Goal: Task Accomplishment & Management: Manage account settings

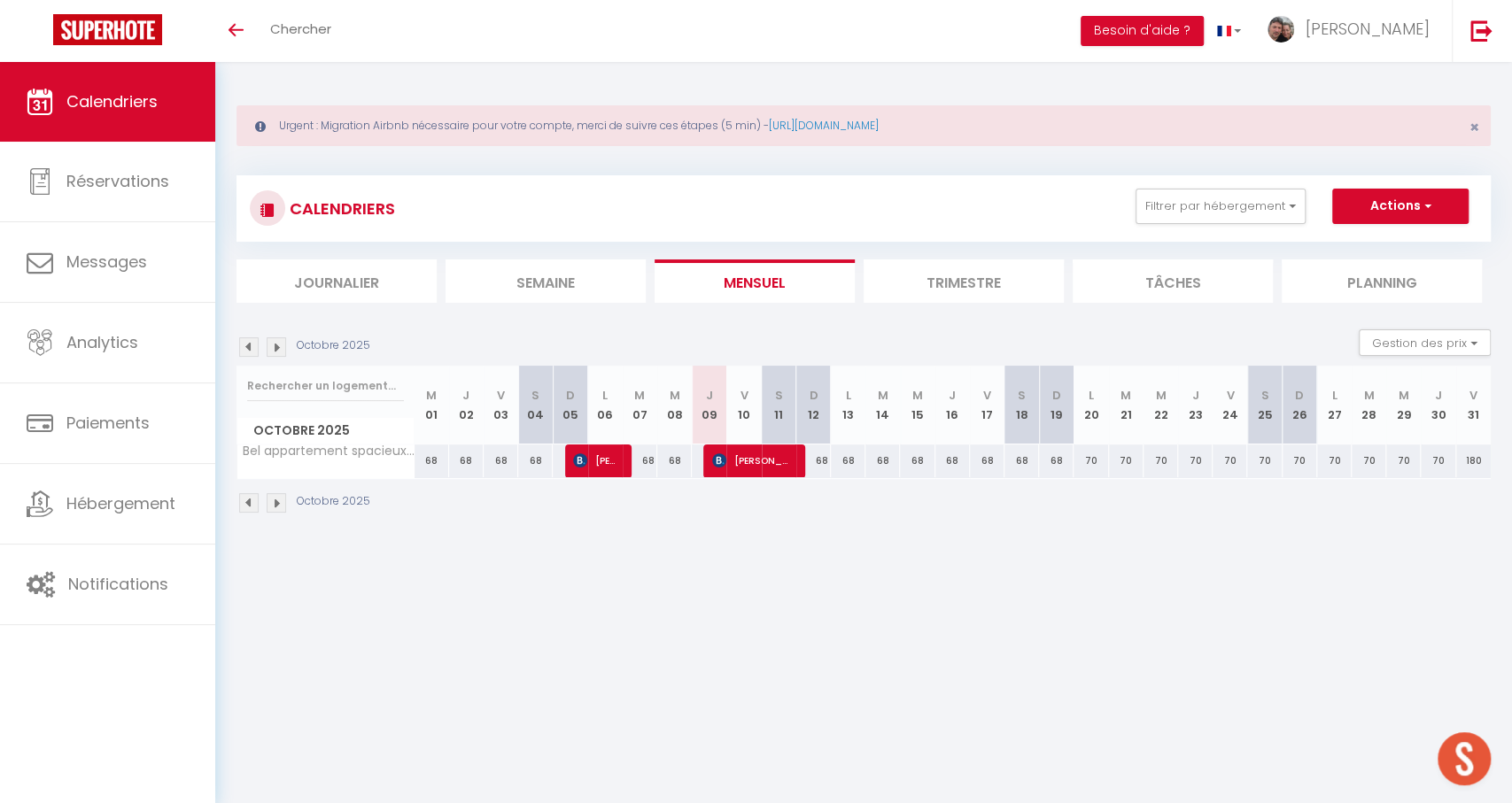
scroll to position [1664, 0]
drag, startPoint x: 1174, startPoint y: 195, endPoint x: 1174, endPoint y: 230, distance: 35.0
click at [1174, 195] on button "Filtrer par hébergement" at bounding box center [1220, 207] width 170 height 36
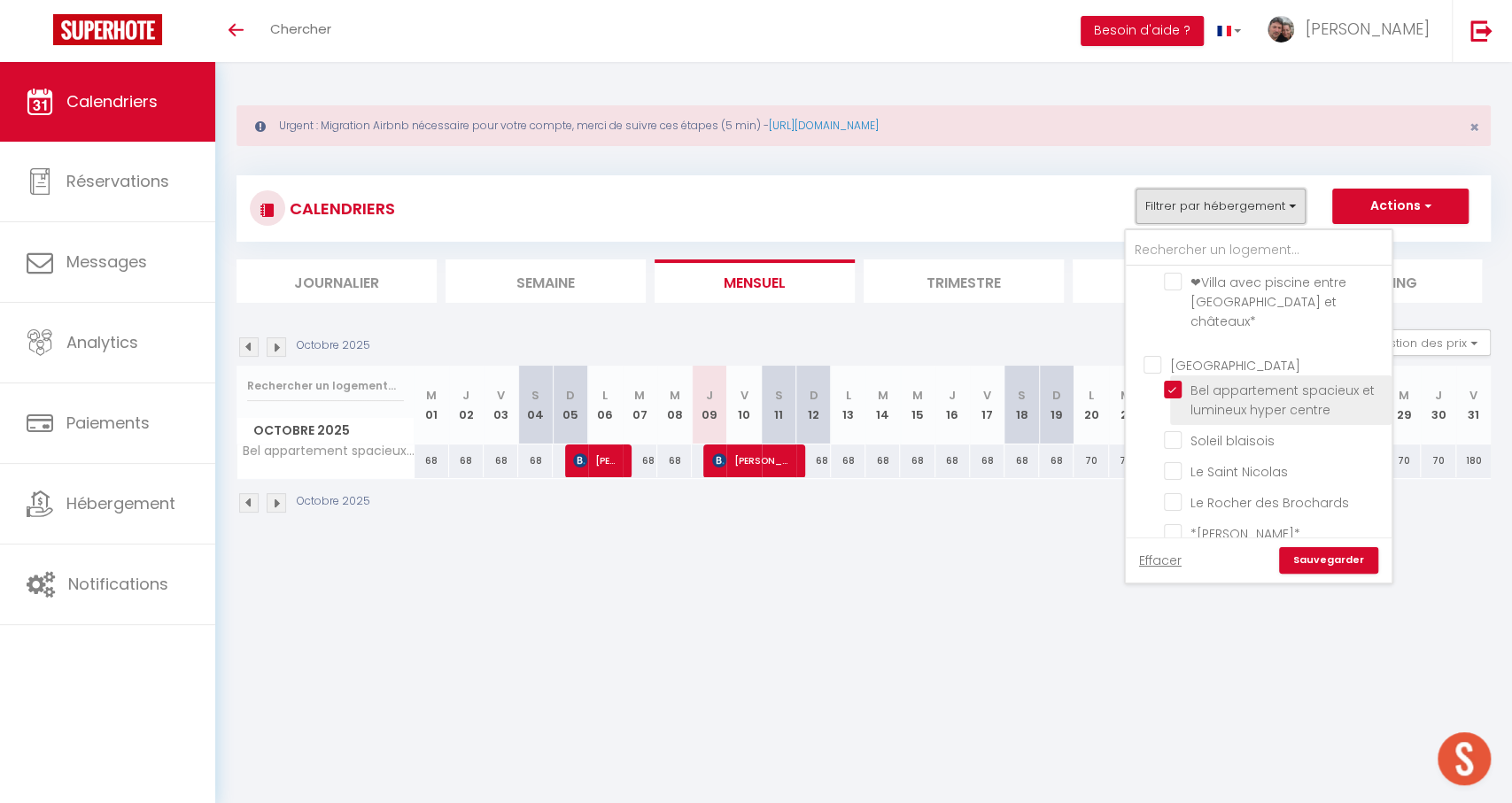
scroll to position [223, 0]
click at [1185, 373] on input "Bel appartement spacieux et lumineux hyper centre" at bounding box center [1275, 382] width 221 height 18
checkbox input "false"
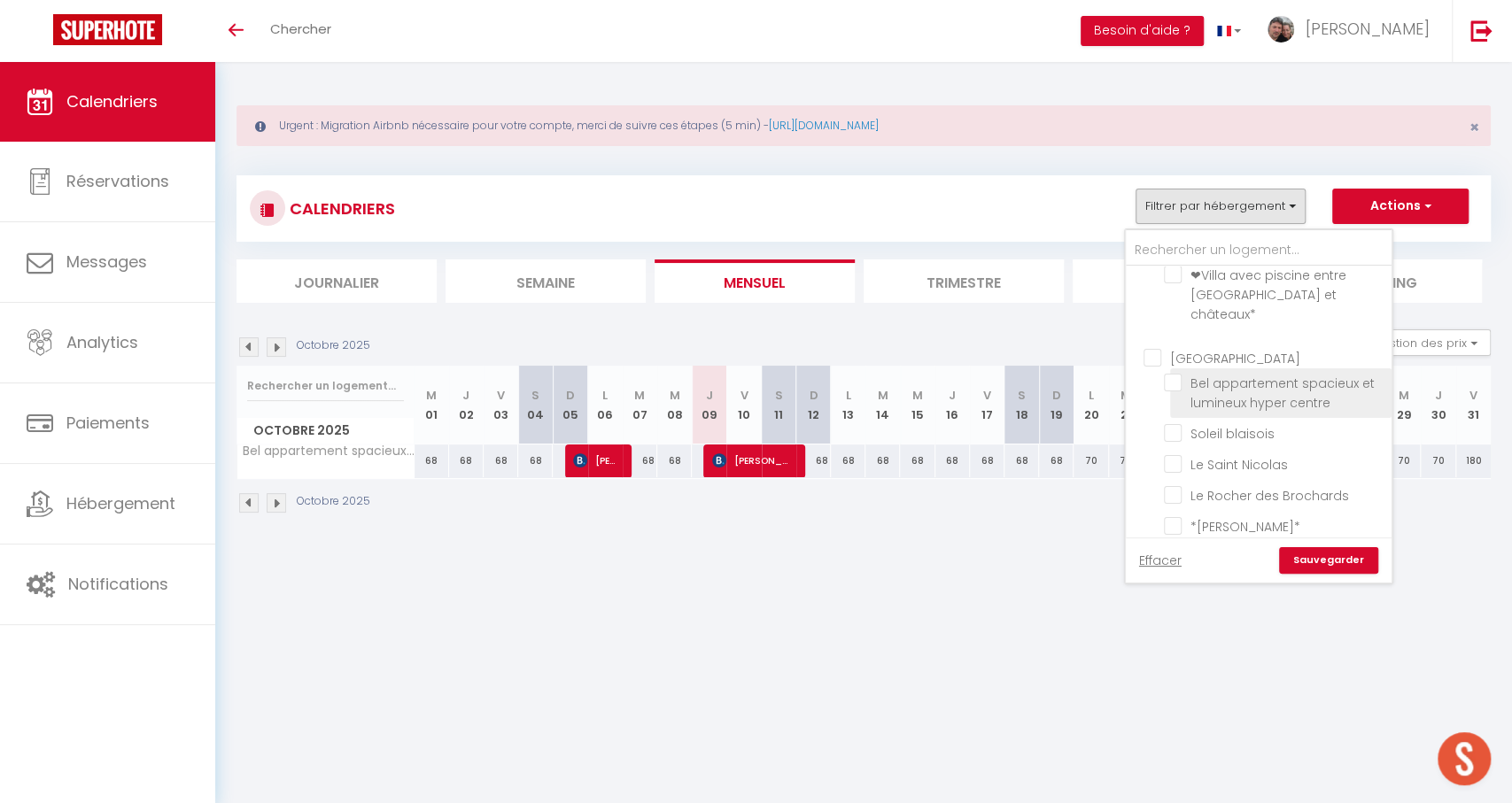
checkbox input "false"
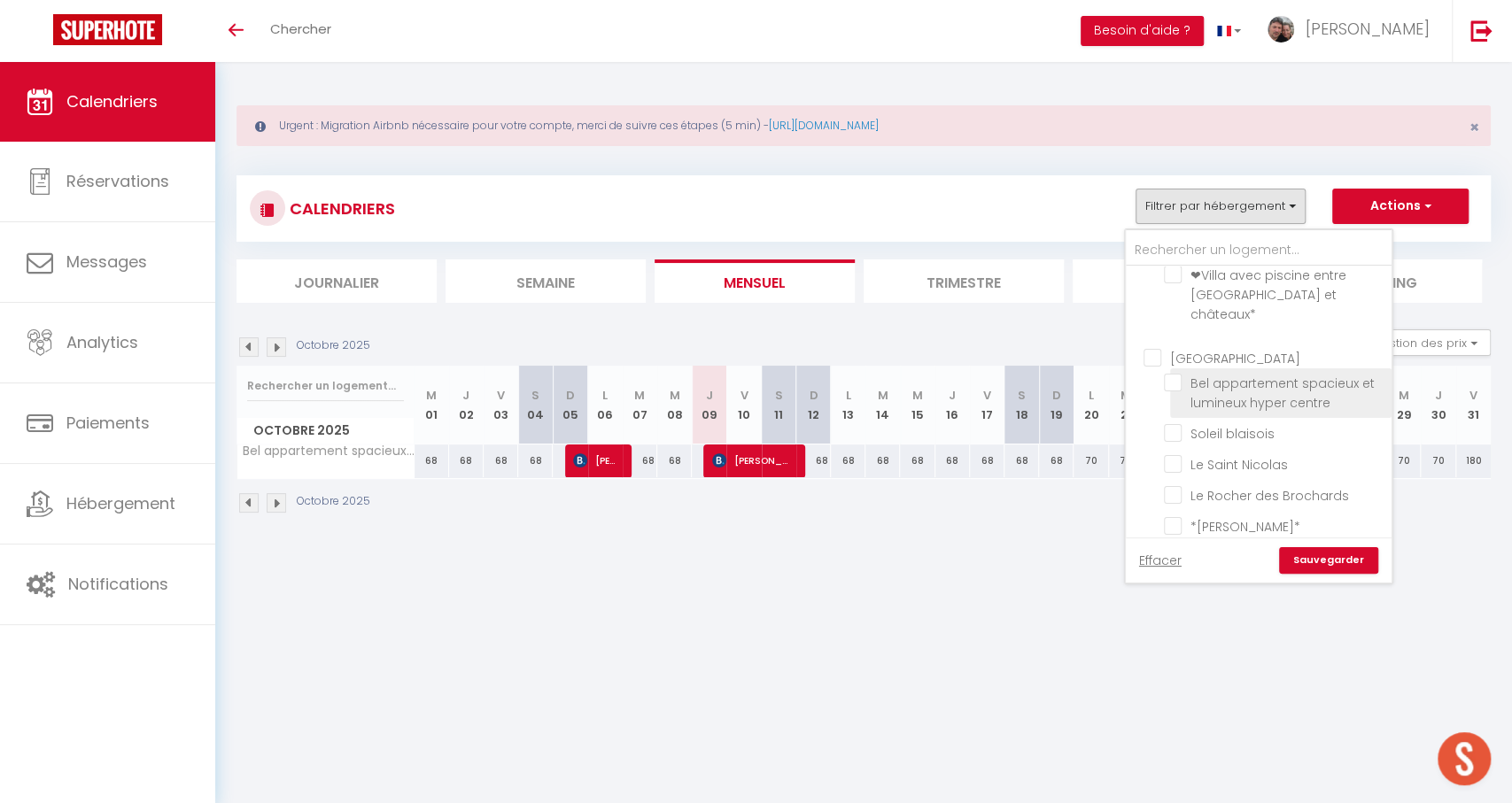
checkbox input "false"
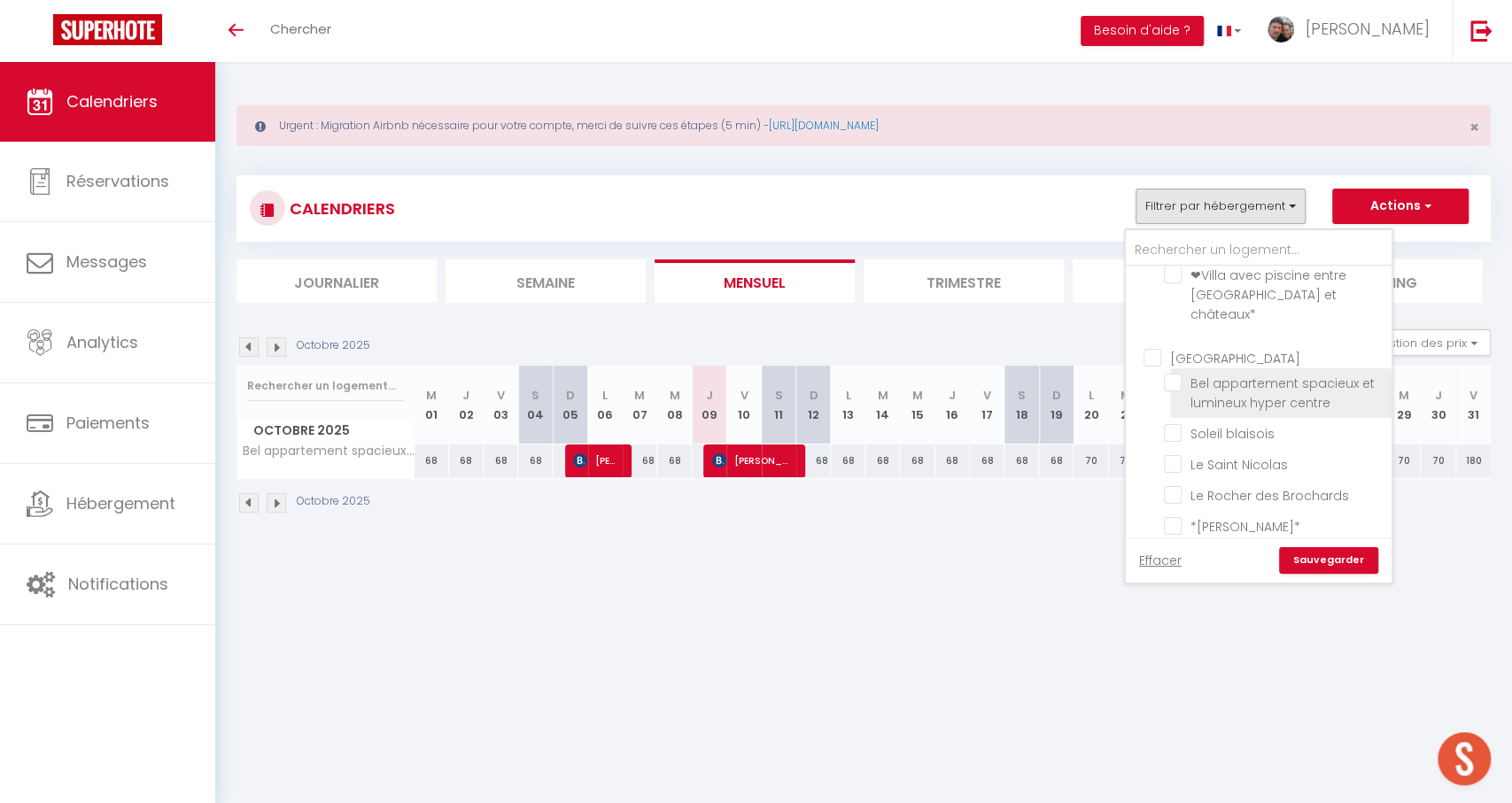
checkbox input "false"
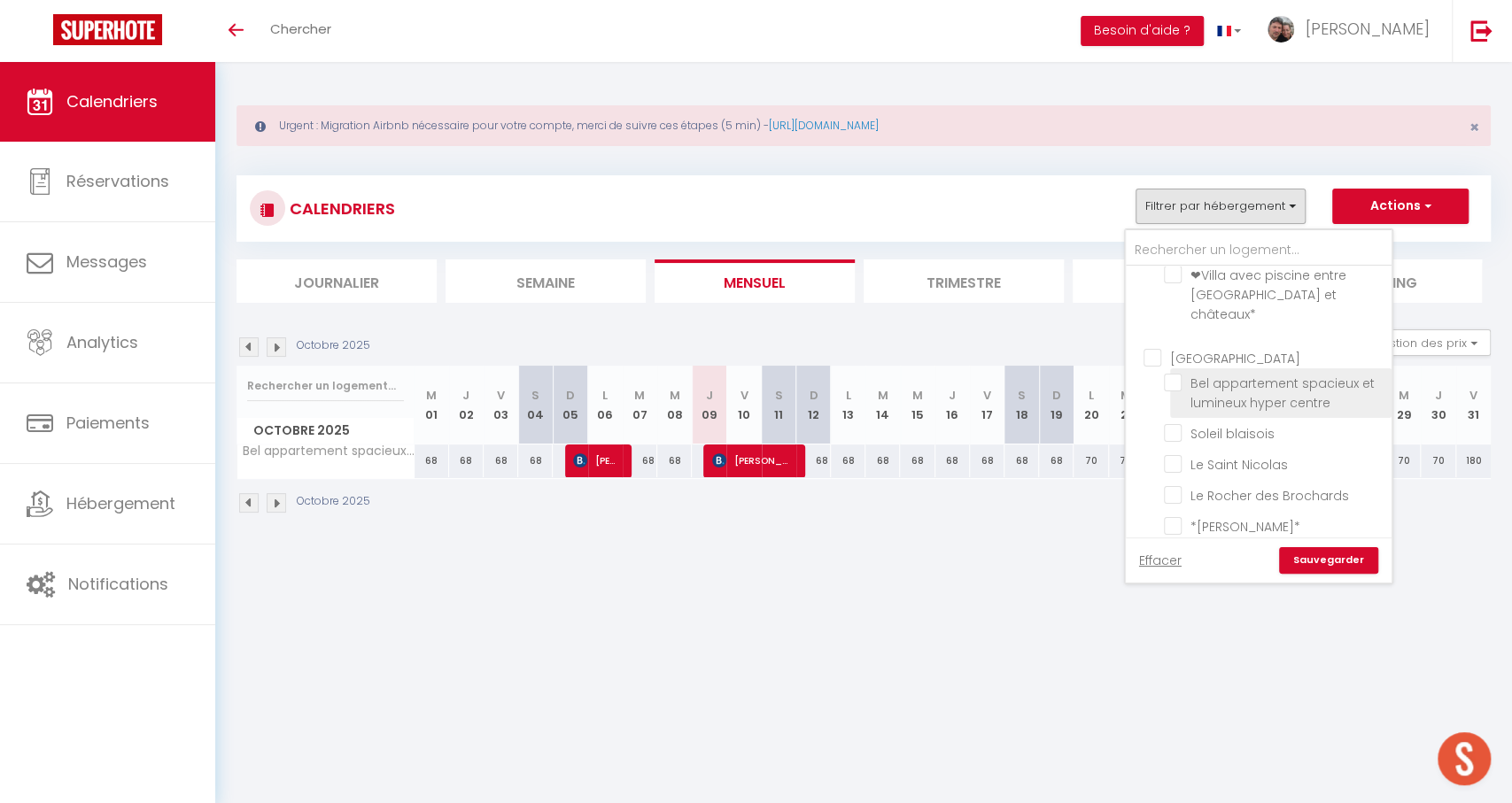
checkbox input "false"
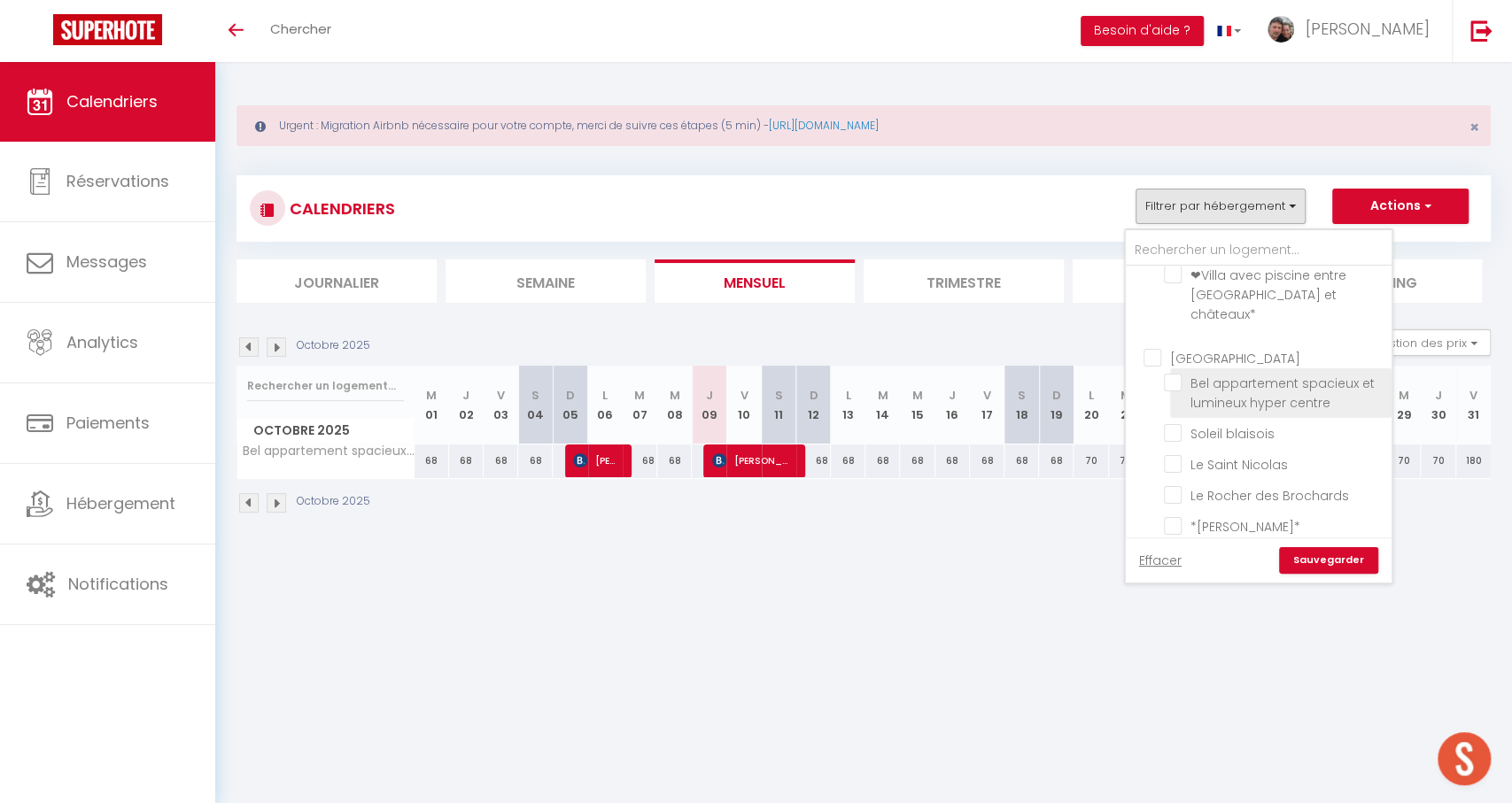
checkbox input "false"
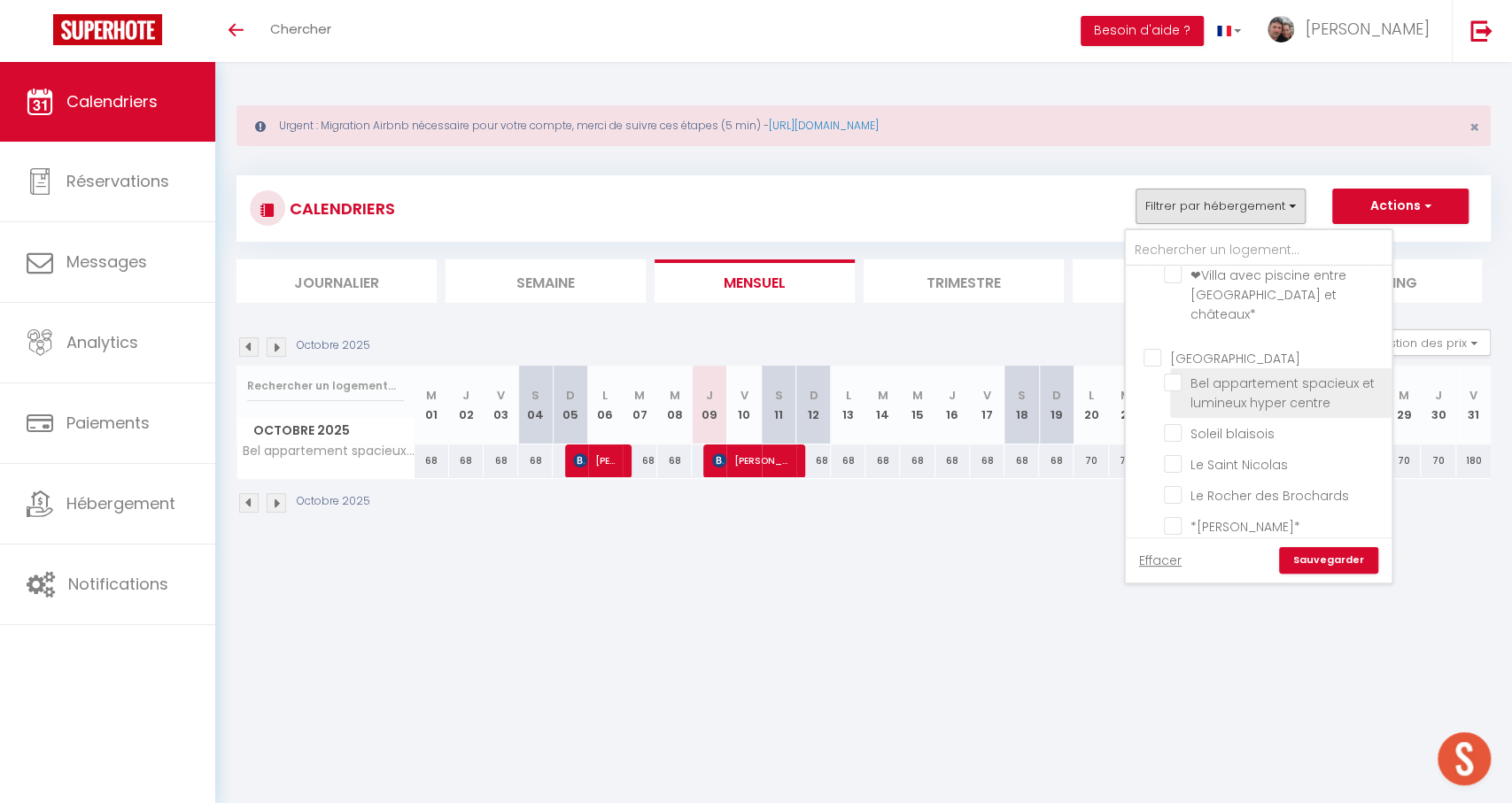
checkbox input "false"
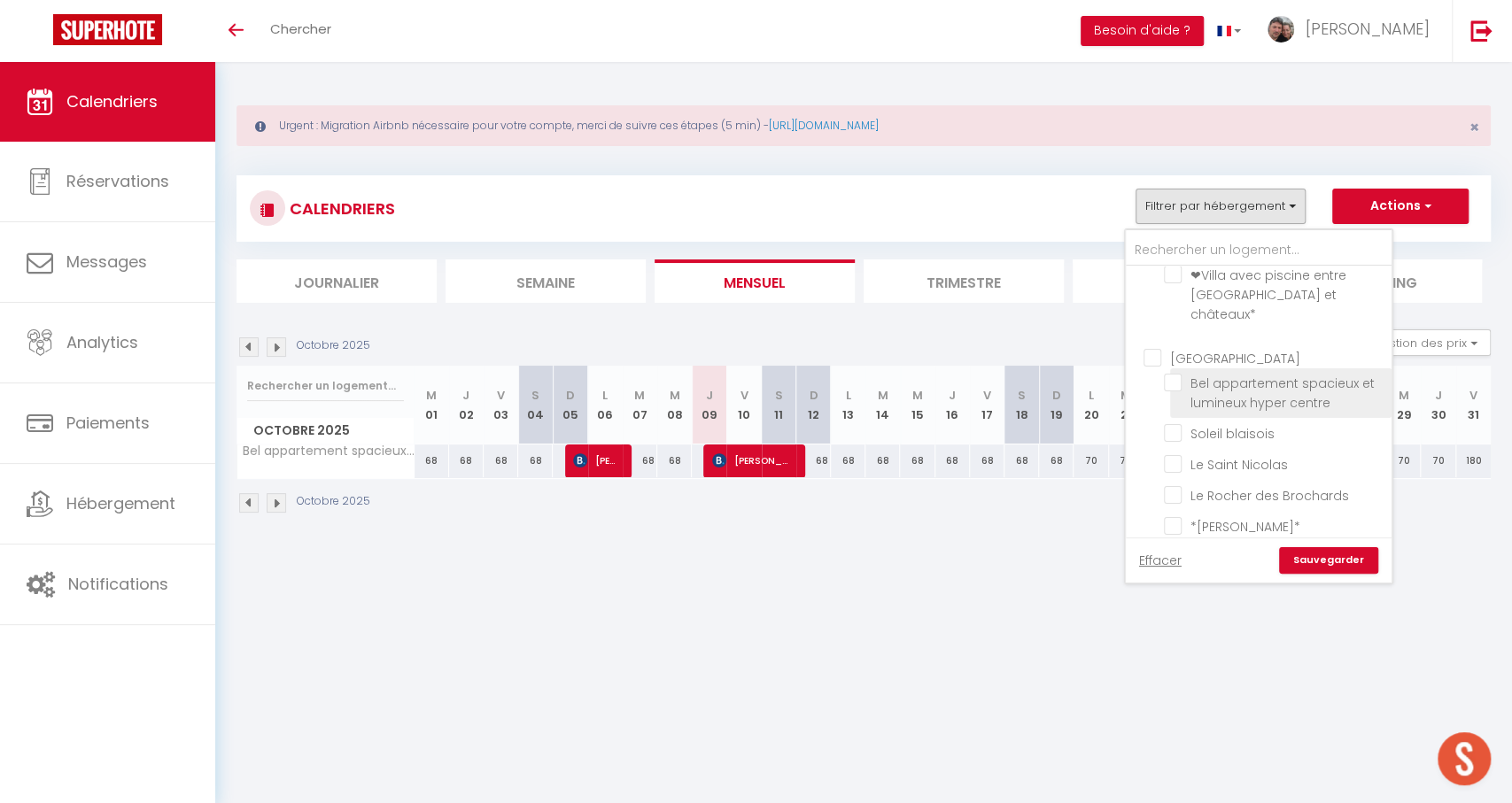
checkbox input "false"
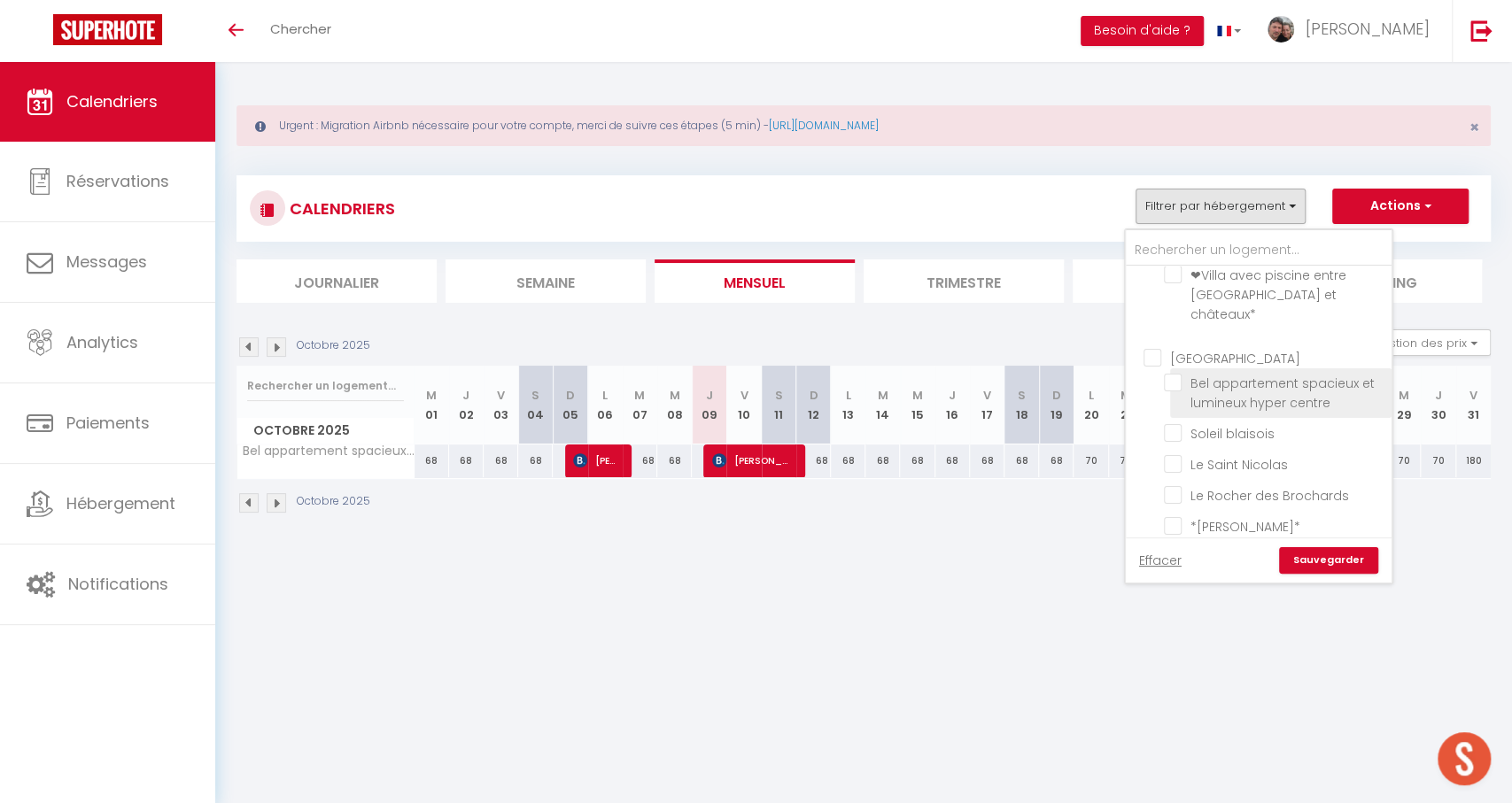
checkbox input "false"
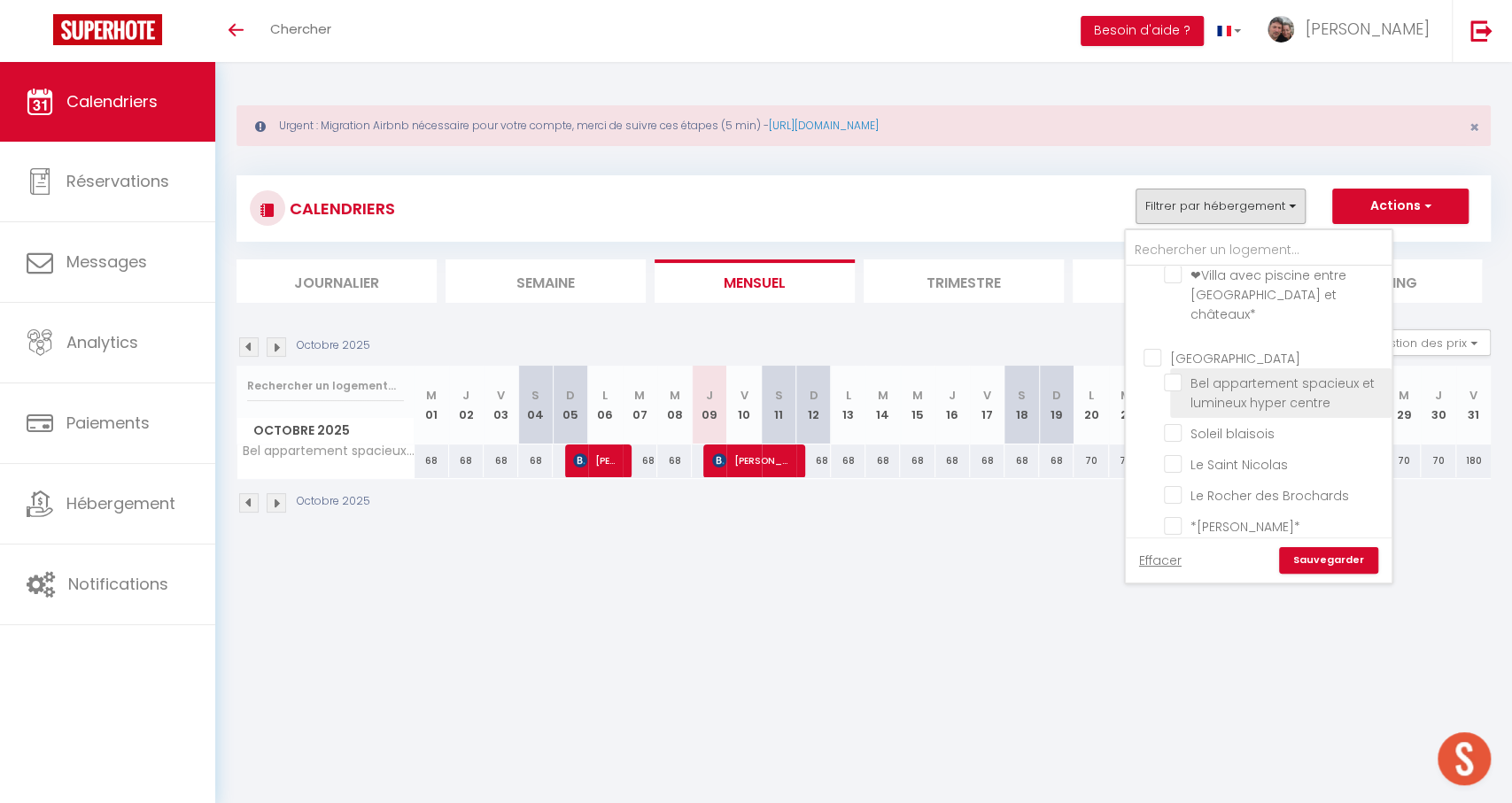
checkbox input "false"
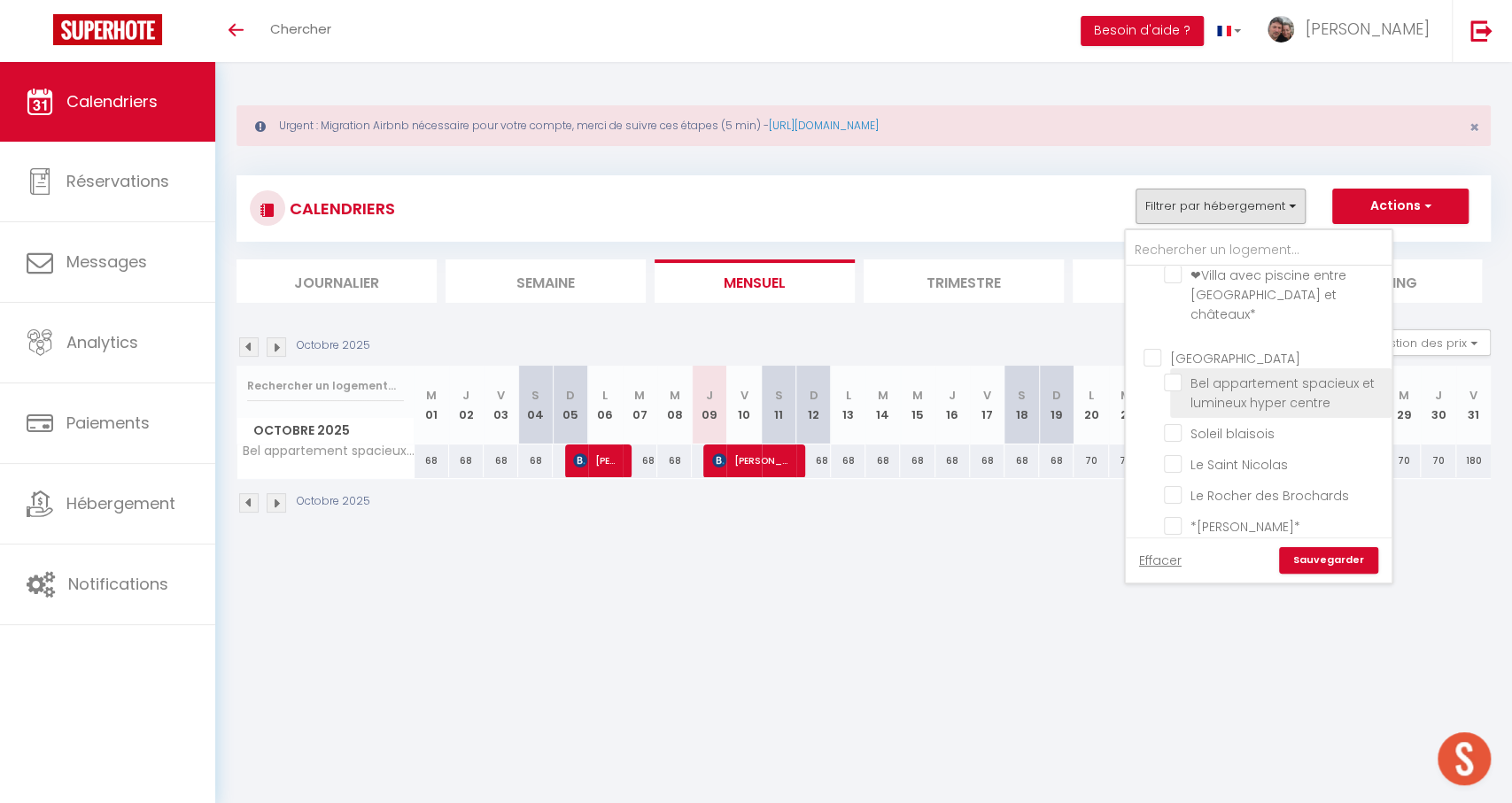
checkbox input "false"
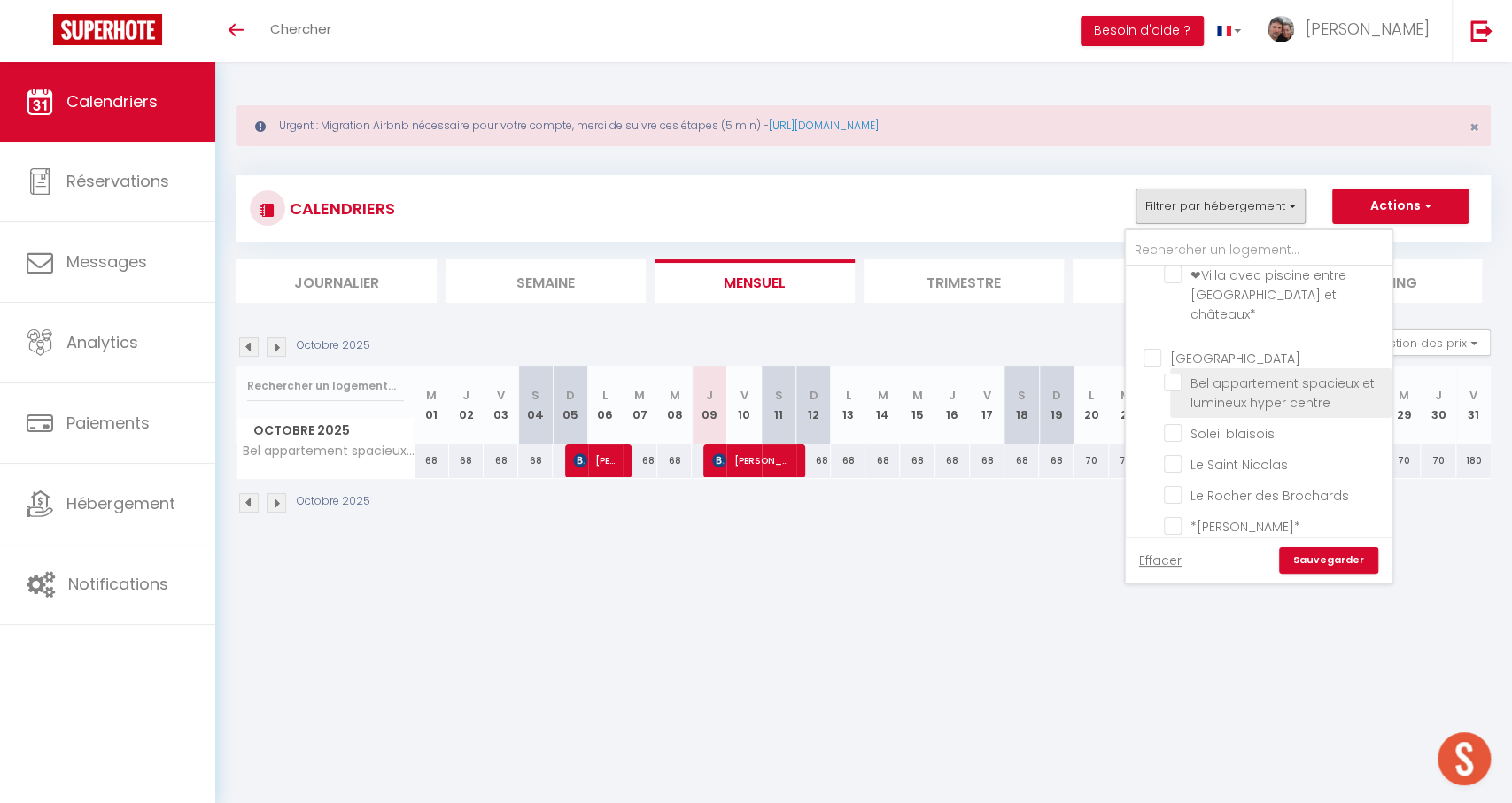
checkbox input "false"
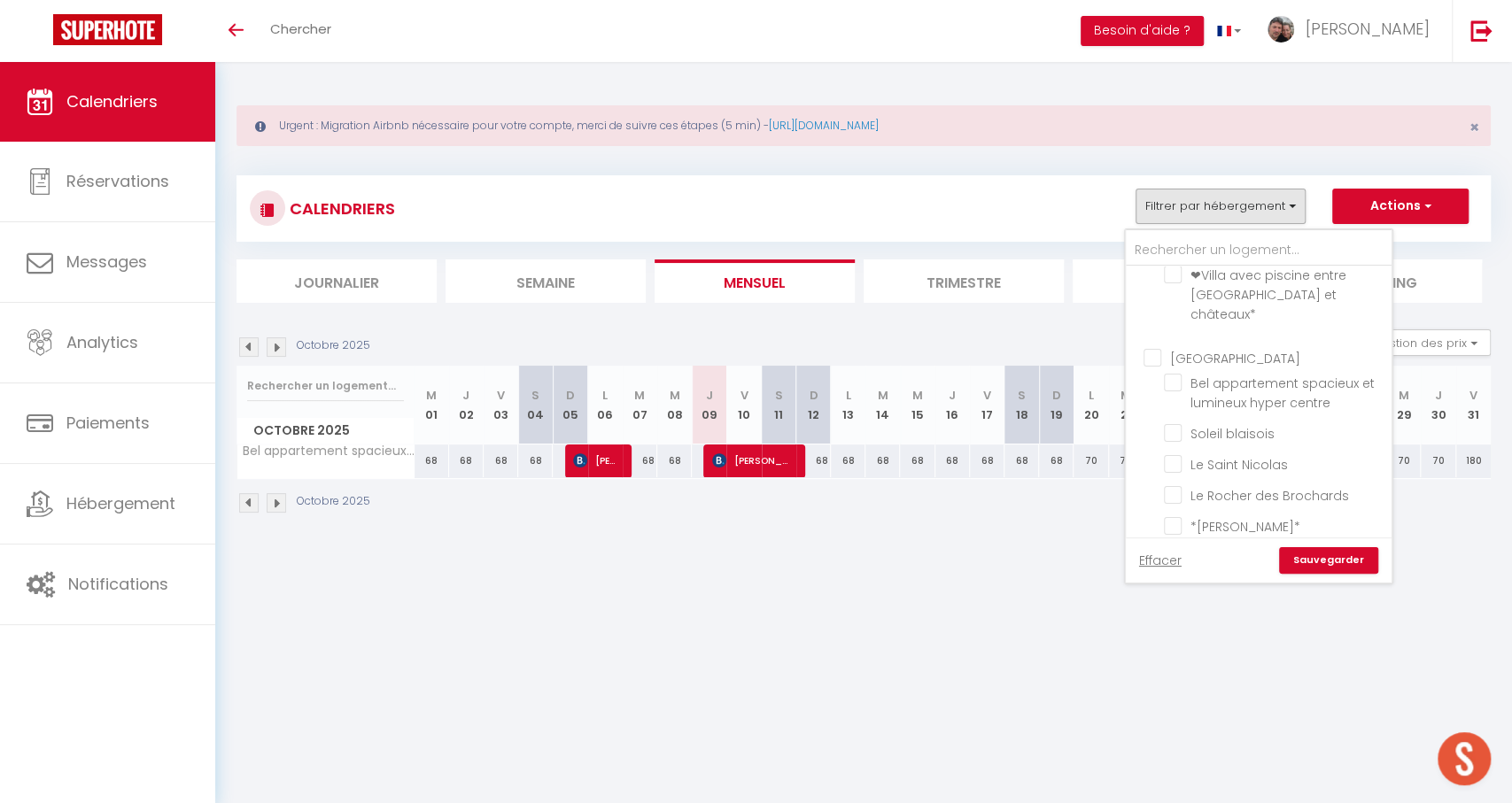
click at [719, 508] on div "Octobre 2025" at bounding box center [863, 505] width 1254 height 53
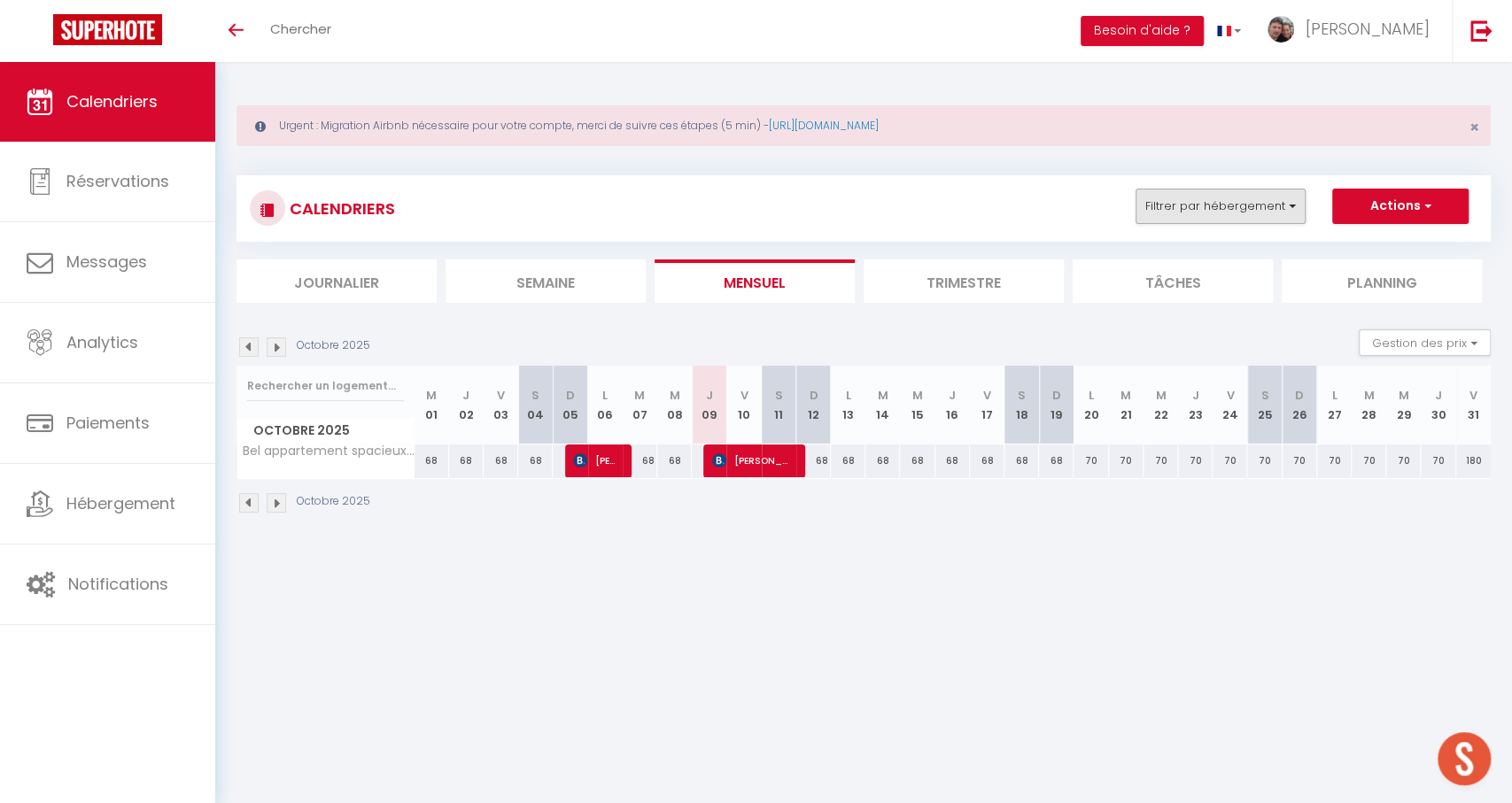
click at [1163, 213] on button "Filtrer par hébergement" at bounding box center [1220, 207] width 170 height 36
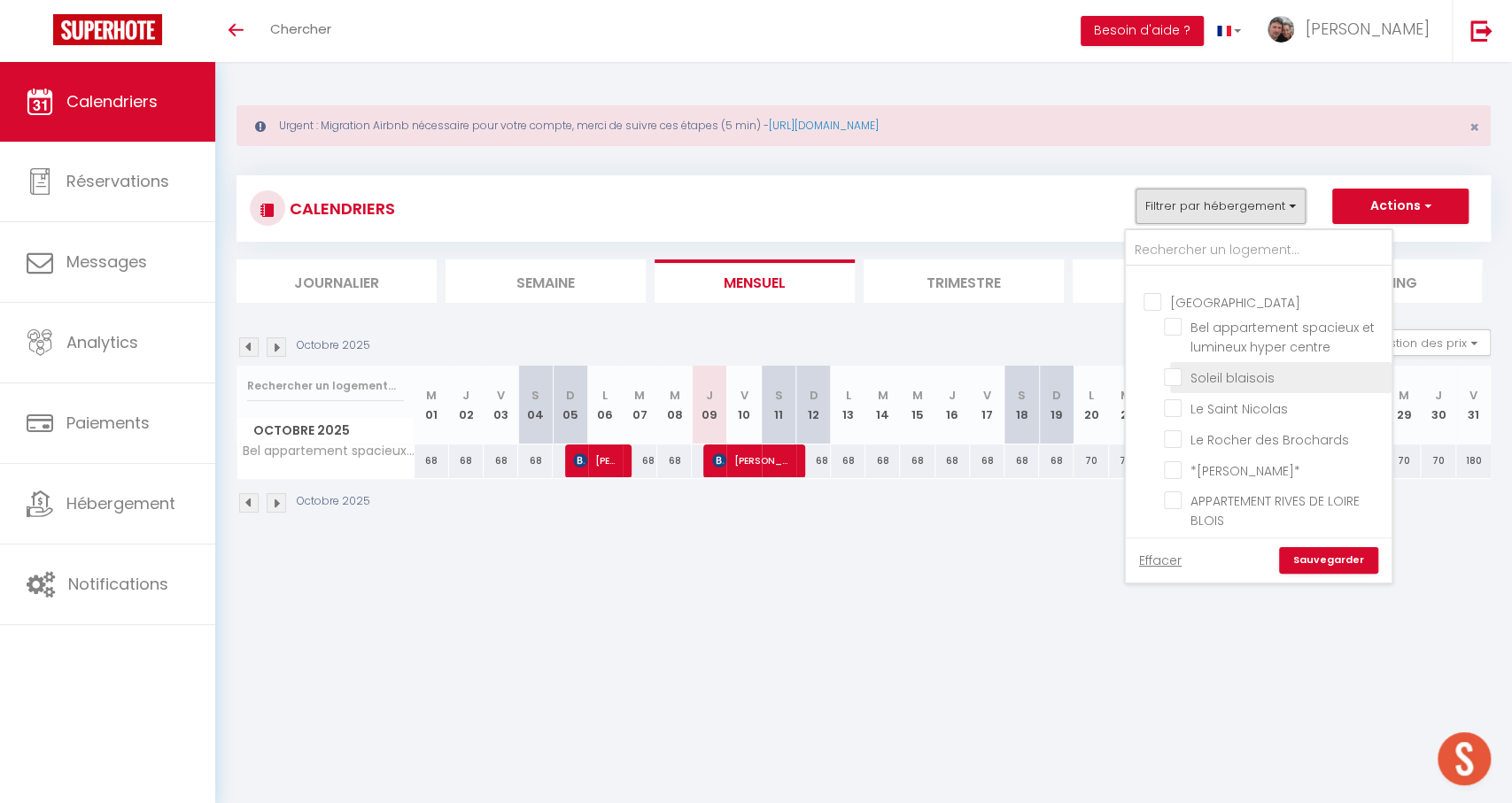
scroll to position [281, 0]
click at [1196, 316] on input "Bel appartement spacieux et lumineux hyper centre" at bounding box center [1275, 325] width 221 height 18
checkbox input "true"
checkbox input "false"
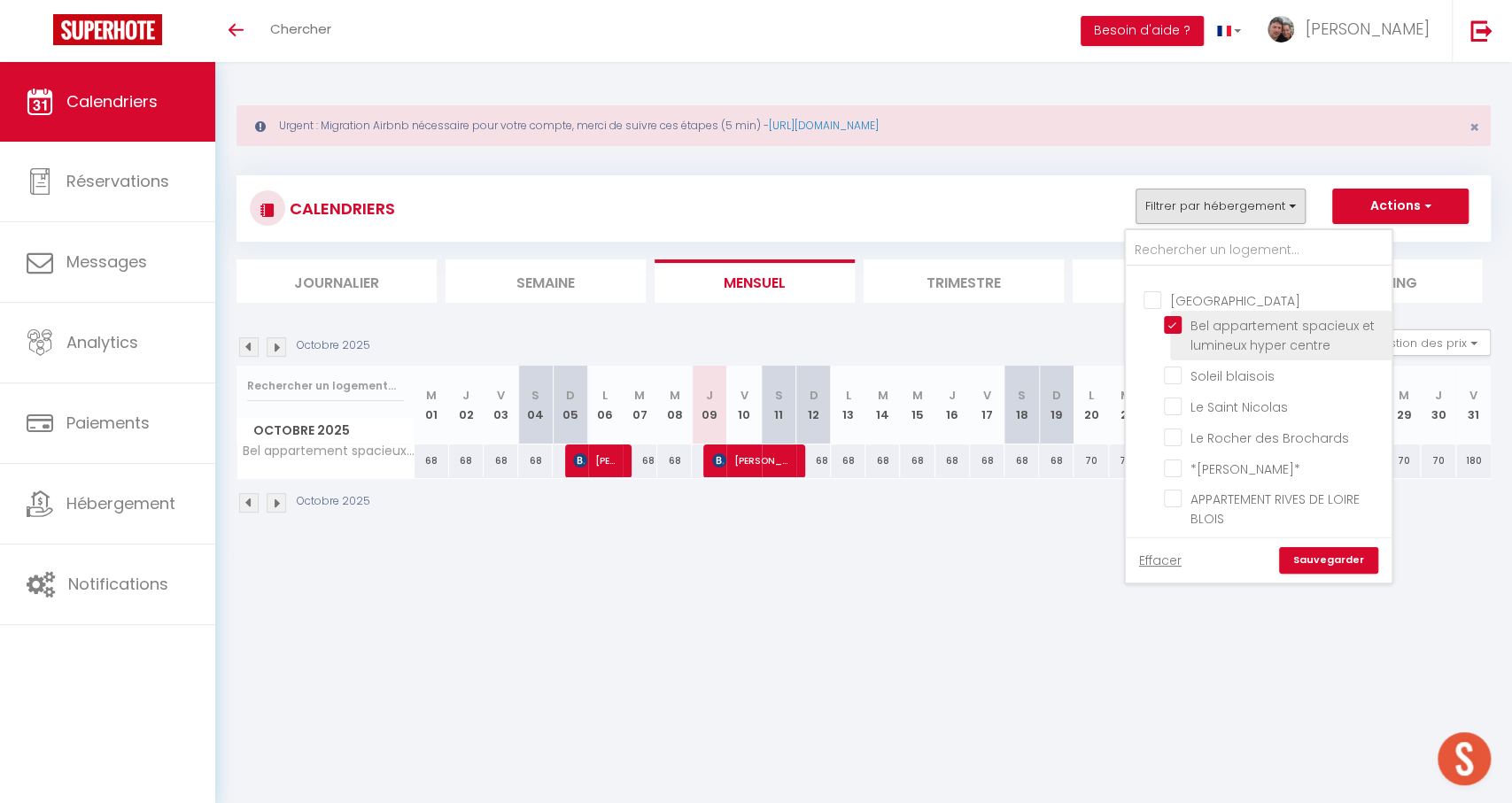
checkbox input "false"
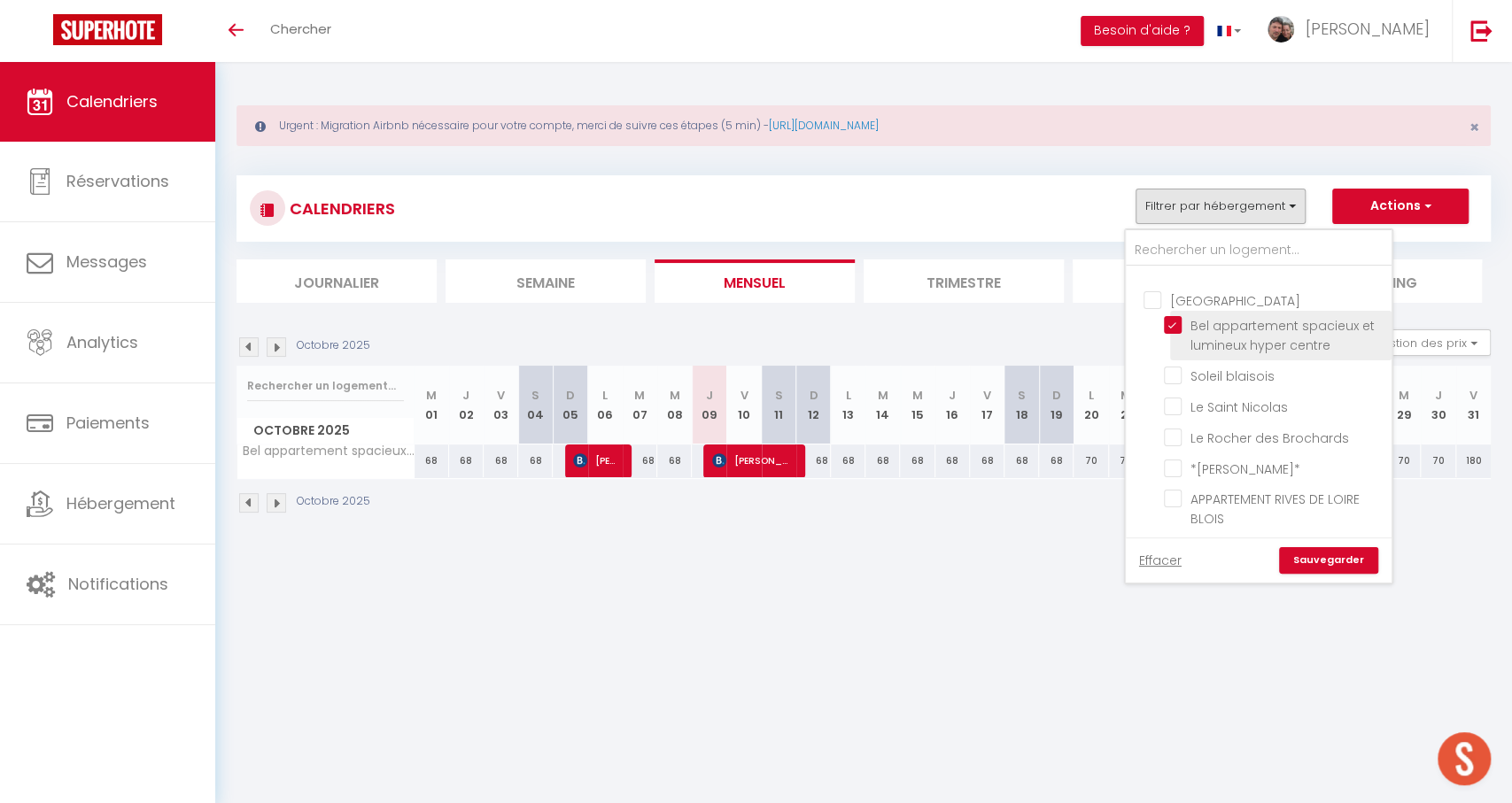
checkbox input "false"
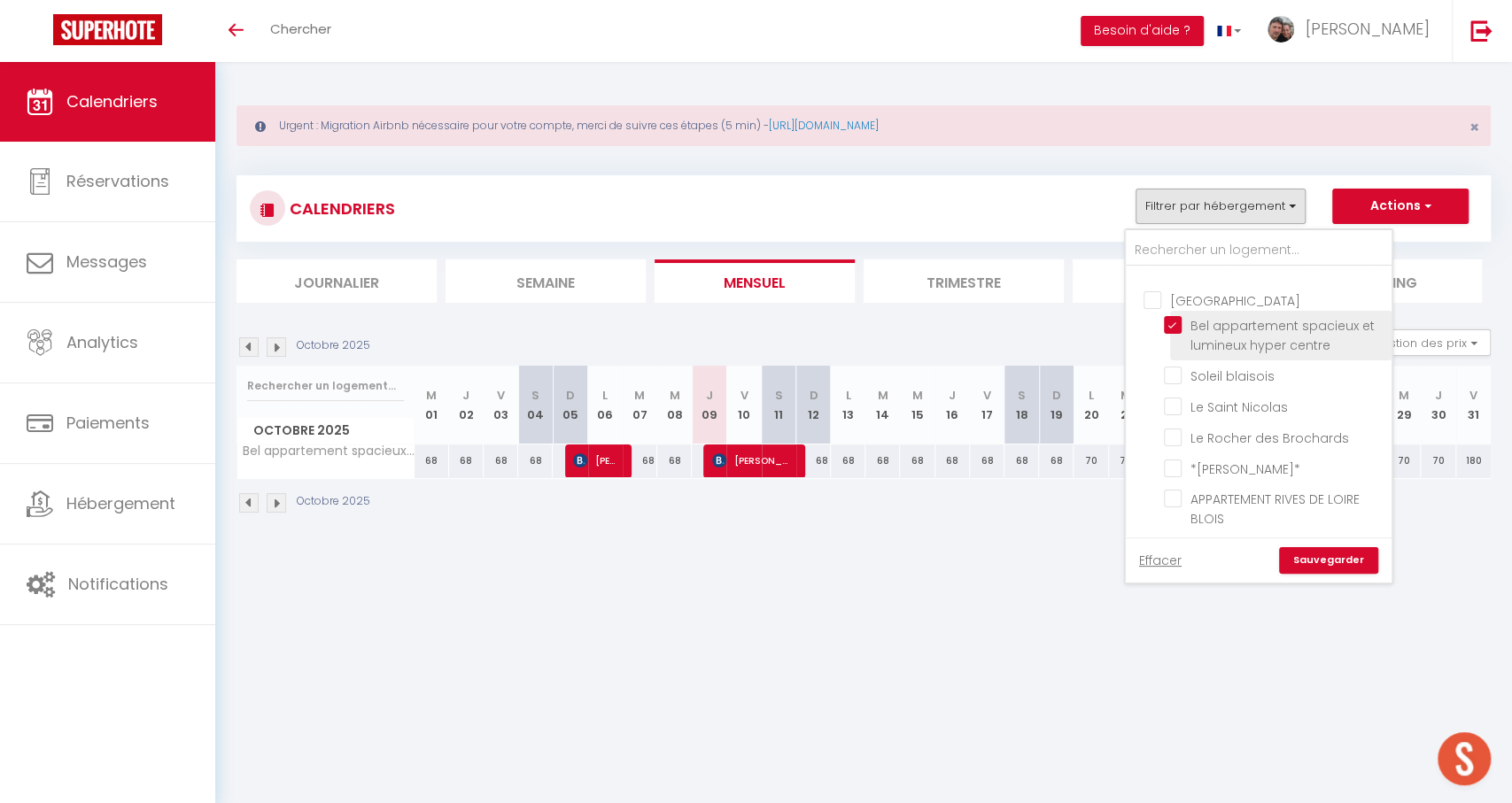
checkbox input "false"
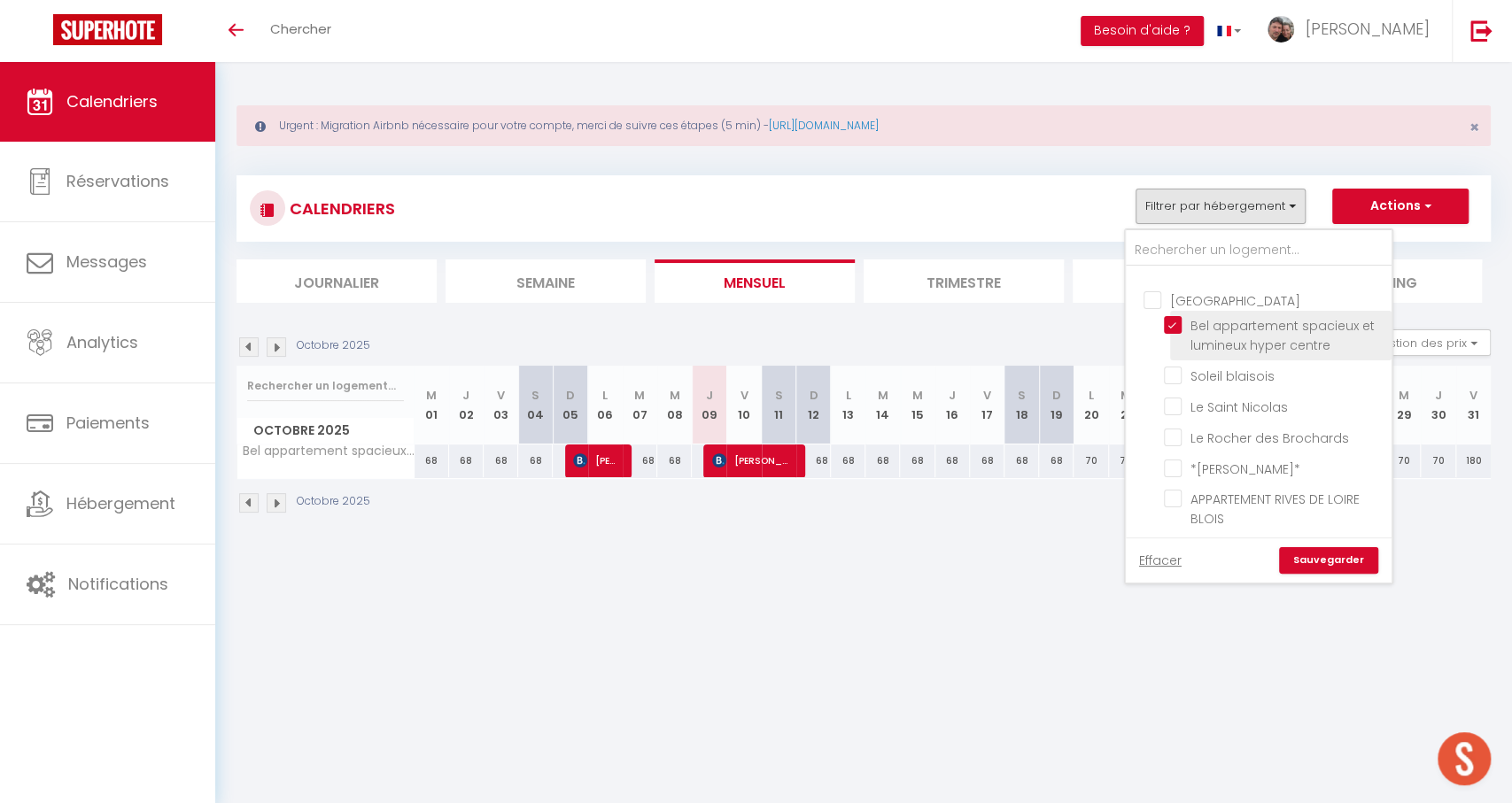
checkbox input "false"
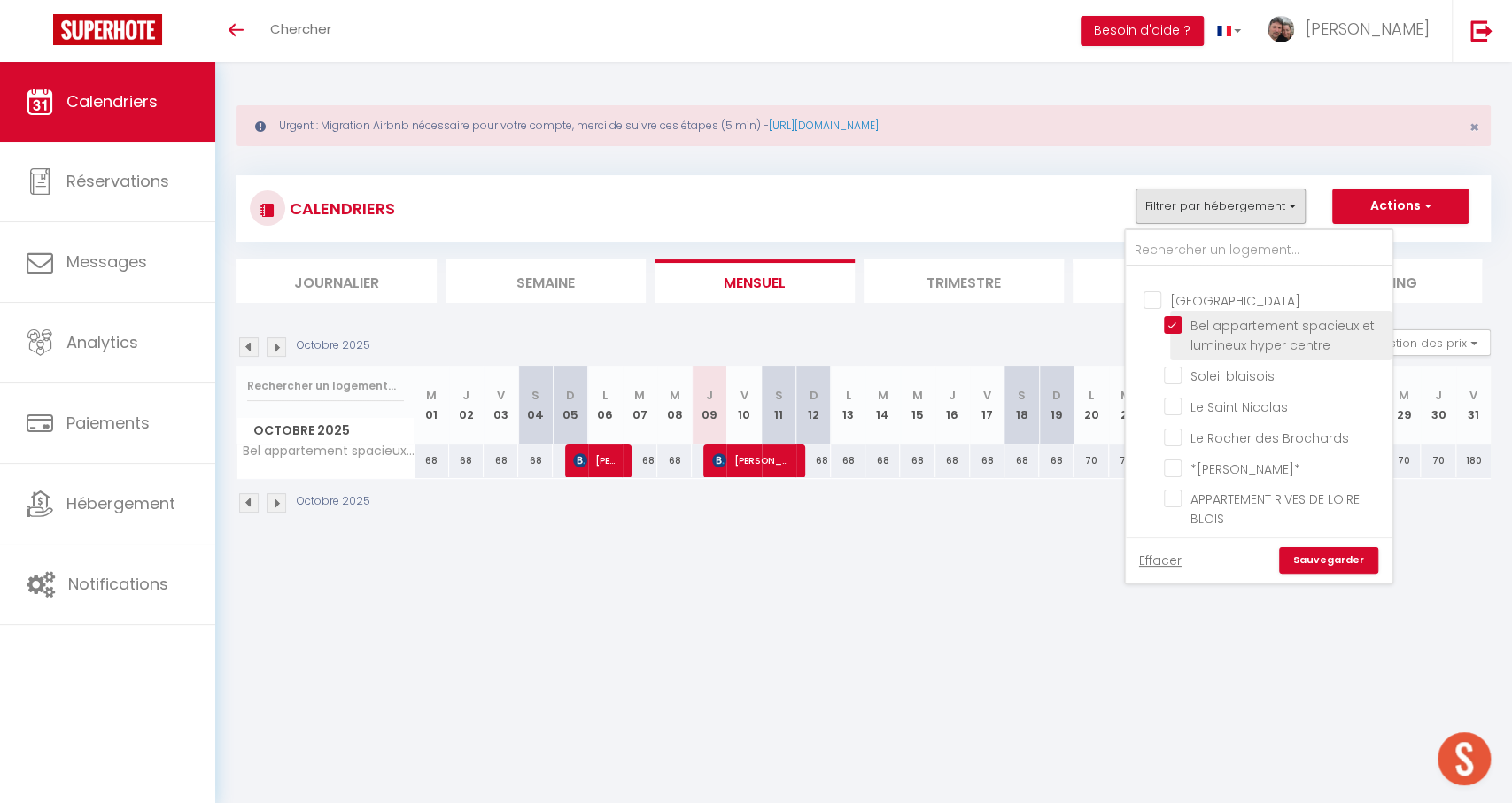
checkbox input "false"
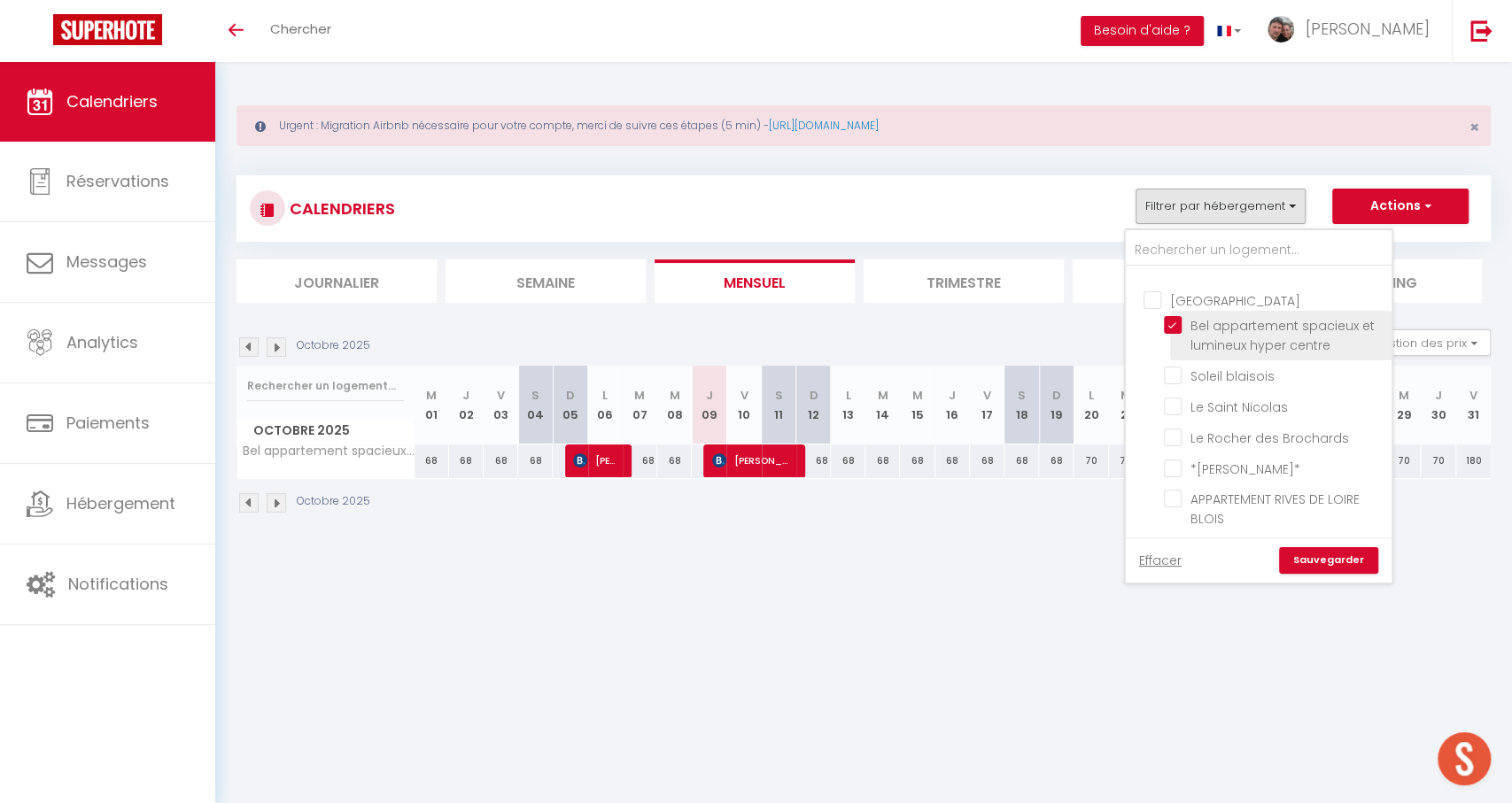
checkbox input "false"
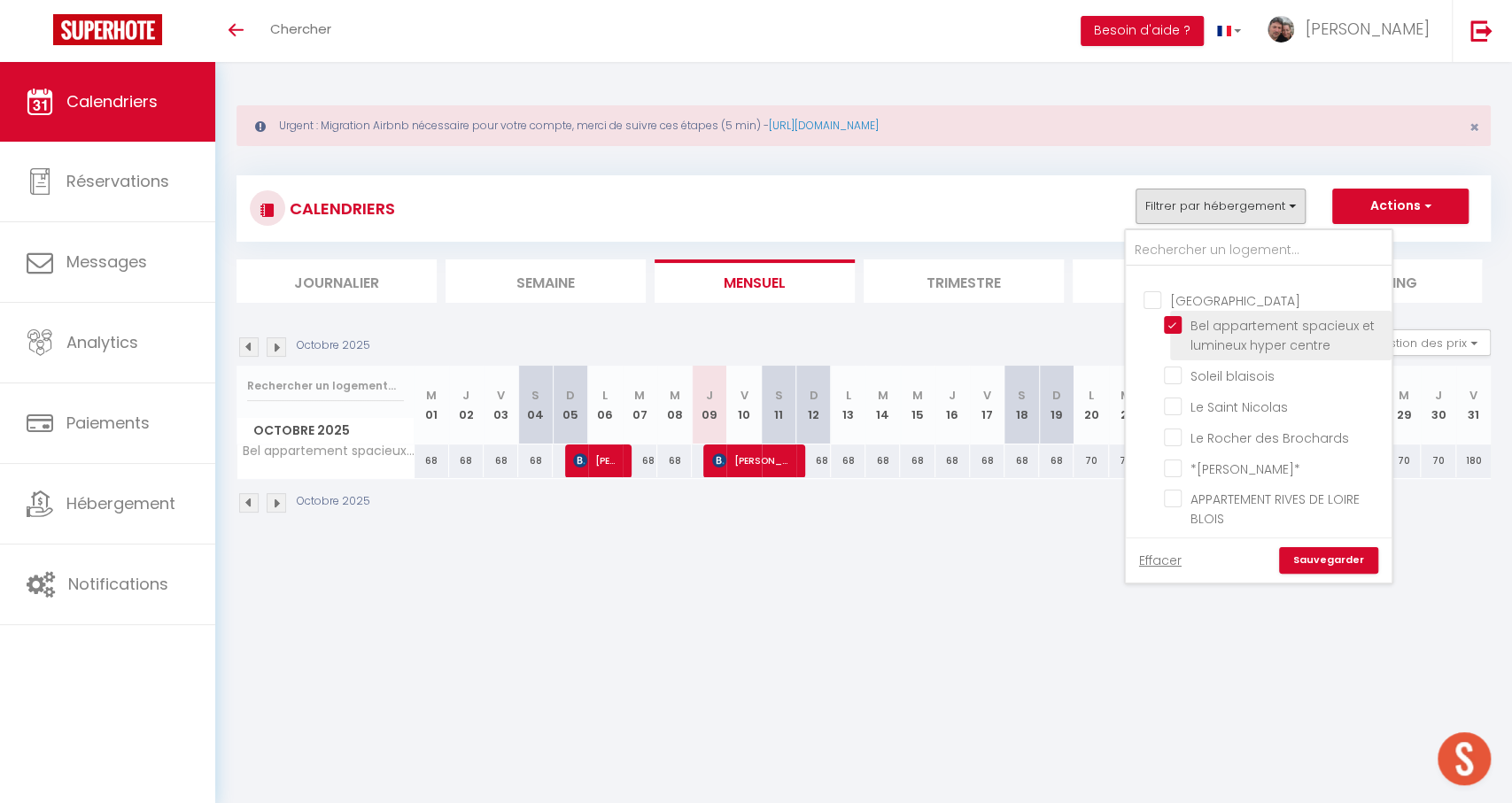
checkbox input "false"
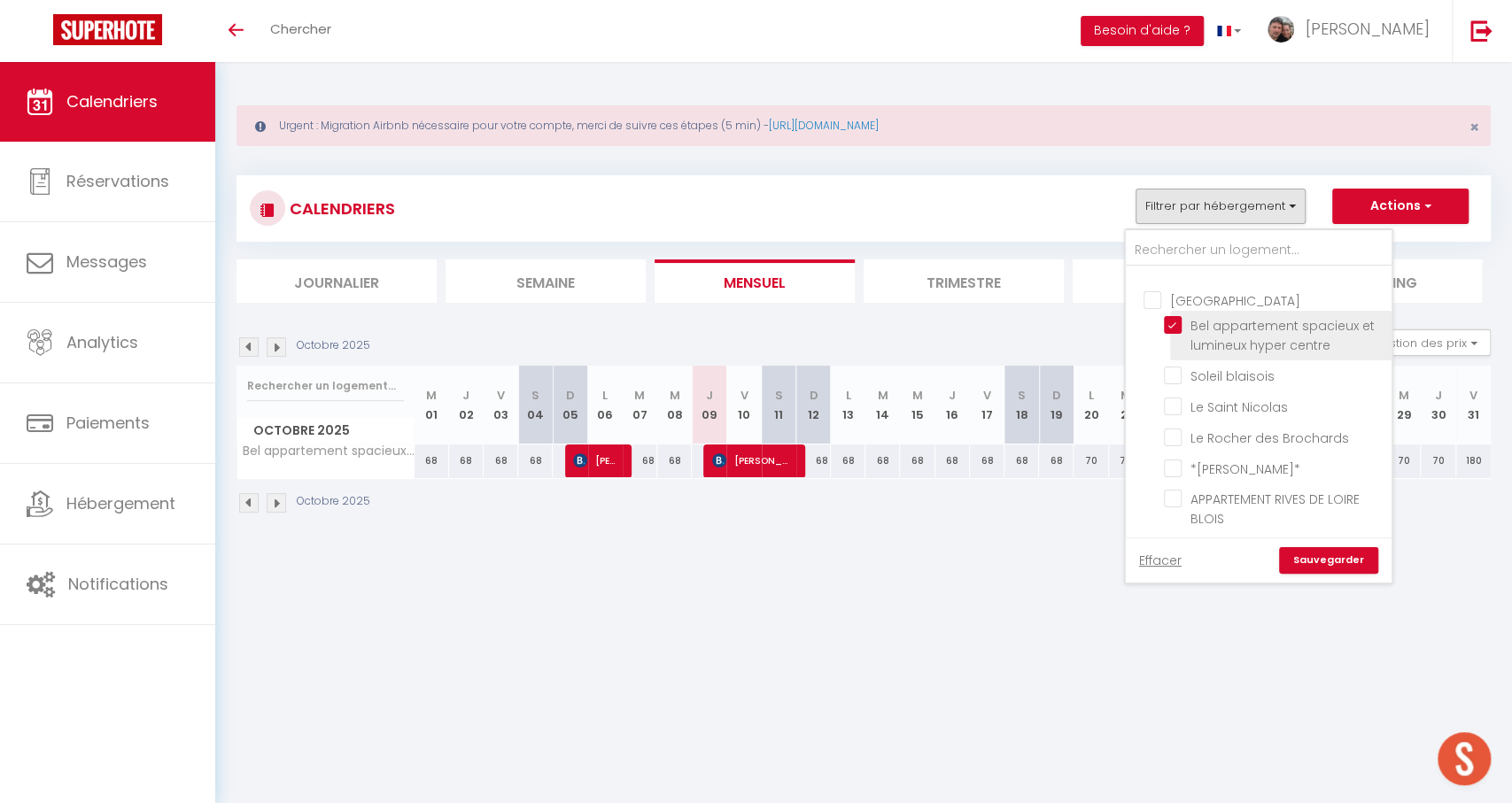
checkbox input "false"
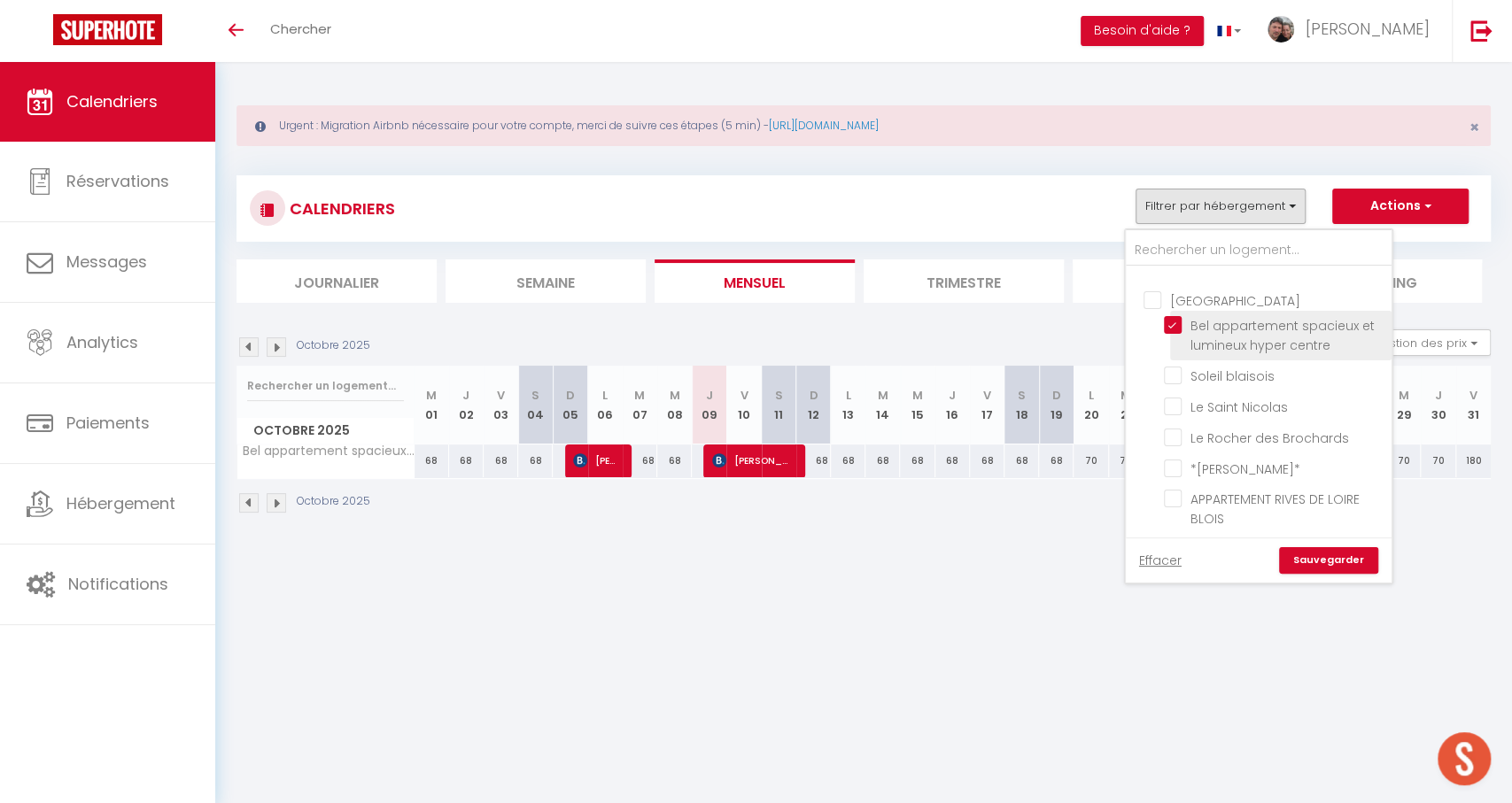
checkbox input "false"
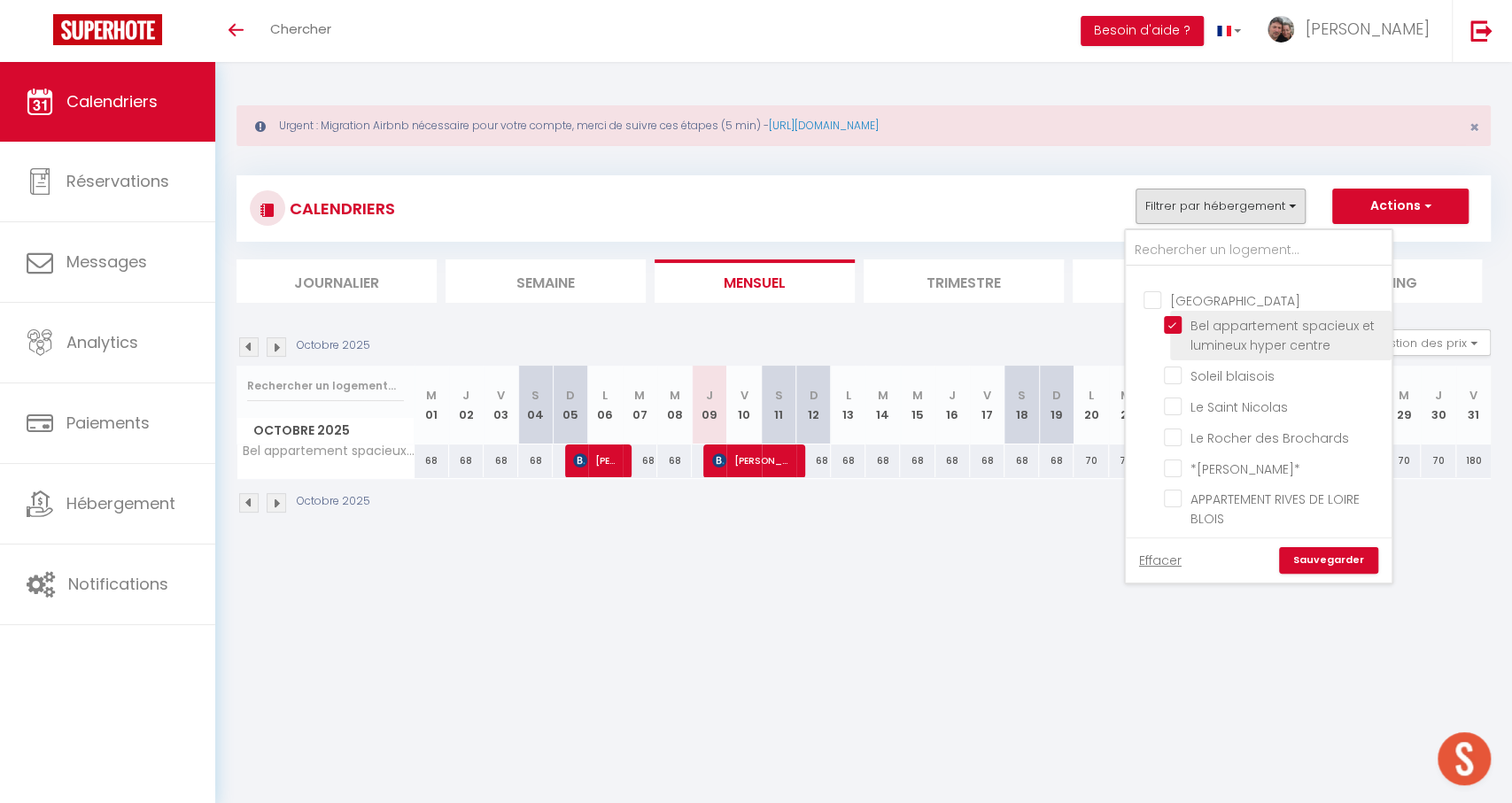
checkbox input "false"
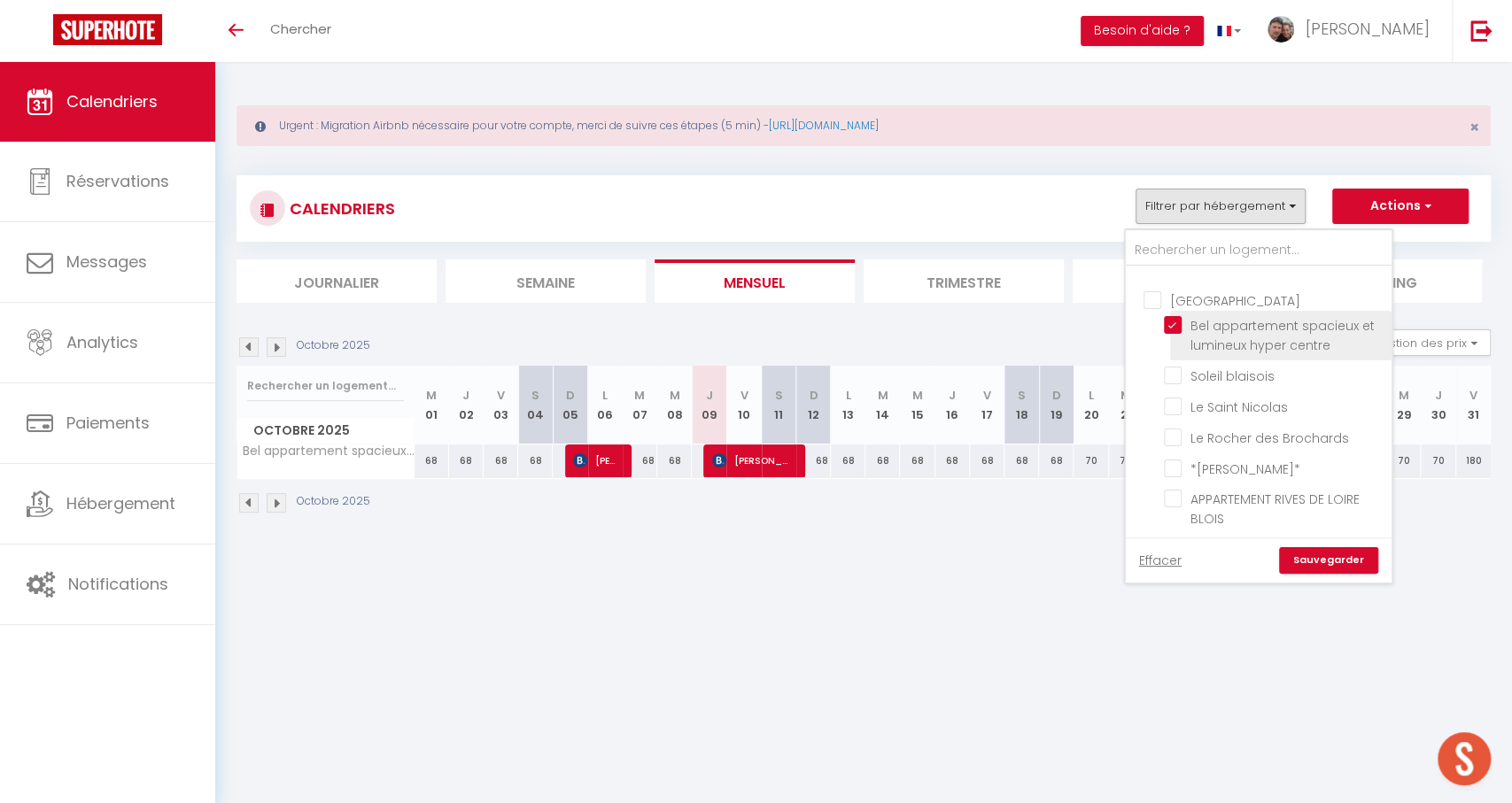
checkbox input "false"
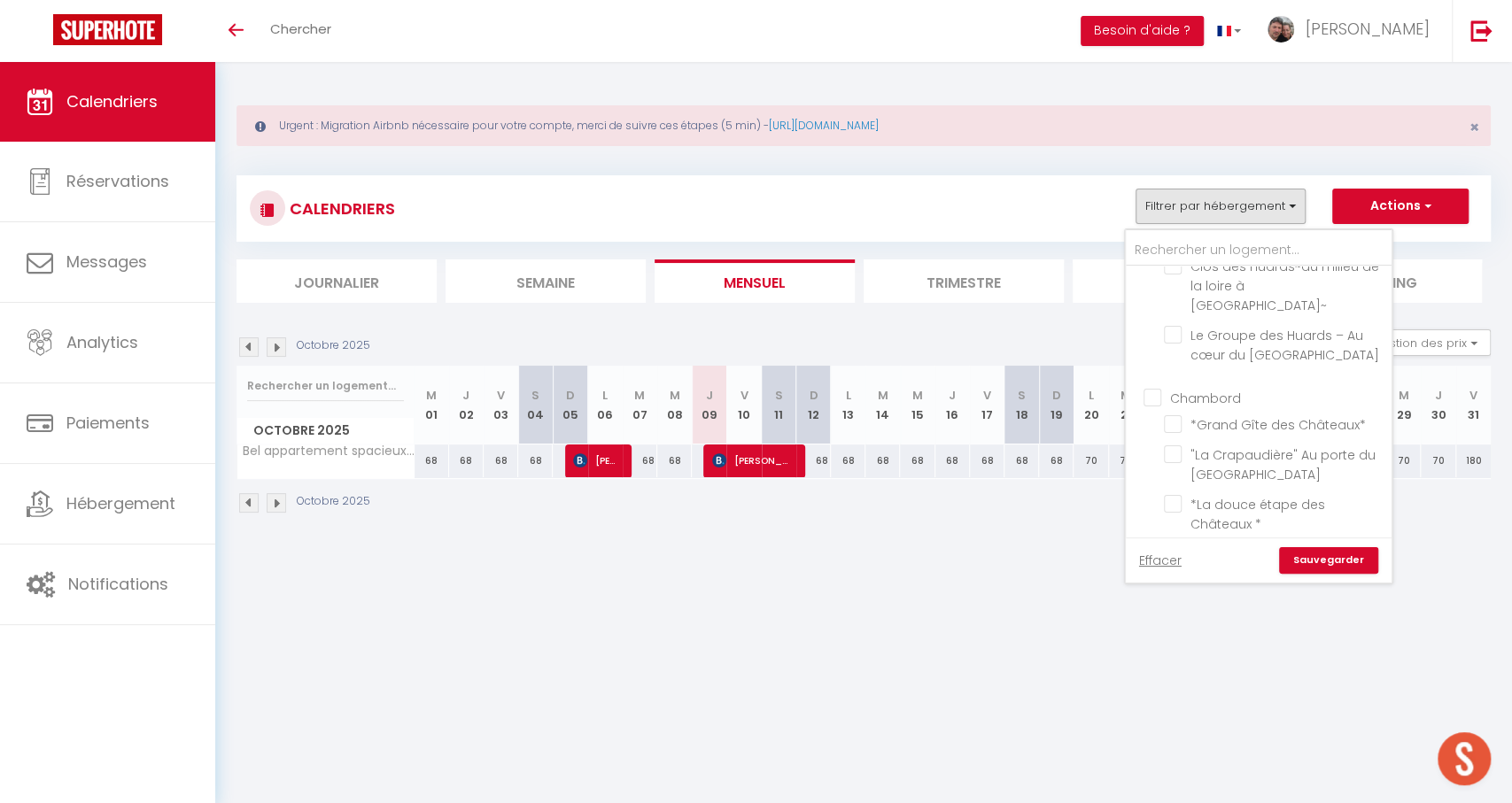
scroll to position [1700, 0]
click at [1206, 434] on input ""La Crapaudière" Au porte du [GEOGRAPHIC_DATA]" at bounding box center [1275, 443] width 221 height 18
checkbox input "true"
checkbox input "false"
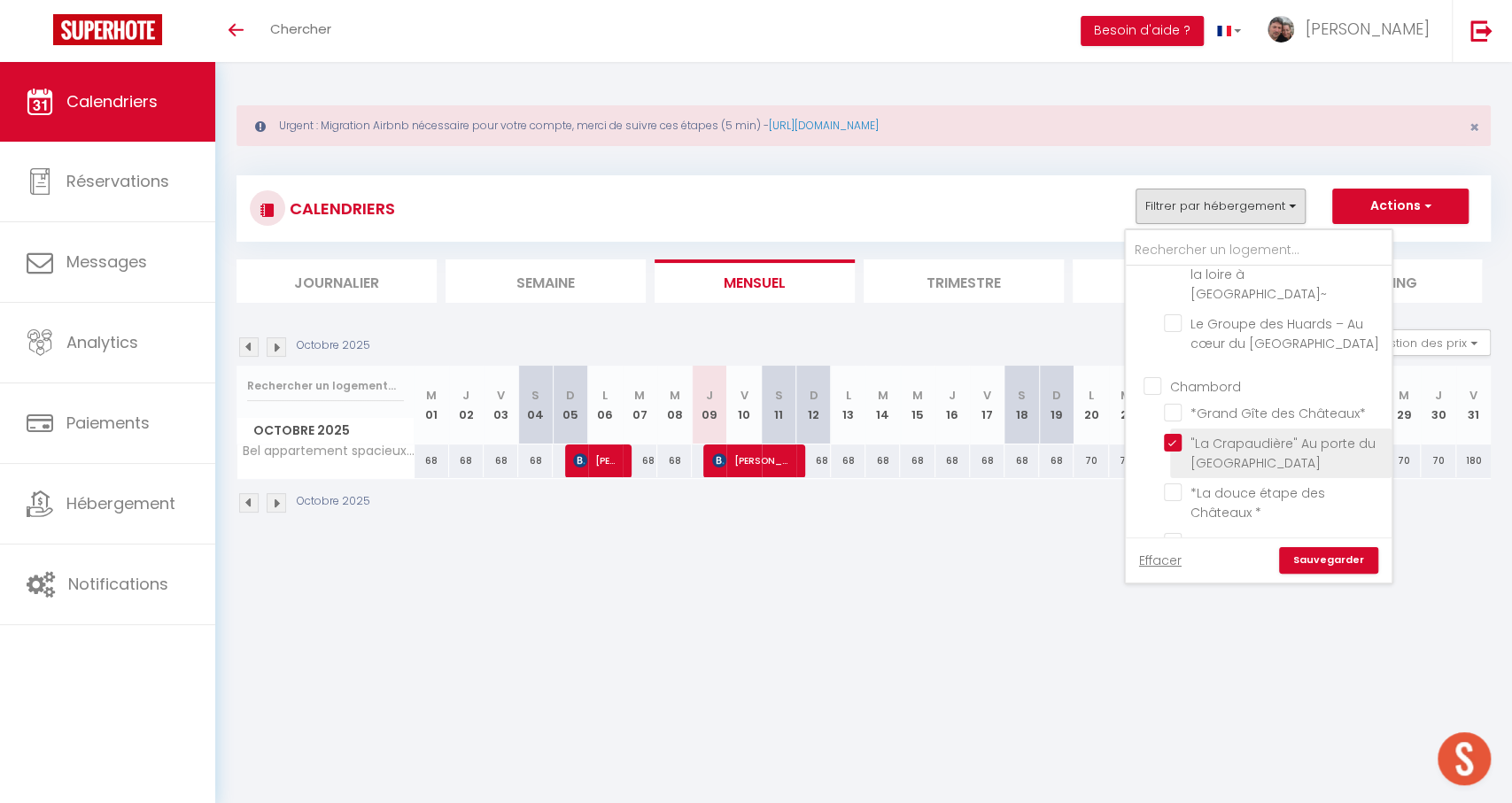
checkbox input "false"
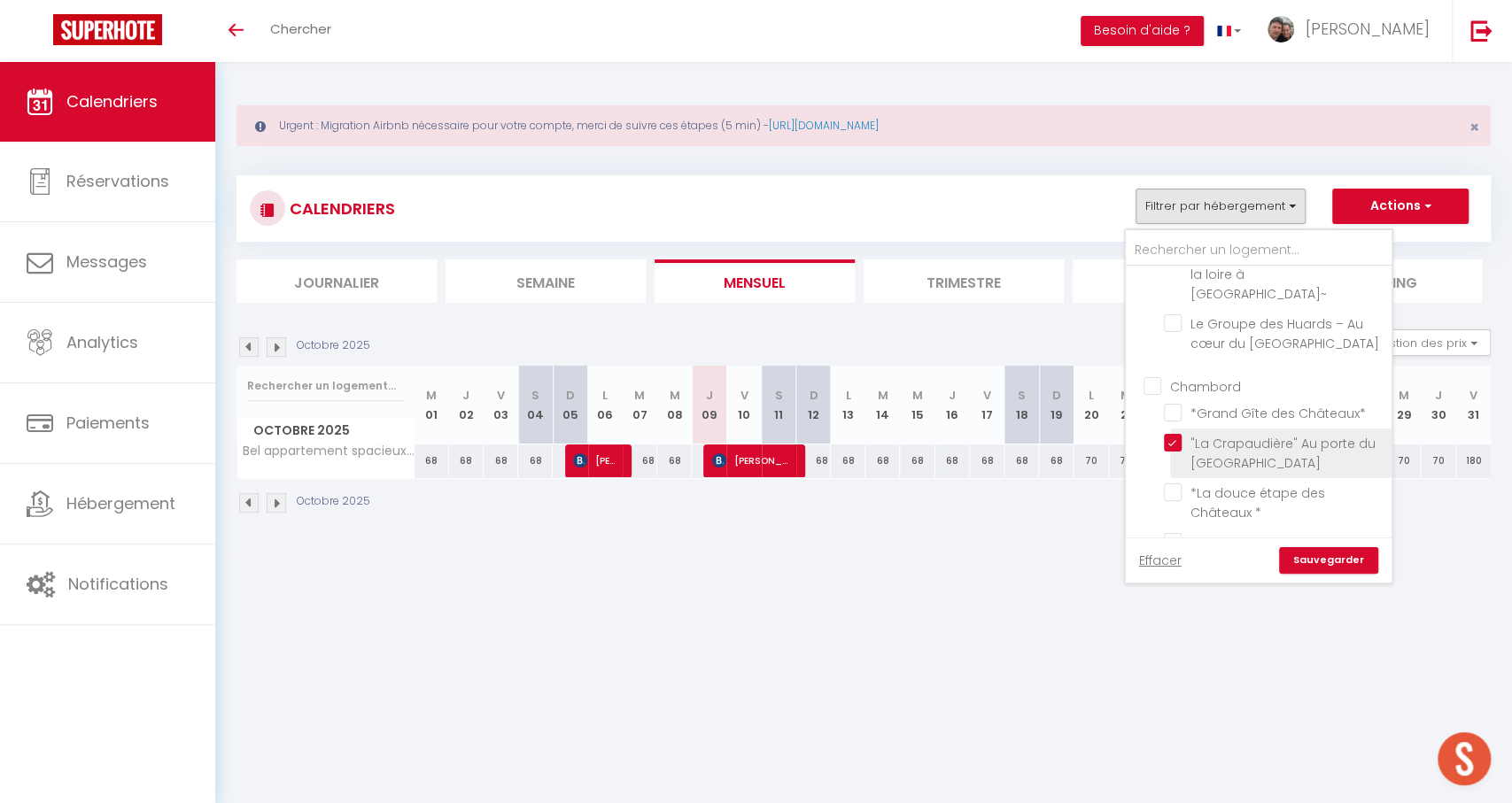
checkbox input "false"
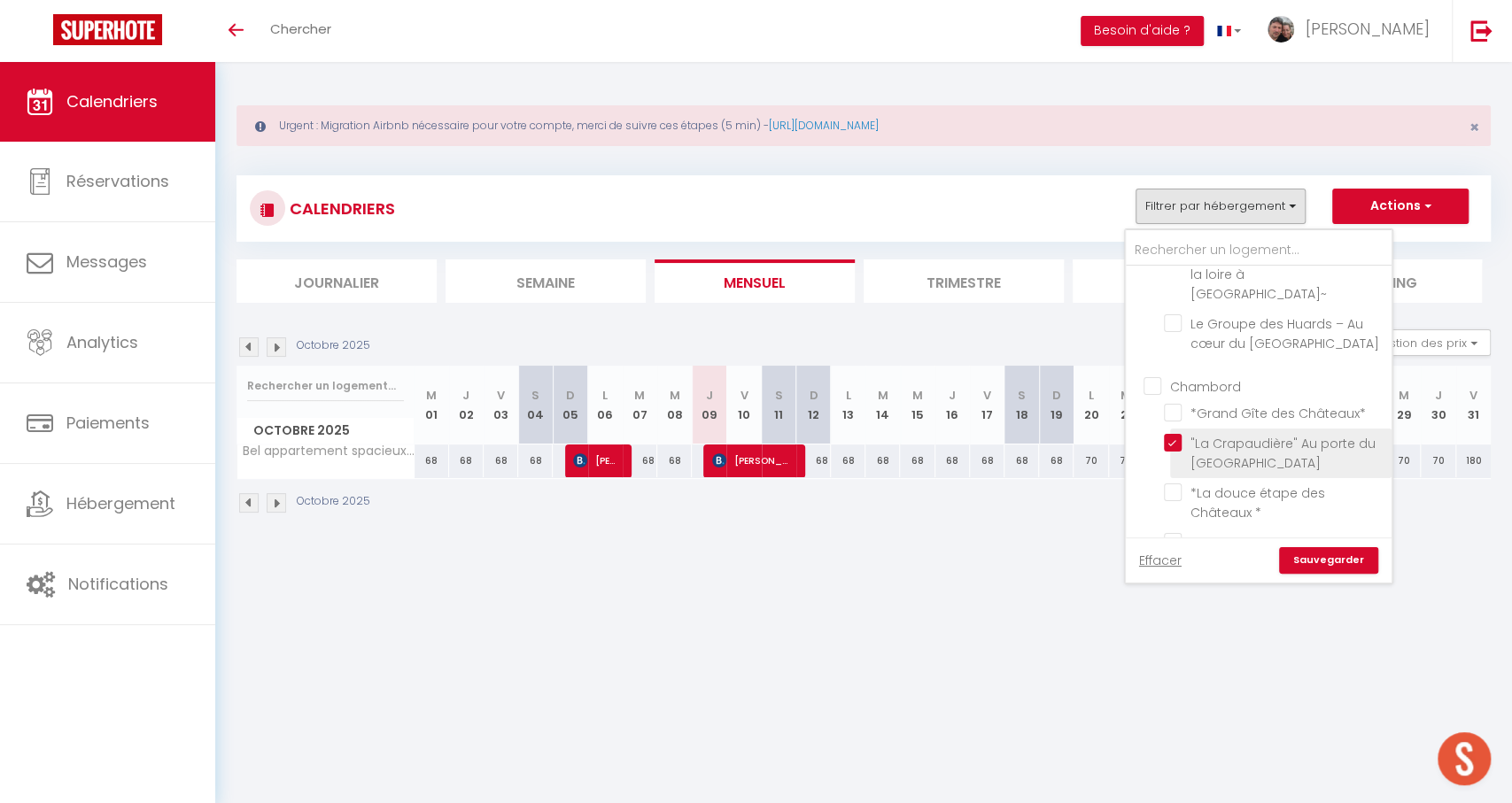
checkbox input "false"
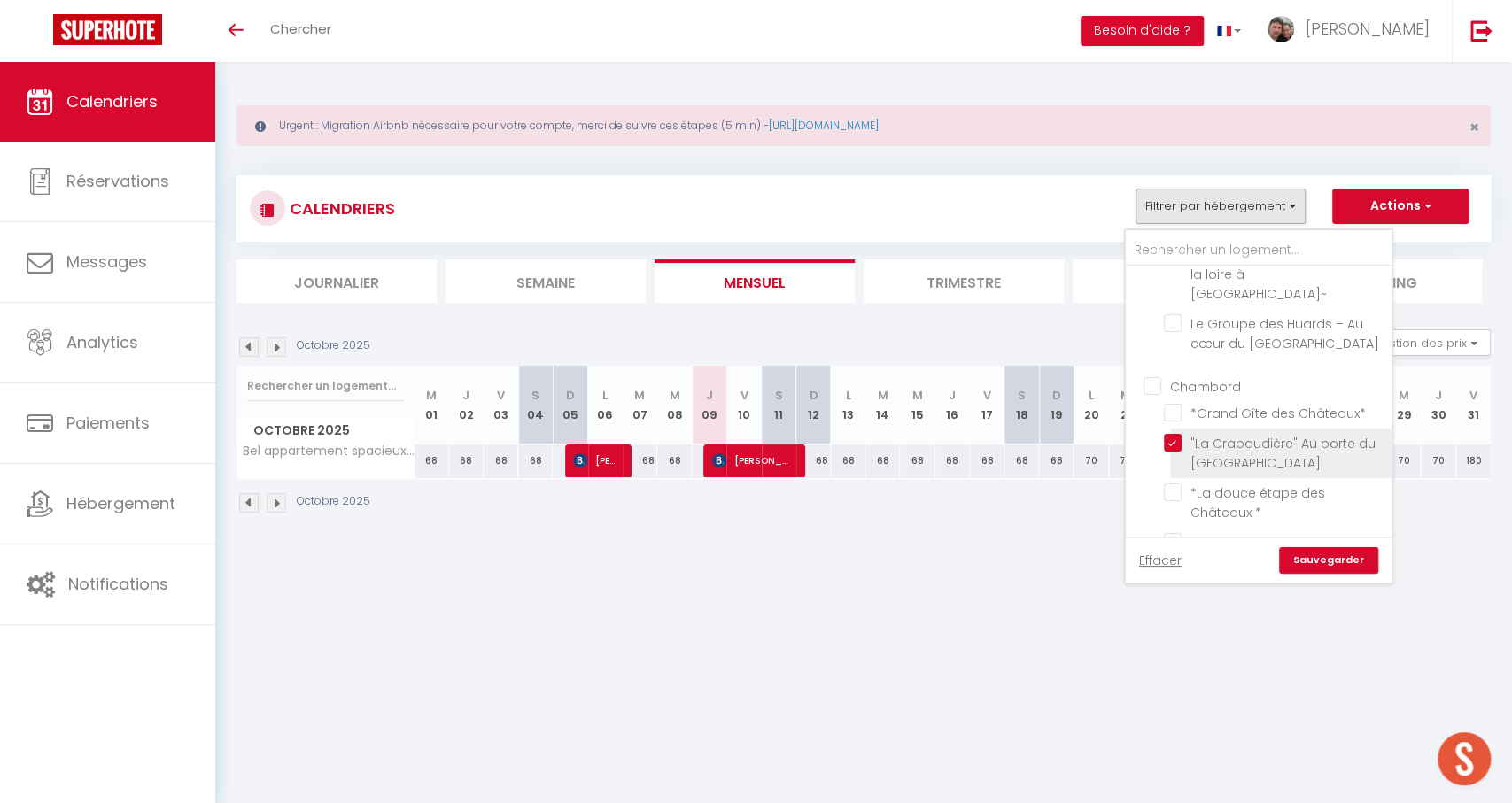
checkbox input "false"
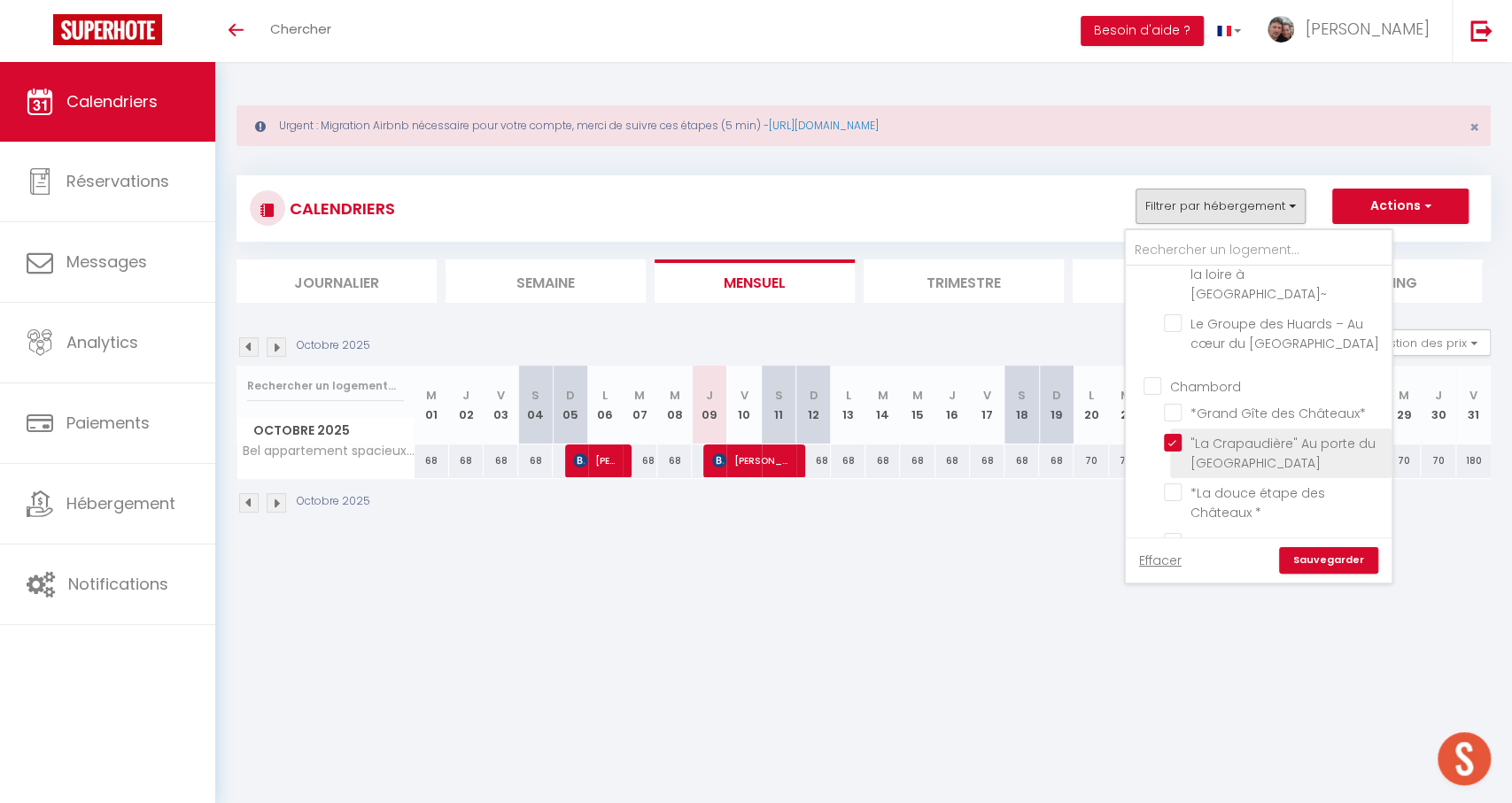
checkbox input "false"
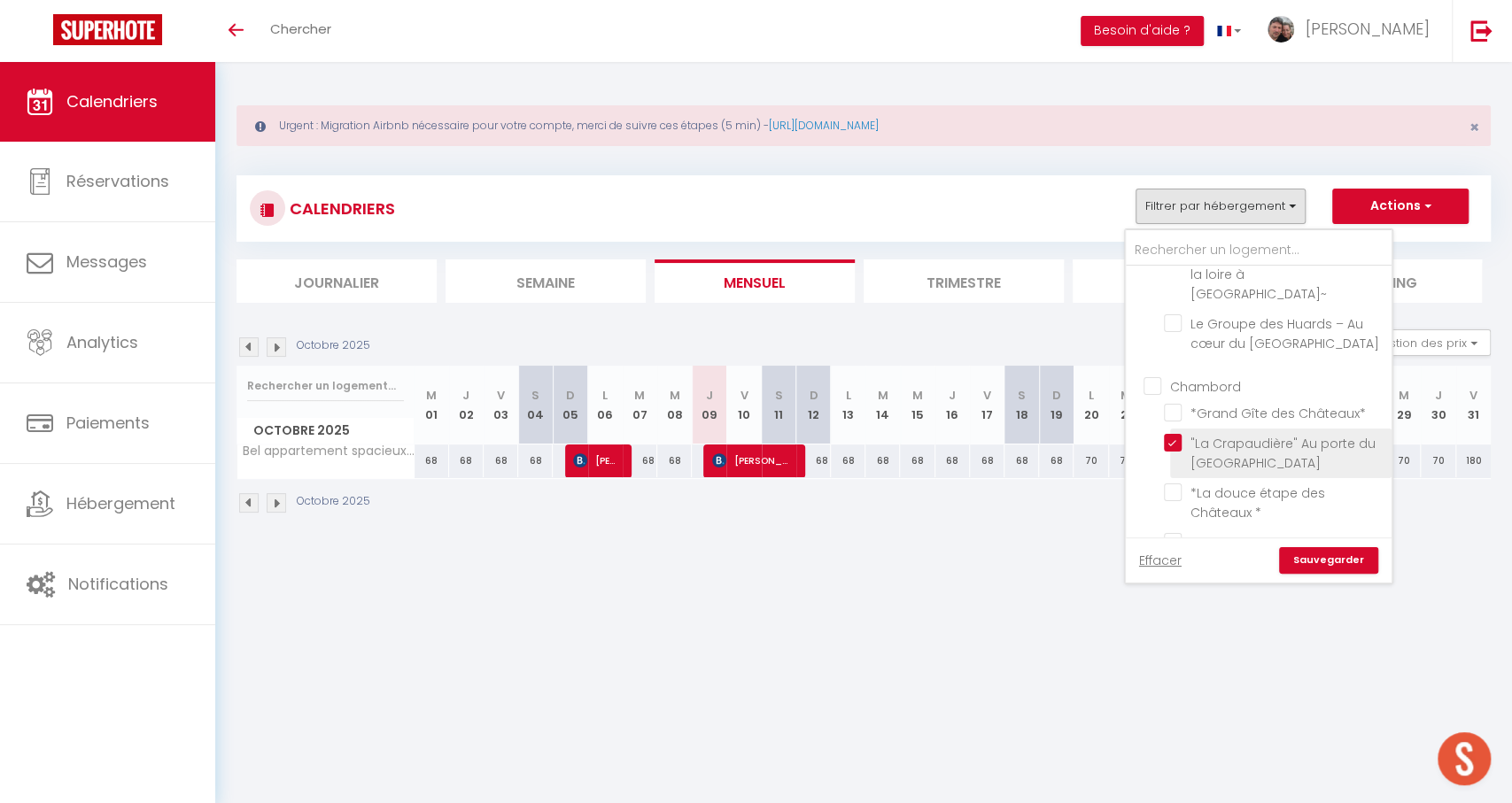
checkbox input "false"
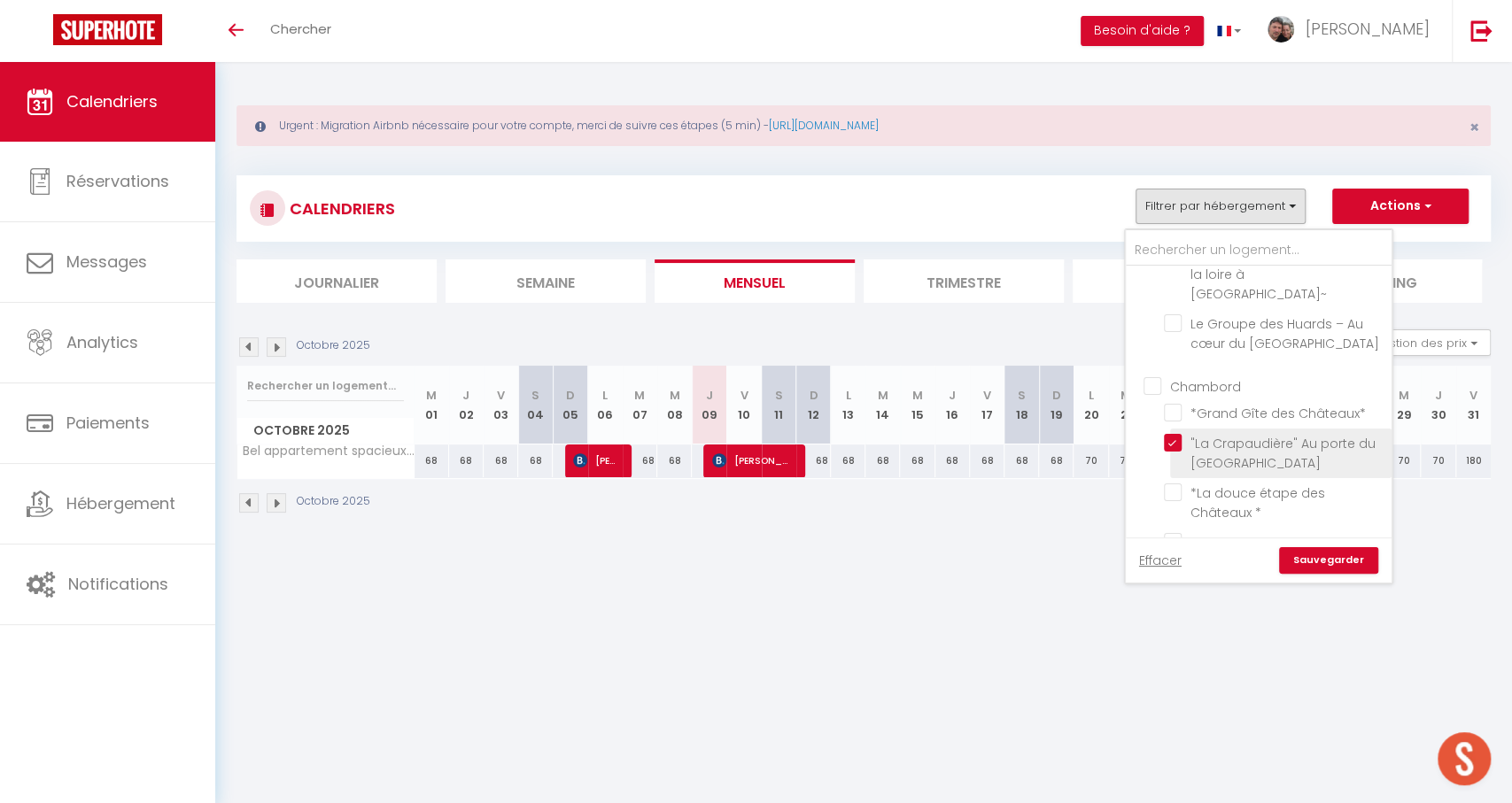
checkbox input "false"
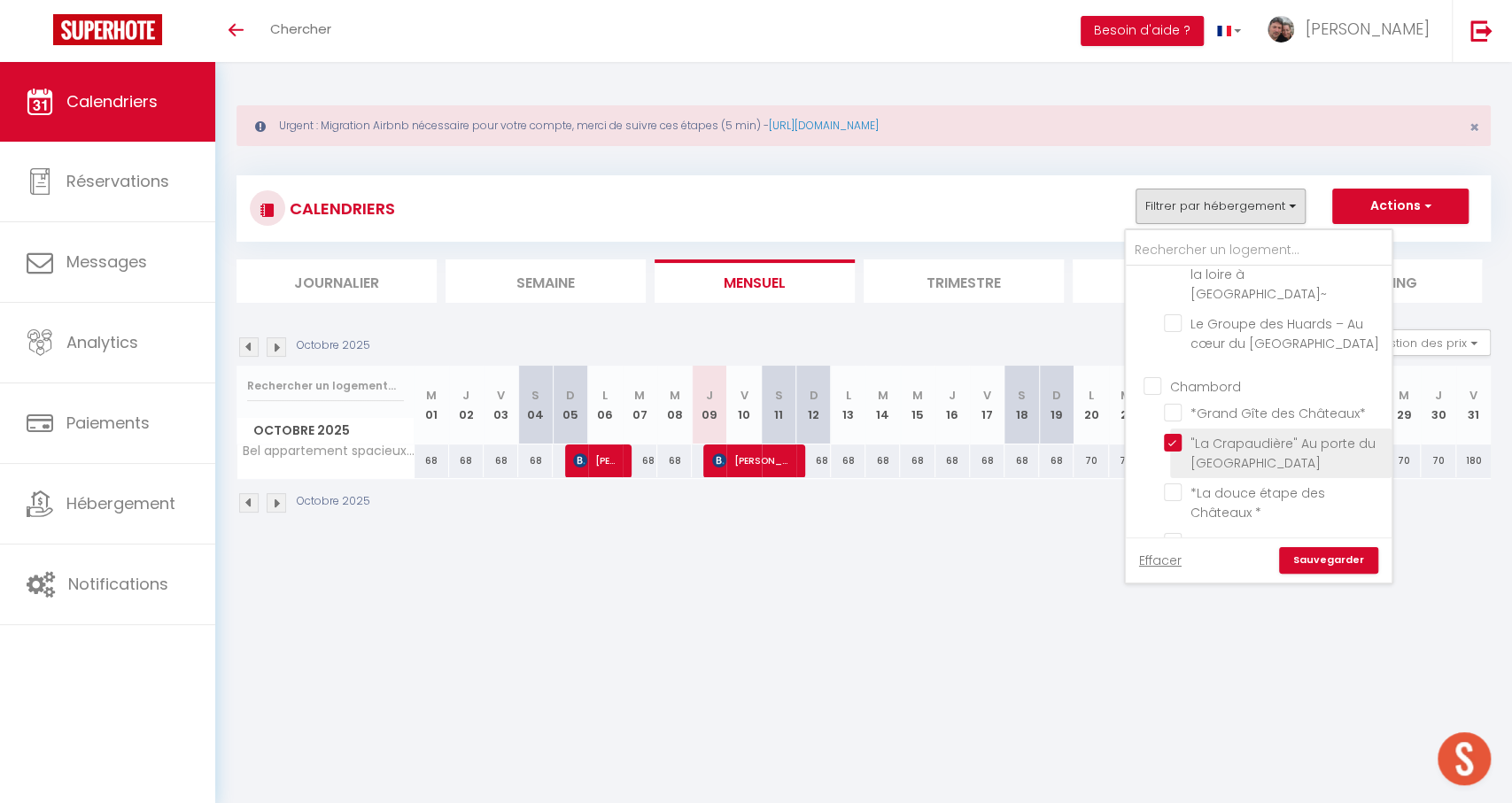
checkbox input "false"
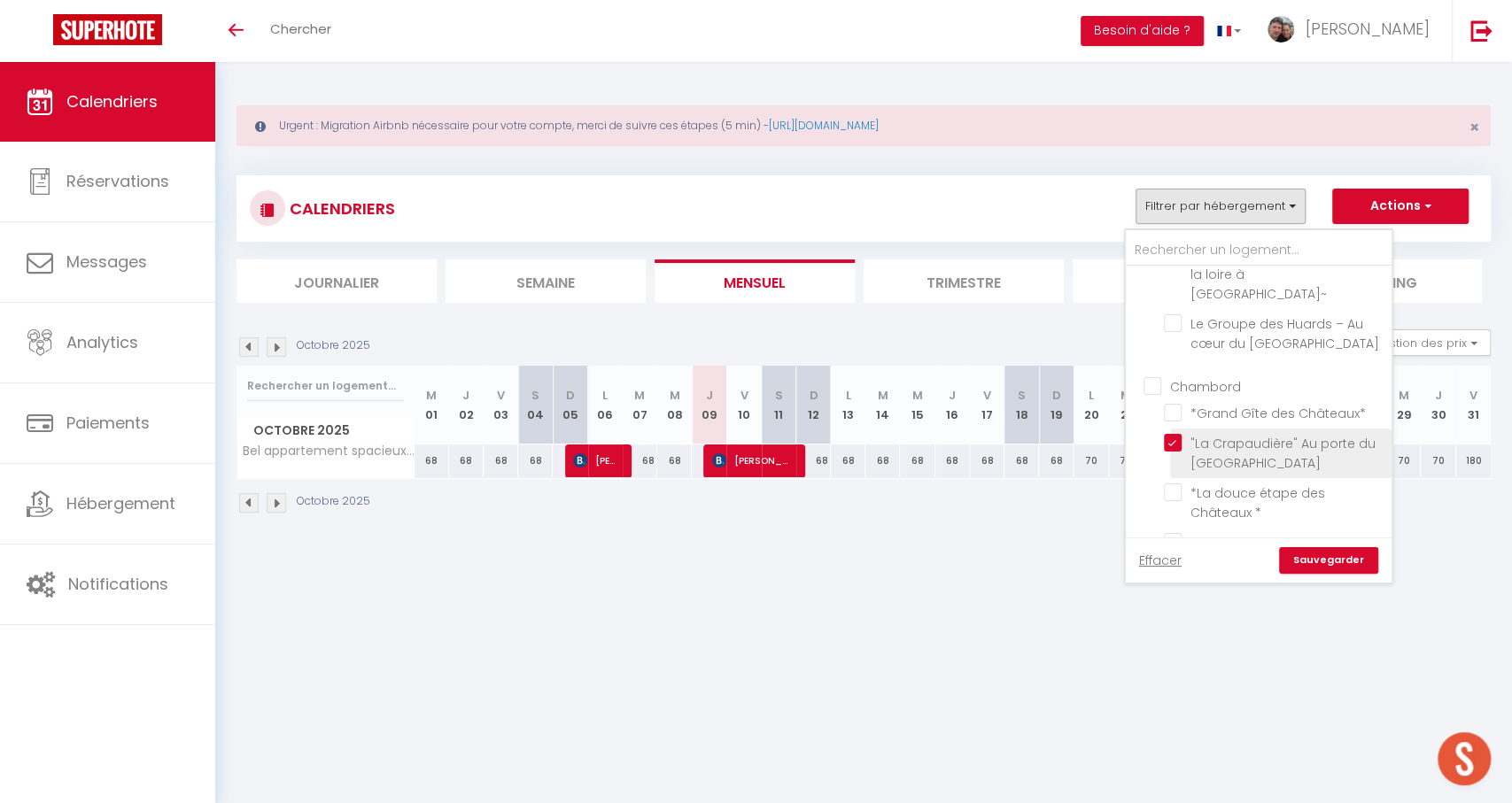
checkbox input "false"
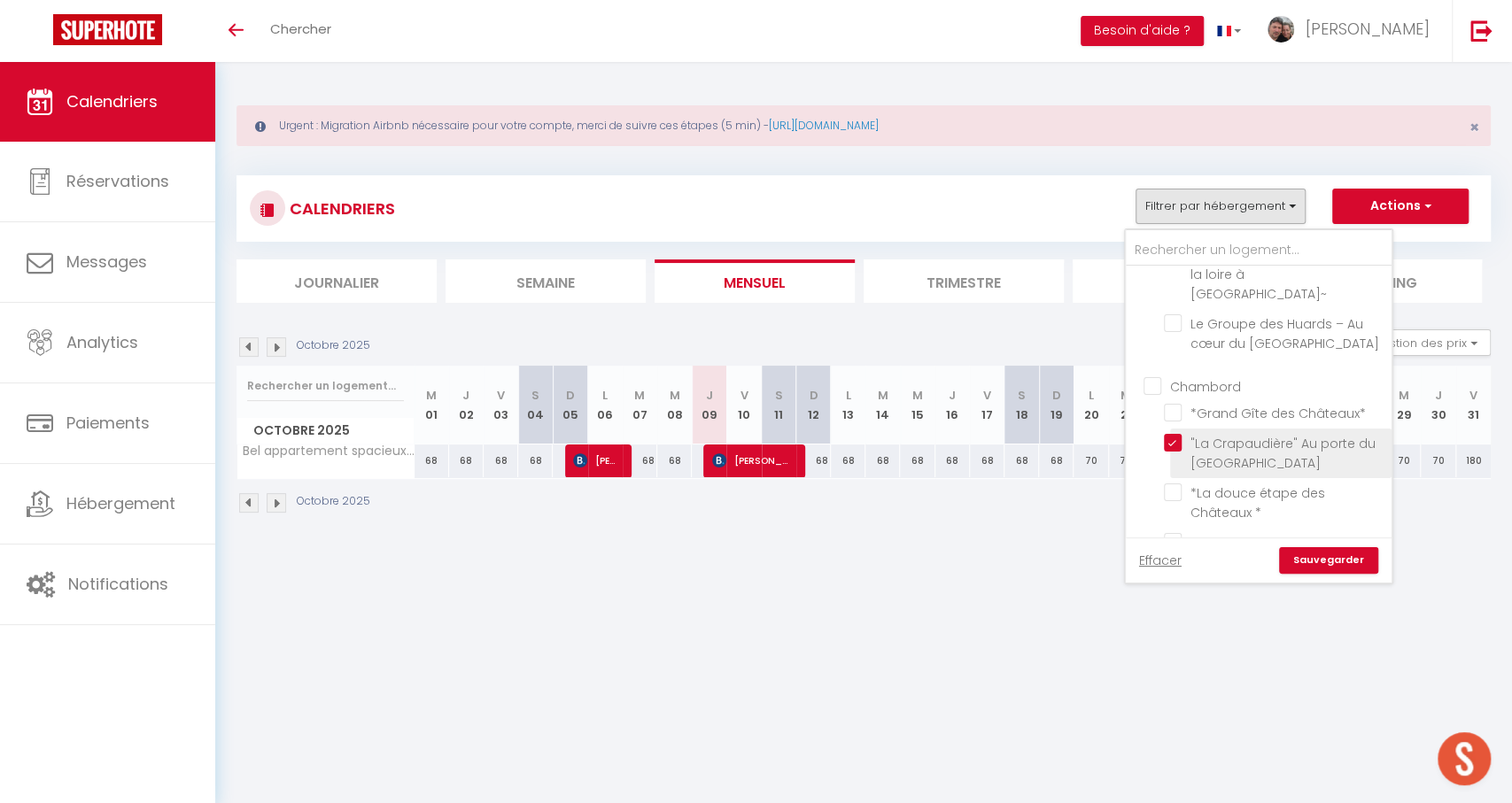
checkbox input "false"
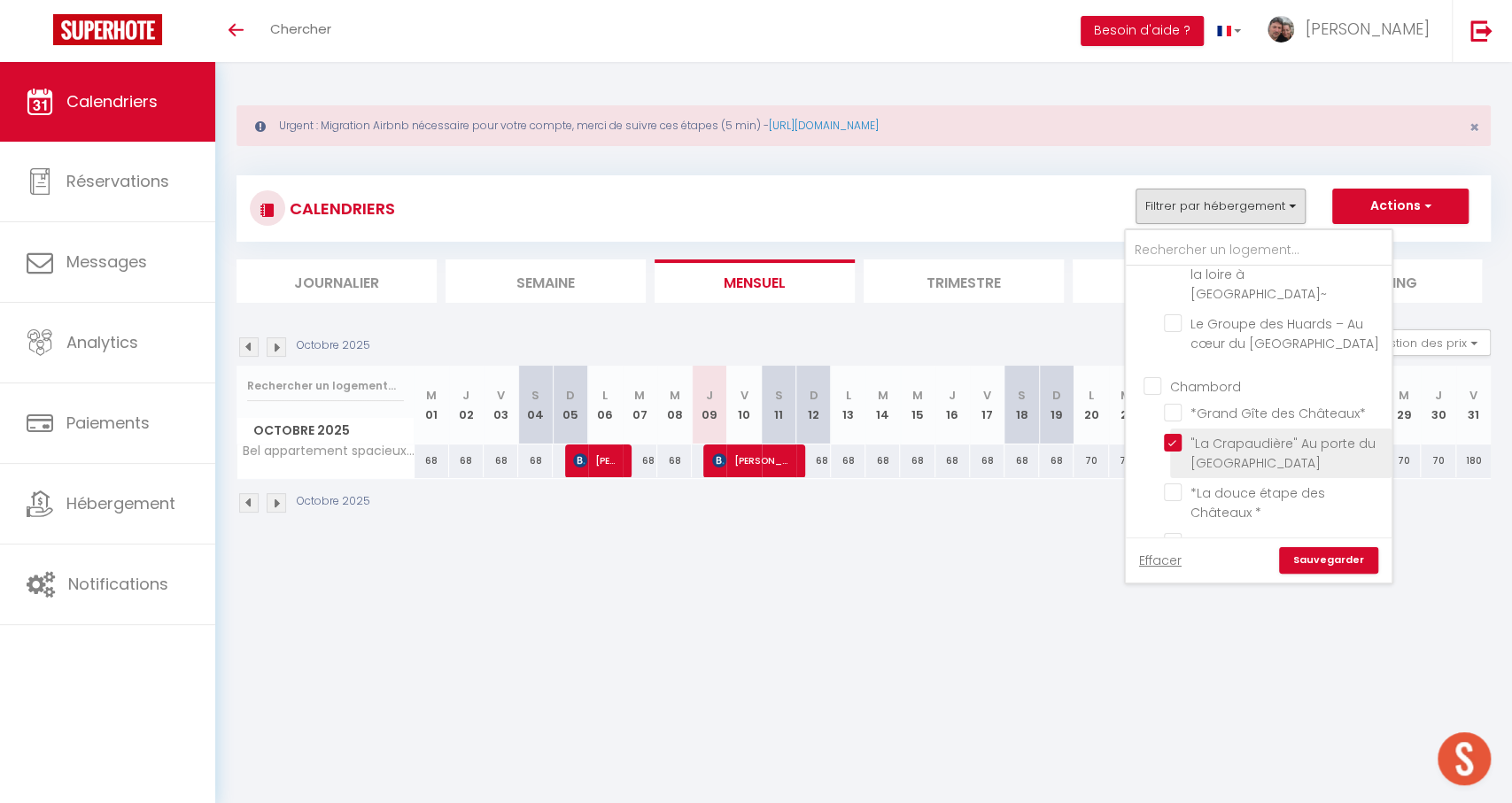
checkbox input "false"
click at [1209, 402] on input "*Grand Gîte des Châteaux*" at bounding box center [1275, 411] width 221 height 18
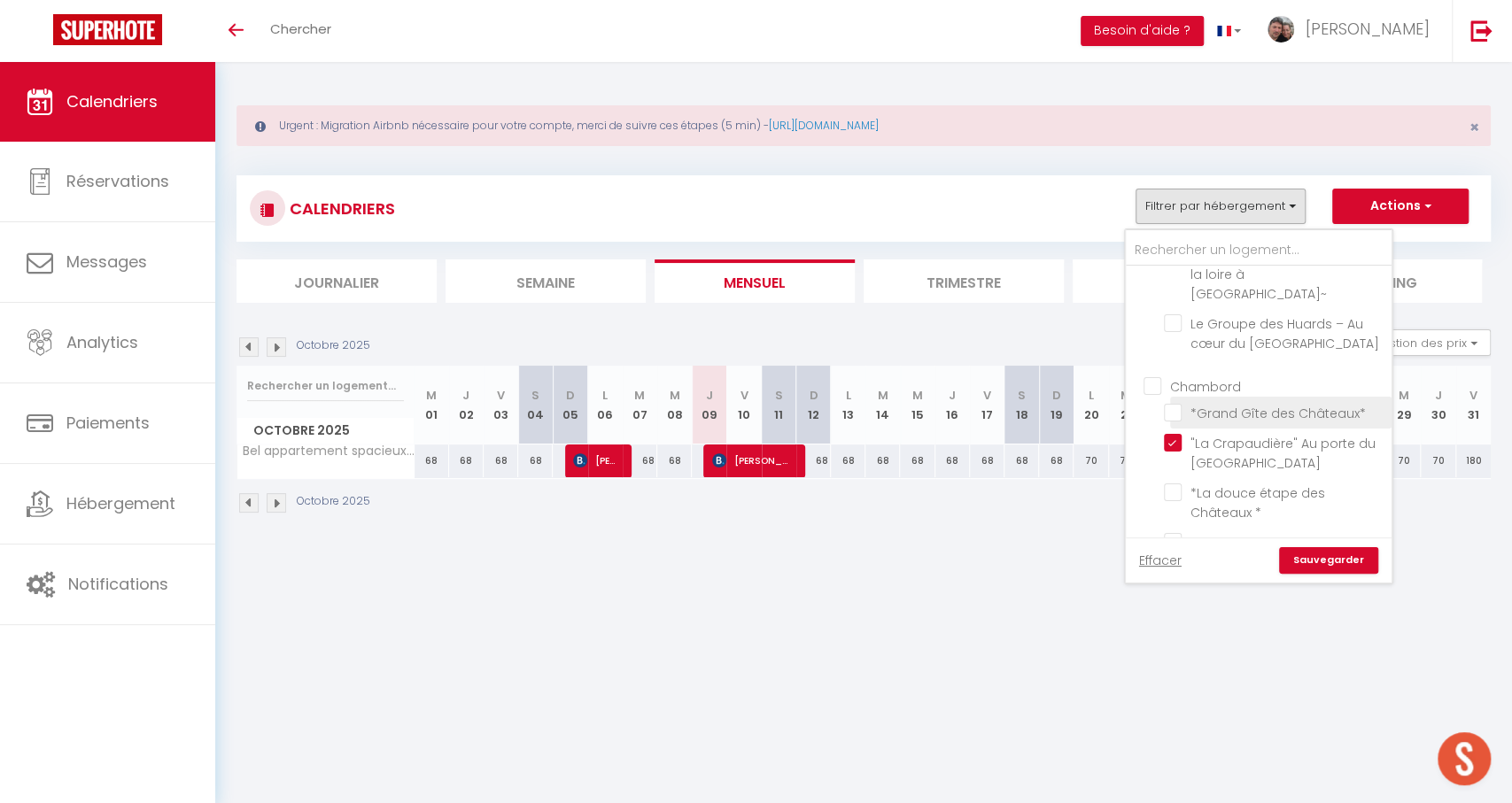
checkbox input "true"
checkbox input "false"
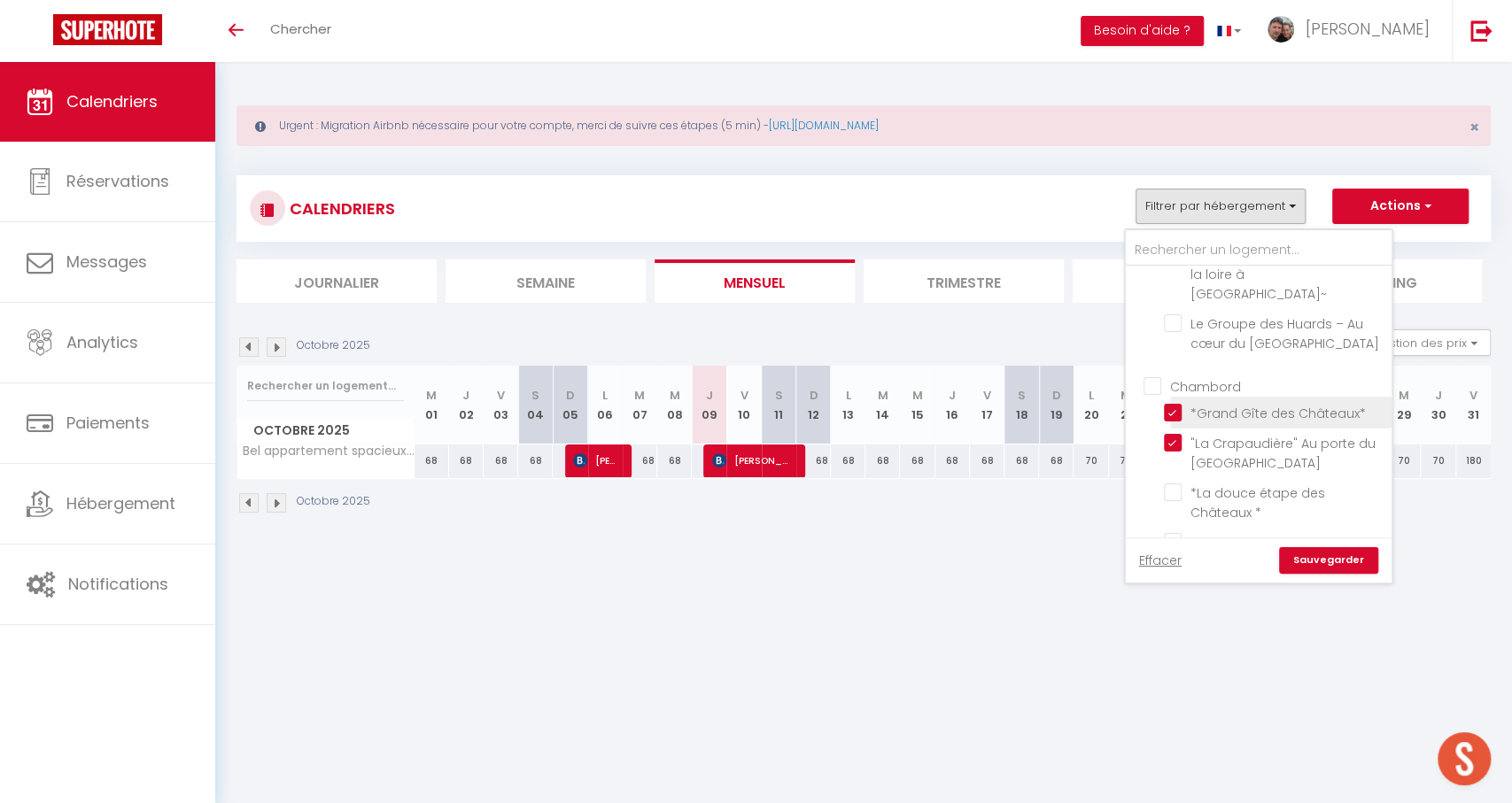
checkbox input "false"
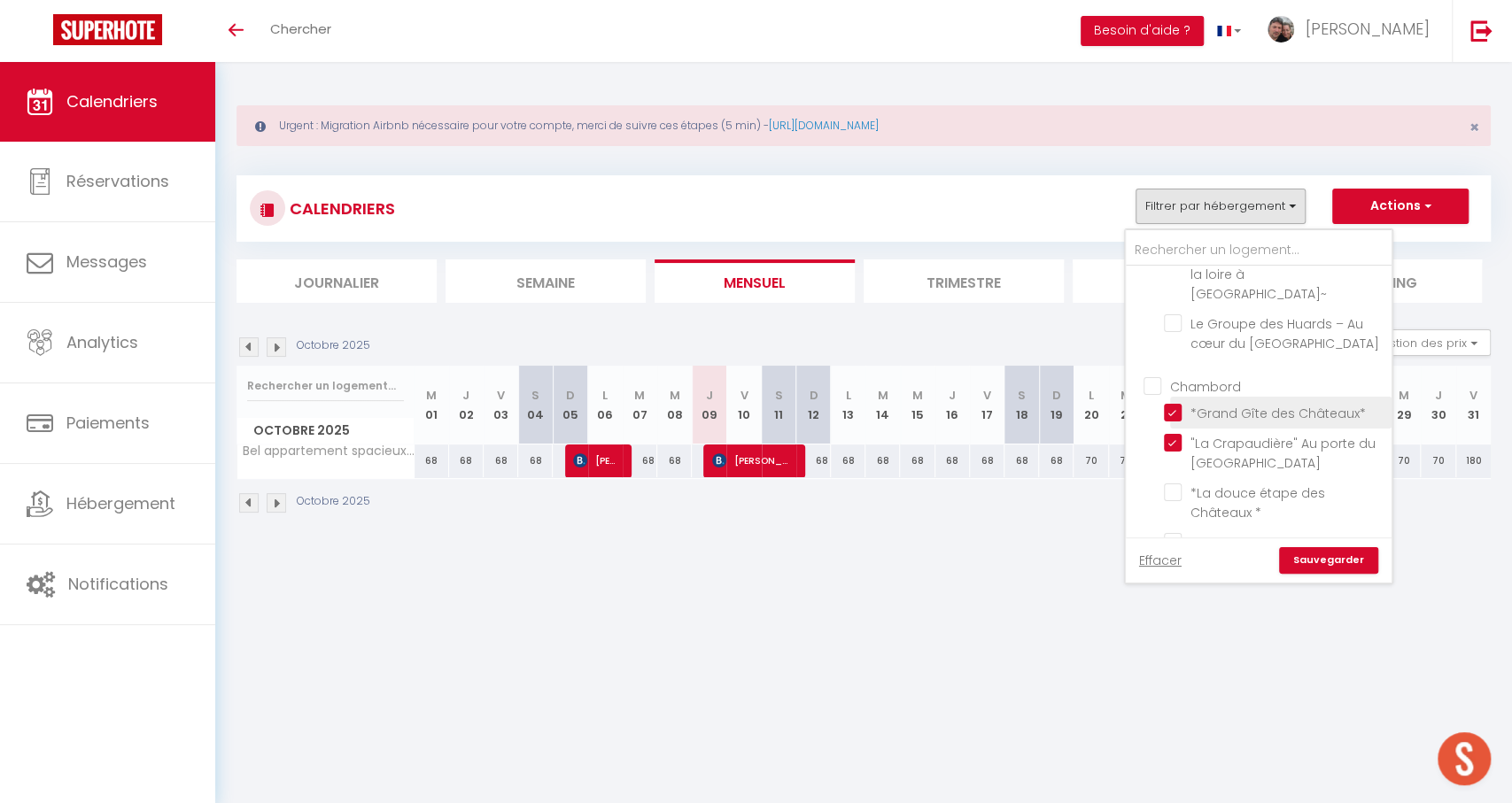
checkbox input "false"
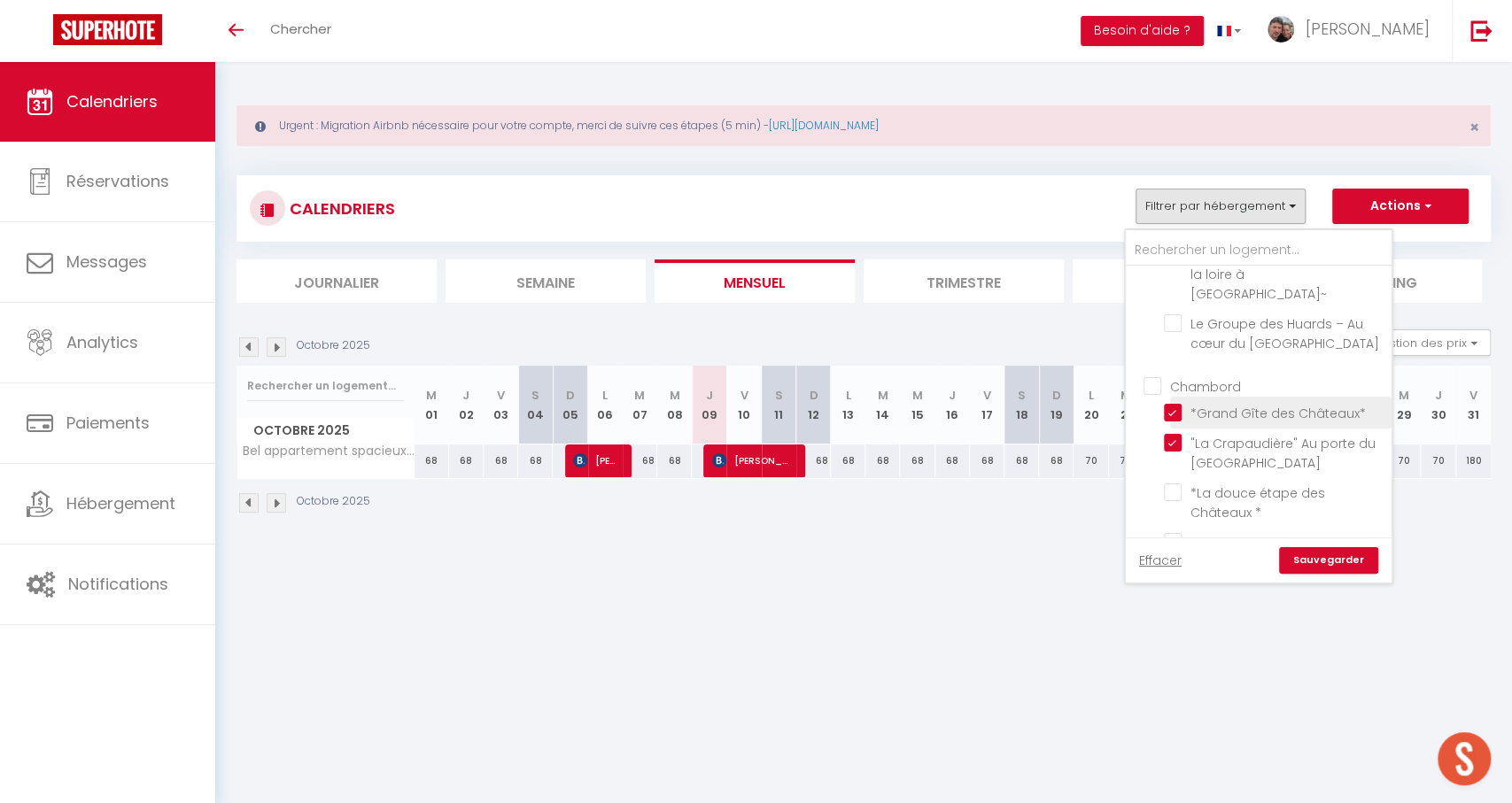
checkbox input "false"
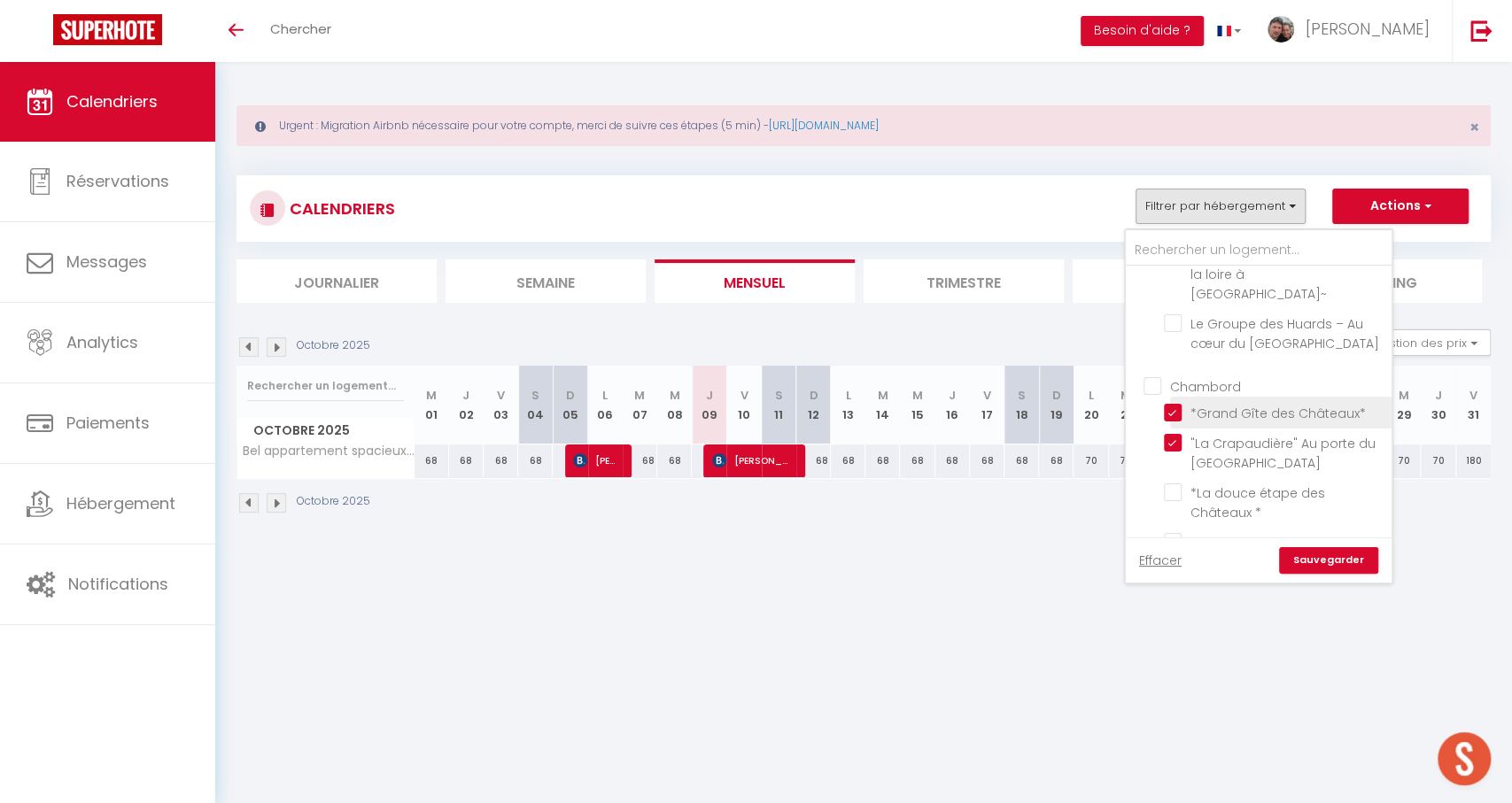
checkbox input "false"
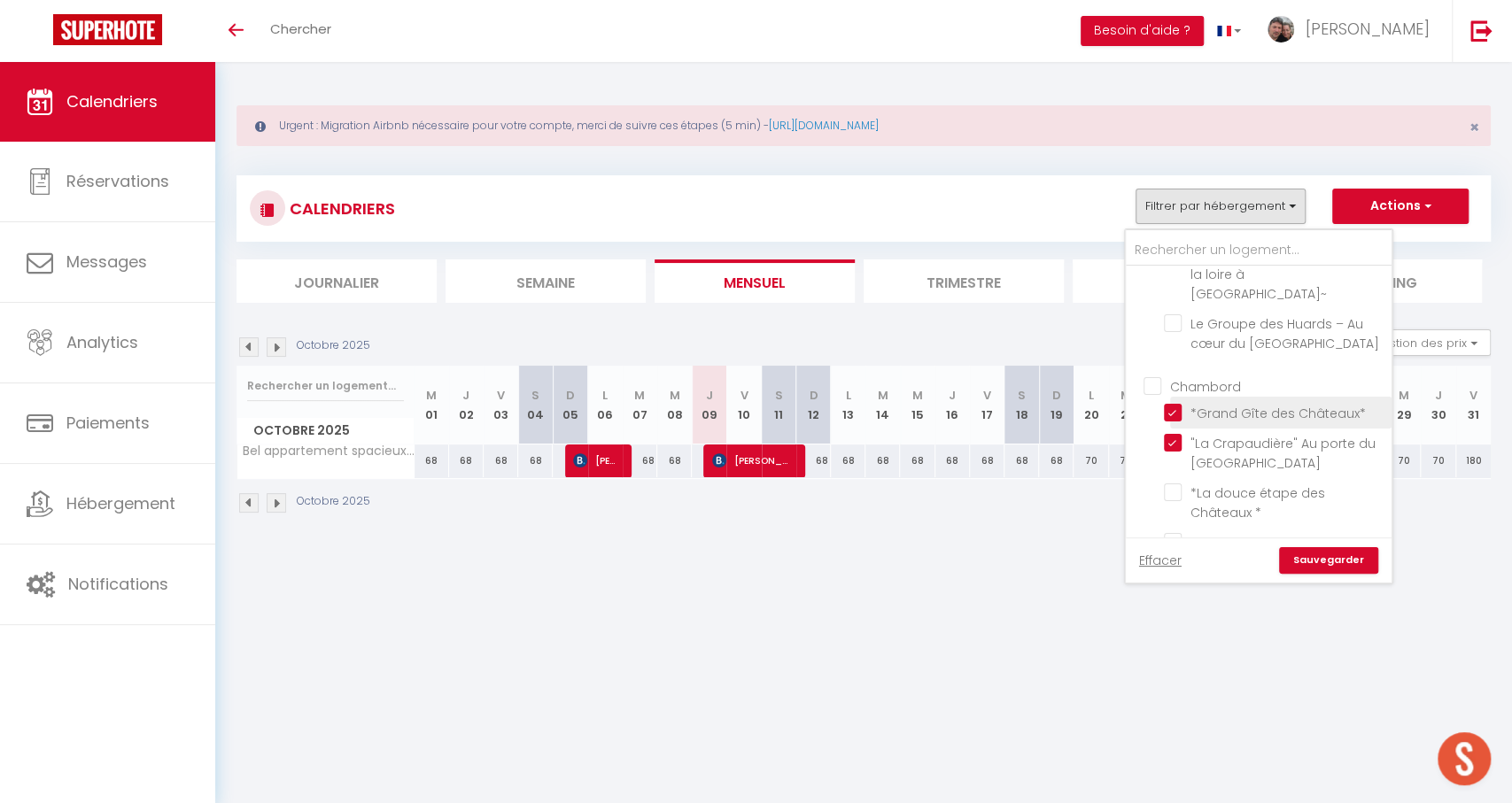
checkbox input "false"
click at [1318, 560] on link "Sauvegarder" at bounding box center [1328, 561] width 99 height 27
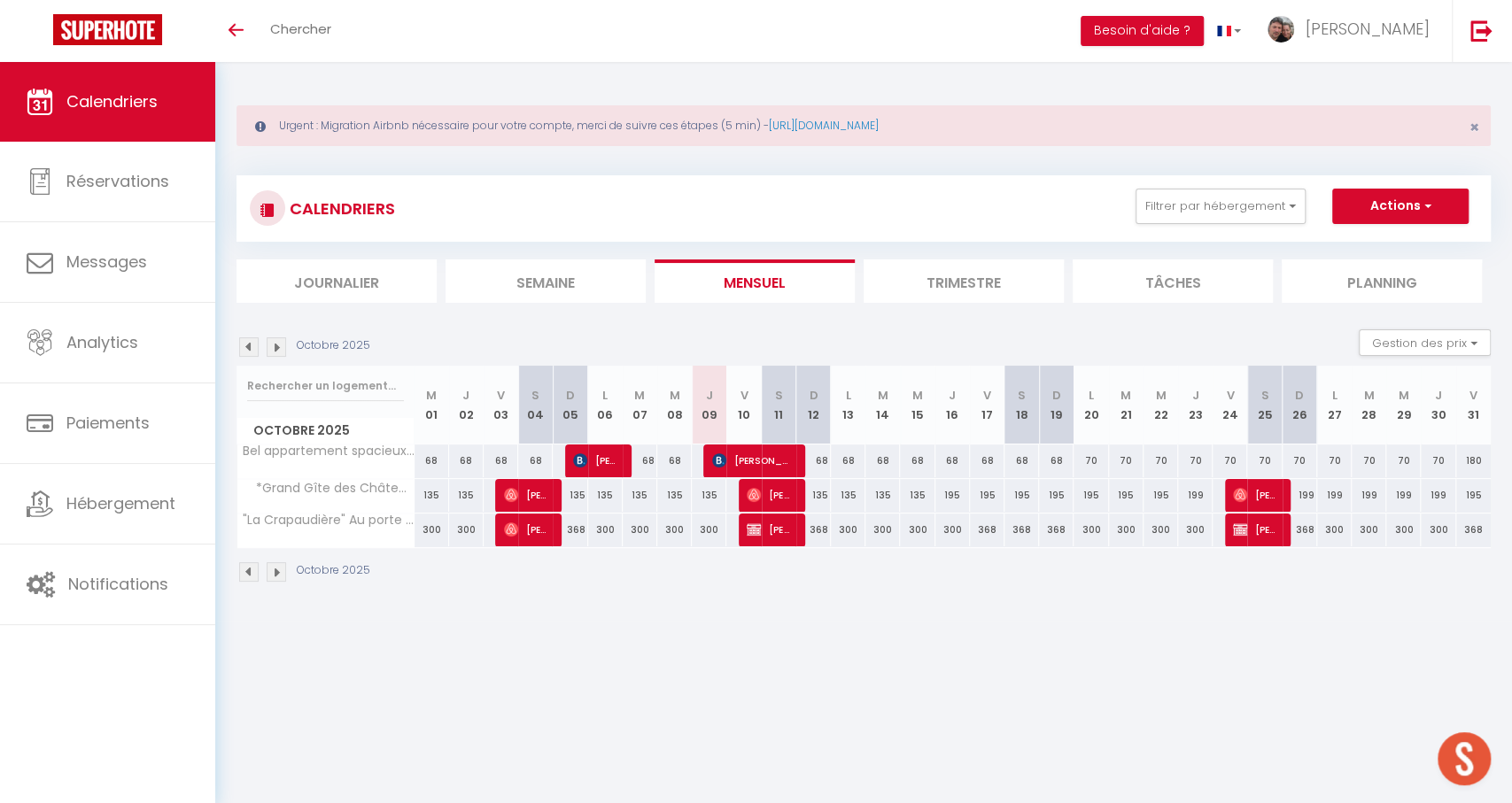
click at [774, 463] on span "[PERSON_NAME]" at bounding box center [752, 461] width 80 height 34
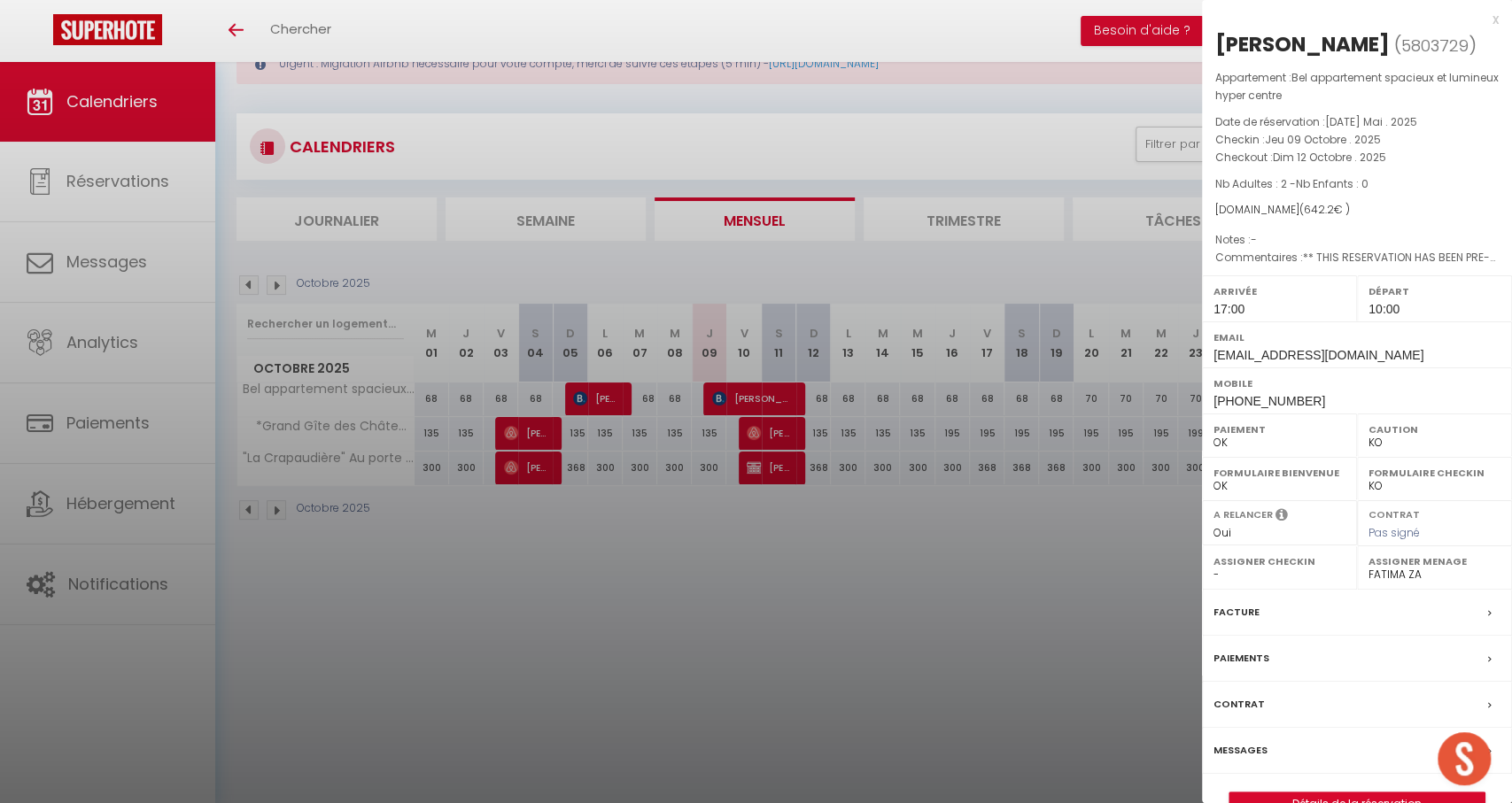
scroll to position [62, 0]
click at [1259, 753] on label "Messages" at bounding box center [1240, 750] width 54 height 19
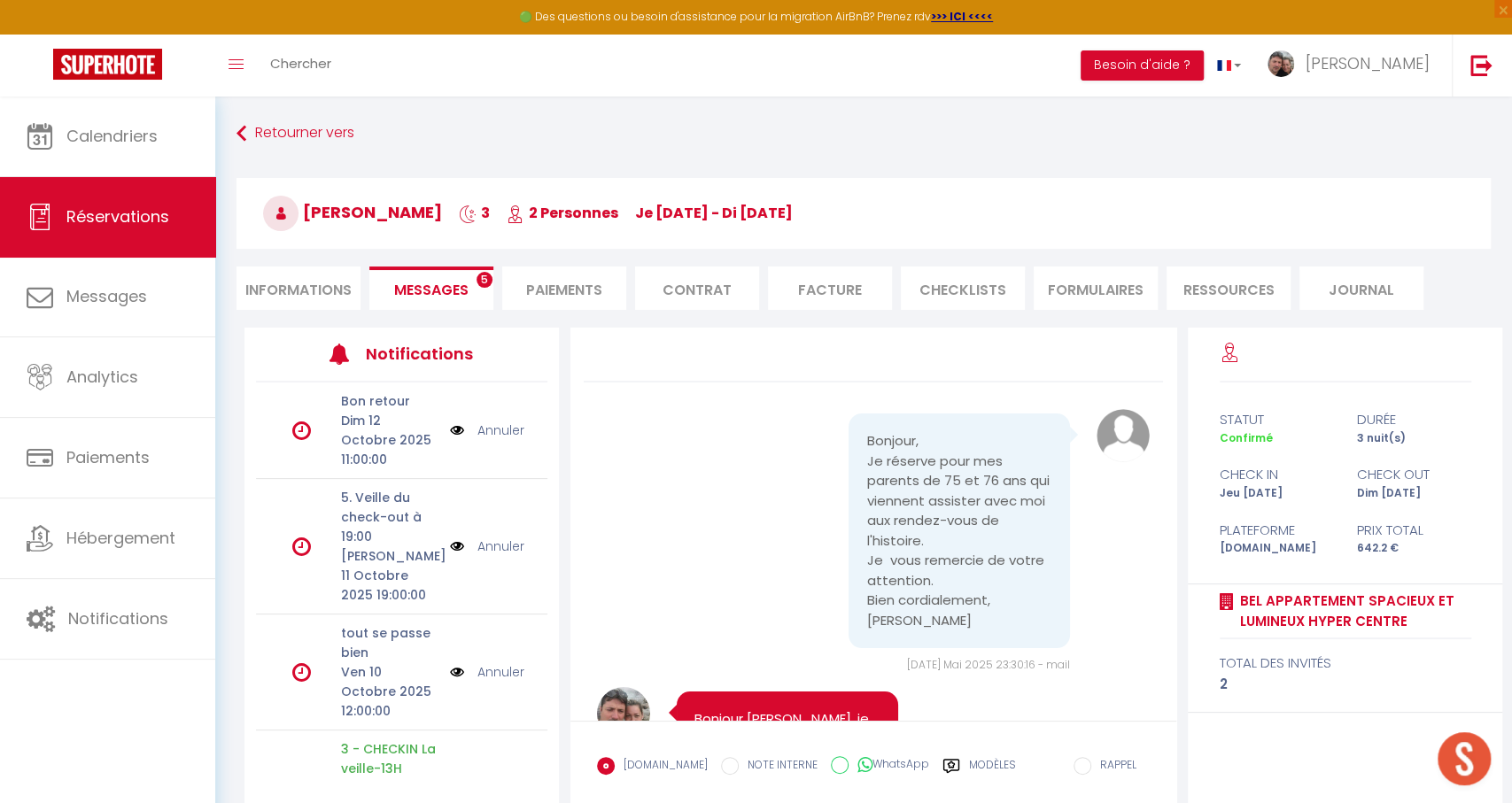
scroll to position [5133, 0]
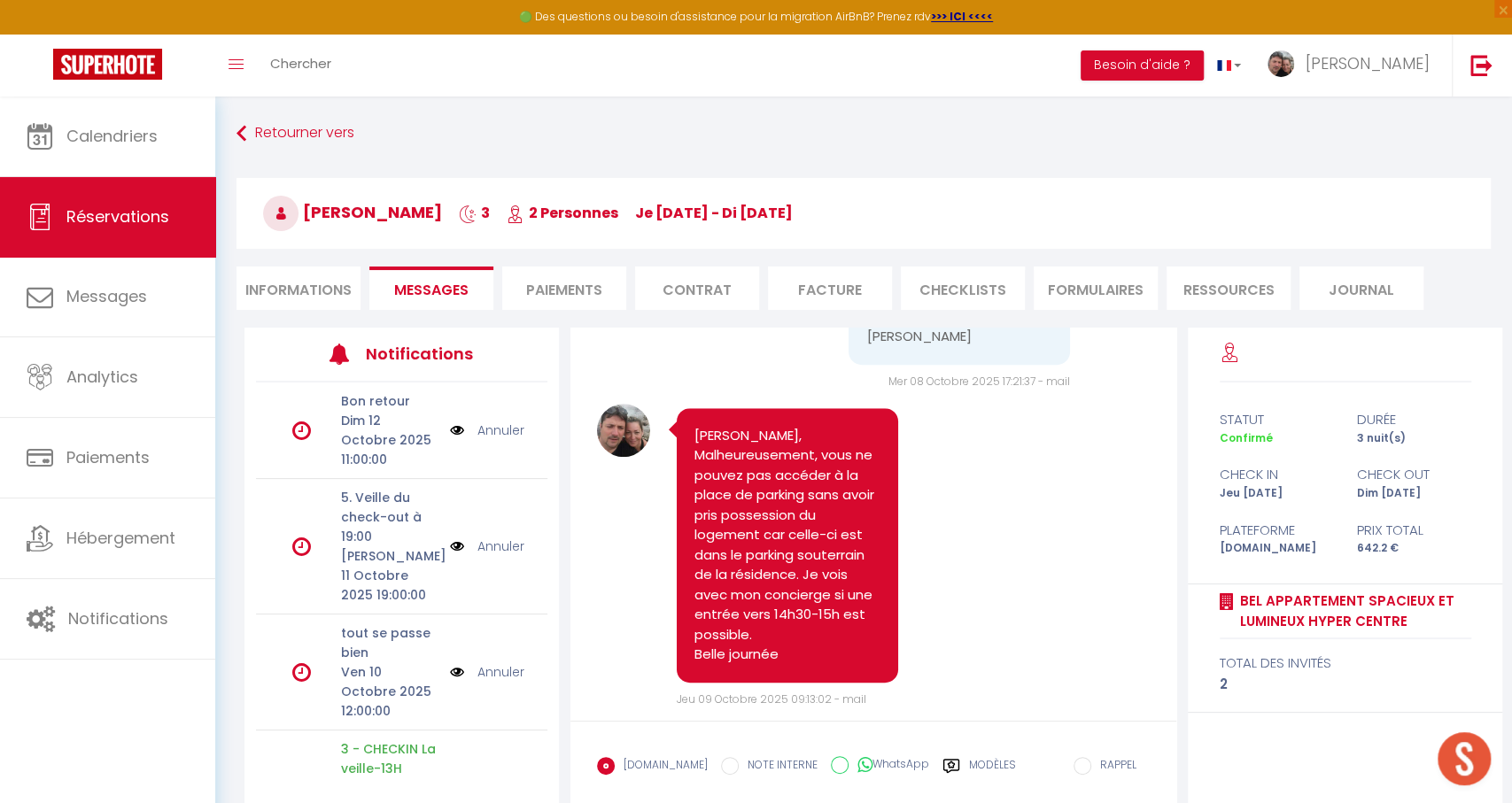
click at [303, 276] on li "Informations" at bounding box center [298, 288] width 124 height 44
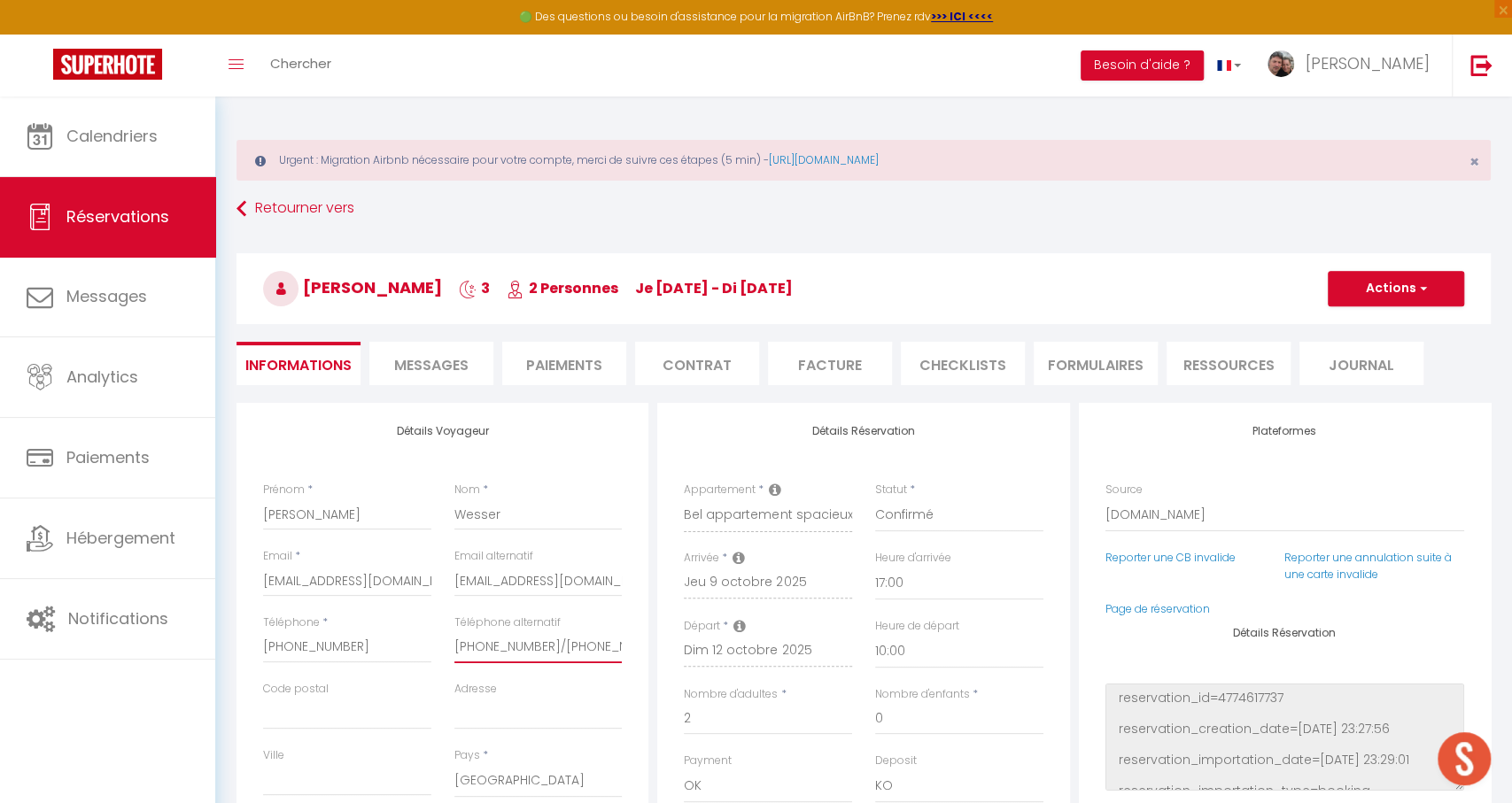
drag, startPoint x: 569, startPoint y: 638, endPoint x: 298, endPoint y: 653, distance: 271.4
click at [436, 635] on div "Téléphone * [PHONE_NUMBER]" at bounding box center [347, 648] width 192 height 67
drag, startPoint x: 601, startPoint y: 580, endPoint x: 422, endPoint y: 577, distance: 179.0
click at [439, 645] on div "Téléphone * [PHONE_NUMBER]" at bounding box center [347, 648] width 192 height 67
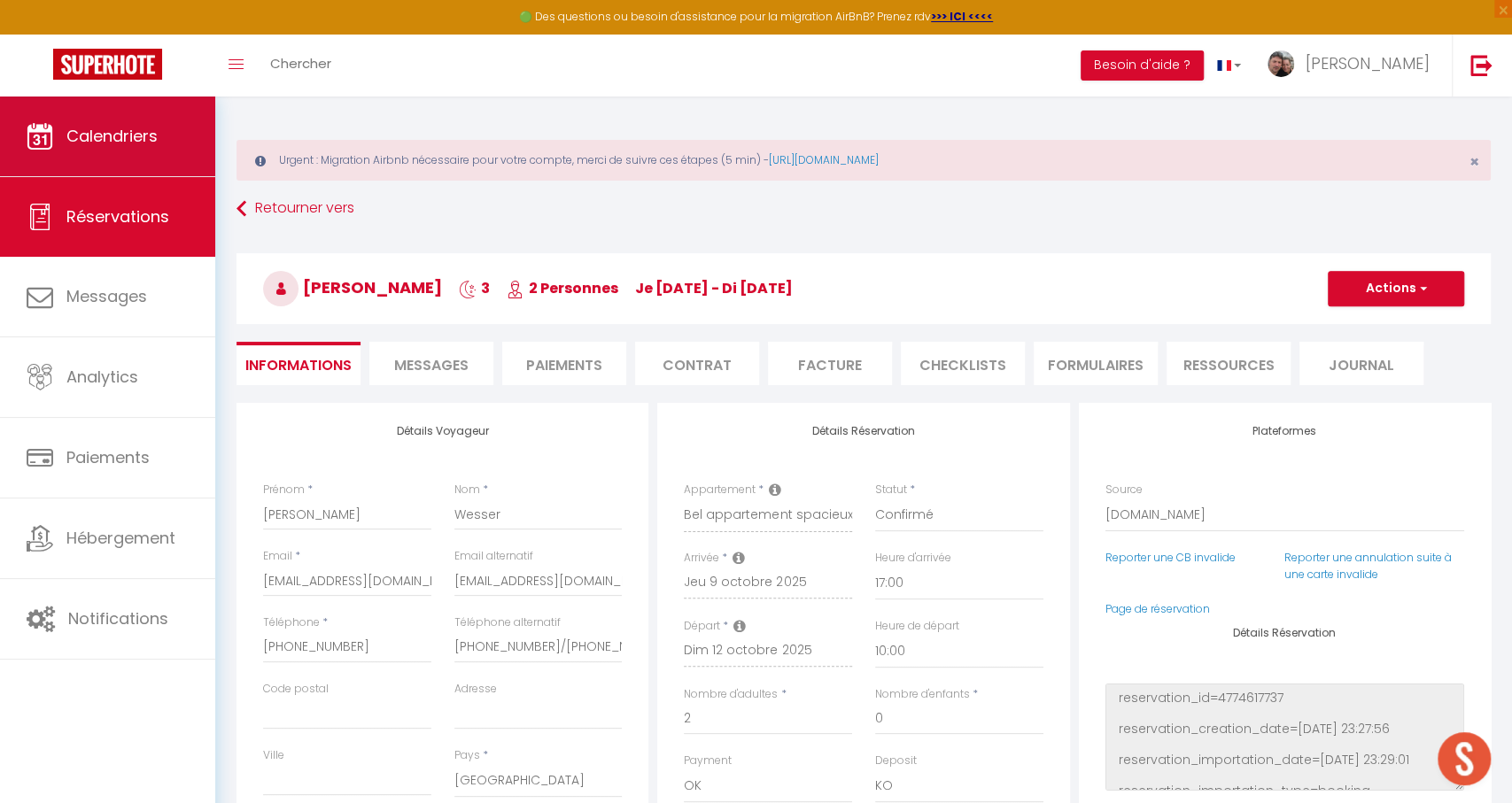
click at [207, 155] on link "Calendriers" at bounding box center [107, 135] width 215 height 79
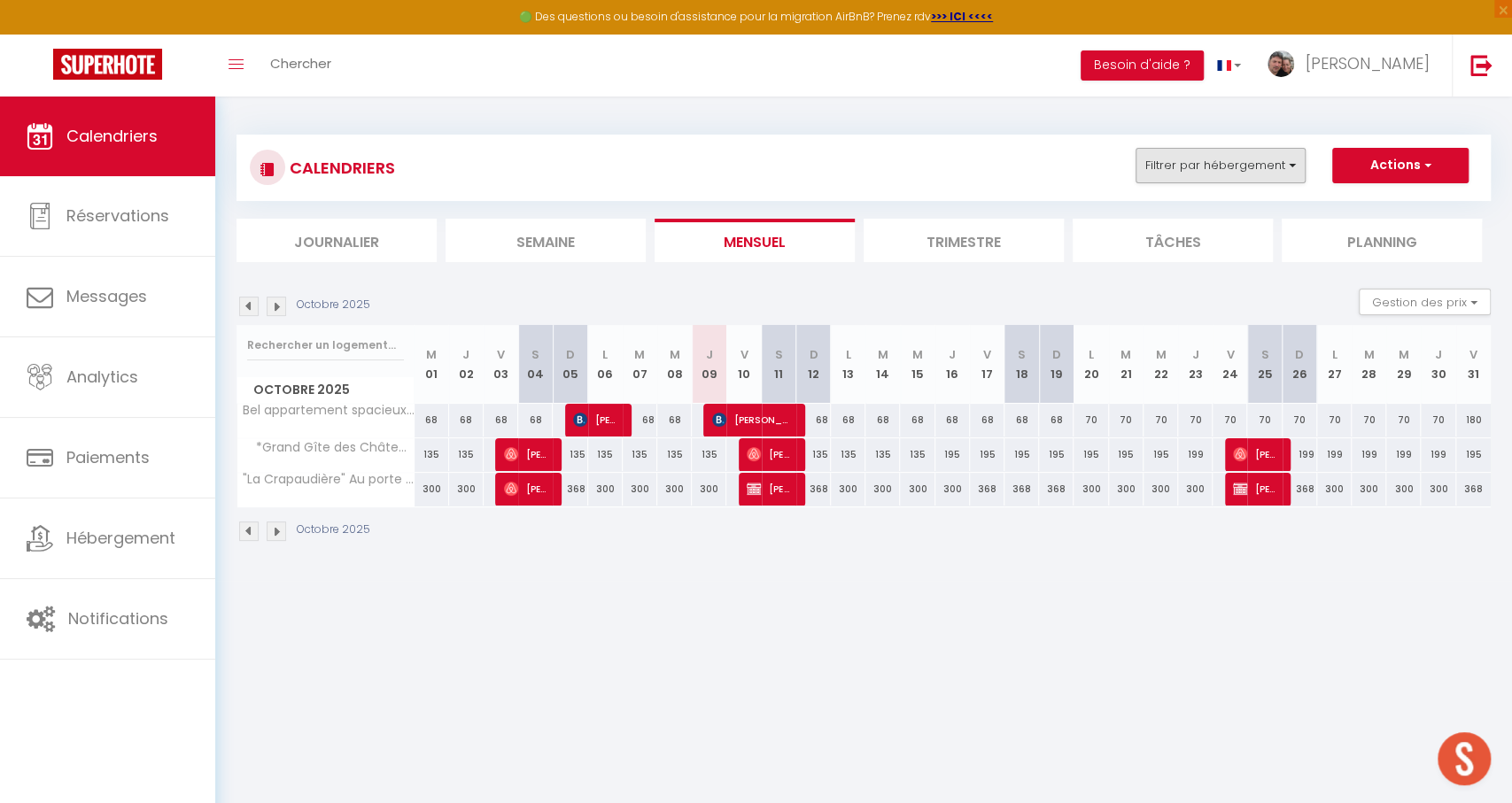
click at [1226, 160] on button "Filtrer par hébergement" at bounding box center [1220, 166] width 170 height 36
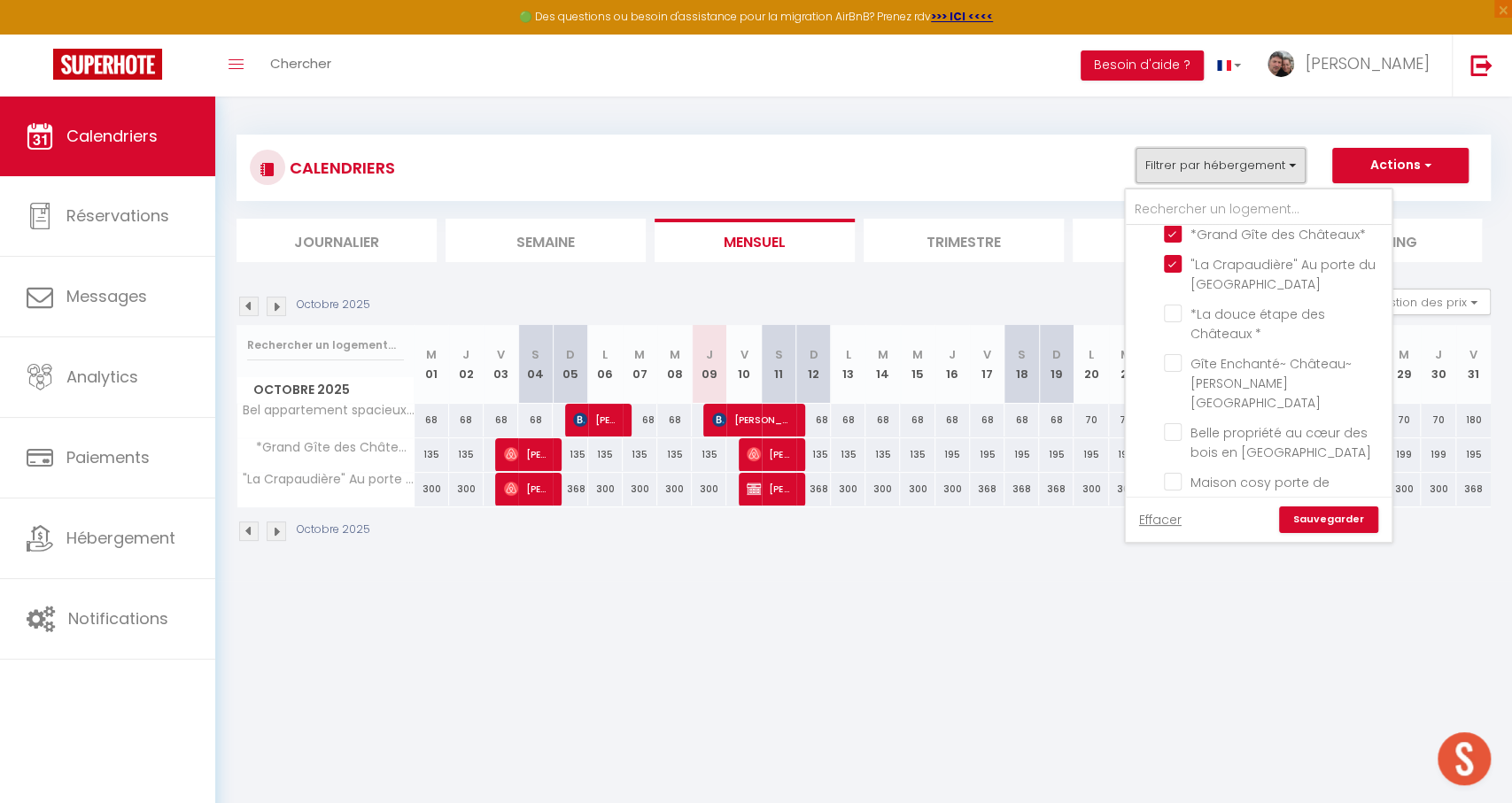
scroll to position [1856, 0]
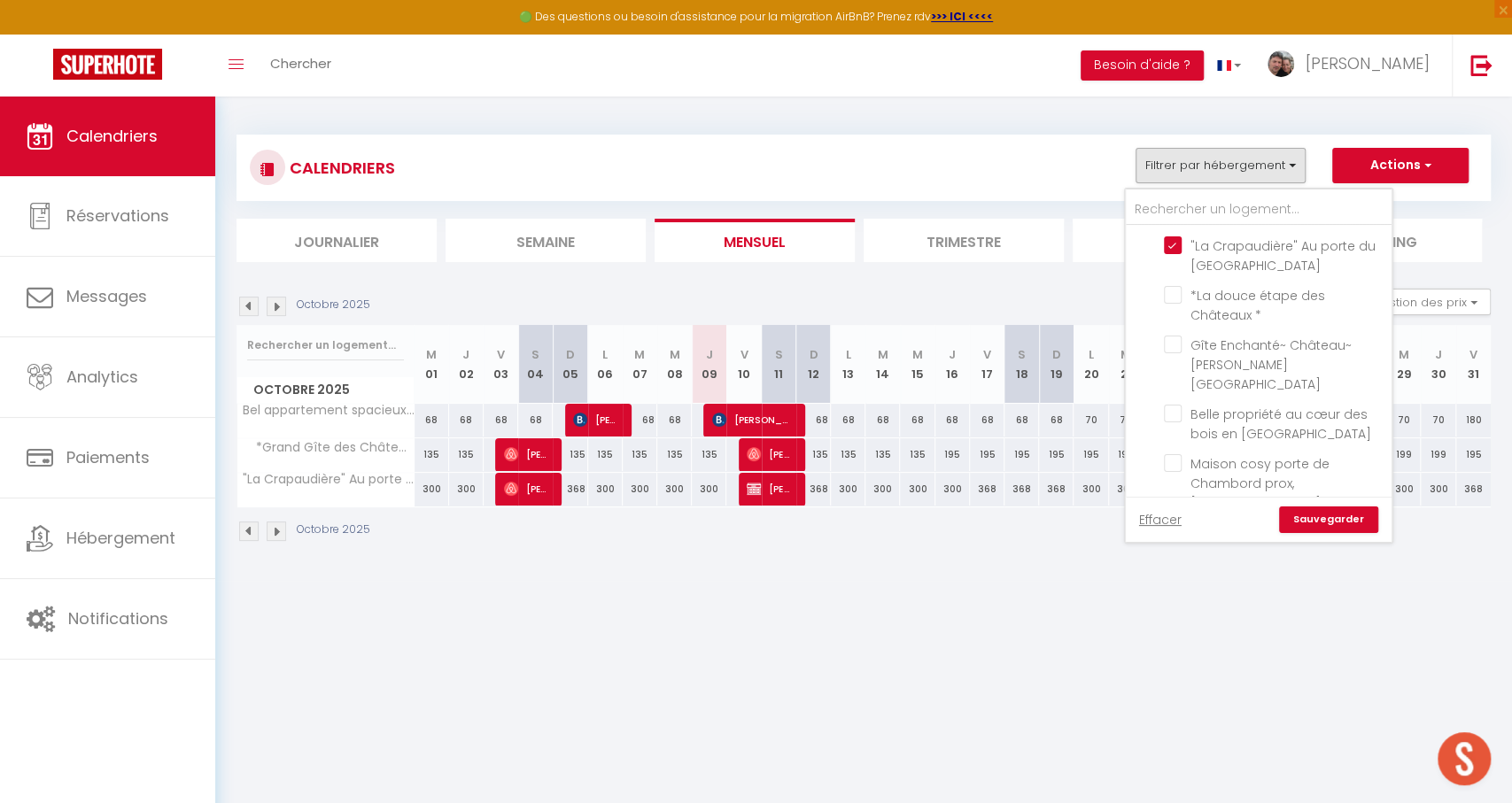
click at [1206, 623] on input "[GEOGRAPHIC_DATA] et [GEOGRAPHIC_DATA] à vélo" at bounding box center [1275, 632] width 221 height 18
click at [1311, 506] on link "Sauvegarder" at bounding box center [1328, 520] width 99 height 27
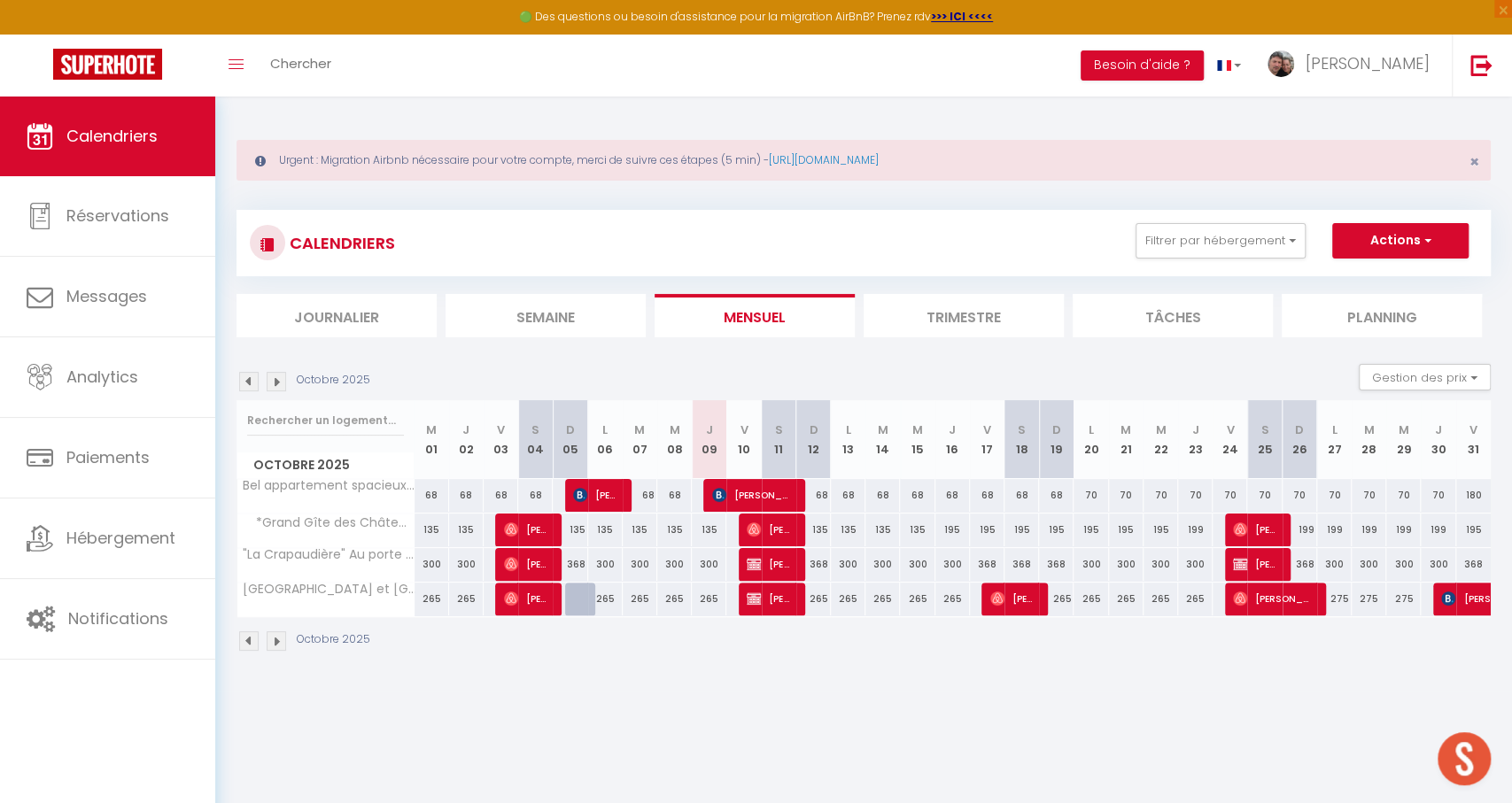
click at [766, 561] on span "[PERSON_NAME]" at bounding box center [770, 564] width 46 height 34
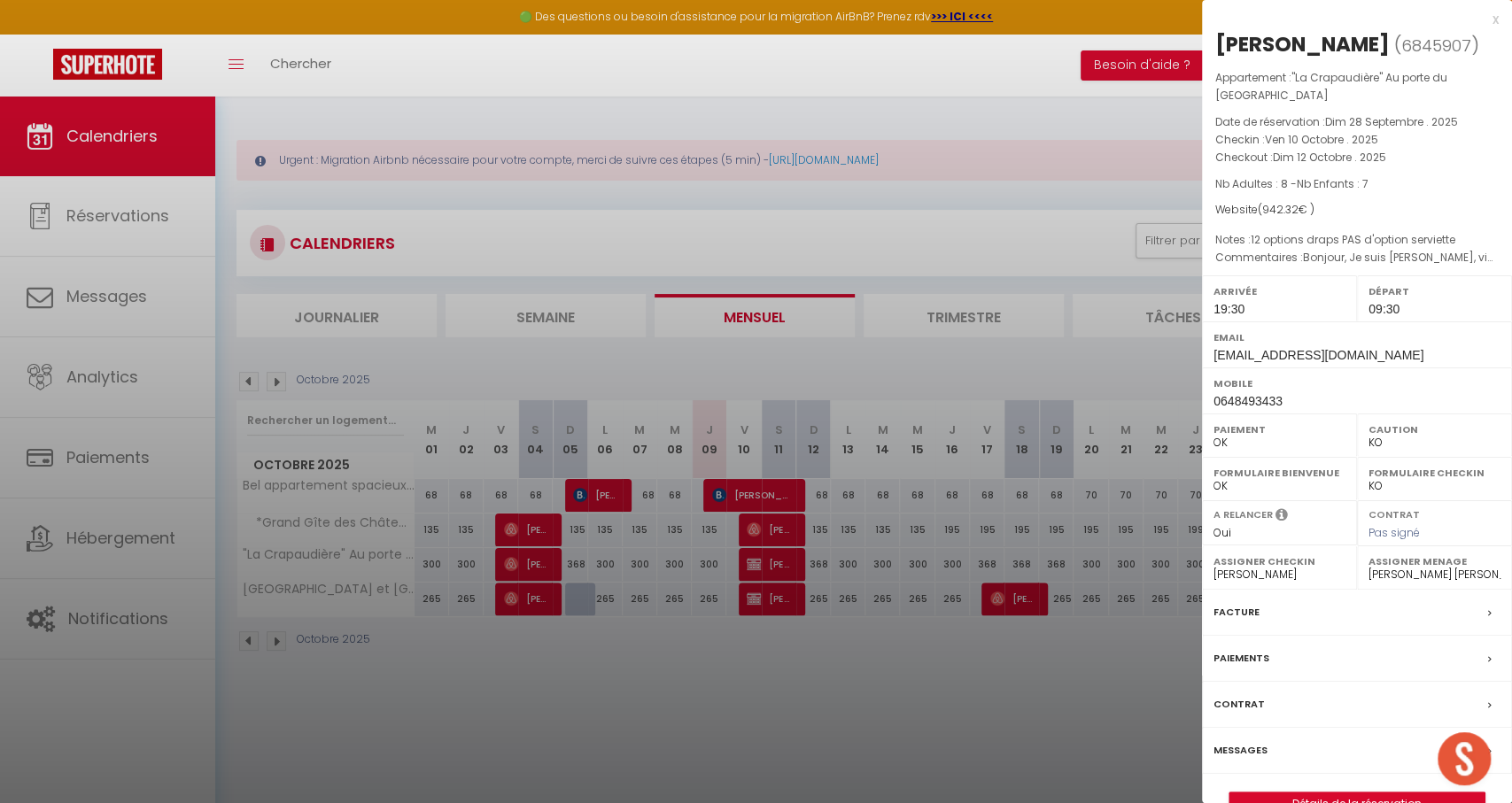
click at [1267, 799] on link "Détails de la réservation" at bounding box center [1357, 804] width 255 height 23
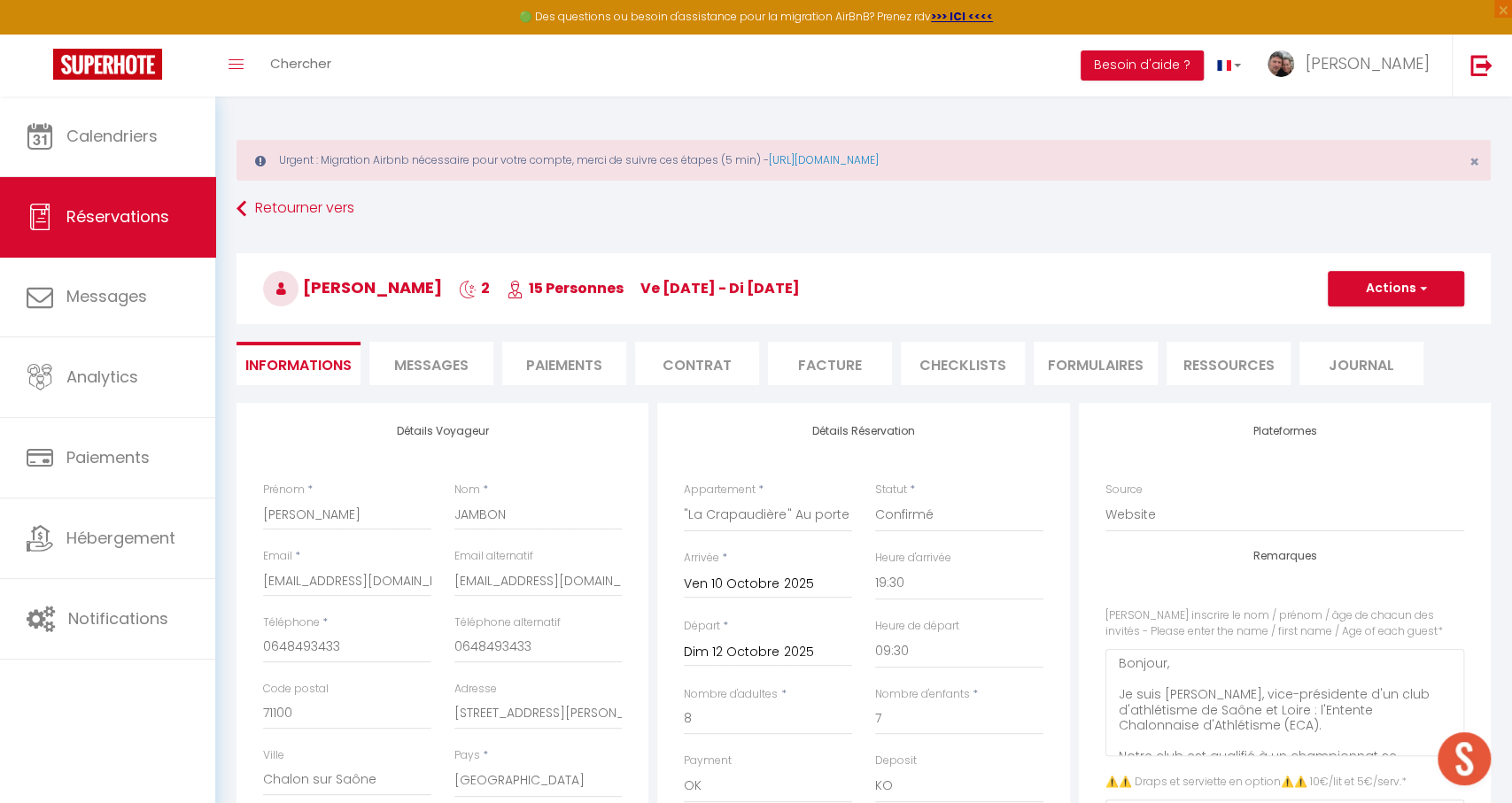
click at [534, 350] on li "Paiements" at bounding box center [563, 364] width 124 height 44
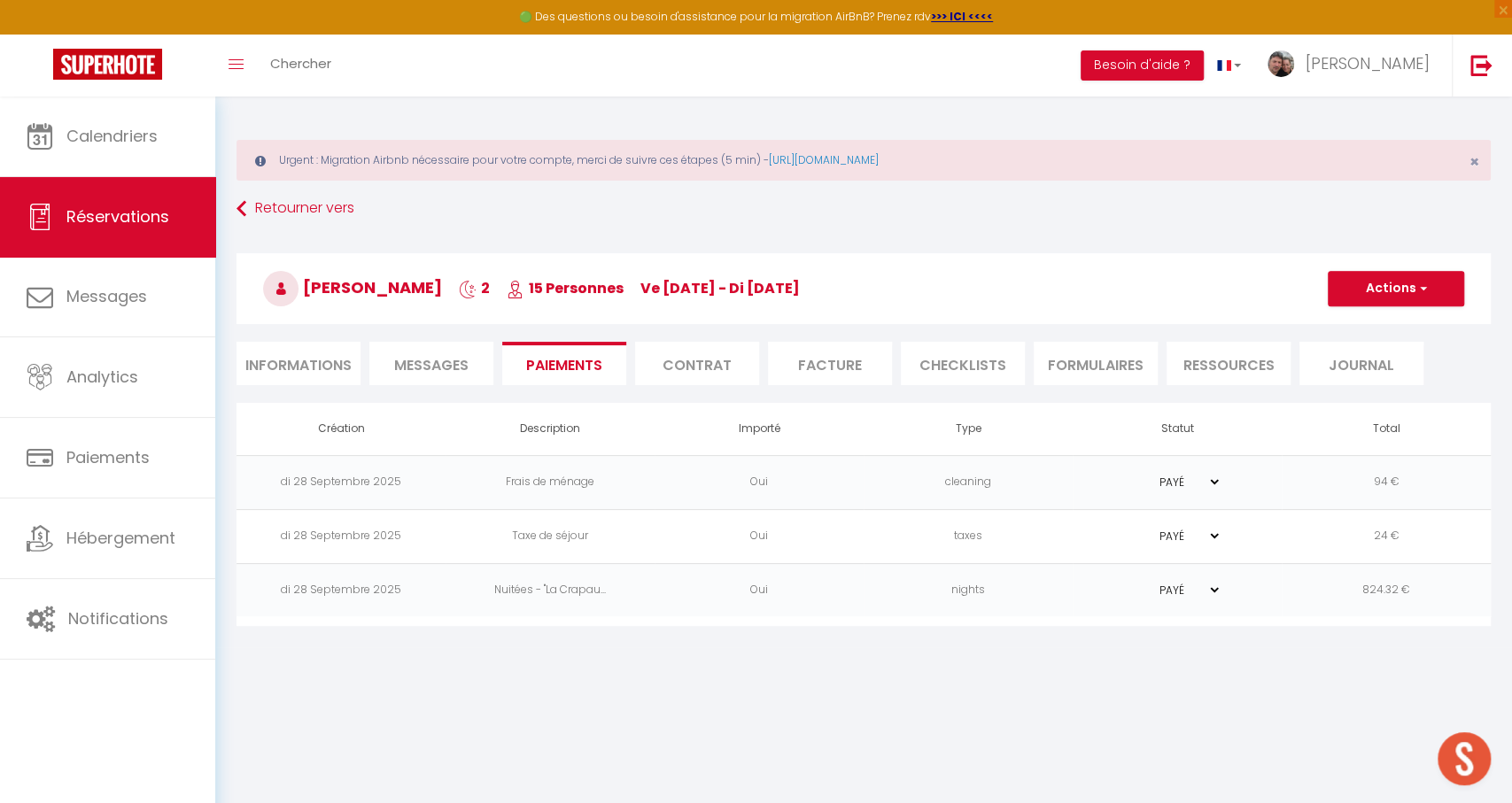
drag, startPoint x: 1355, startPoint y: 283, endPoint x: 1392, endPoint y: 354, distance: 80.1
click at [1355, 283] on button "Actions" at bounding box center [1395, 289] width 136 height 36
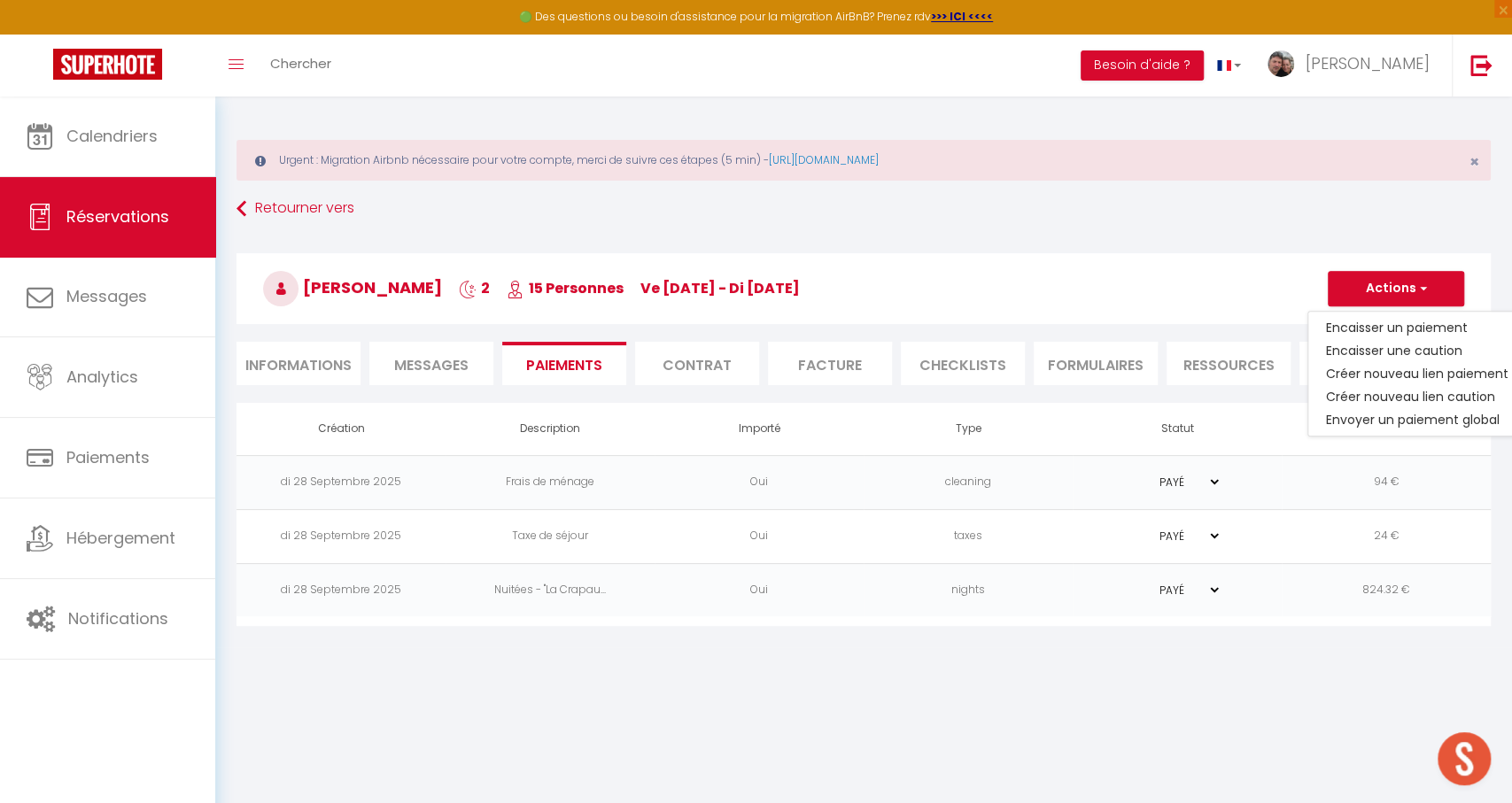
click at [1426, 370] on link "Créer nouveau lien paiement" at bounding box center [1418, 373] width 218 height 23
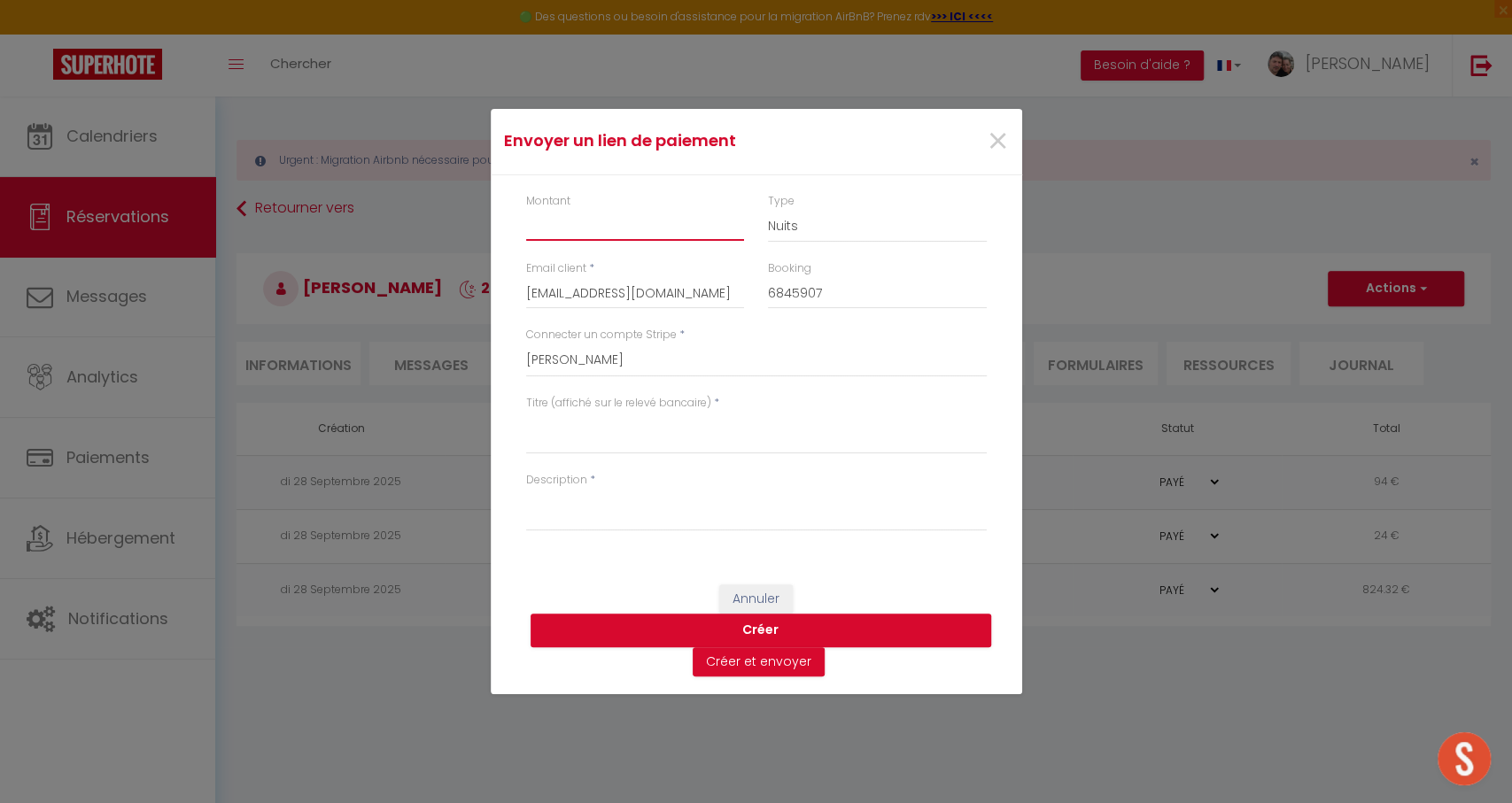
click at [664, 228] on input "Montant" at bounding box center [635, 225] width 218 height 32
click at [592, 437] on textarea "Titre (affiché sur le relevé bancaire)" at bounding box center [756, 433] width 461 height 43
click at [653, 519] on textarea "Description" at bounding box center [756, 510] width 461 height 43
paste textarea "3*160 + 9*90 Crapaudière"
click at [752, 674] on button "Créer et envoyer" at bounding box center [759, 662] width 132 height 30
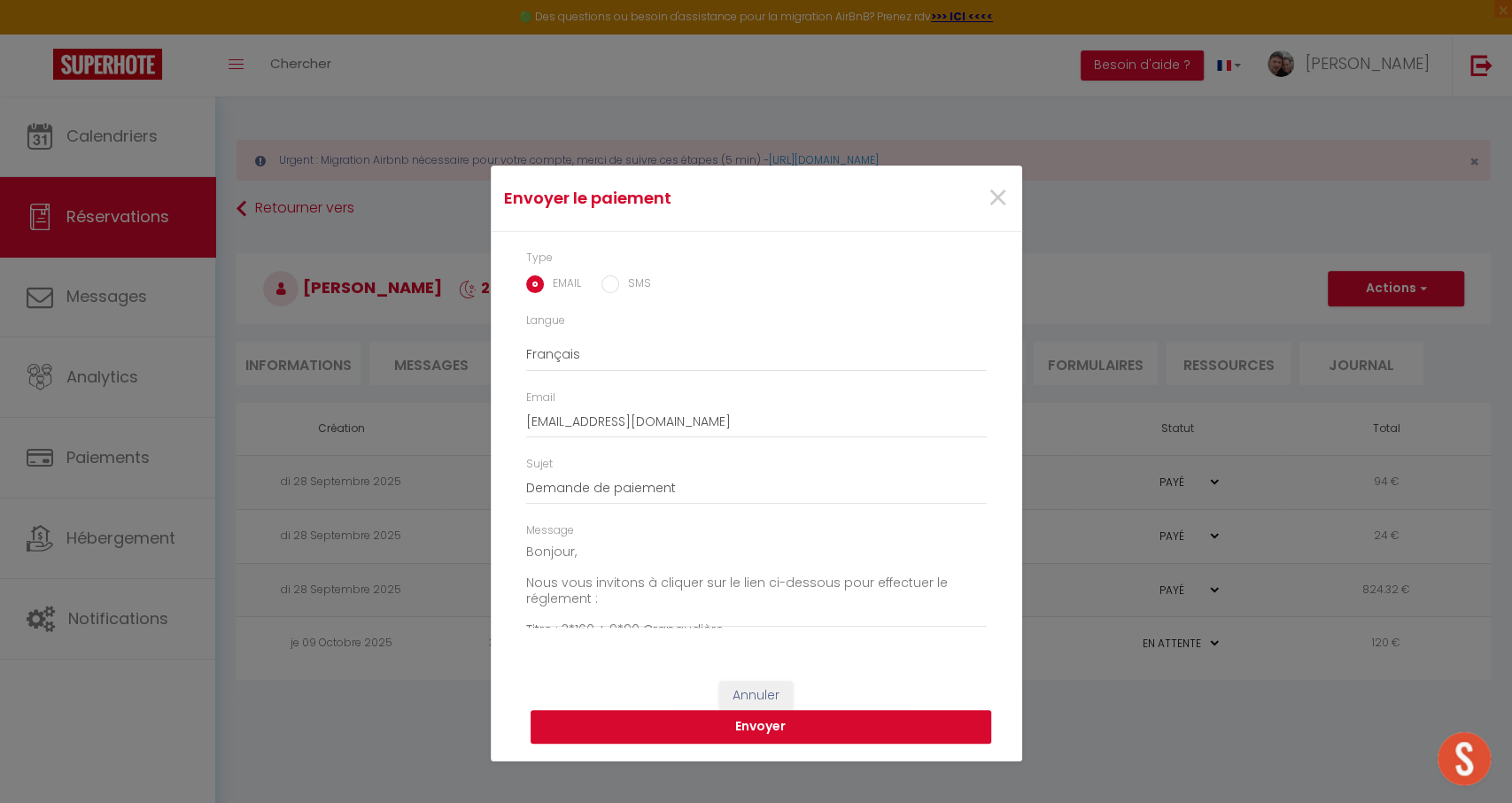
click at [611, 732] on button "Envoyer" at bounding box center [760, 727] width 461 height 34
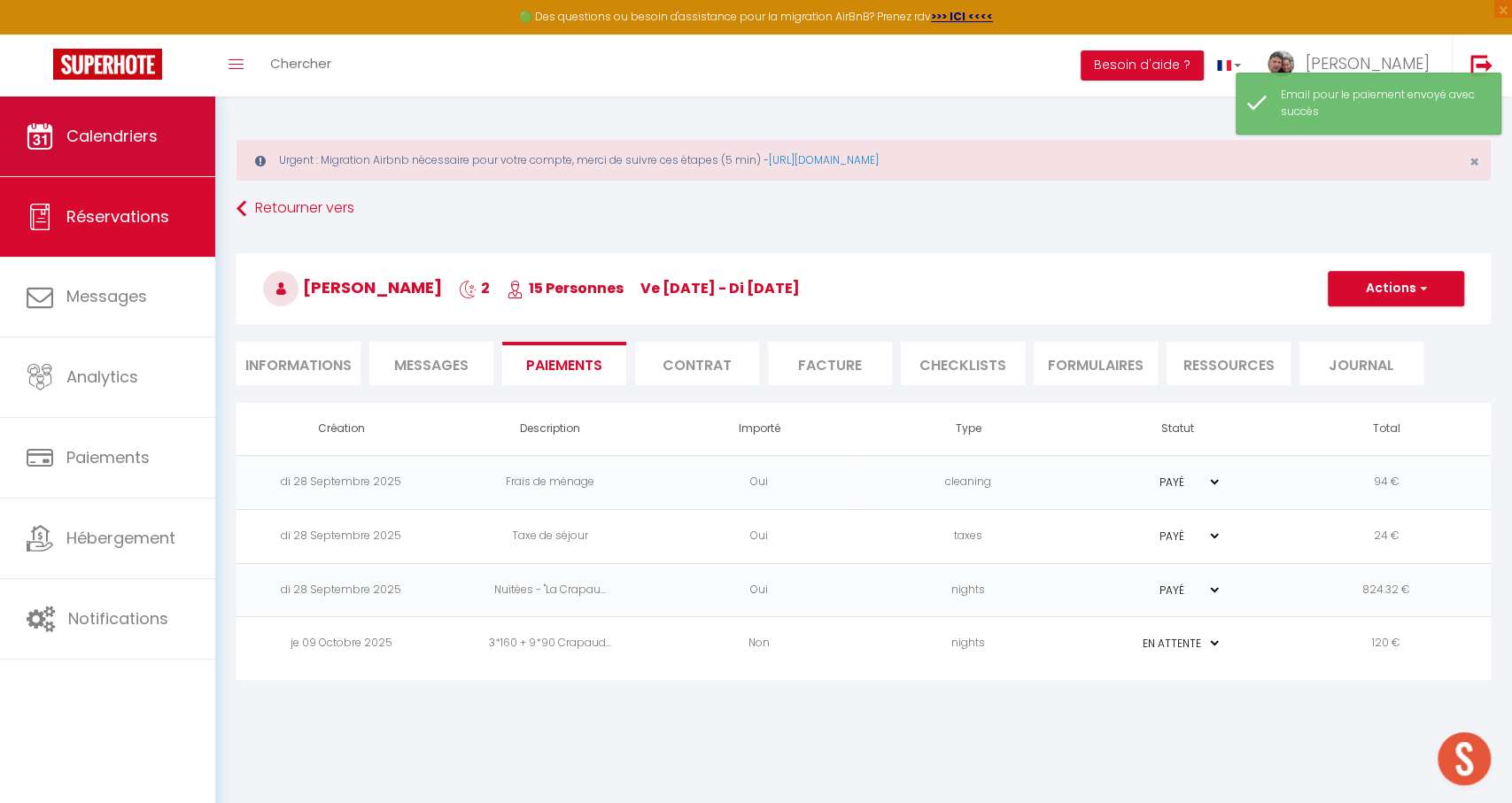
click at [117, 127] on span "Calendriers" at bounding box center [112, 135] width 91 height 22
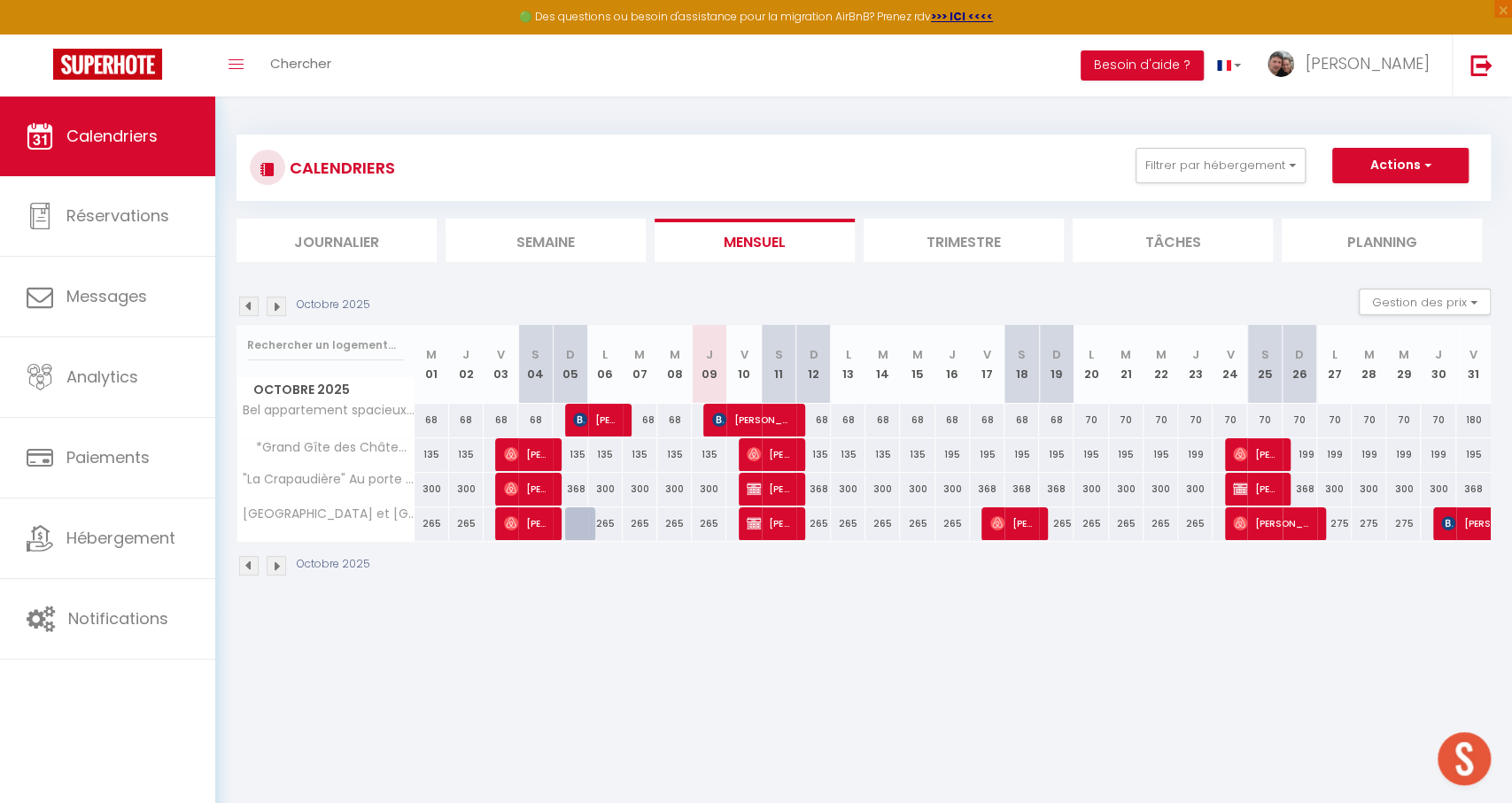
click at [273, 302] on img at bounding box center [276, 307] width 20 height 20
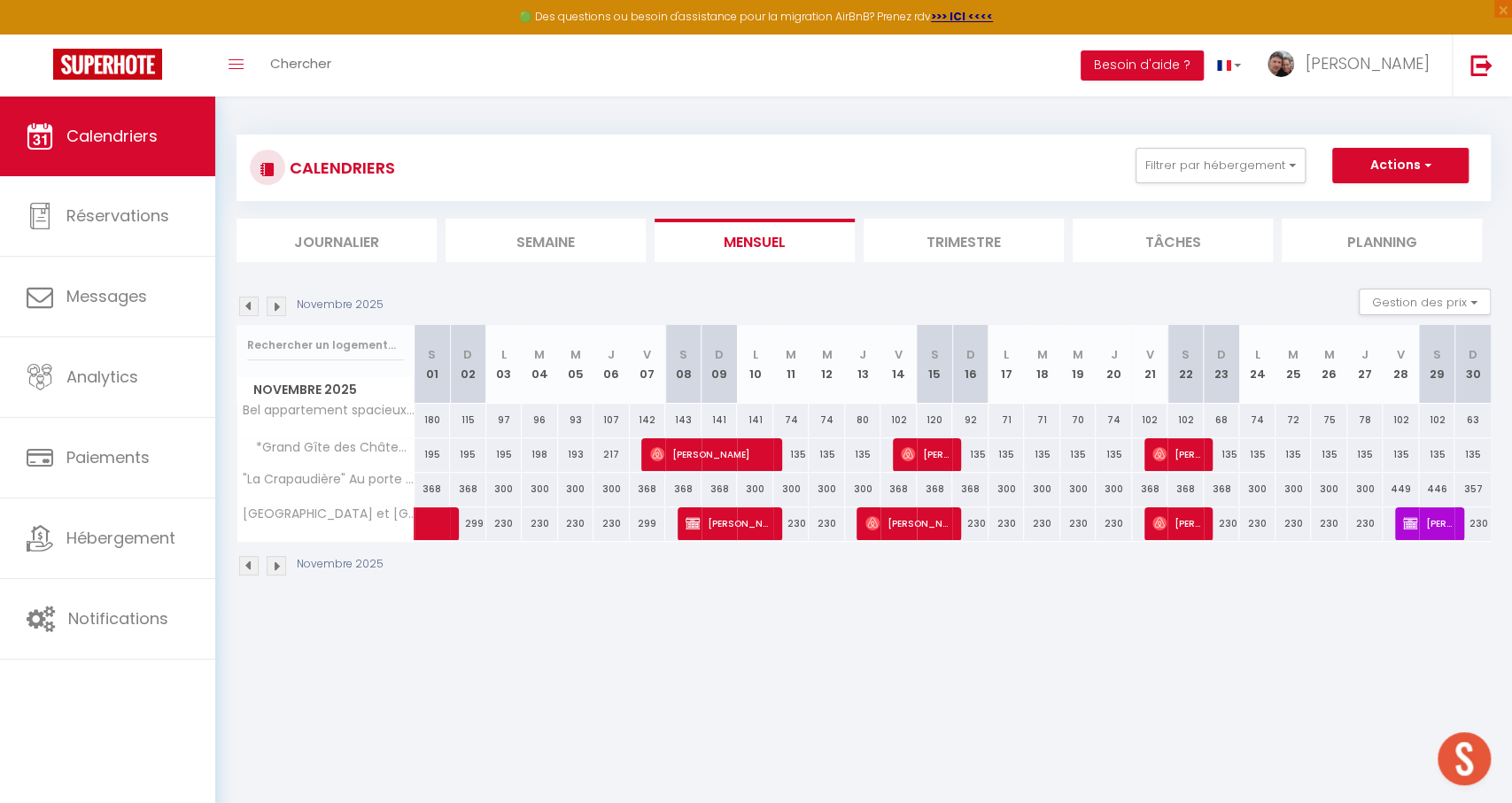
click at [1168, 457] on span "[PERSON_NAME]" at bounding box center [1177, 455] width 49 height 34
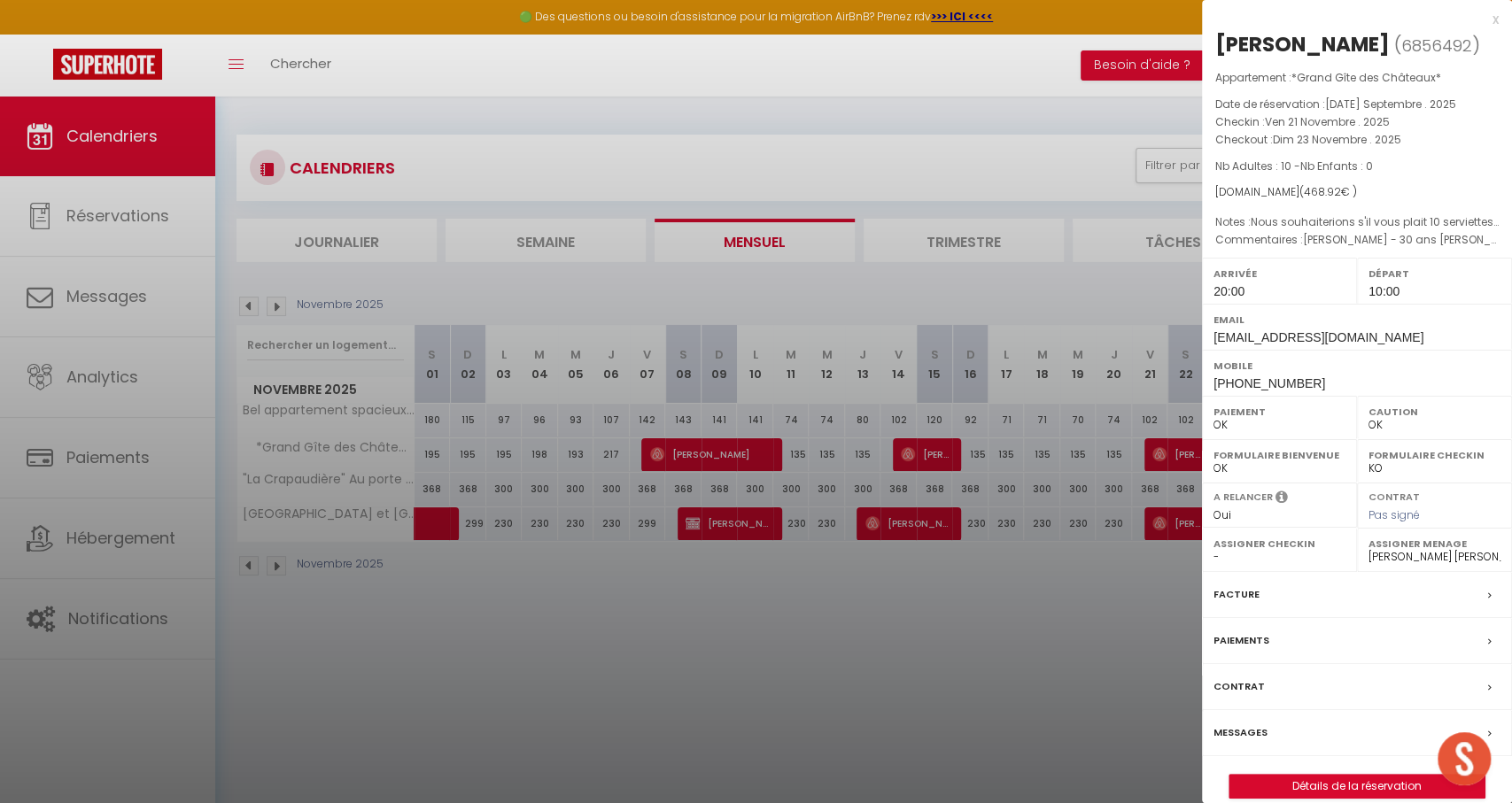
click at [1309, 781] on link "Détails de la réservation" at bounding box center [1357, 786] width 255 height 23
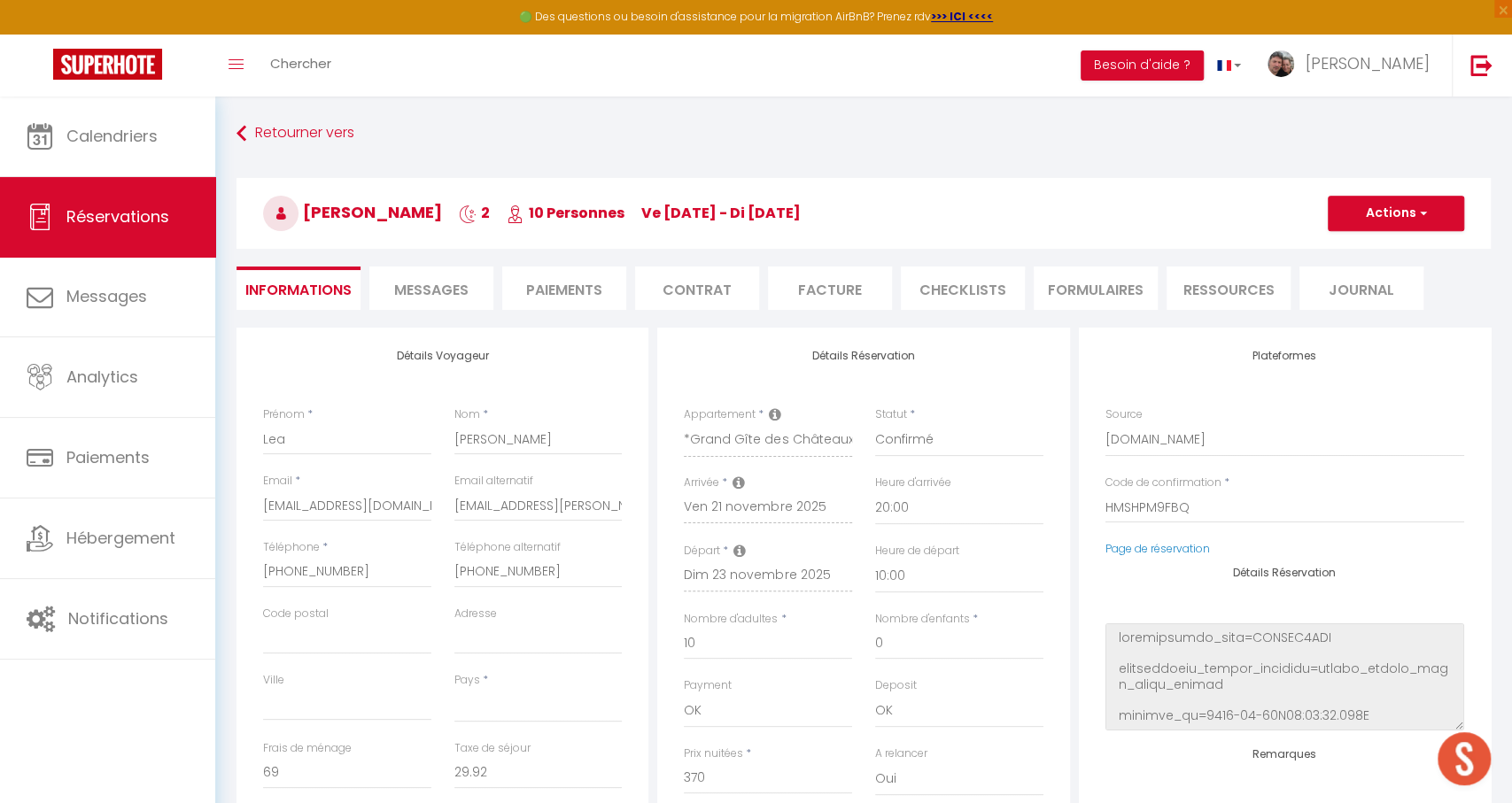
click at [519, 289] on li "Paiements" at bounding box center [563, 288] width 124 height 44
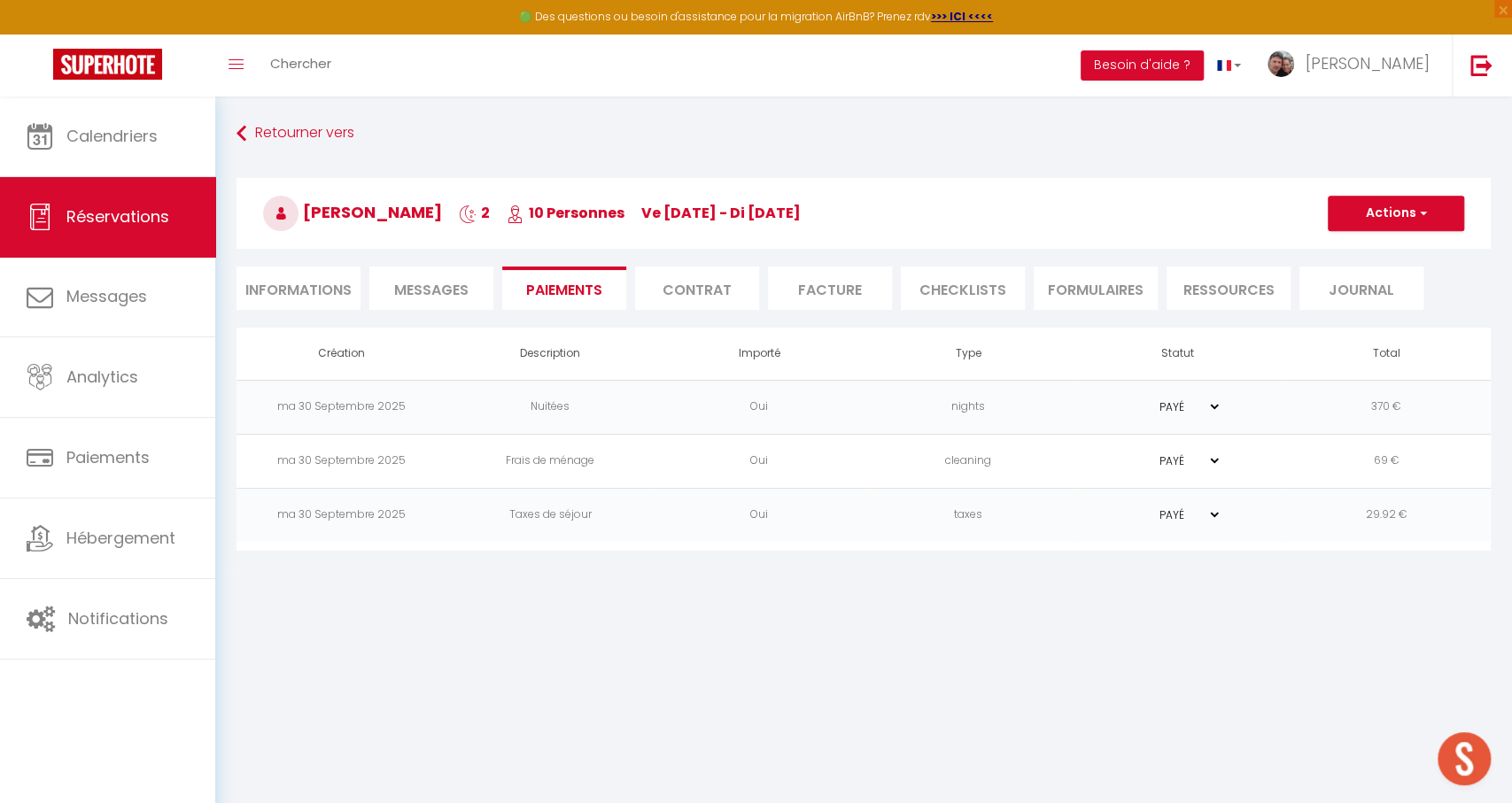
click at [1371, 212] on button "Actions" at bounding box center [1395, 214] width 136 height 36
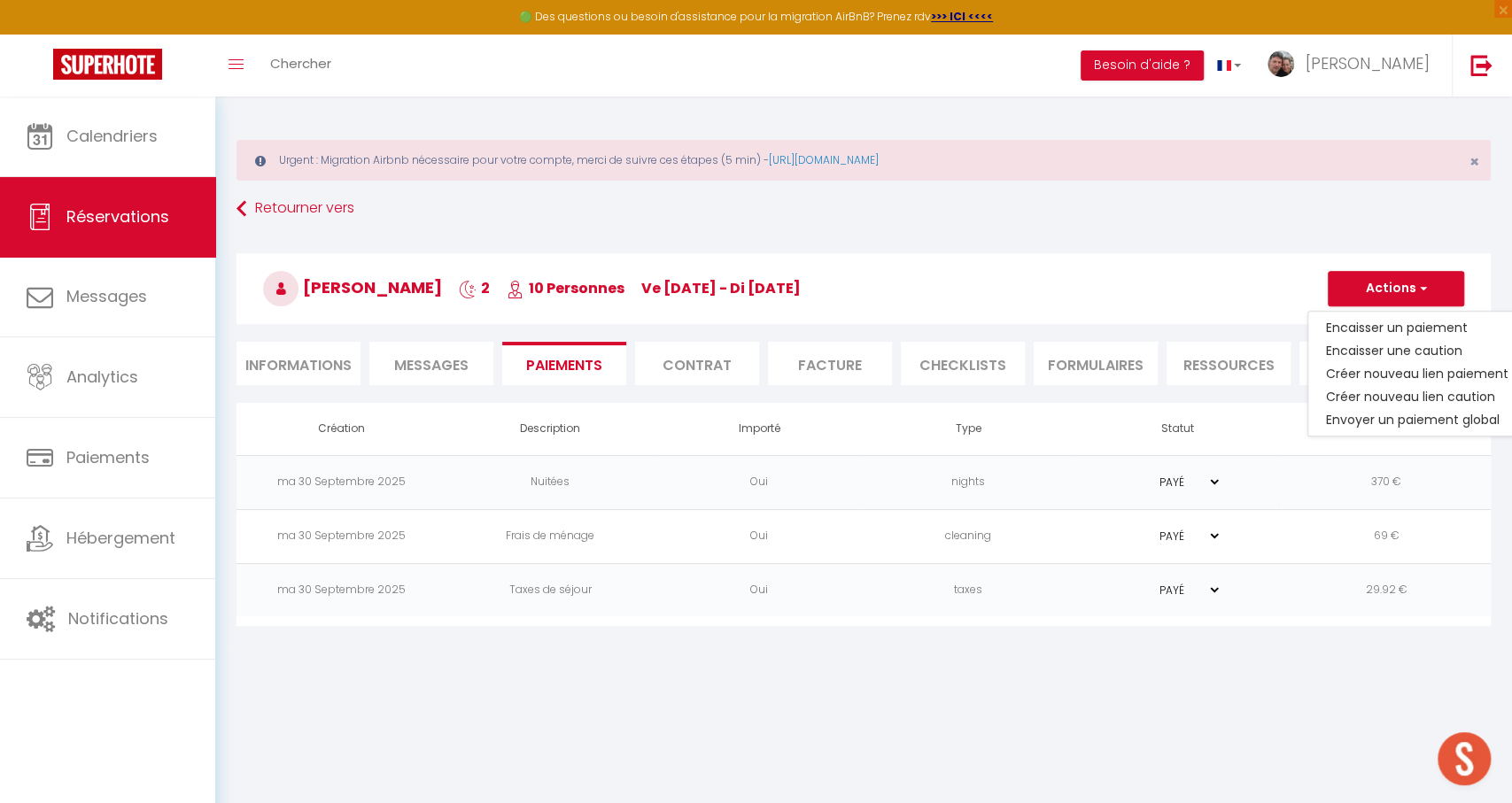
click at [1396, 373] on link "Créer nouveau lien paiement" at bounding box center [1418, 373] width 218 height 23
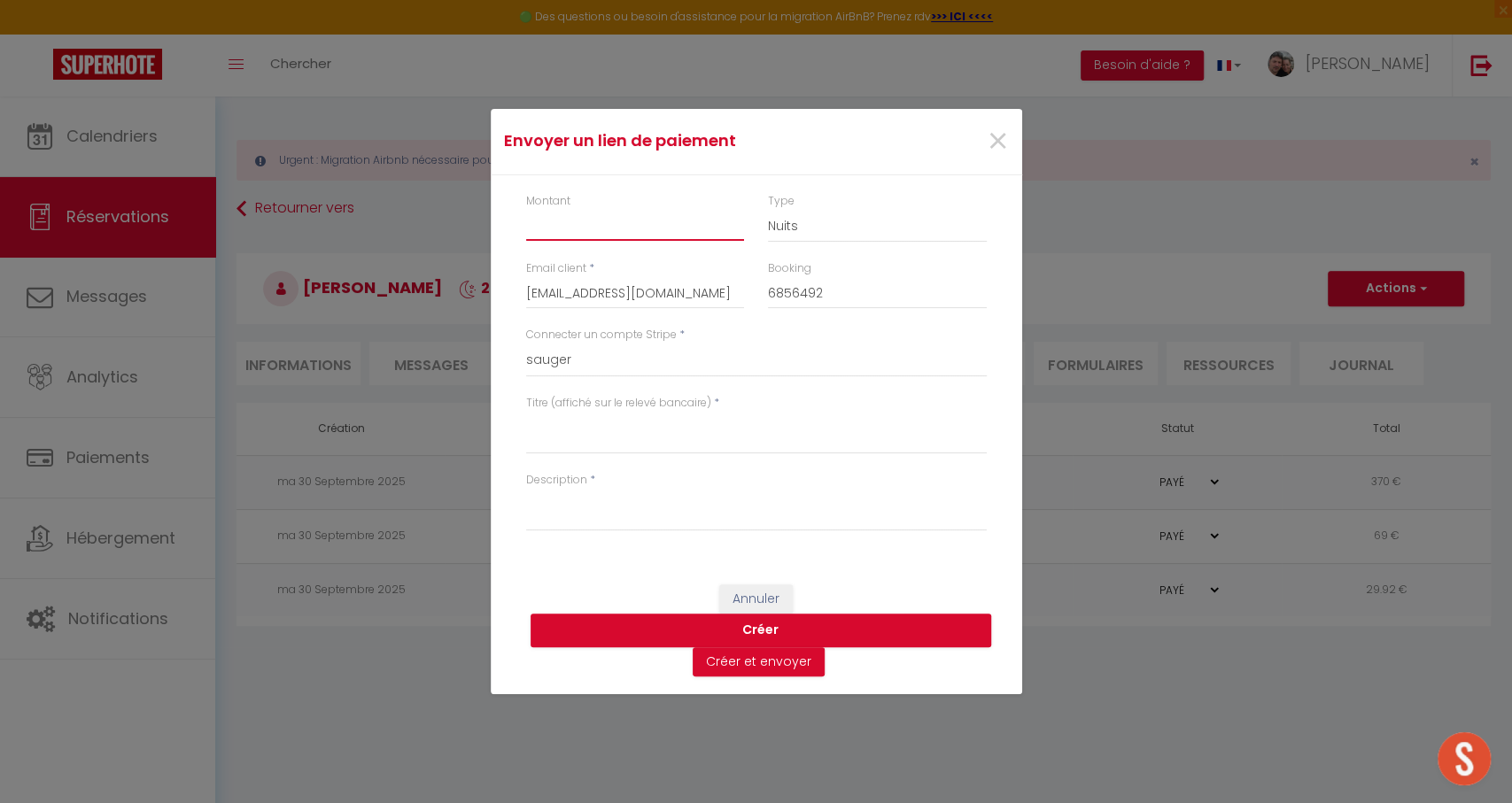
click at [644, 235] on input "Montant" at bounding box center [635, 225] width 218 height 32
click at [587, 427] on textarea "Titre (affiché sur le relevé bancaire)" at bounding box center [756, 433] width 461 height 43
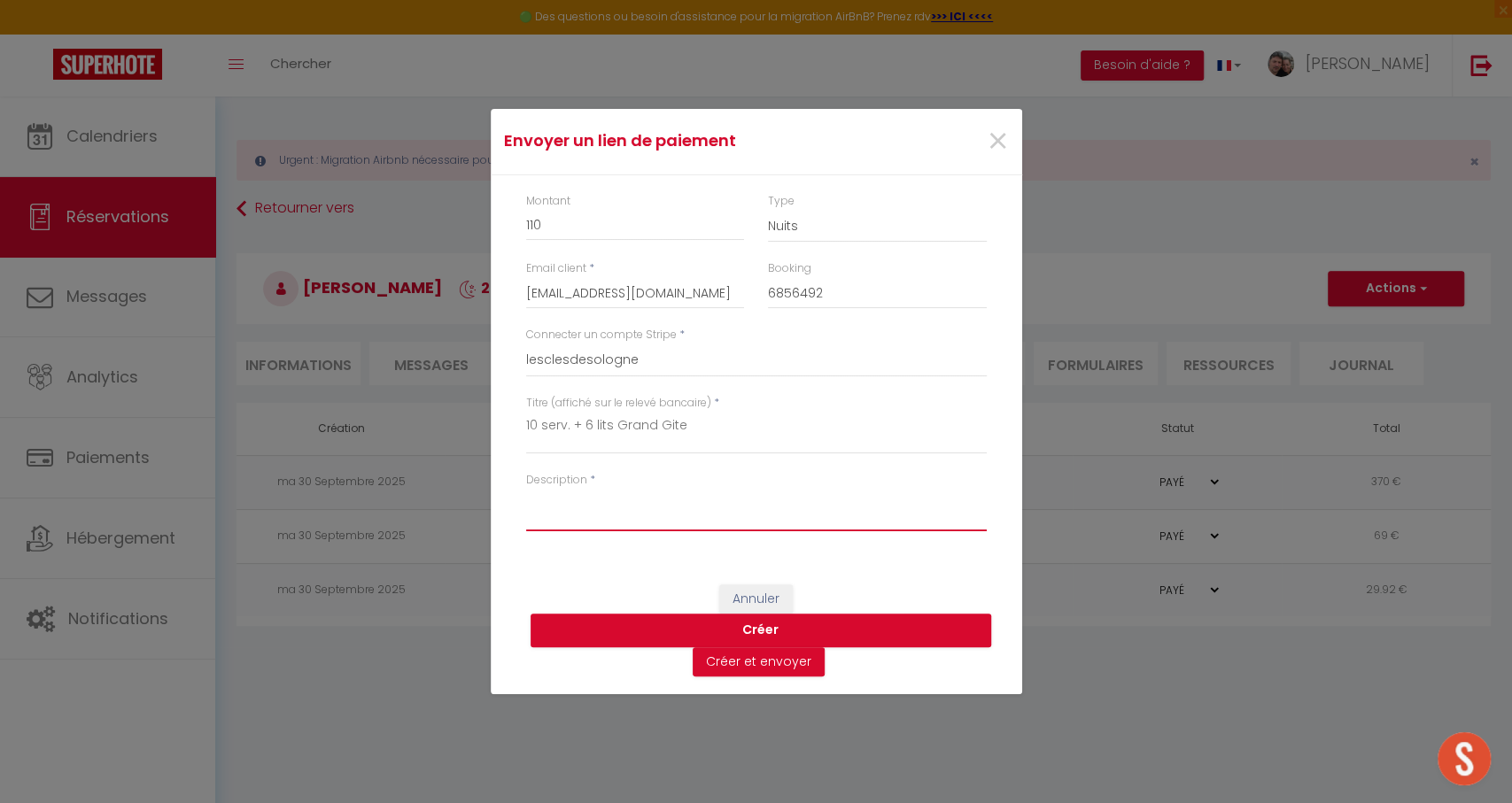
click at [567, 512] on textarea "Description" at bounding box center [756, 510] width 461 height 43
paste textarea "10 serv. + 6 lits Grand Gite"
click at [766, 666] on button "Créer et envoyer" at bounding box center [759, 662] width 132 height 30
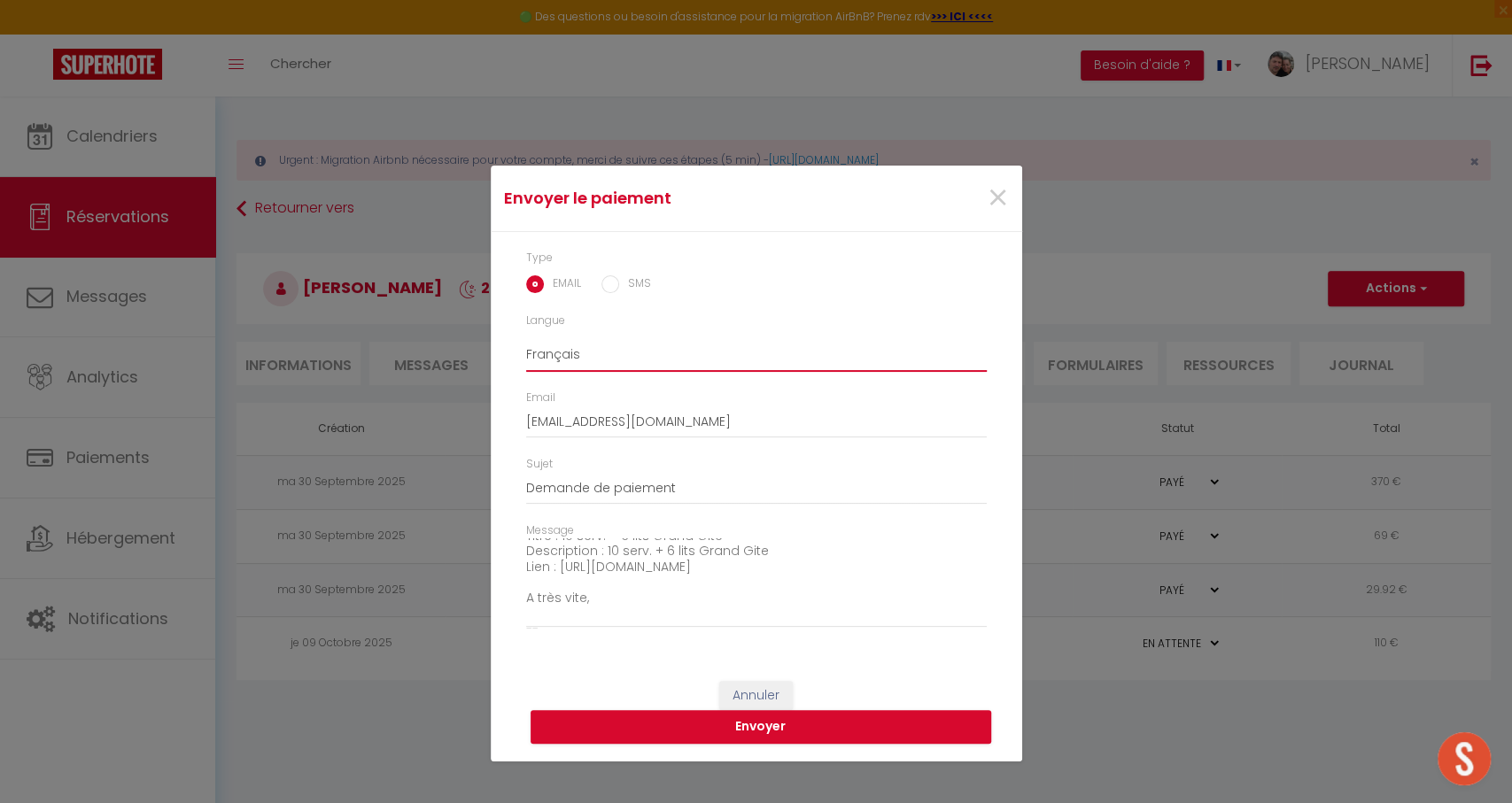
scroll to position [92, 0]
click at [802, 733] on button "Envoyer" at bounding box center [760, 727] width 461 height 34
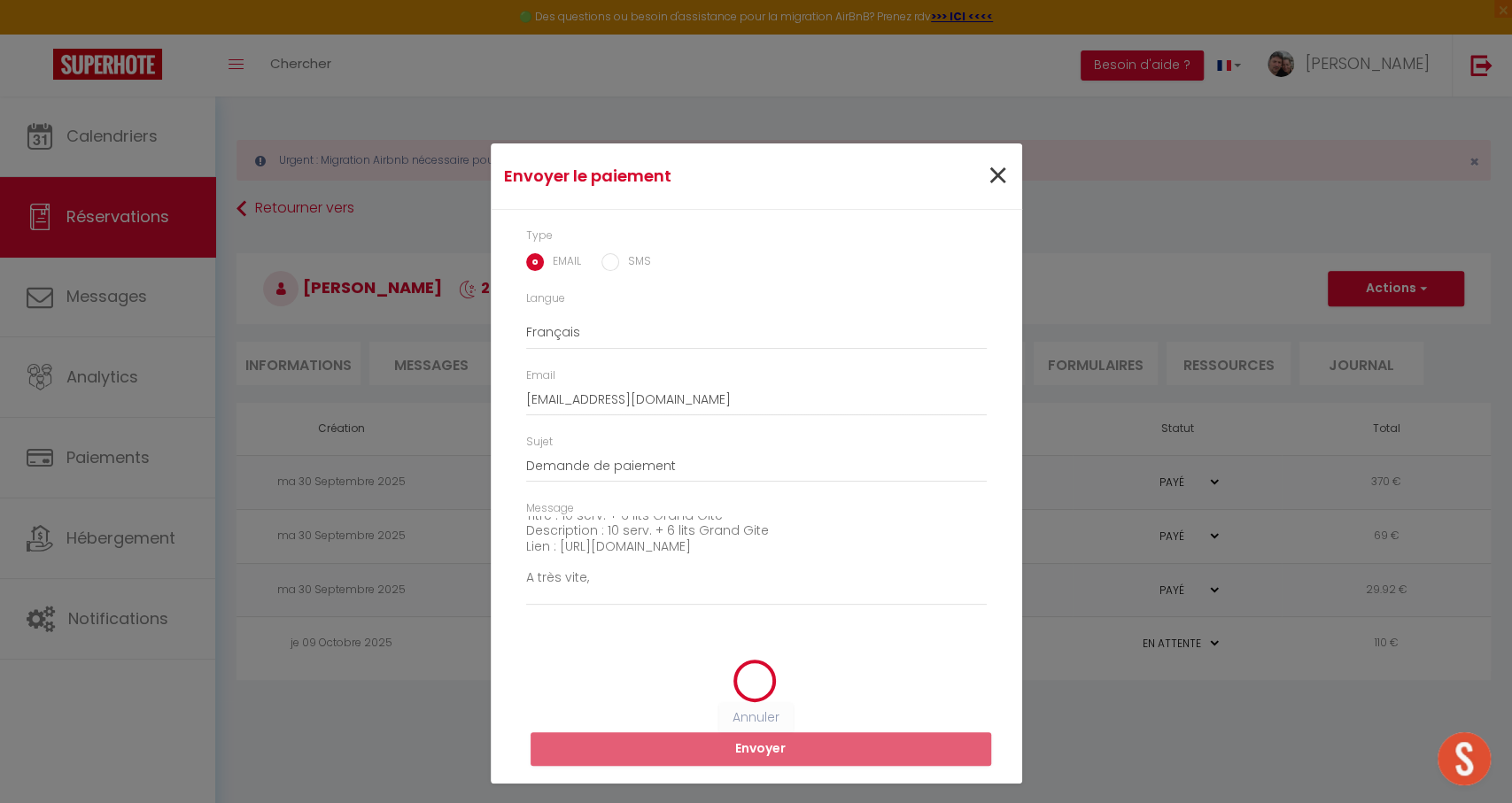
click at [1001, 172] on span "×" at bounding box center [998, 176] width 22 height 53
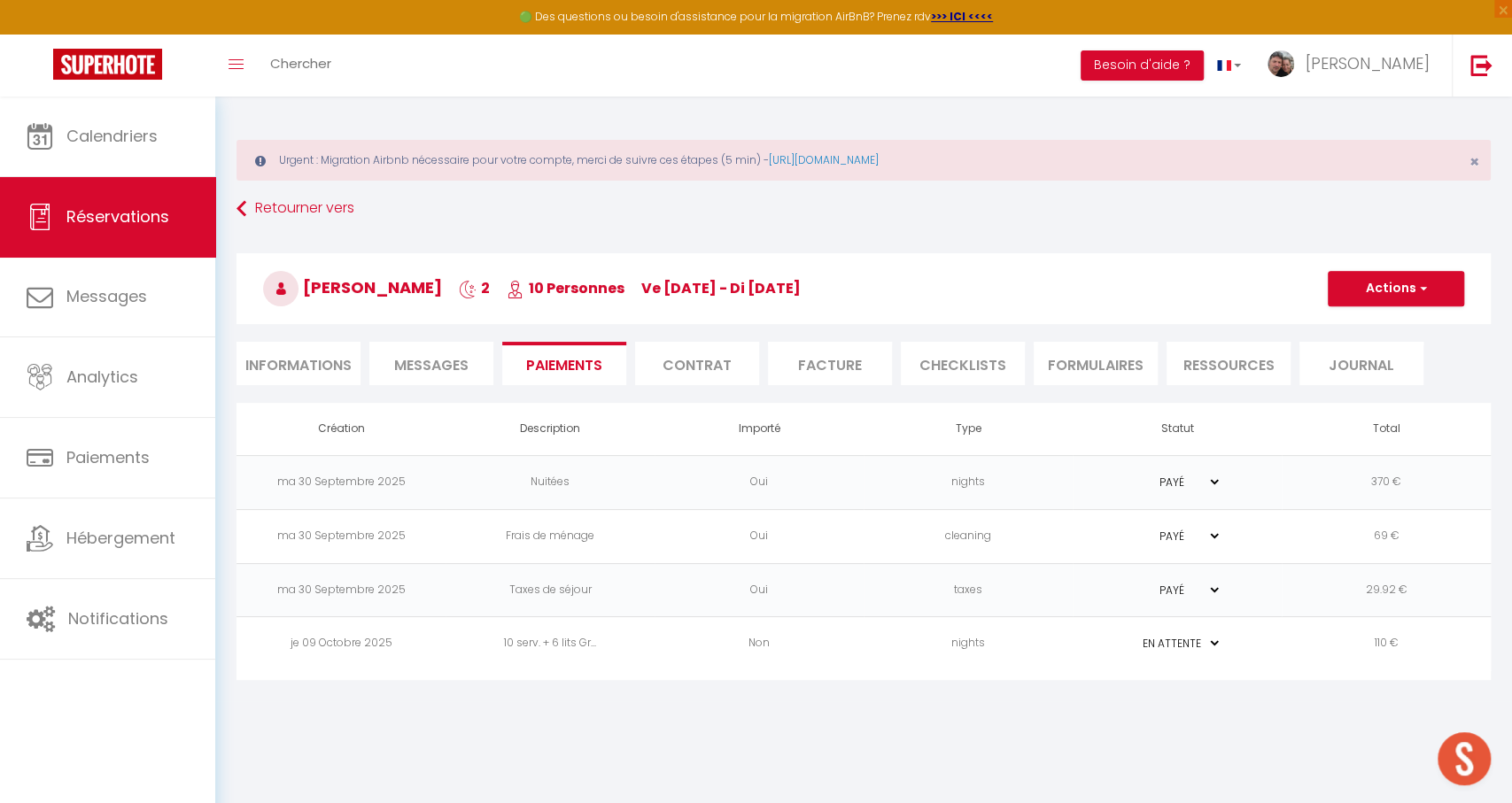
click at [432, 370] on span "Messages" at bounding box center [431, 365] width 74 height 20
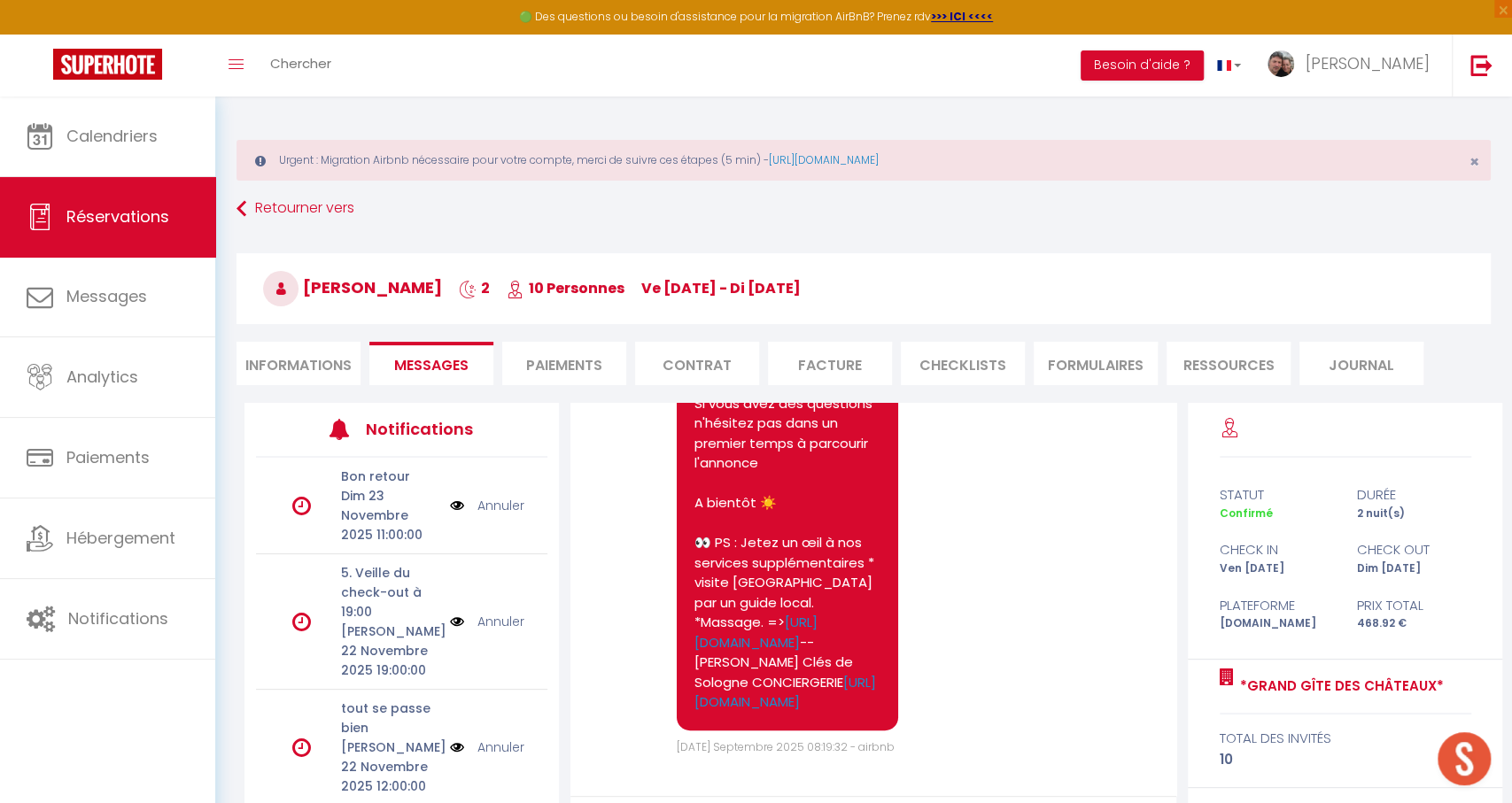
scroll to position [924, 0]
click at [528, 346] on li "Paiements" at bounding box center [563, 364] width 124 height 44
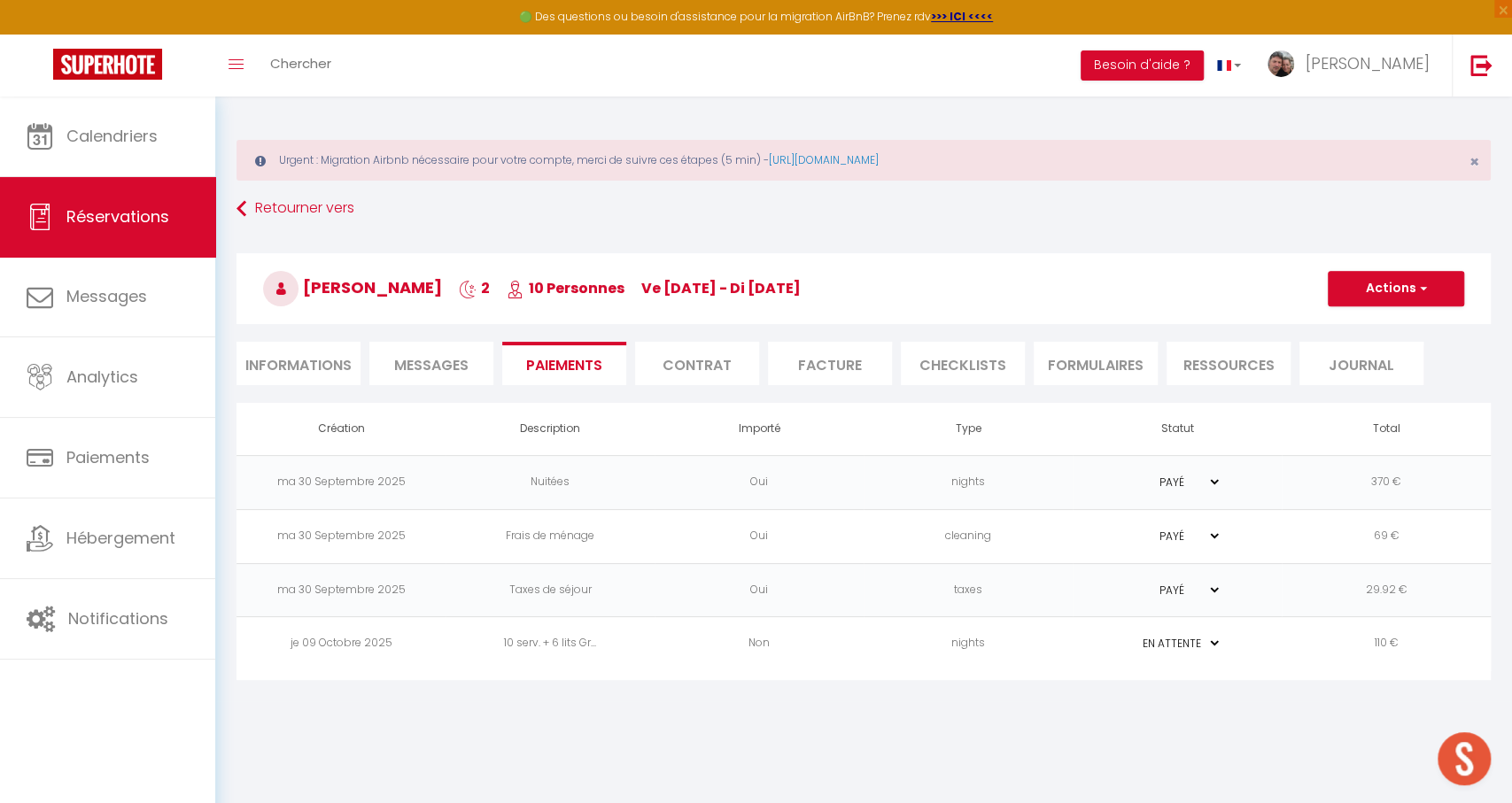
click at [1373, 655] on td "110 €" at bounding box center [1386, 644] width 209 height 54
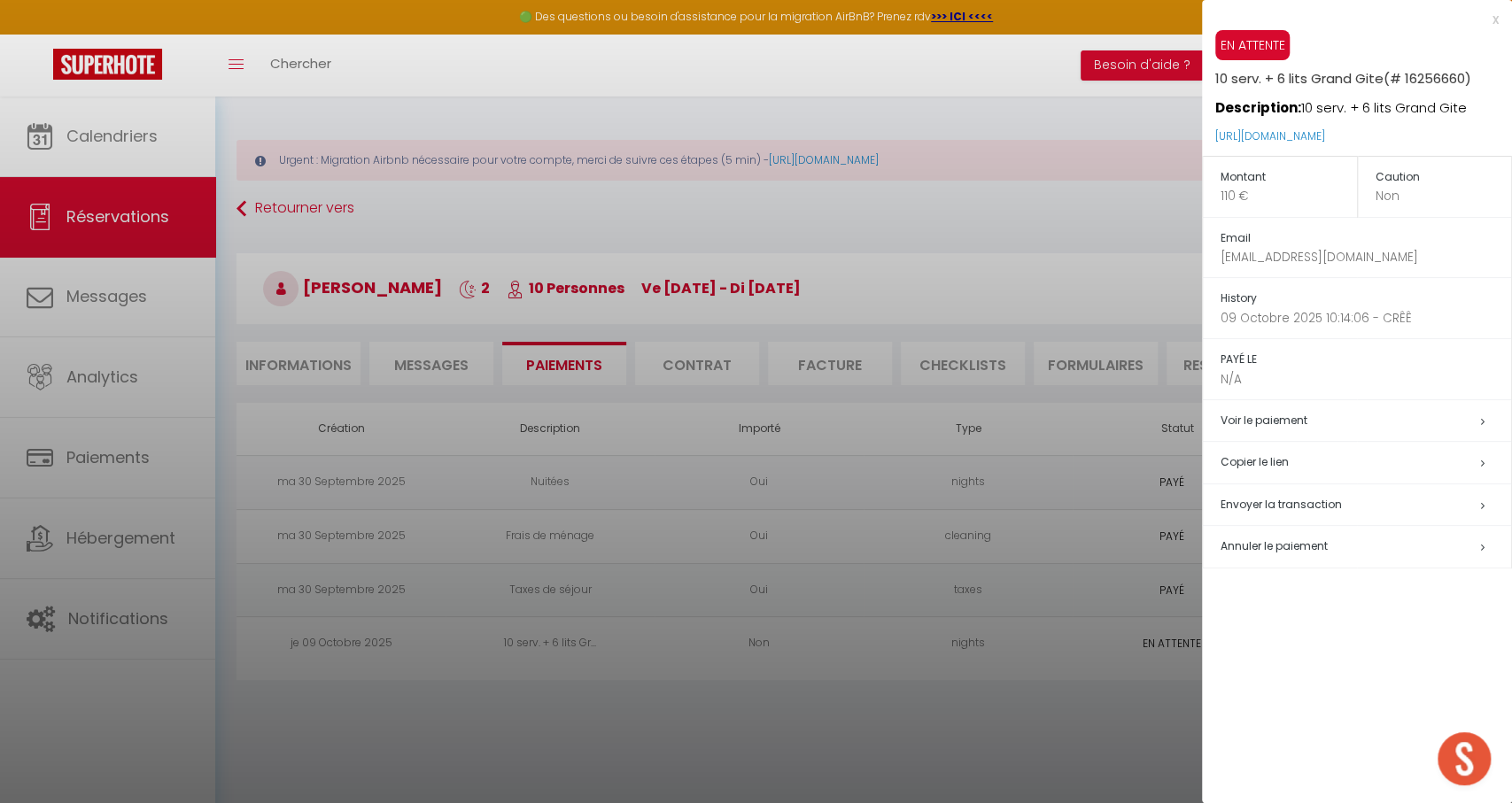
click at [770, 669] on div at bounding box center [756, 401] width 1512 height 803
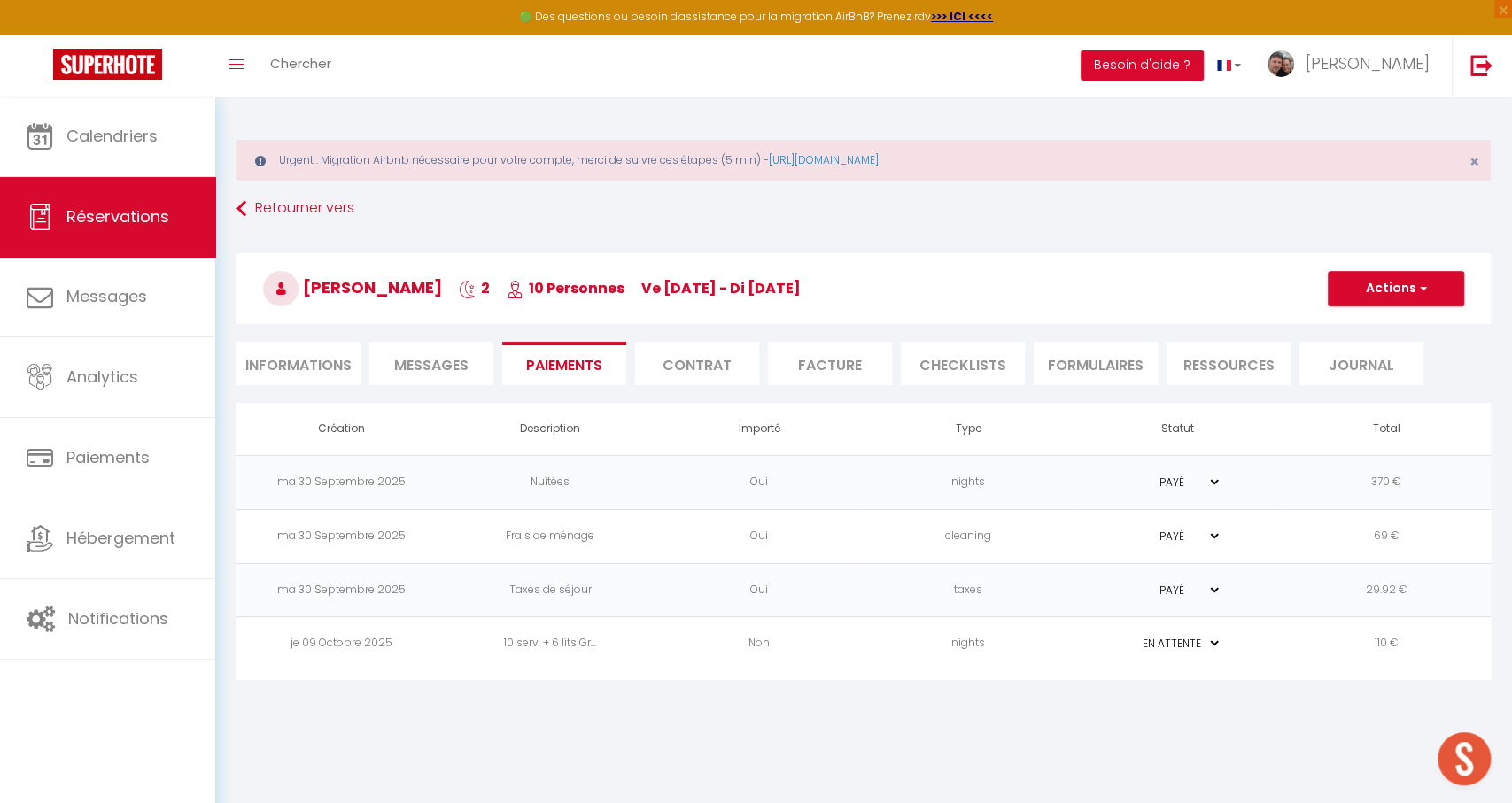
click at [444, 361] on span "Messages" at bounding box center [431, 365] width 74 height 20
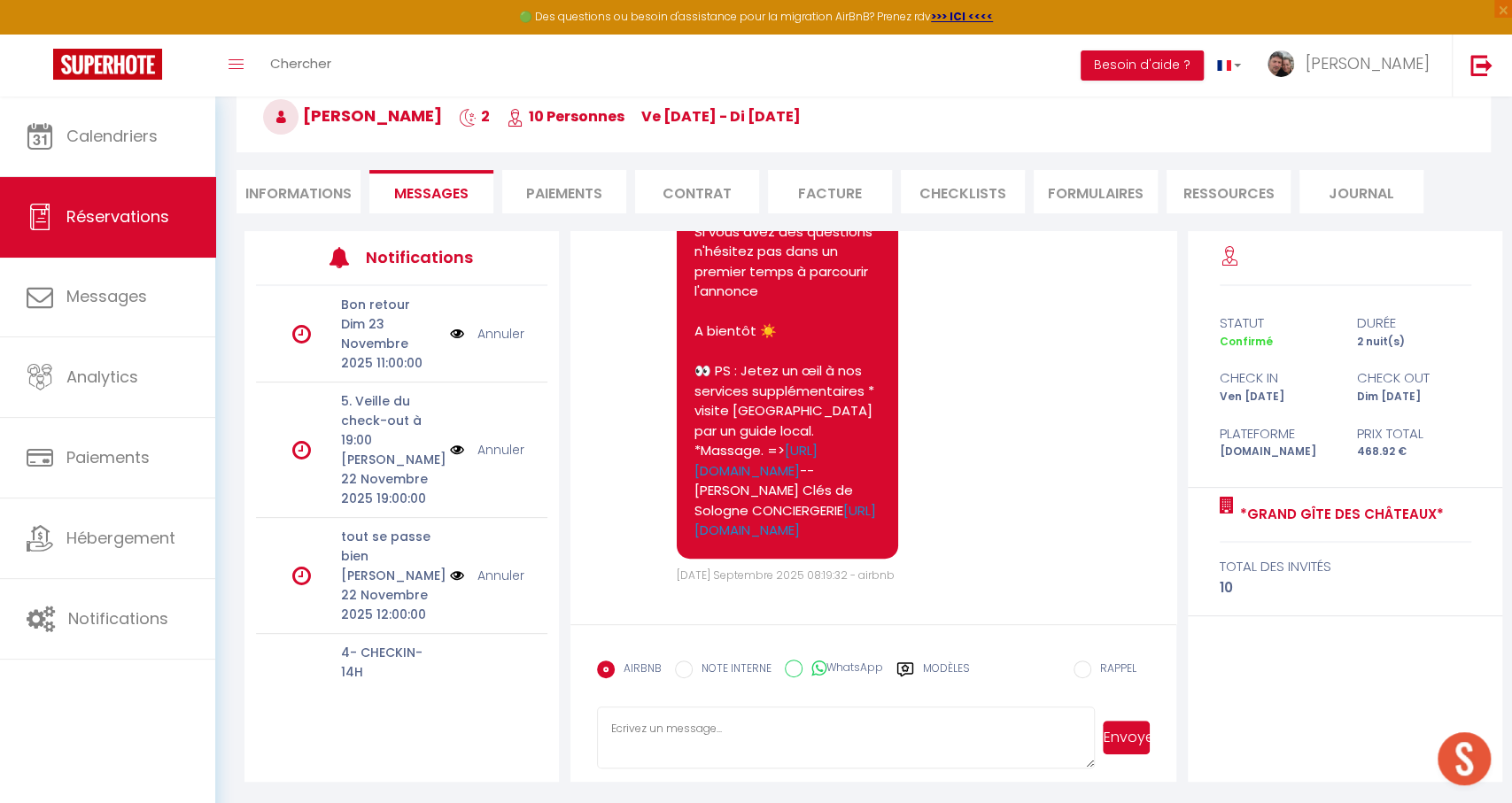
scroll to position [924, 0]
click at [571, 198] on li "Paiements" at bounding box center [563, 192] width 124 height 44
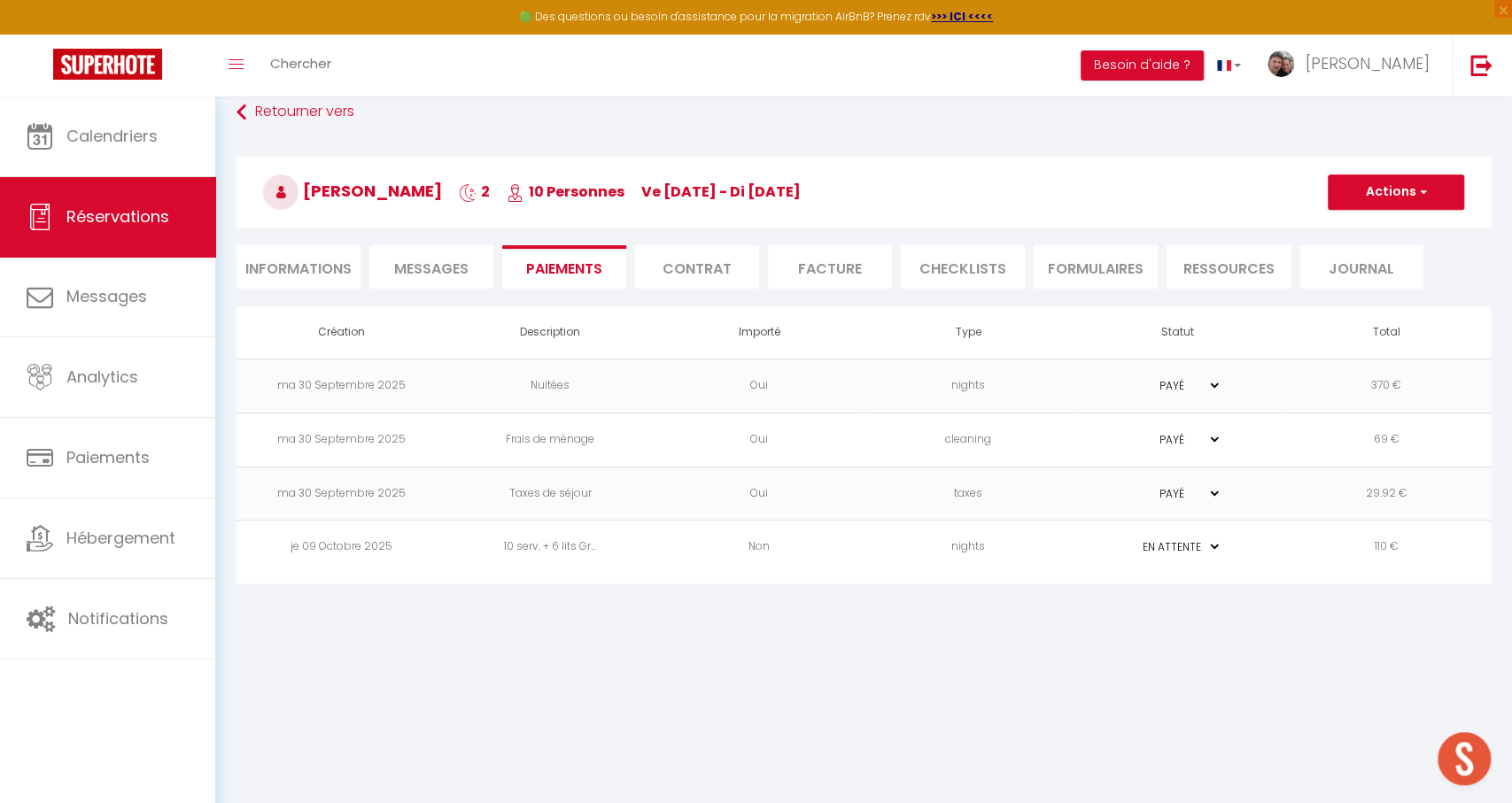
scroll to position [96, 0]
click at [951, 552] on td "nights" at bounding box center [968, 547] width 209 height 54
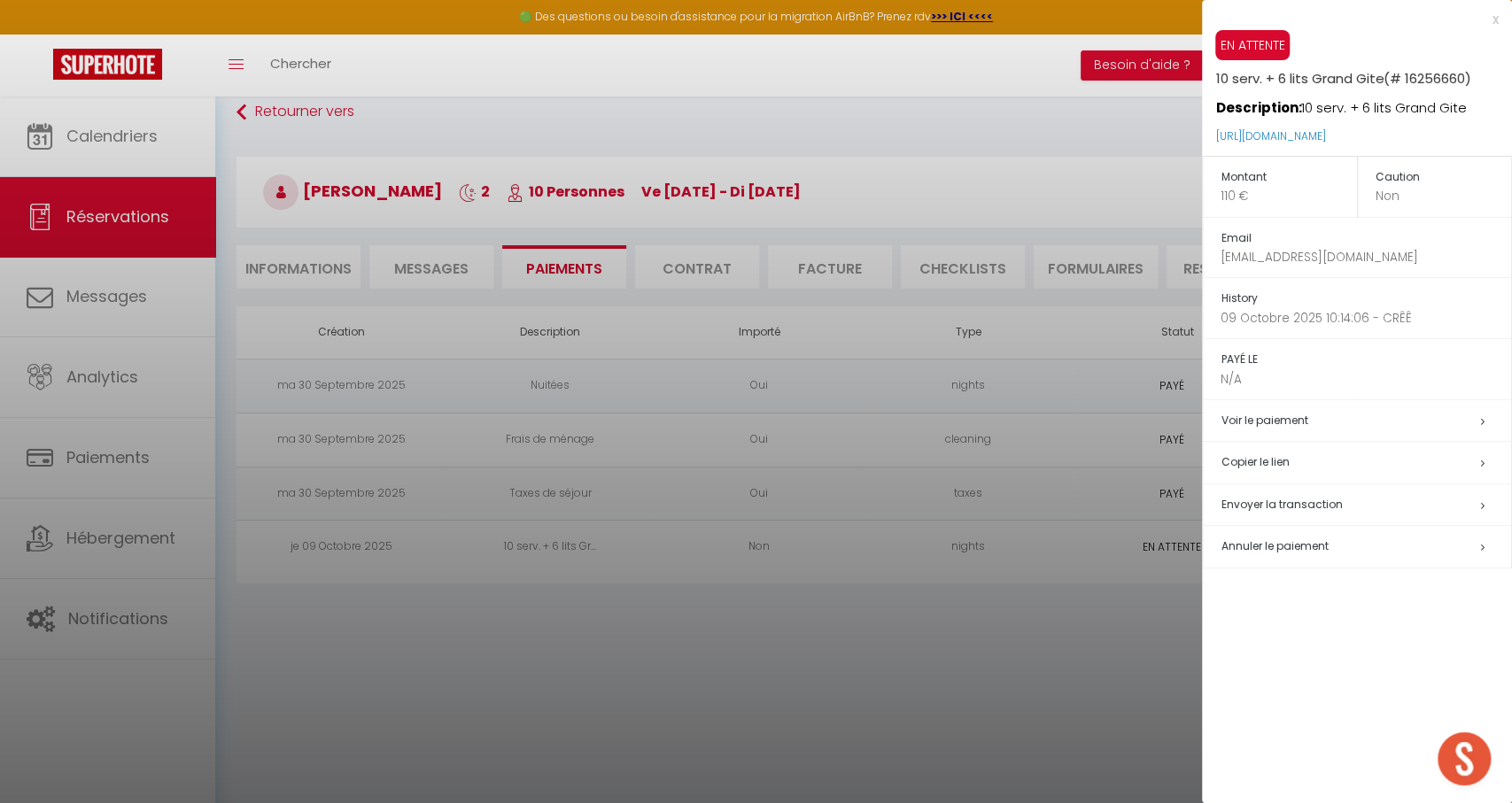
click at [1346, 417] on h5 "Voir le paiement" at bounding box center [1366, 421] width 291 height 20
click at [388, 247] on div at bounding box center [756, 401] width 1512 height 803
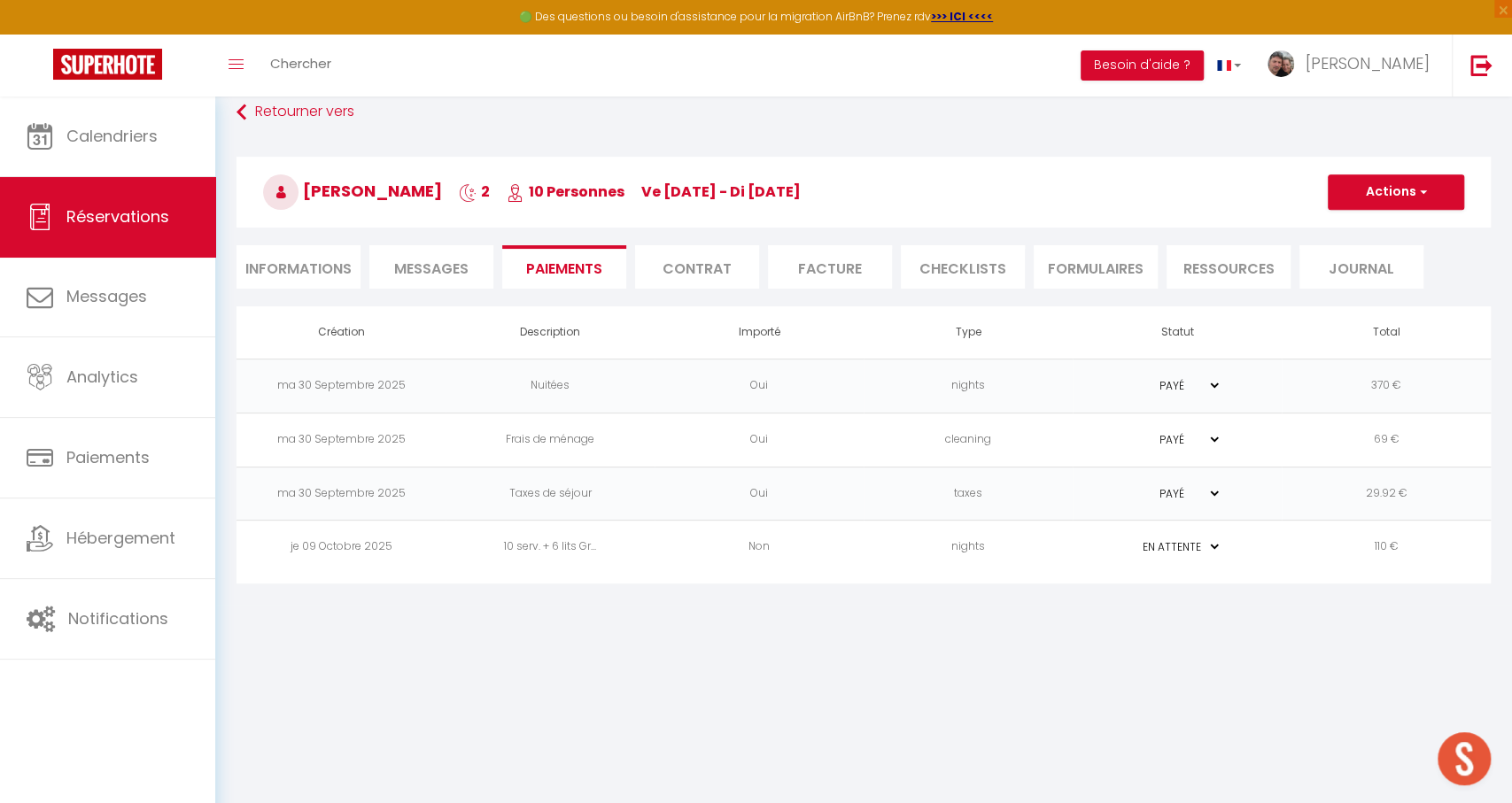
click at [412, 258] on span "Messages" at bounding box center [431, 268] width 74 height 20
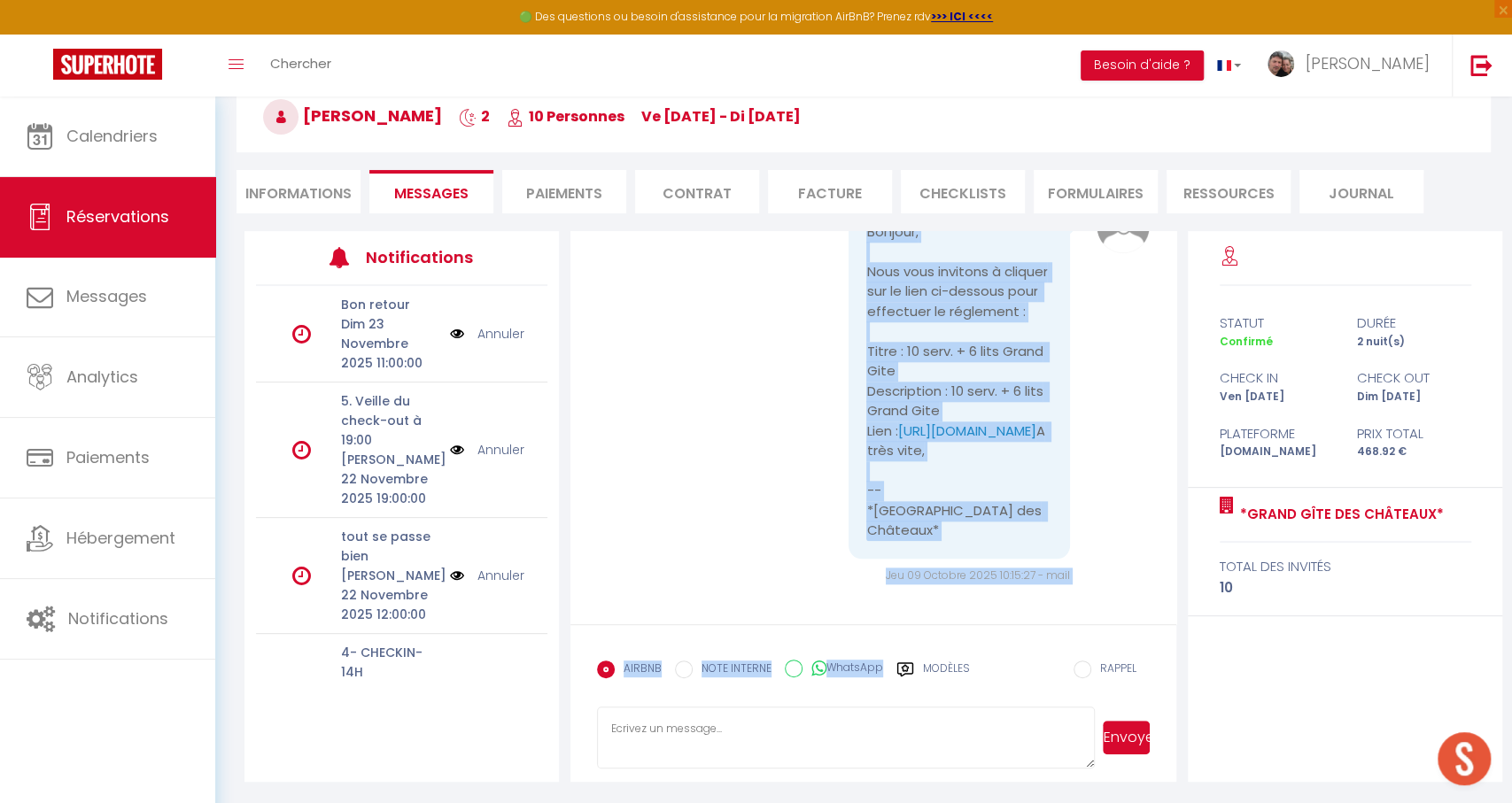
scroll to position [168, 0]
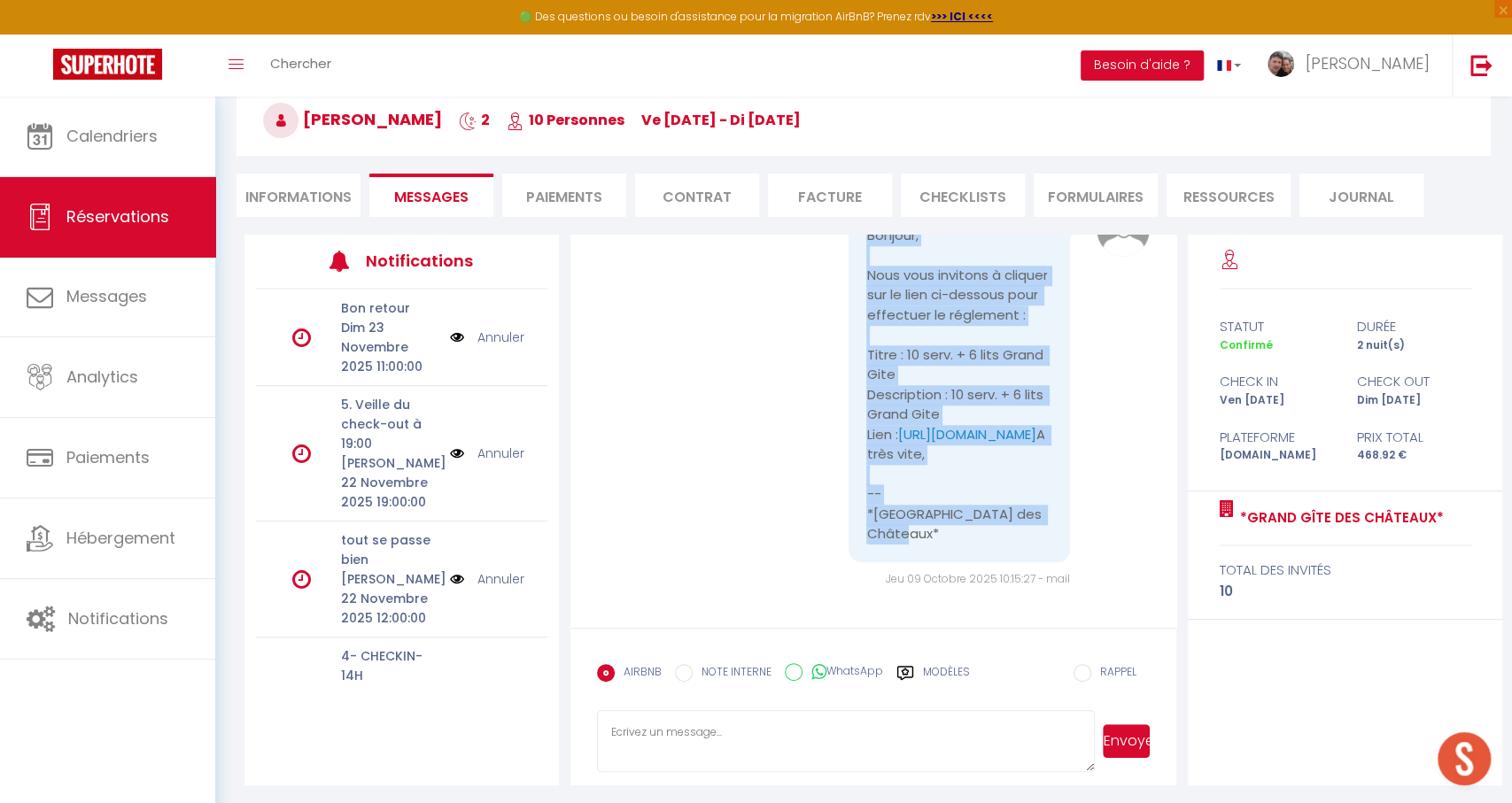
drag, startPoint x: 867, startPoint y: 316, endPoint x: 1046, endPoint y: 600, distance: 335.7
click at [1046, 545] on pre "Bonjour, Nous vous invitons à cliquer sur le lien ci-dessous pour effectuer le …" at bounding box center [959, 385] width 186 height 319
copy pre "Bonjour, Nous vous invitons à cliquer sur le lien ci-dessous pour effectuer le …"
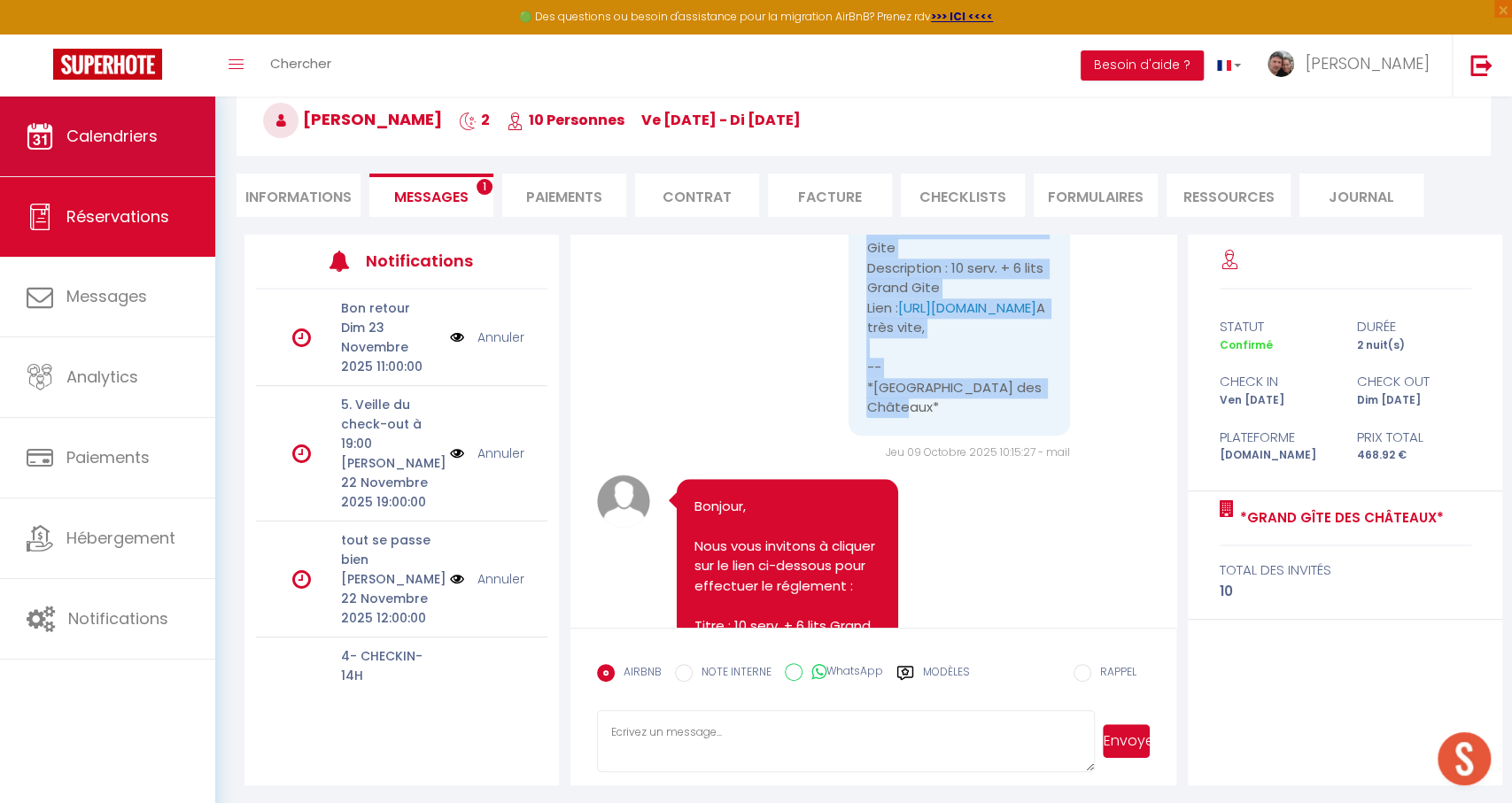
click at [94, 134] on span "Calendriers" at bounding box center [112, 135] width 91 height 22
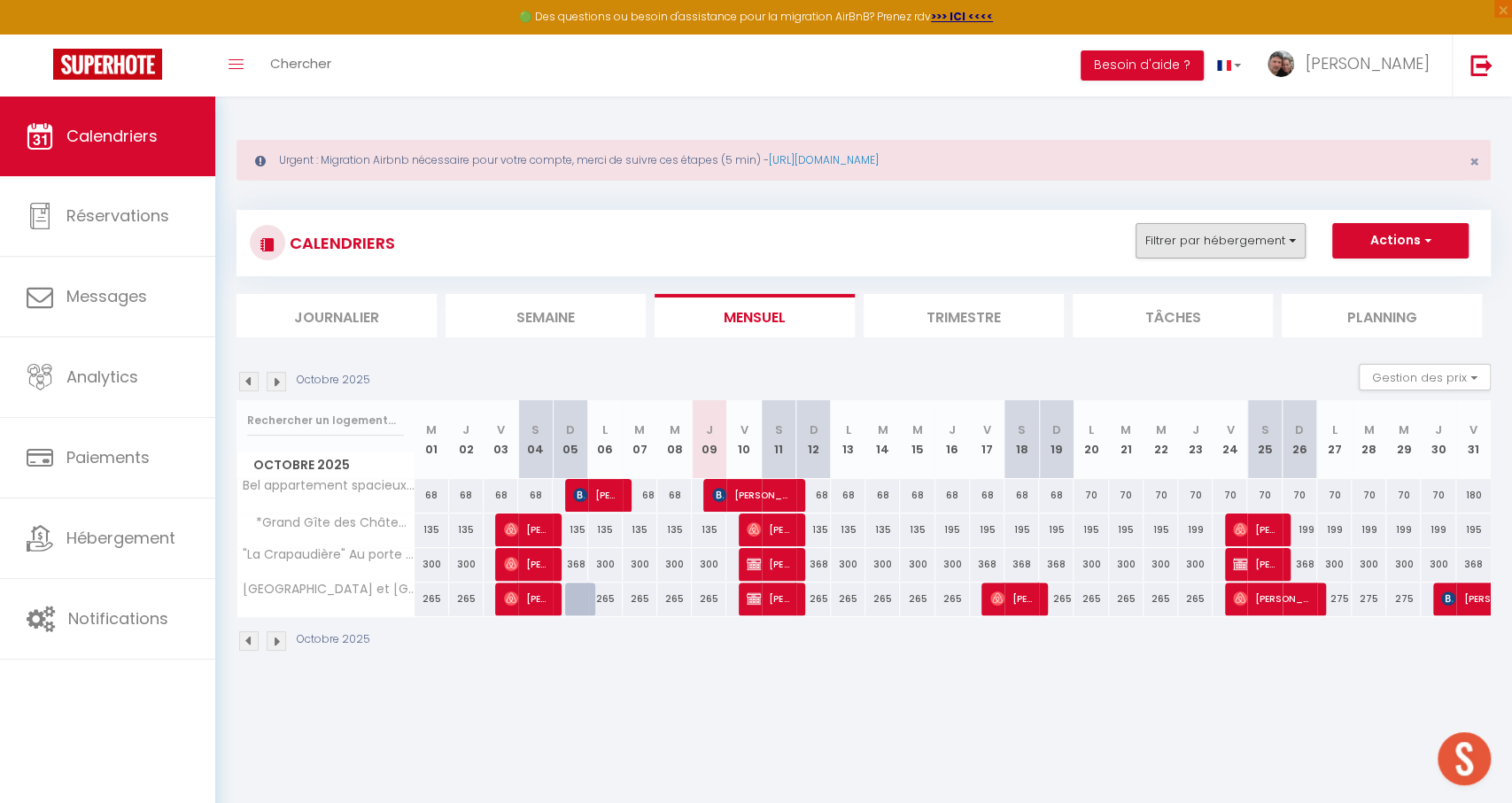
click at [1232, 241] on button "Filtrer par hébergement" at bounding box center [1220, 241] width 170 height 36
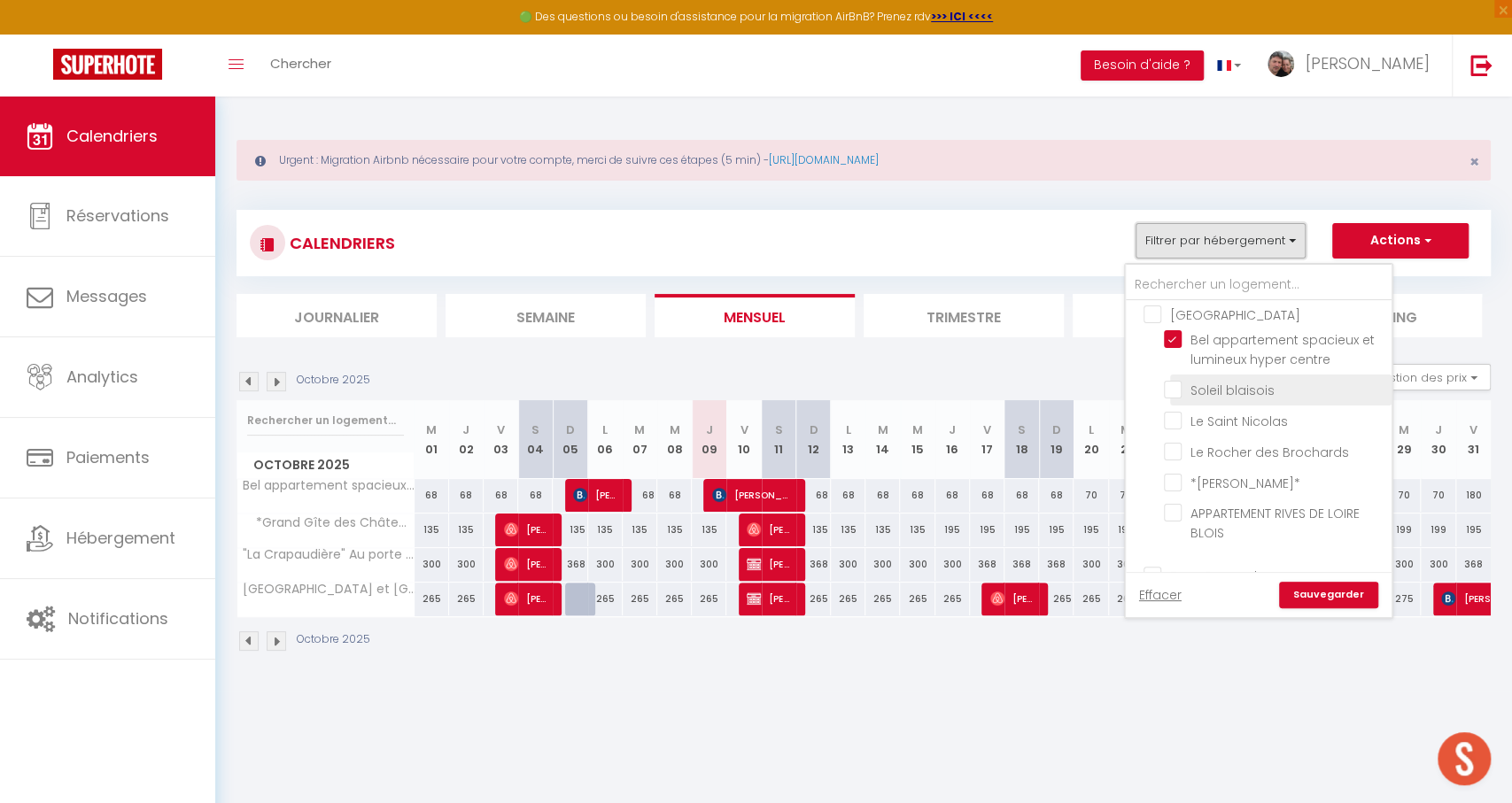
scroll to position [300, 0]
click at [1172, 332] on input "Bel appartement spacieux et lumineux hyper centre" at bounding box center [1275, 340] width 221 height 18
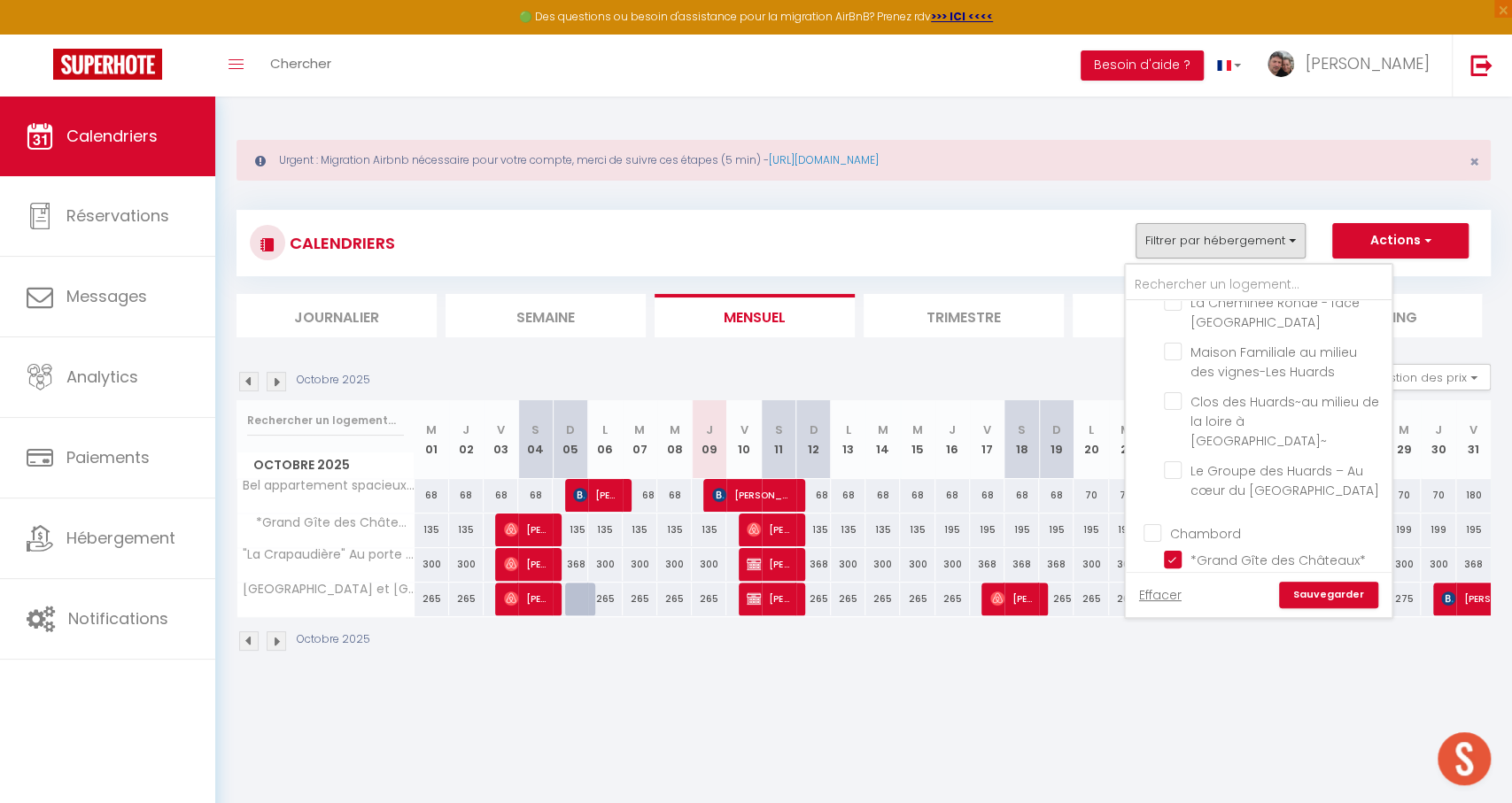
scroll to position [1580, 0]
click at [1175, 556] on input "*Grand Gîte des Châteaux*" at bounding box center [1275, 565] width 221 height 18
click at [1172, 588] on input ""La Crapaudière" Au porte du [GEOGRAPHIC_DATA]" at bounding box center [1275, 597] width 221 height 18
click at [1172, 562] on input "[GEOGRAPHIC_DATA] et [GEOGRAPHIC_DATA] à vélo" at bounding box center [1275, 571] width 221 height 18
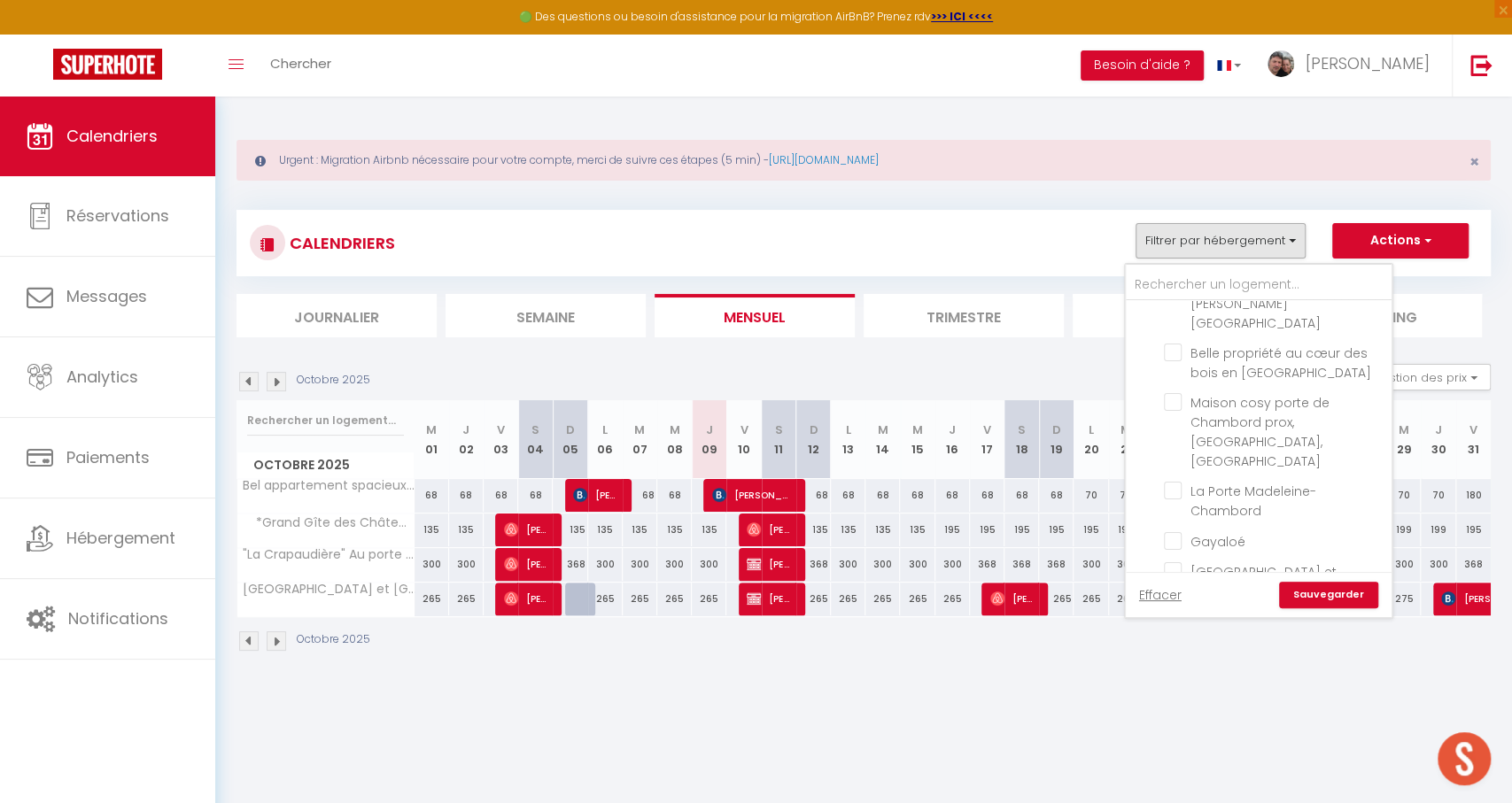
click at [1335, 596] on link "Sauvegarder" at bounding box center [1328, 595] width 99 height 27
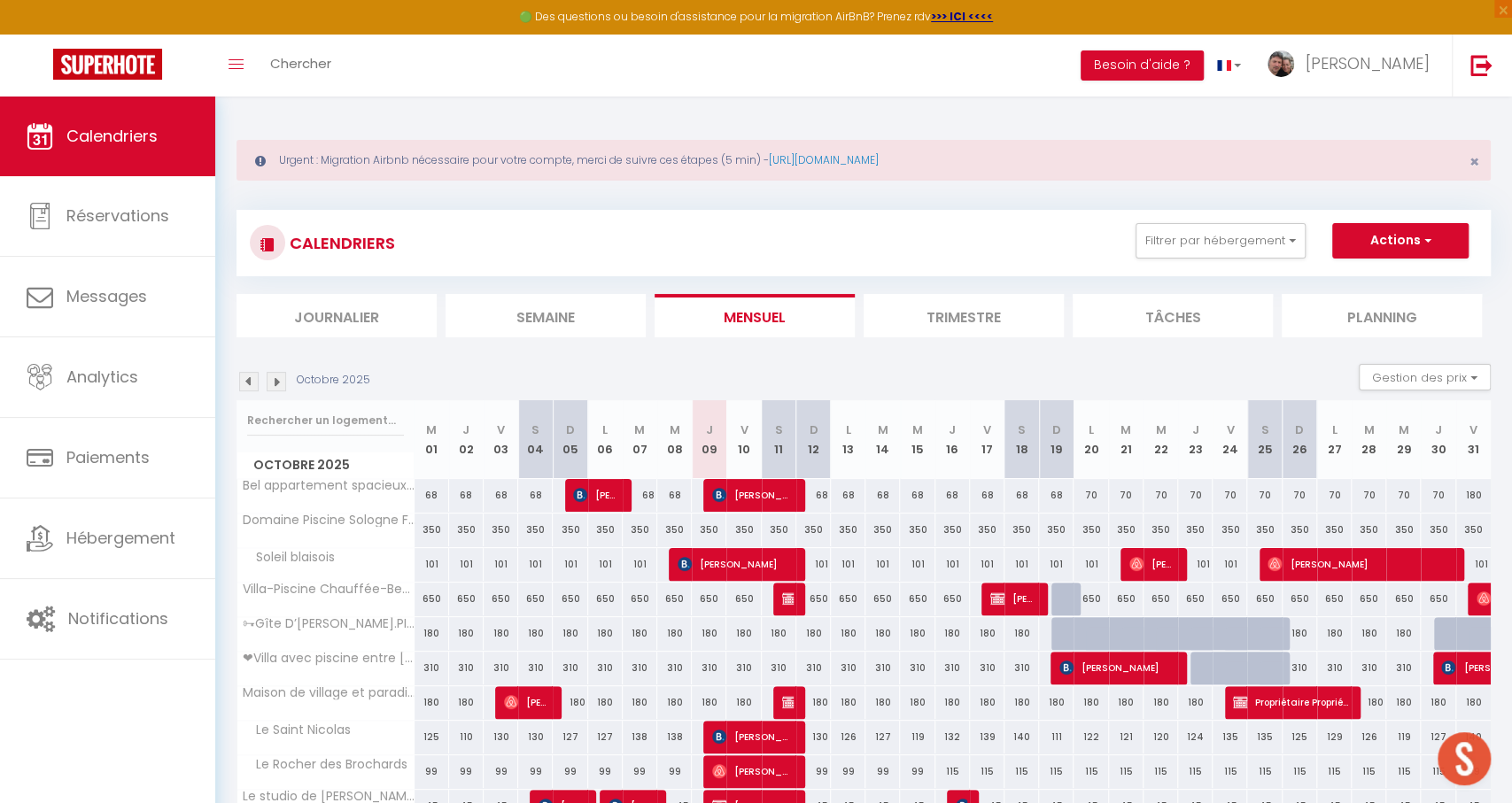
click at [541, 306] on li "Semaine" at bounding box center [546, 315] width 201 height 44
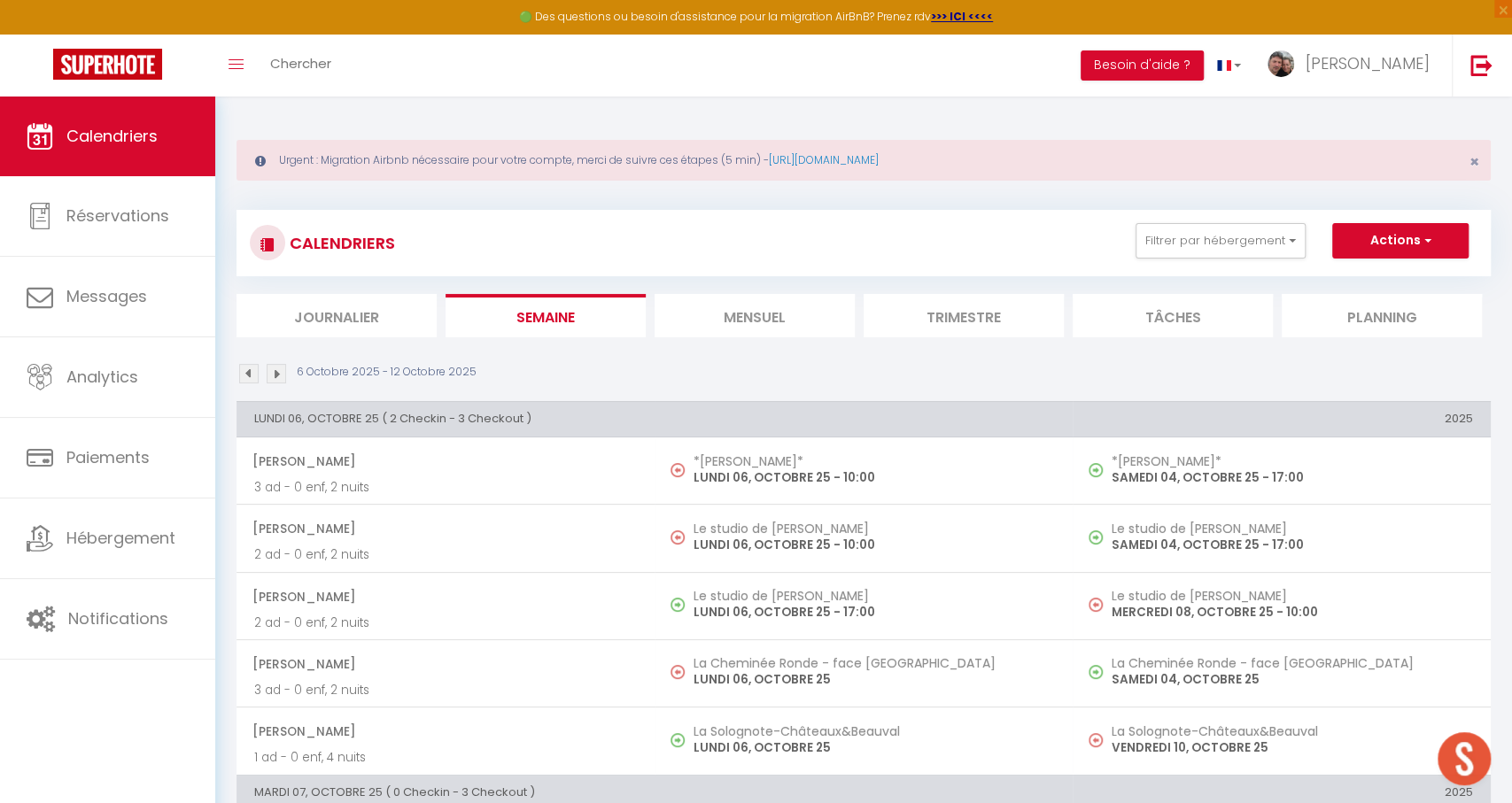
click at [279, 374] on img at bounding box center [276, 373] width 20 height 20
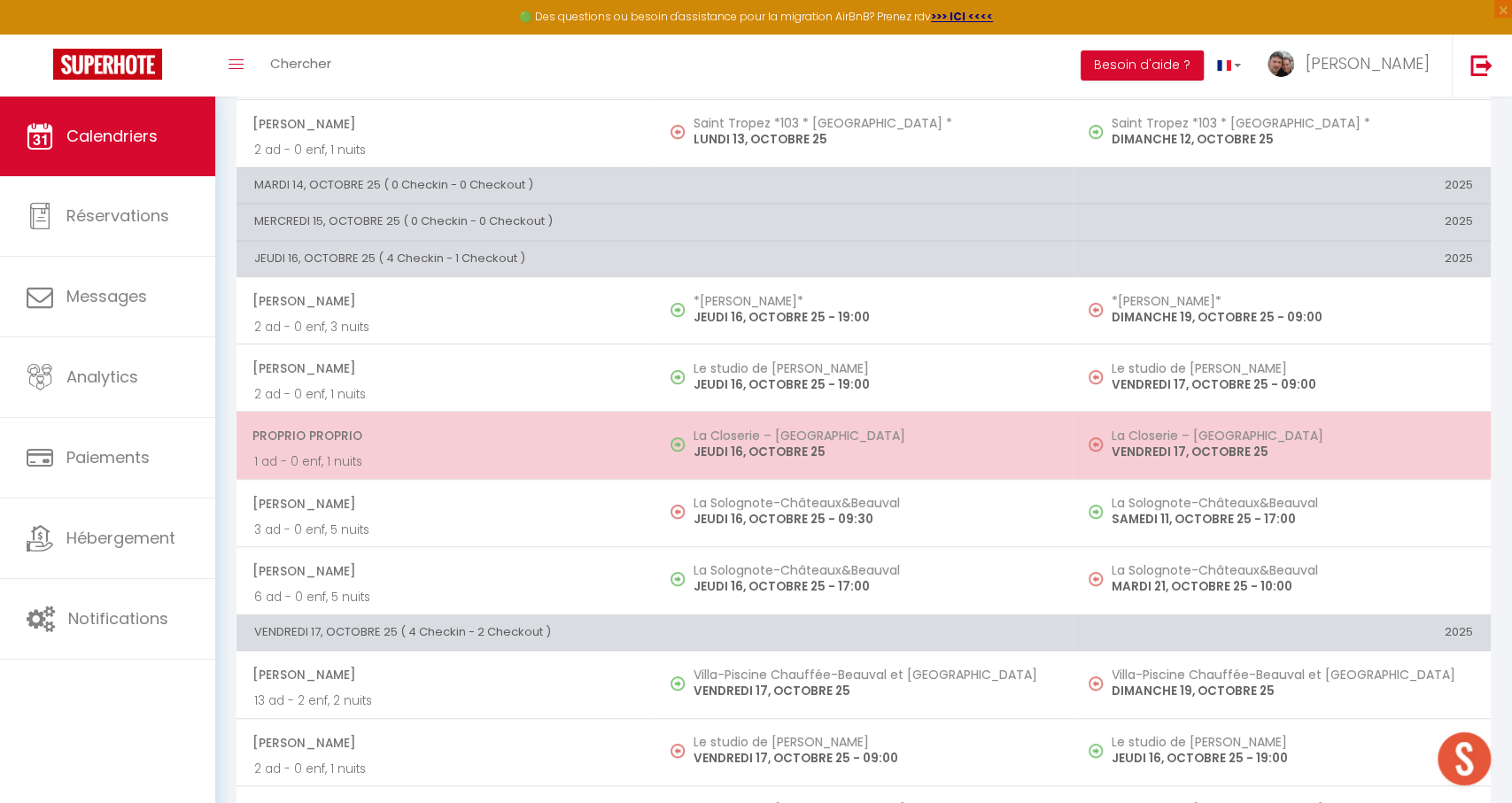
scroll to position [473, 0]
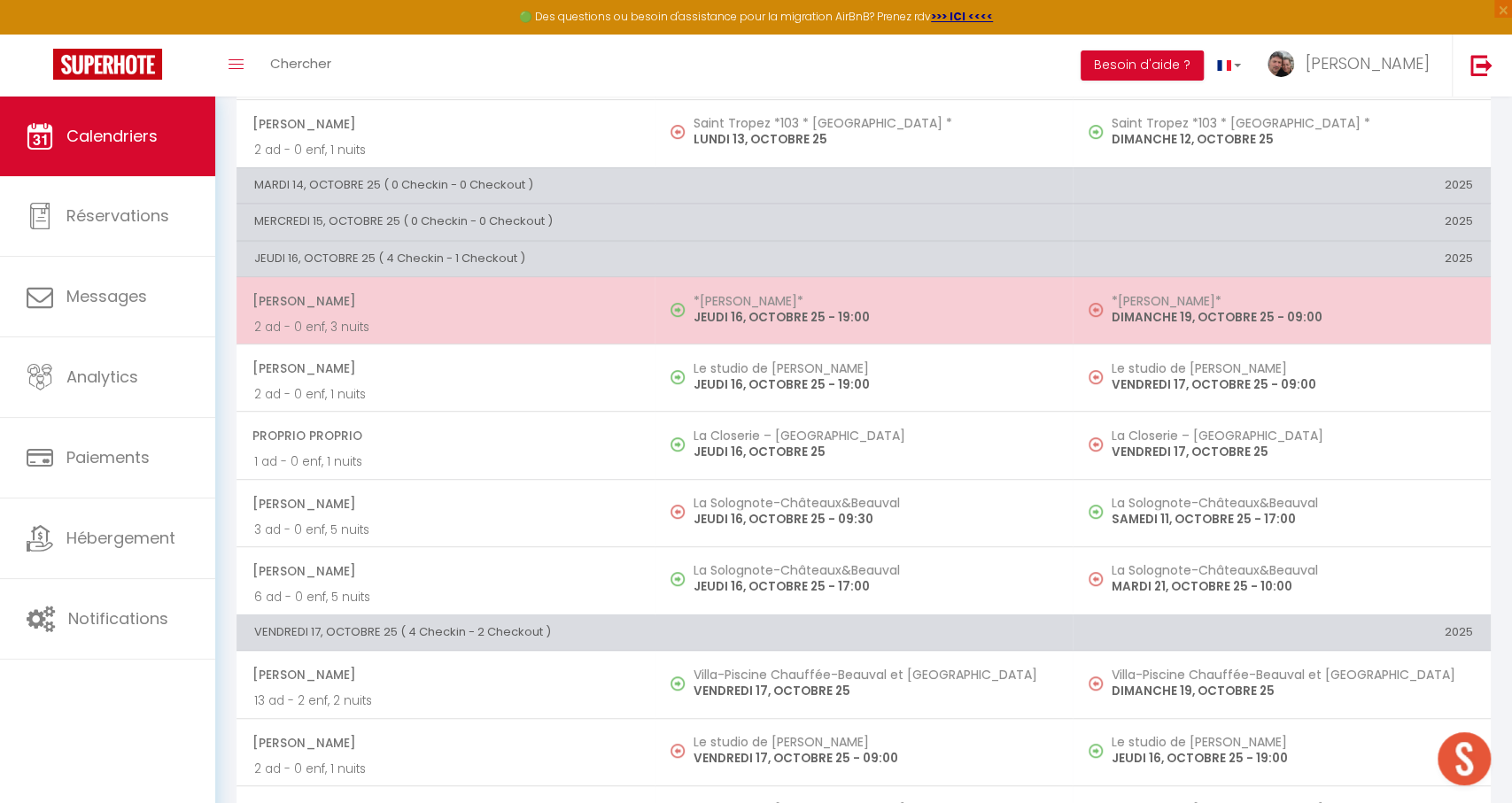
click at [539, 309] on span "[PERSON_NAME]" at bounding box center [444, 301] width 384 height 34
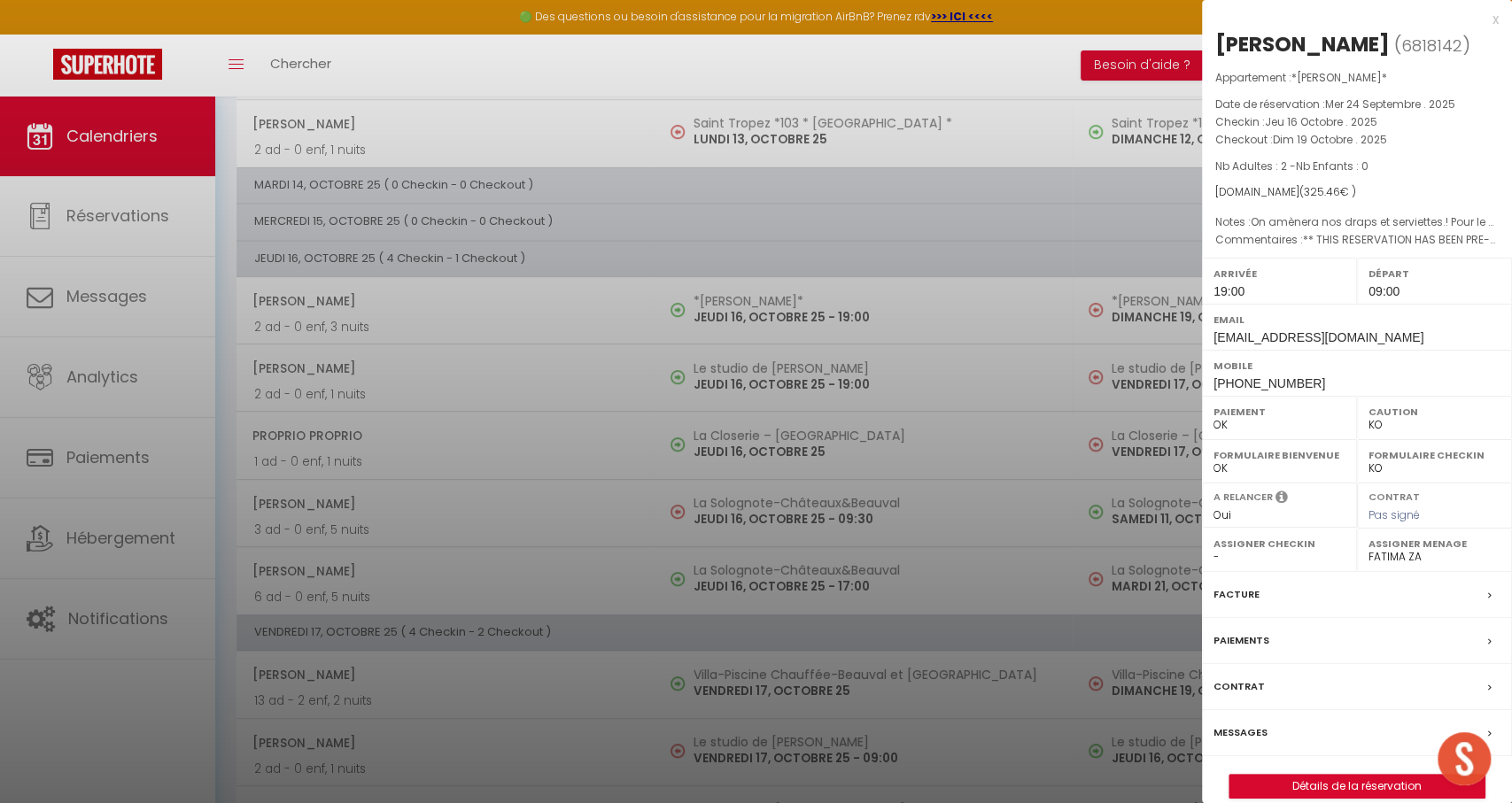
click at [657, 439] on div at bounding box center [756, 401] width 1512 height 803
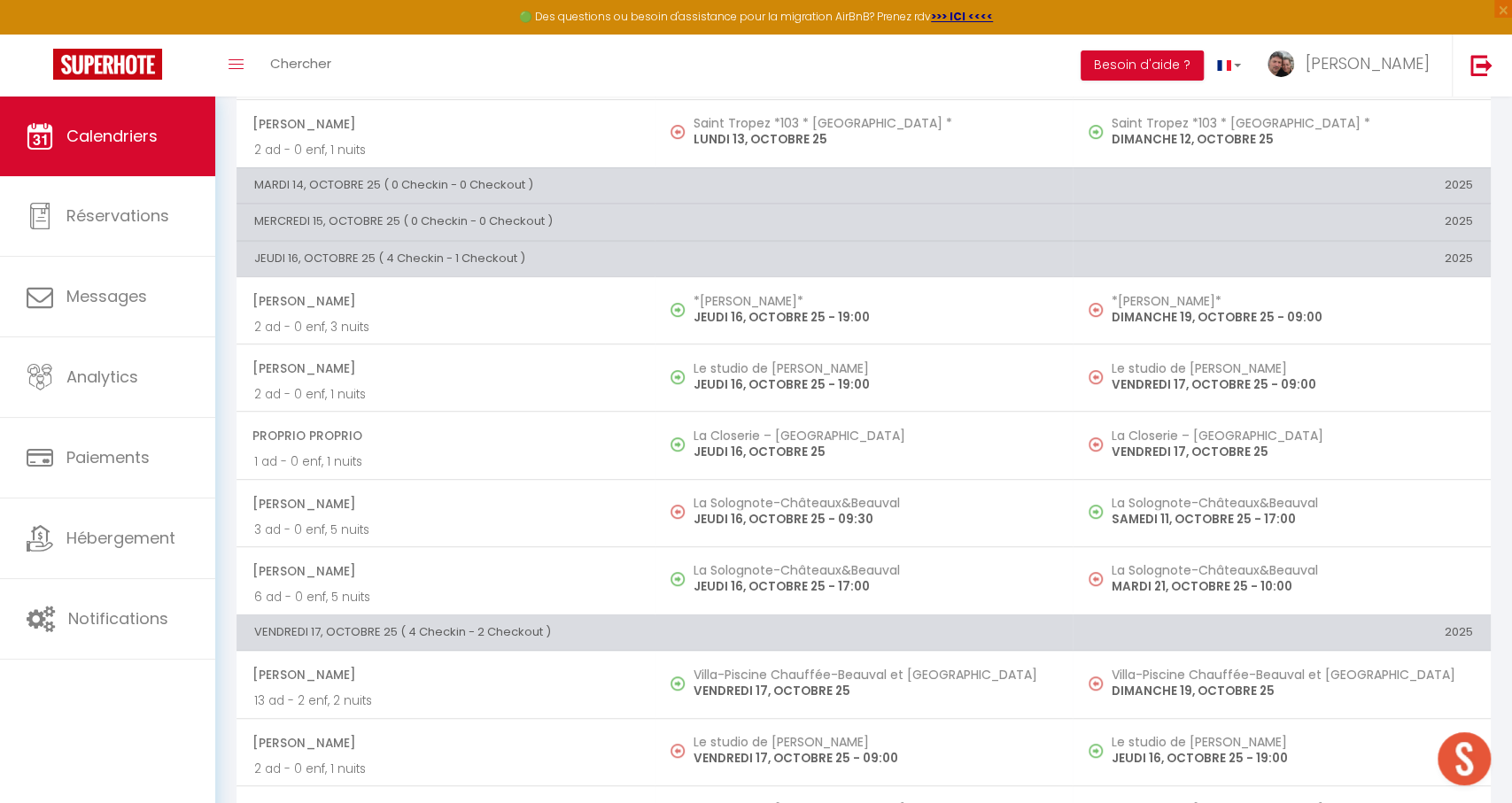
click at [839, 375] on p "JEUDI 16, OCTOBRE 25 - 19:00" at bounding box center [874, 384] width 361 height 19
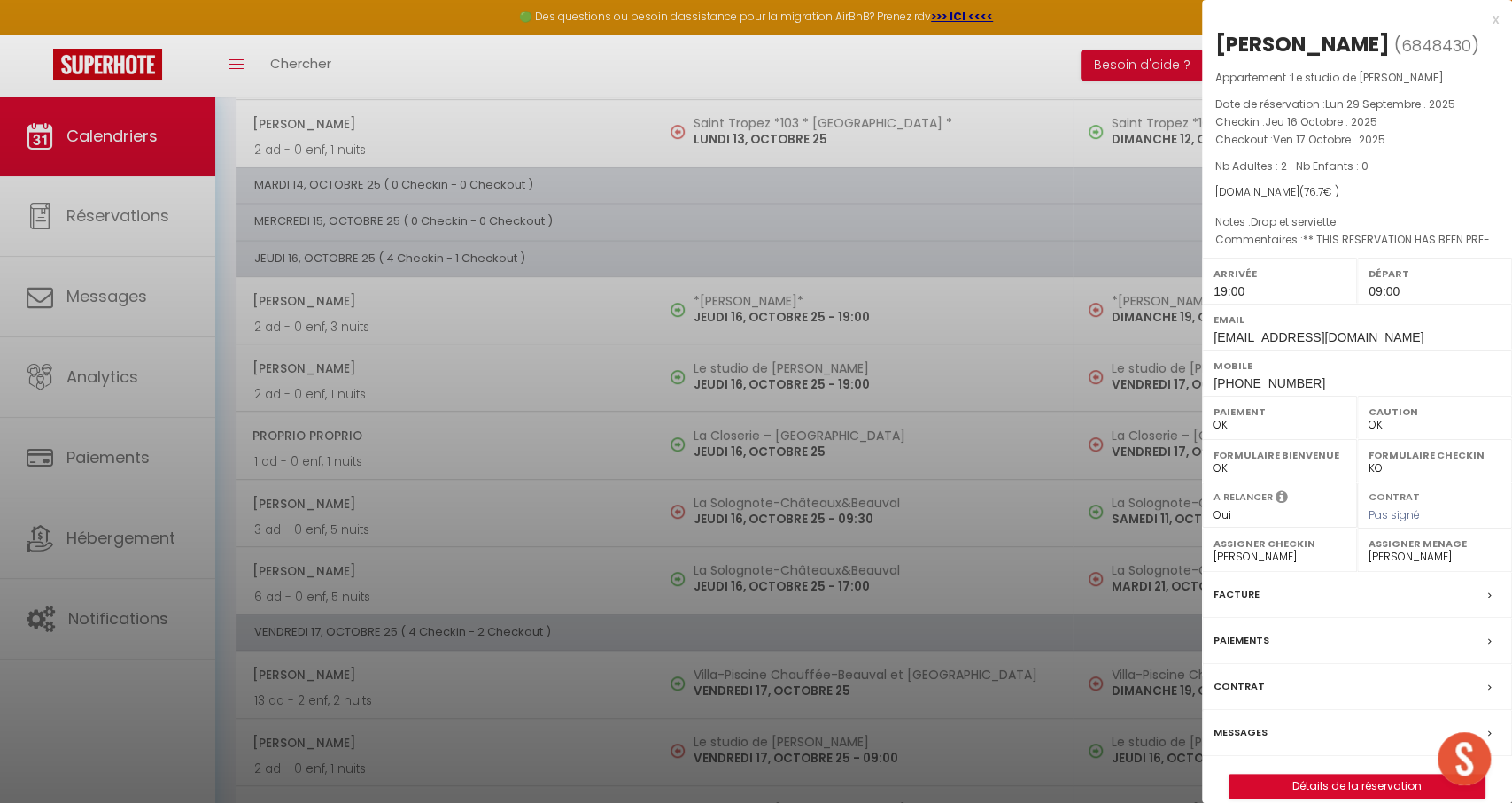
click at [835, 373] on div at bounding box center [756, 401] width 1512 height 803
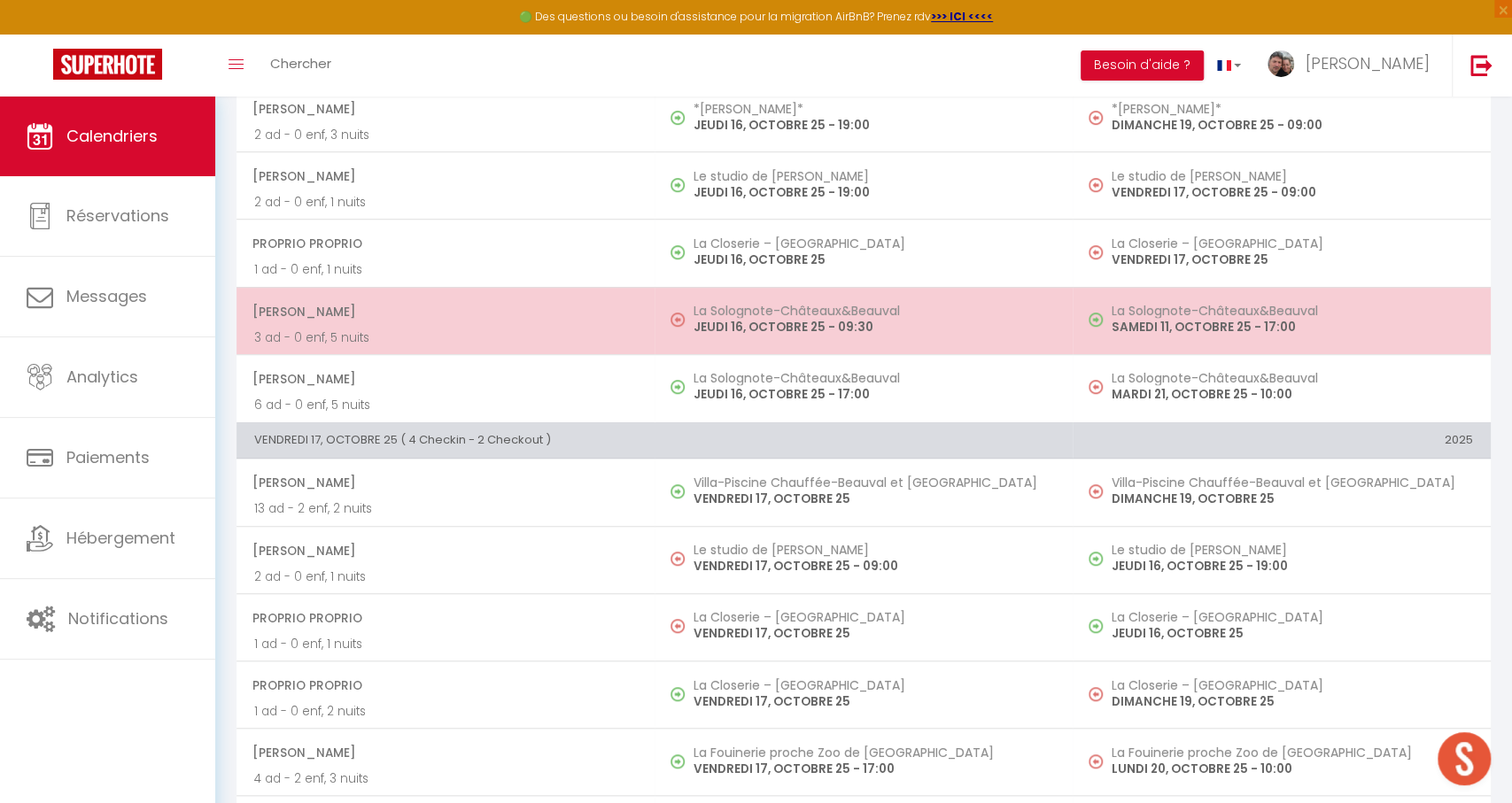
scroll to position [668, 0]
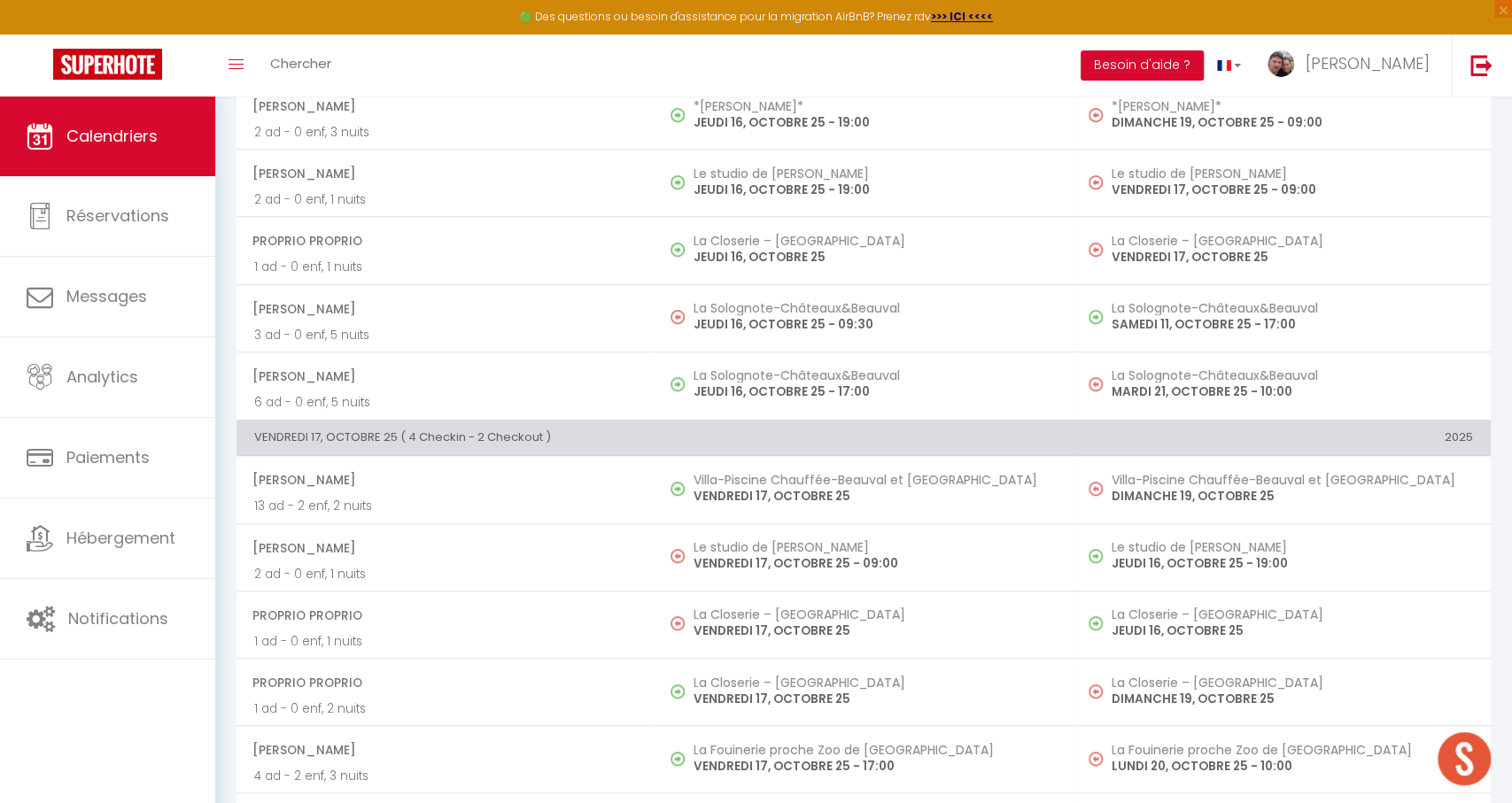
click at [879, 318] on p "JEUDI 16, OCTOBRE 25 - 09:30" at bounding box center [874, 324] width 361 height 19
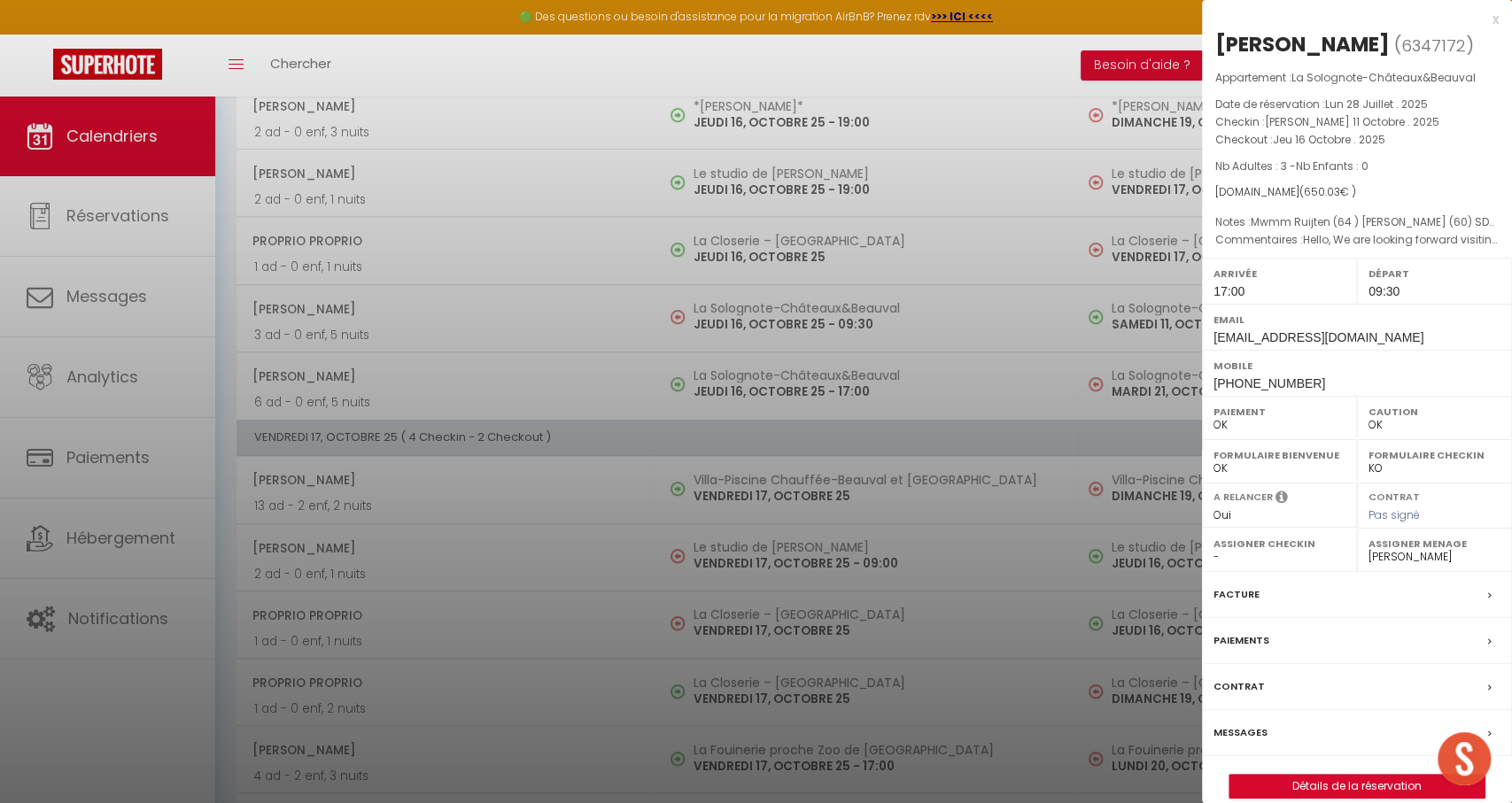
click at [879, 318] on div at bounding box center [756, 401] width 1512 height 803
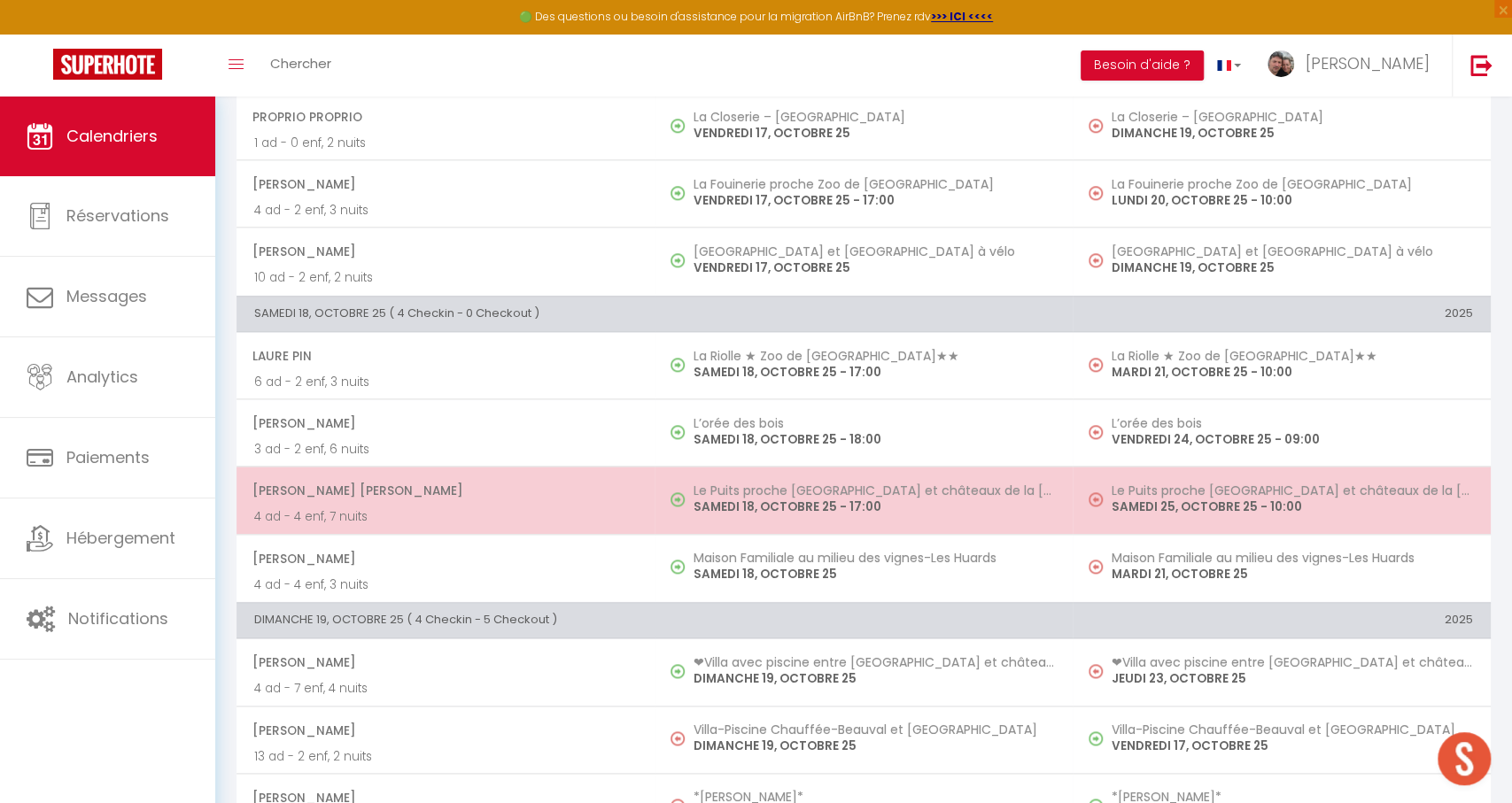
scroll to position [1234, 0]
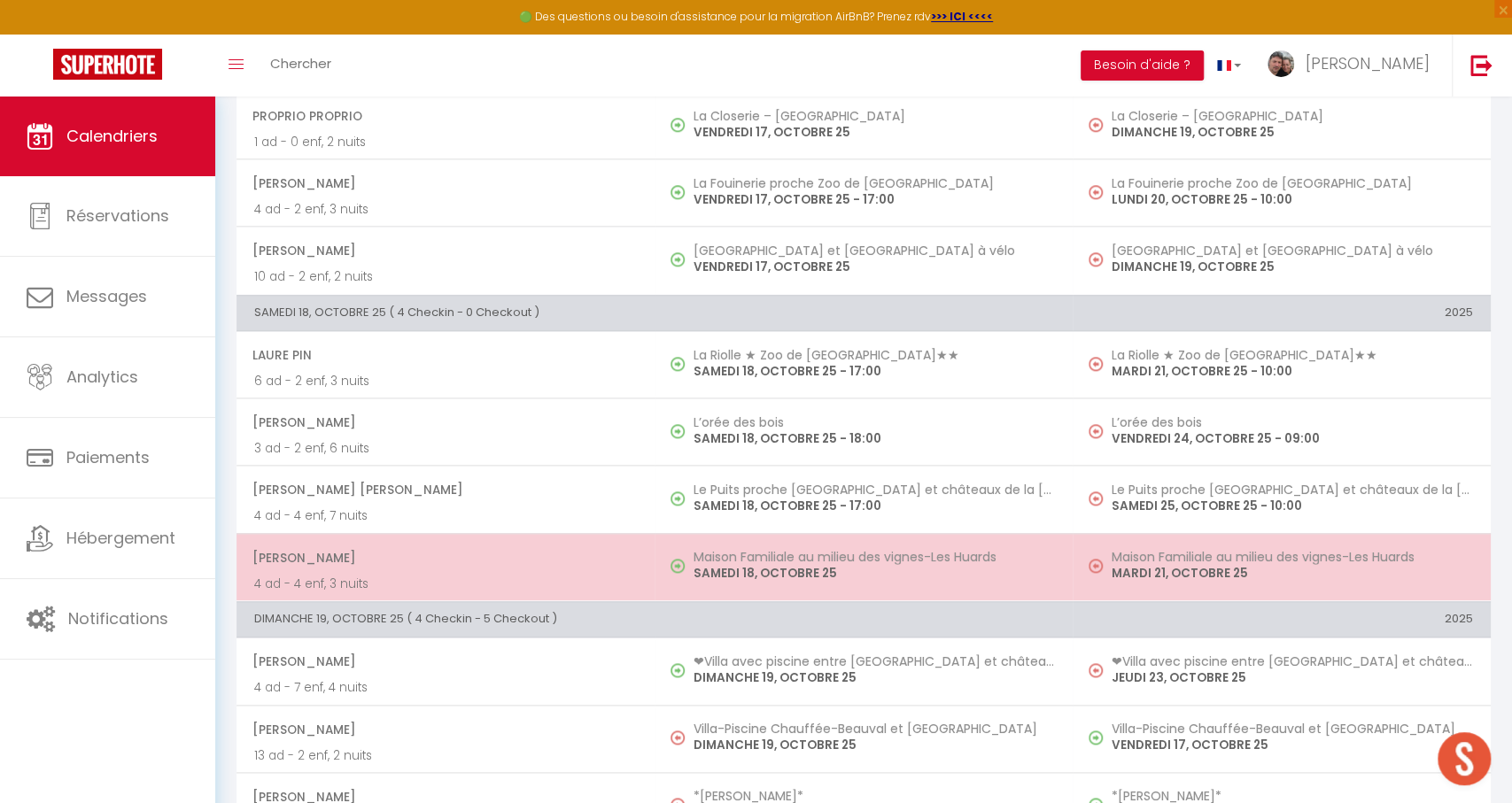
click at [1037, 550] on h5 "Maison Familiale au milieu des vignes-Les Huards" at bounding box center [874, 557] width 361 height 14
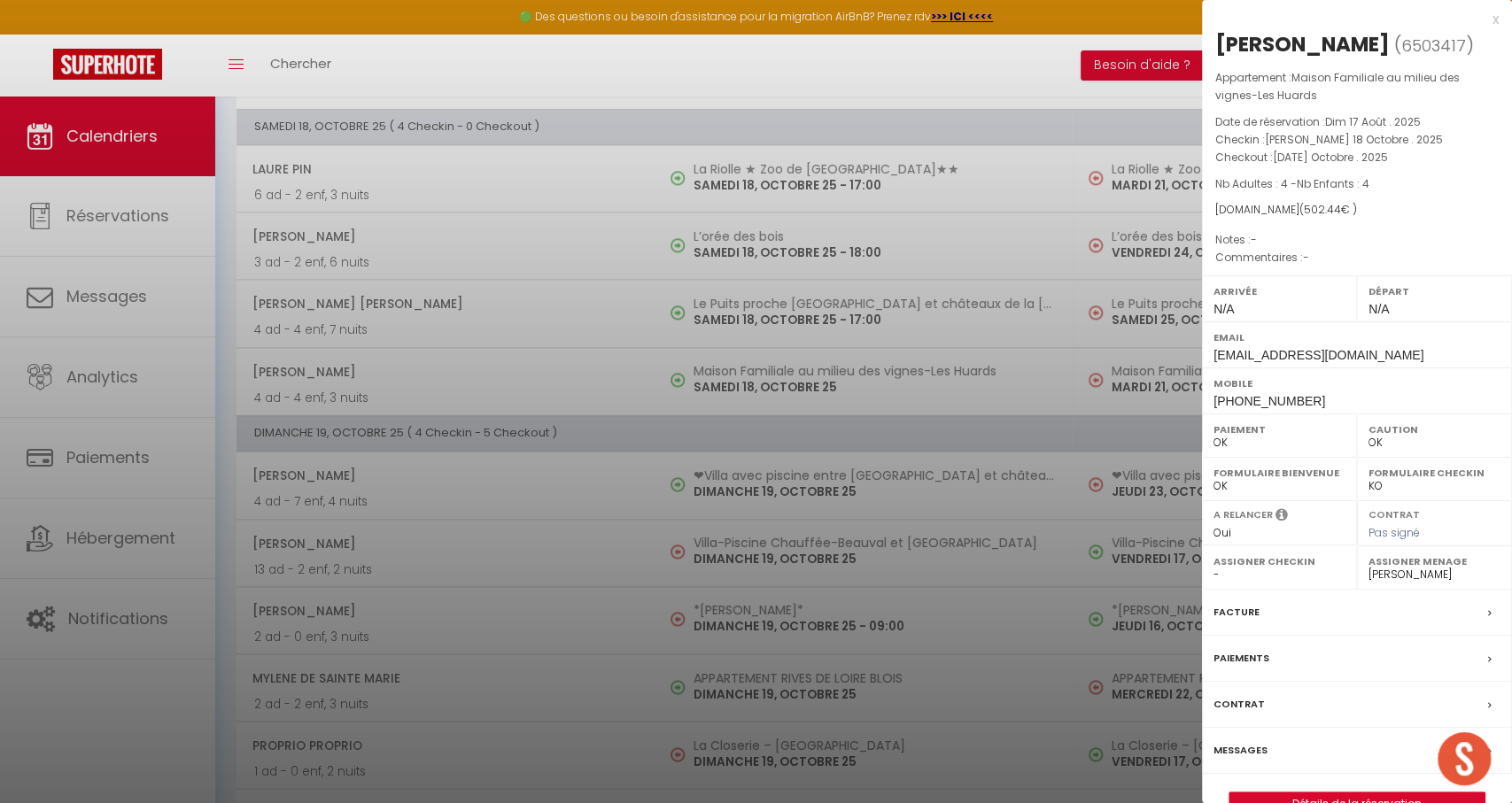
scroll to position [1422, 0]
click at [558, 587] on div at bounding box center [756, 401] width 1512 height 803
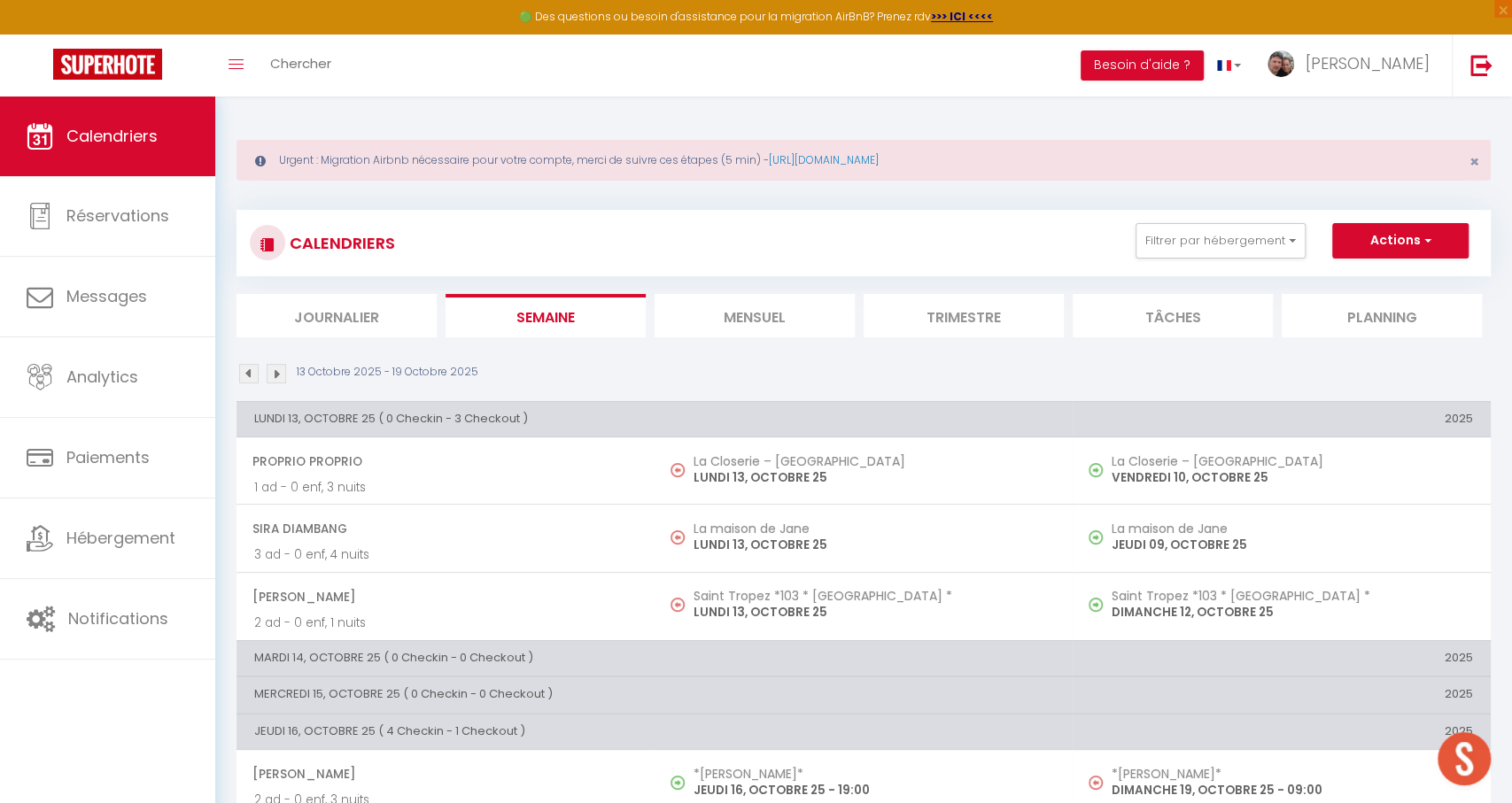
scroll to position [-6, 0]
click at [275, 375] on img at bounding box center [276, 373] width 20 height 20
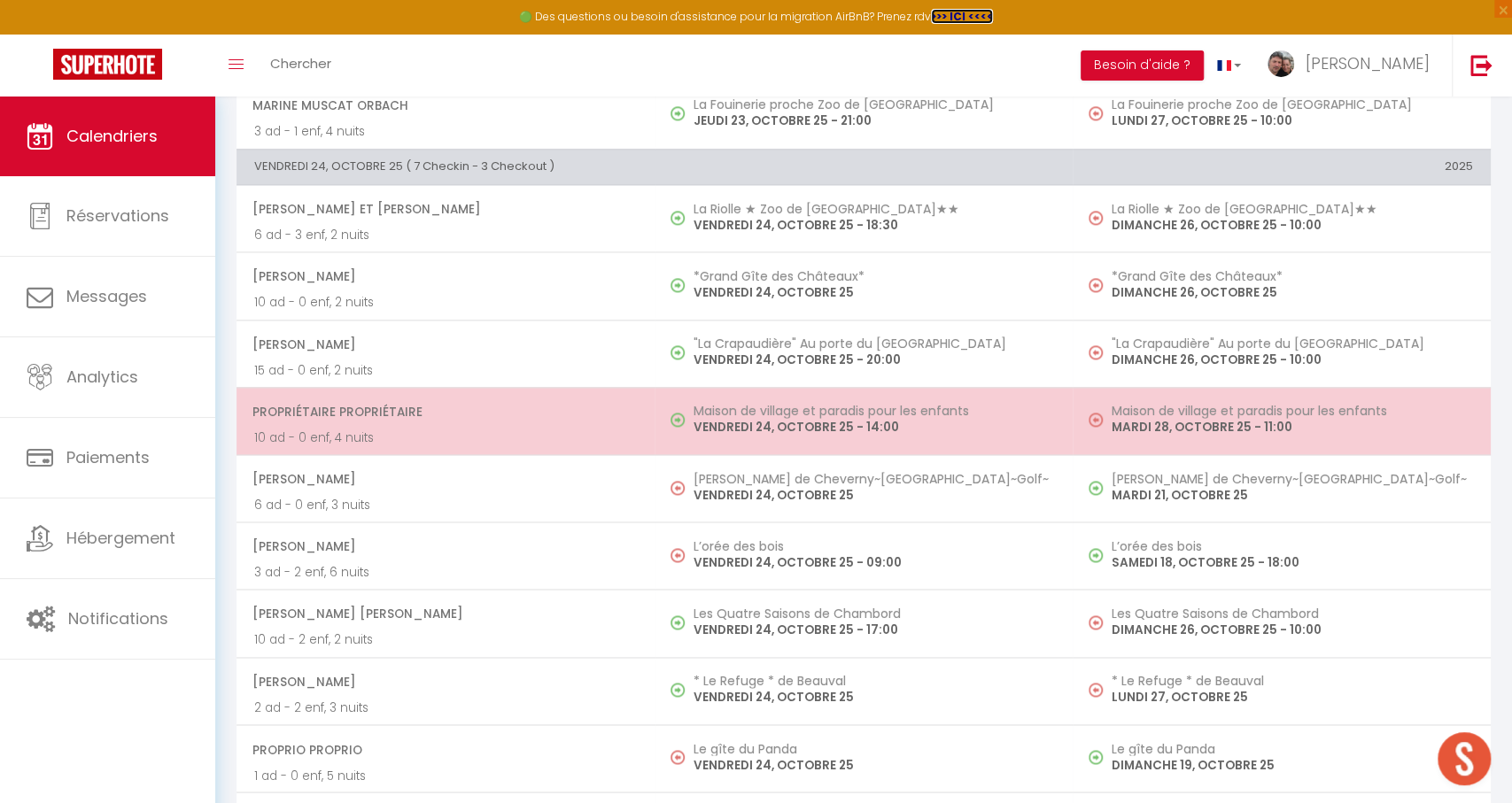
scroll to position [1546, 0]
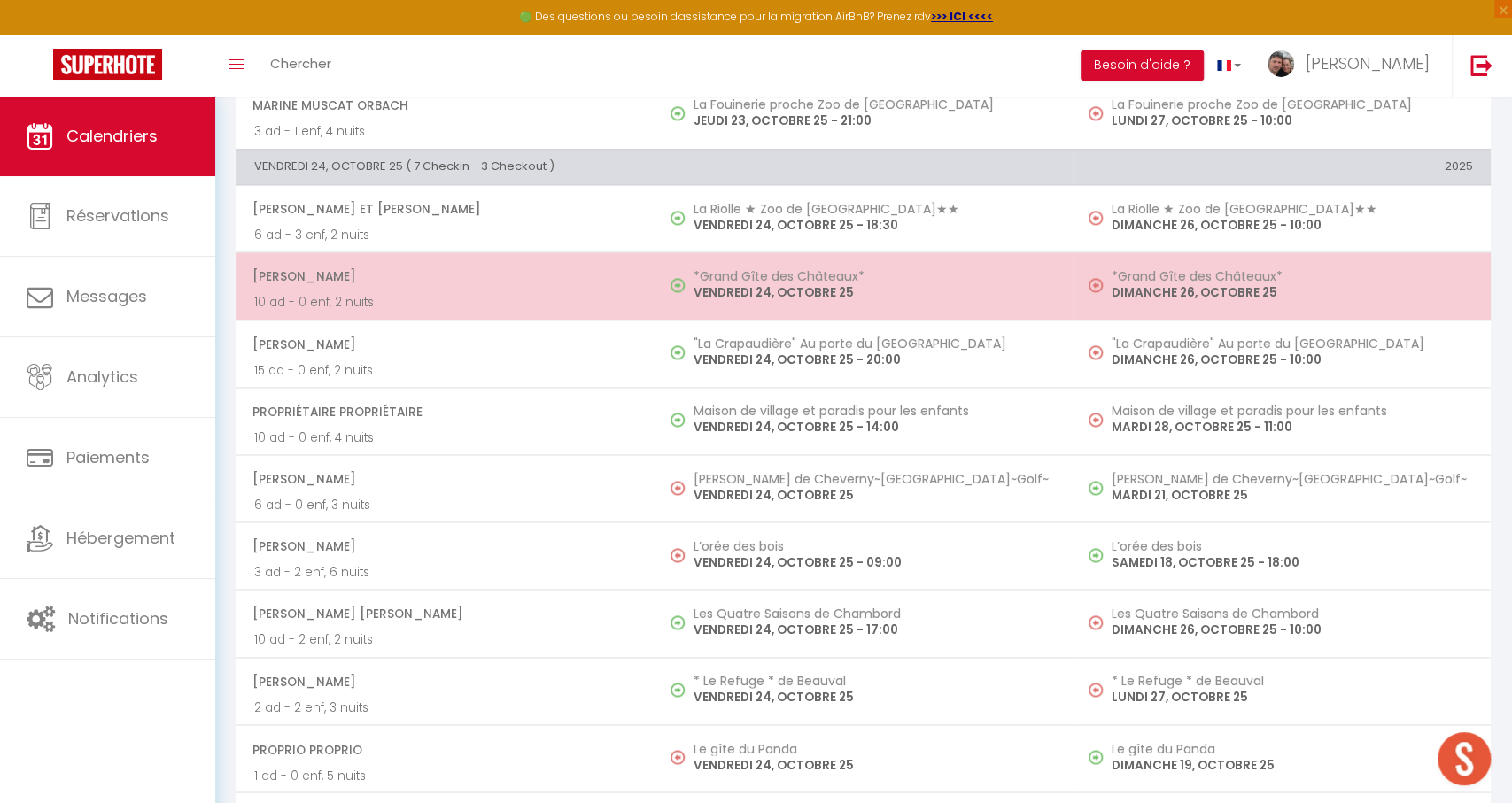
click at [912, 285] on p "VENDREDI 24, OCTOBRE 25" at bounding box center [874, 292] width 361 height 19
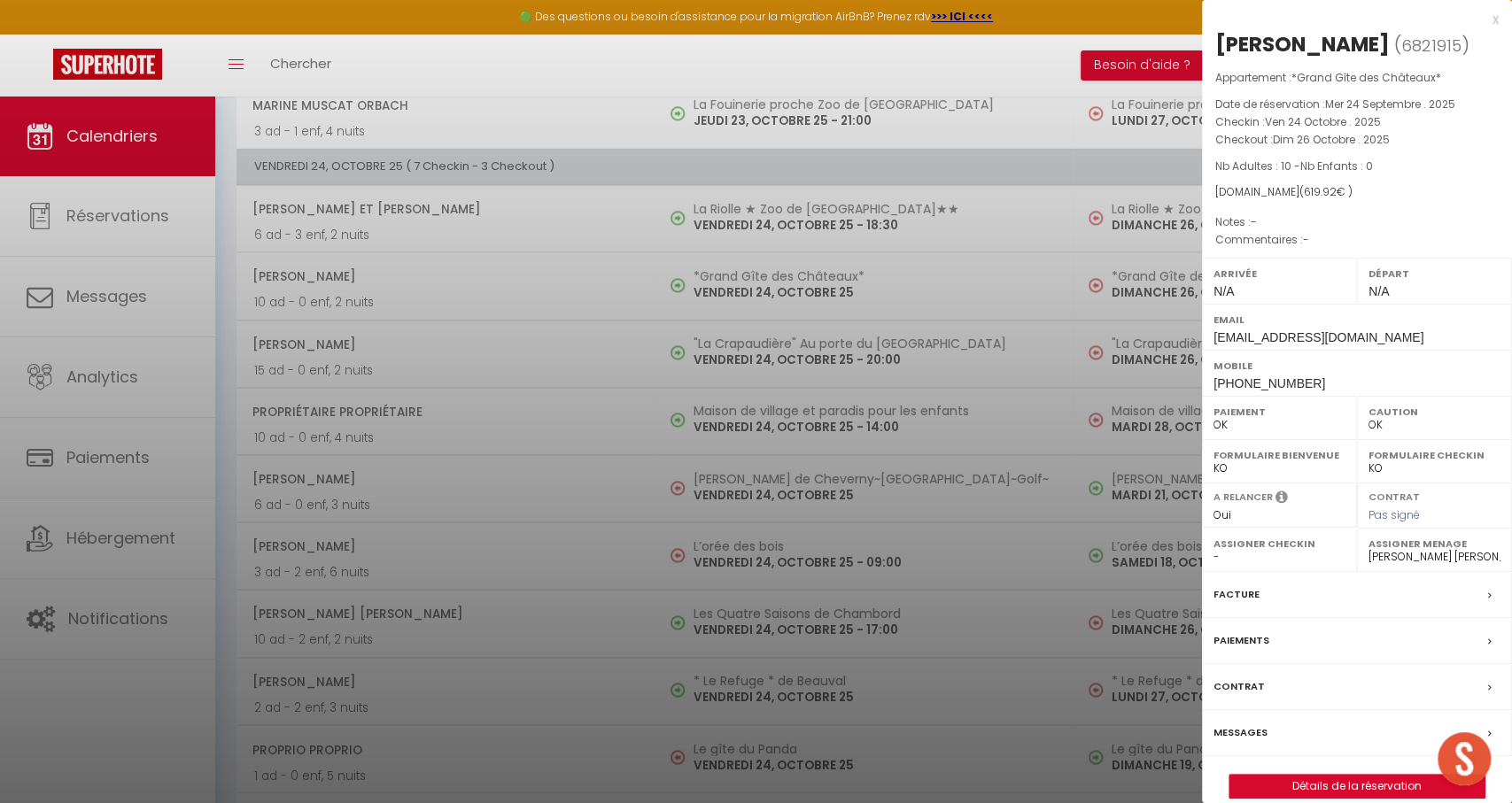
click at [924, 281] on div at bounding box center [756, 401] width 1512 height 803
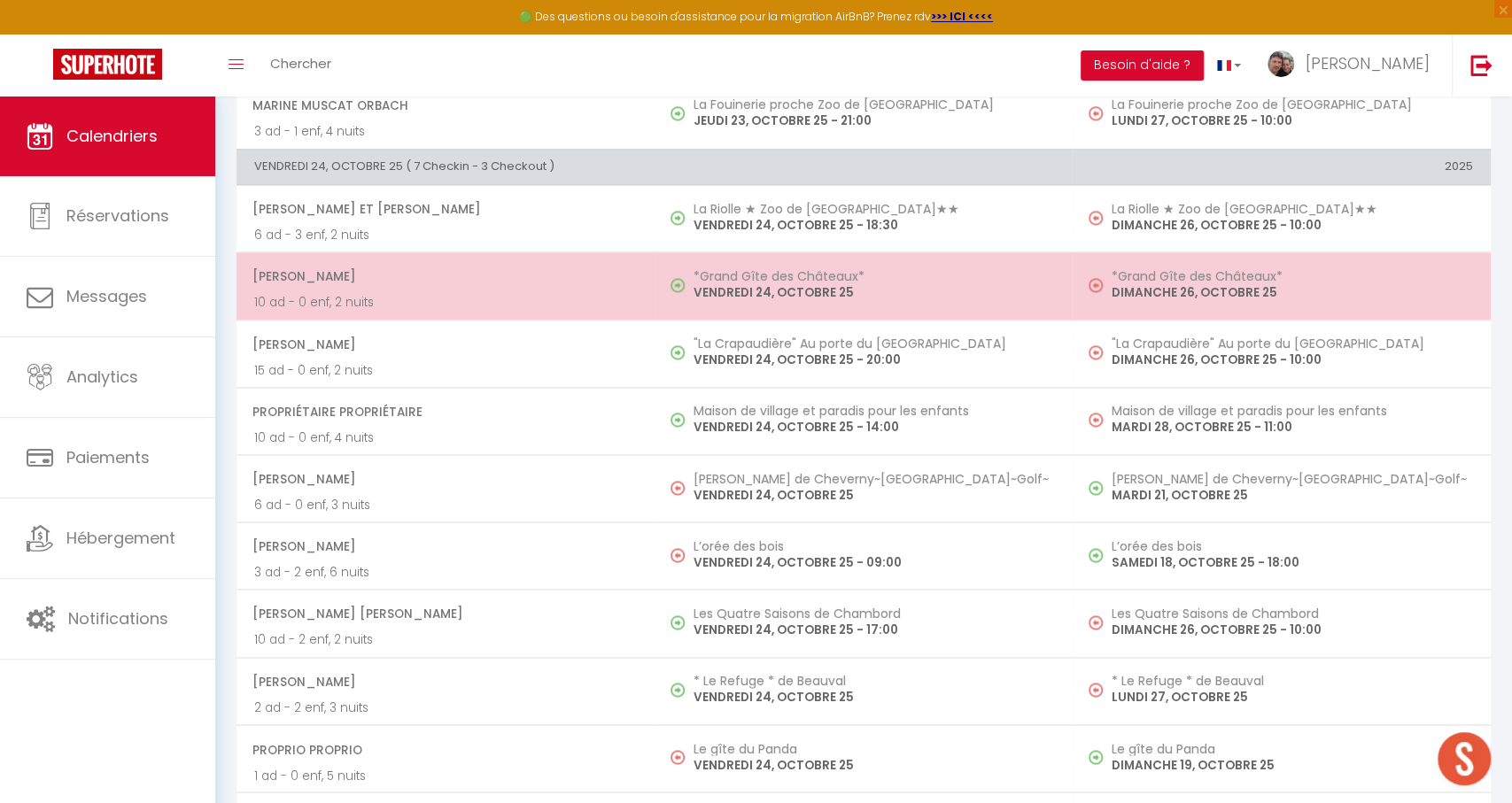
click at [924, 283] on p "VENDREDI 24, OCTOBRE 25" at bounding box center [874, 292] width 361 height 19
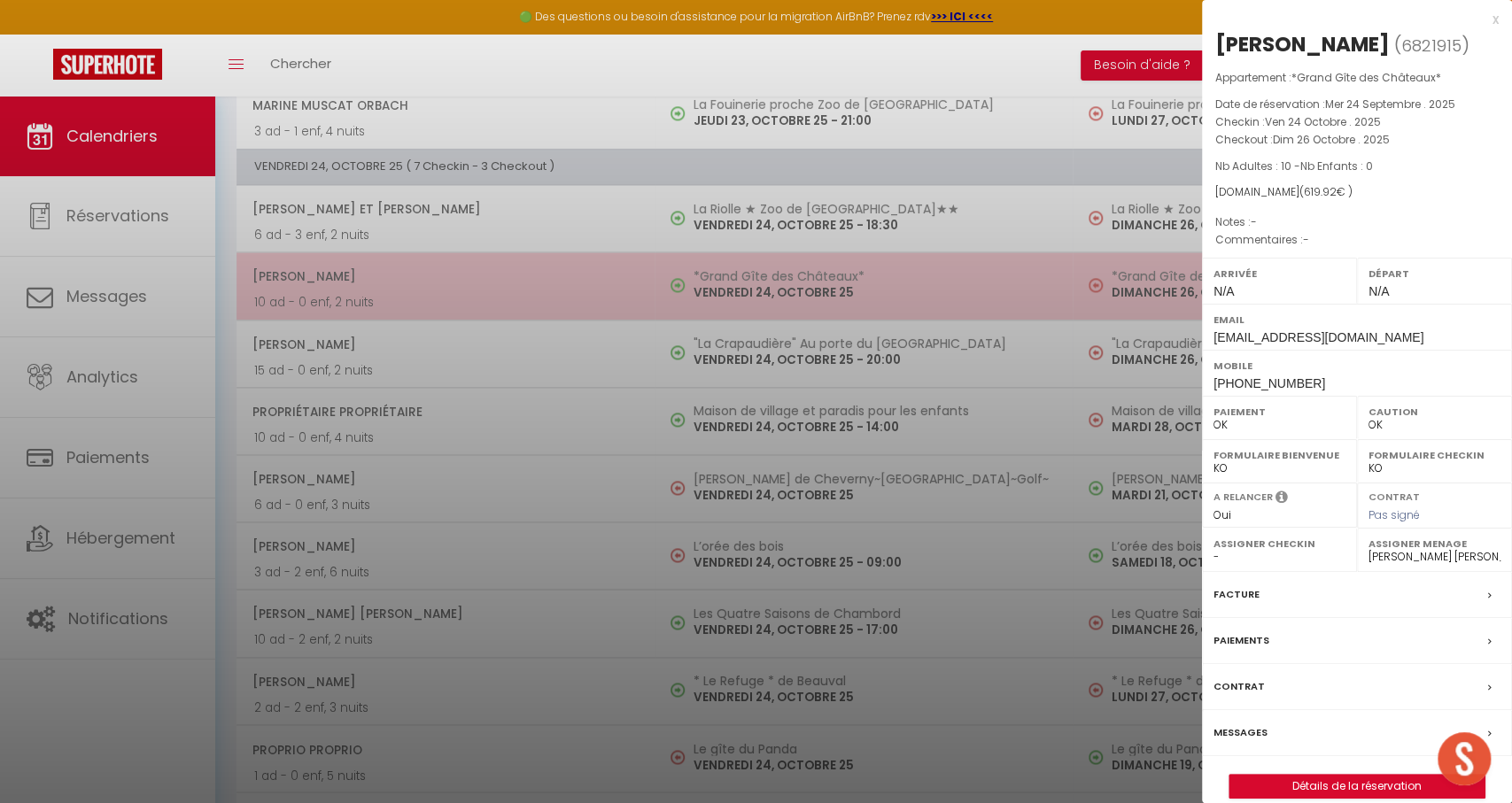
click at [924, 281] on div at bounding box center [756, 401] width 1512 height 803
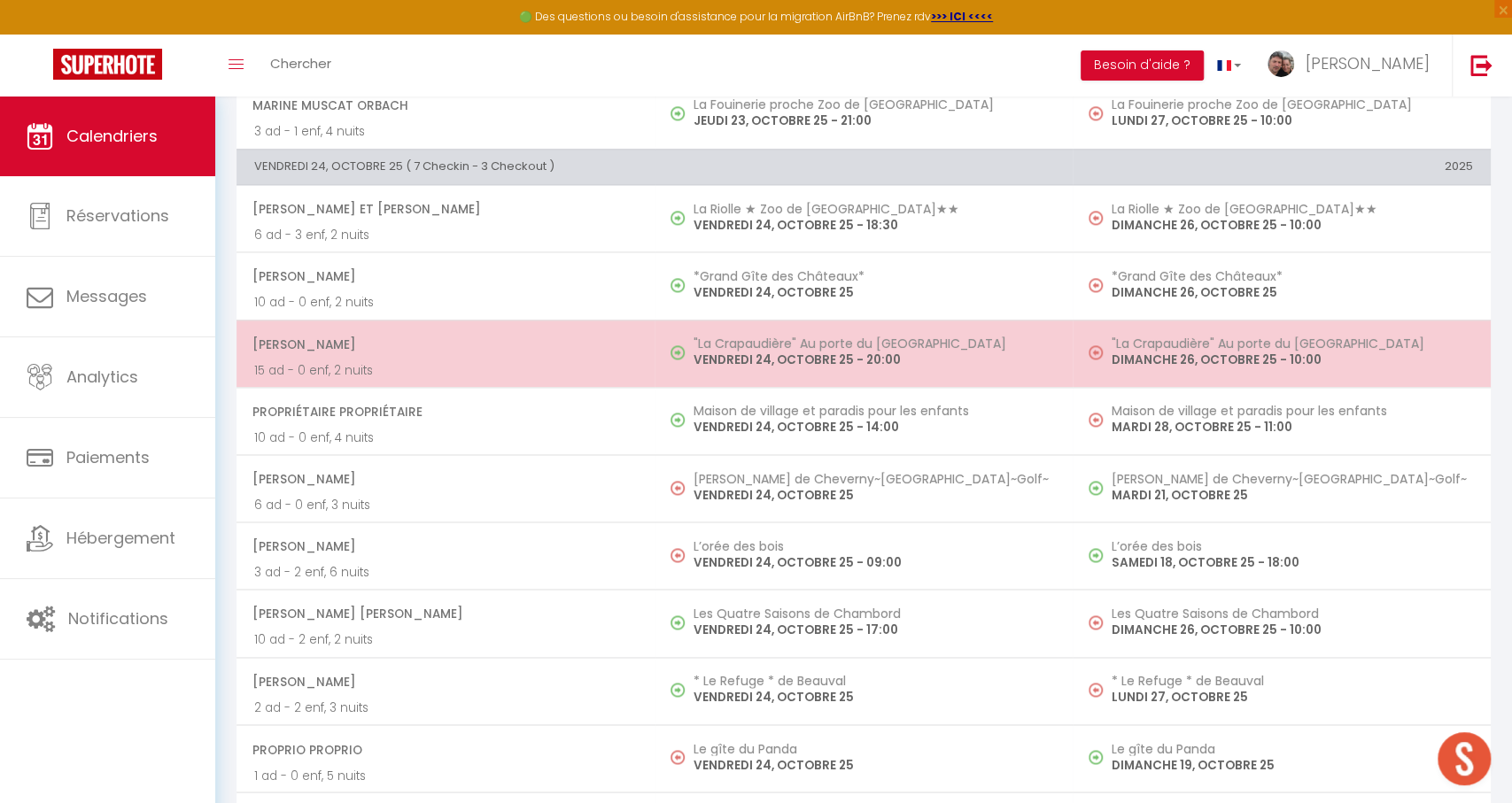
click at [908, 337] on h5 ""La Crapaudière" Au porte du [GEOGRAPHIC_DATA]" at bounding box center [874, 344] width 361 height 14
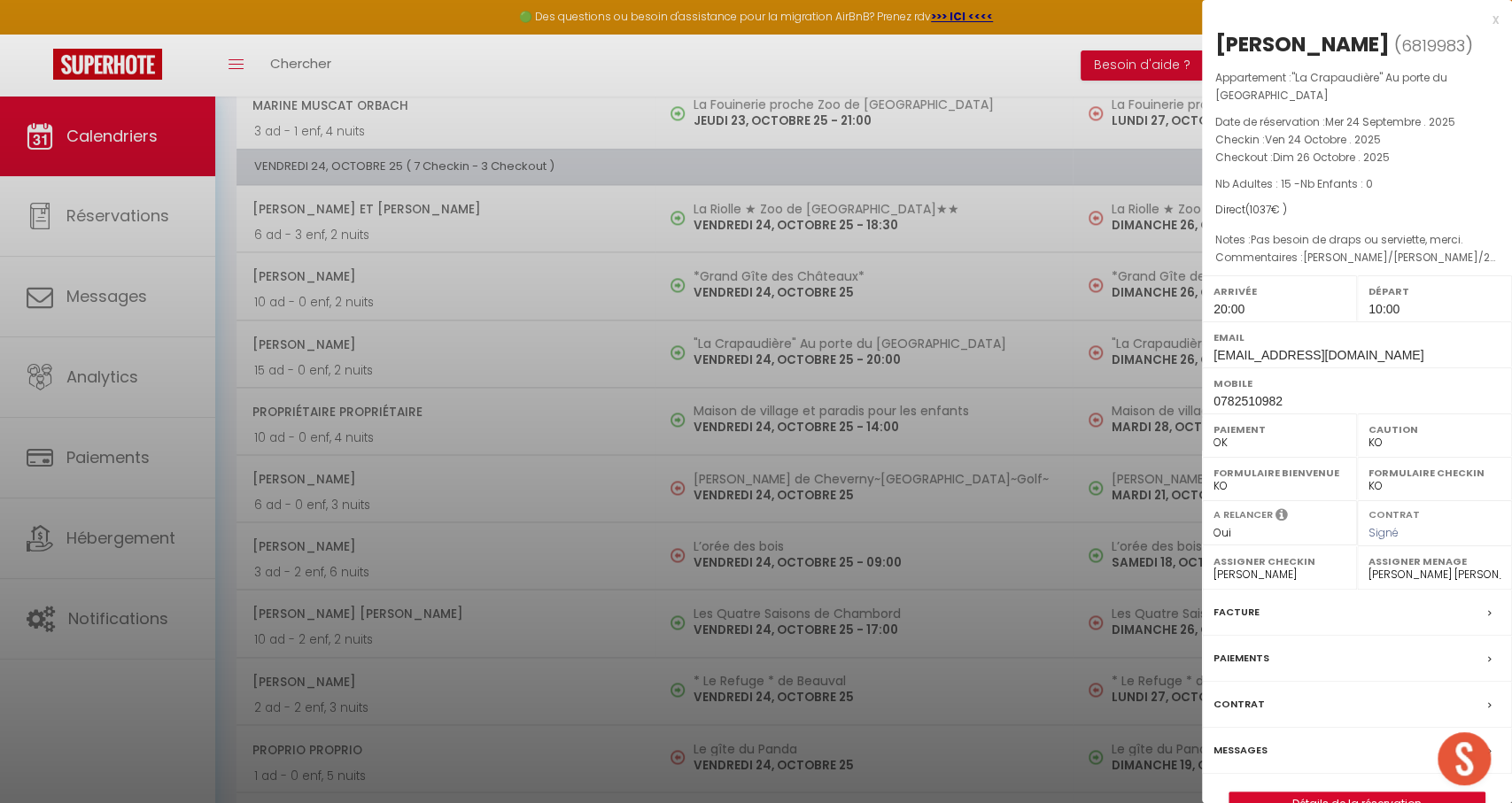
click at [908, 328] on div at bounding box center [756, 401] width 1512 height 803
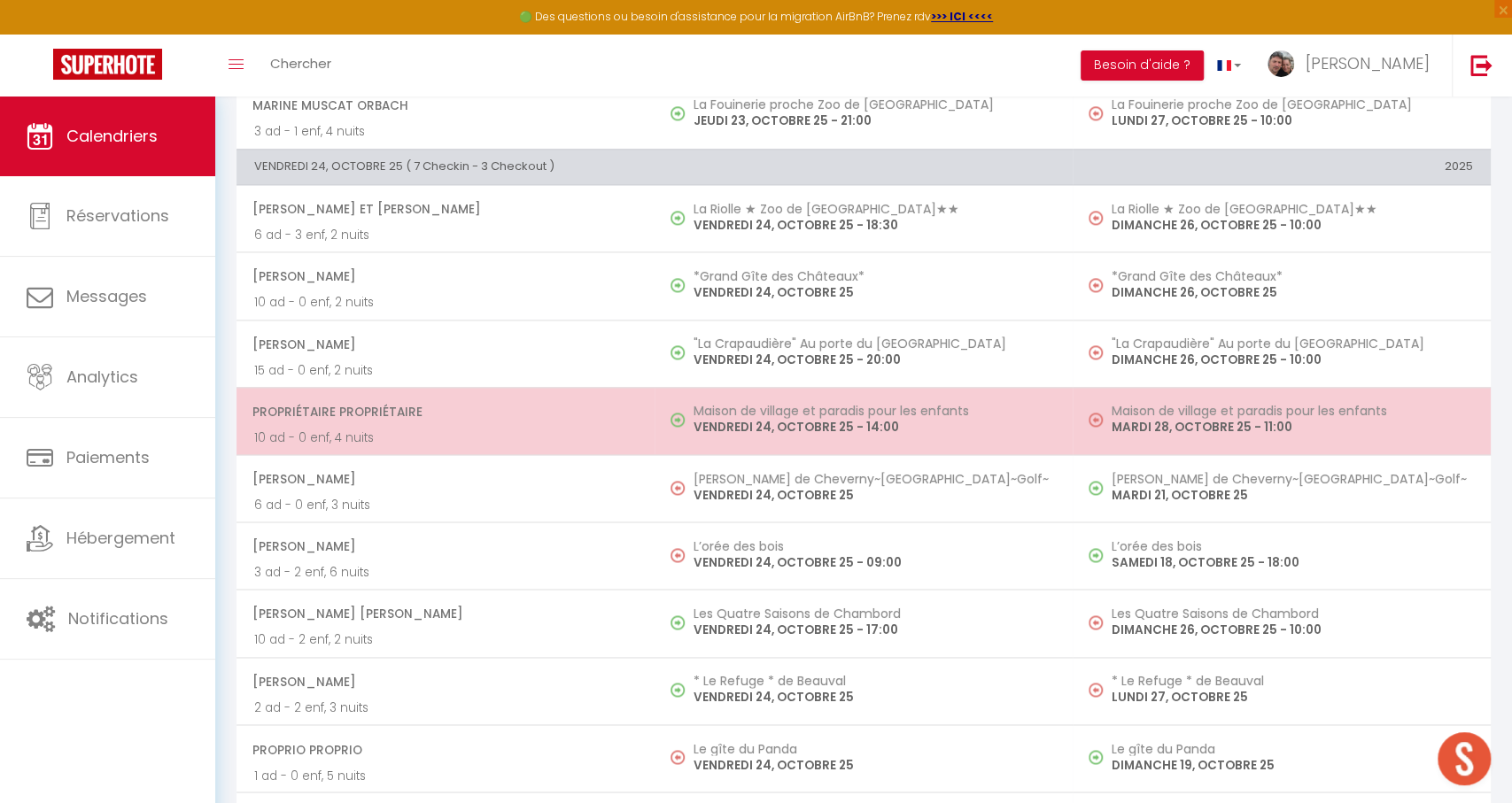
click at [874, 404] on h5 "Maison de village et paradis pour les enfants" at bounding box center [874, 411] width 361 height 14
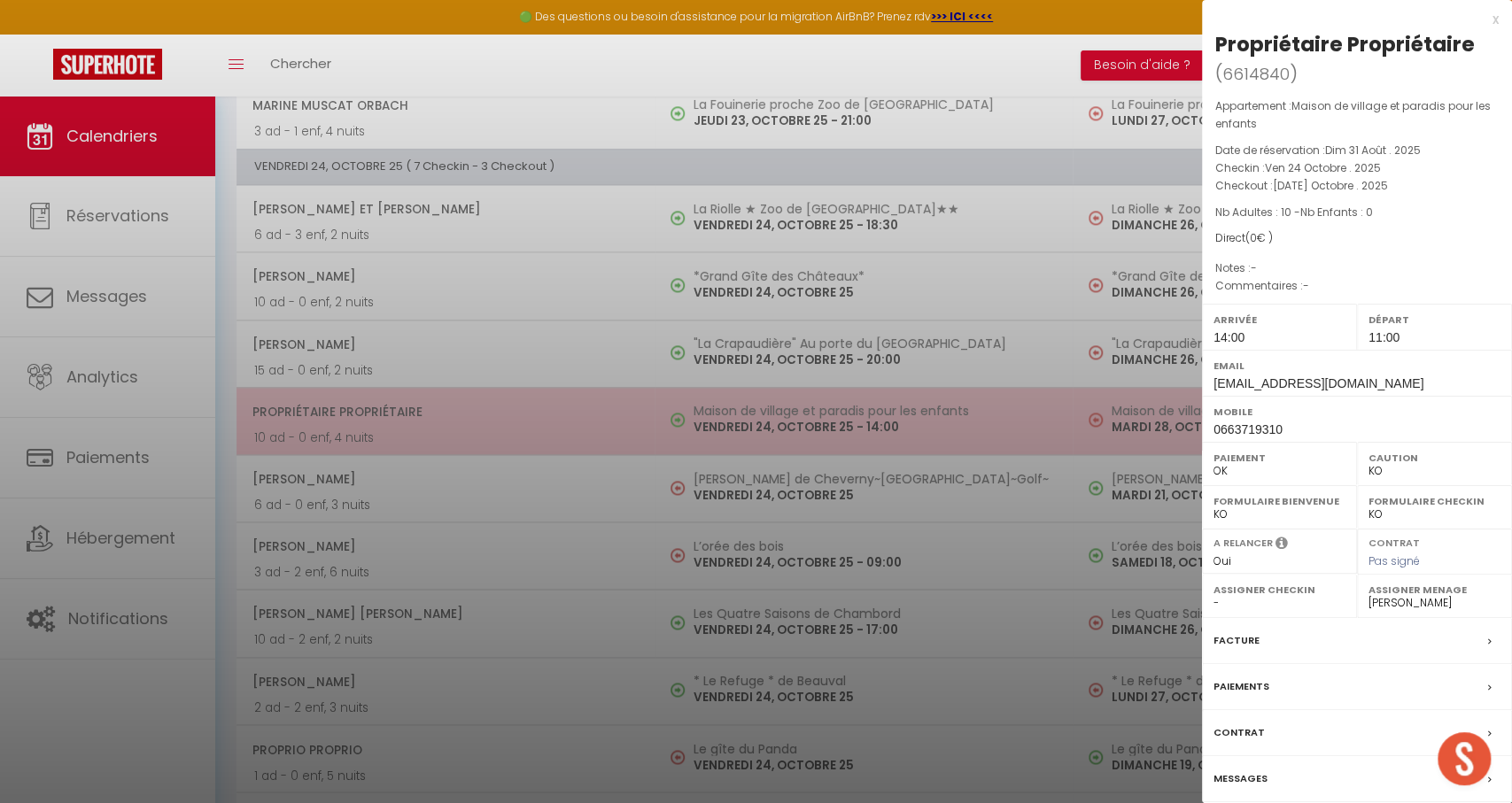
click at [874, 402] on div at bounding box center [756, 401] width 1512 height 803
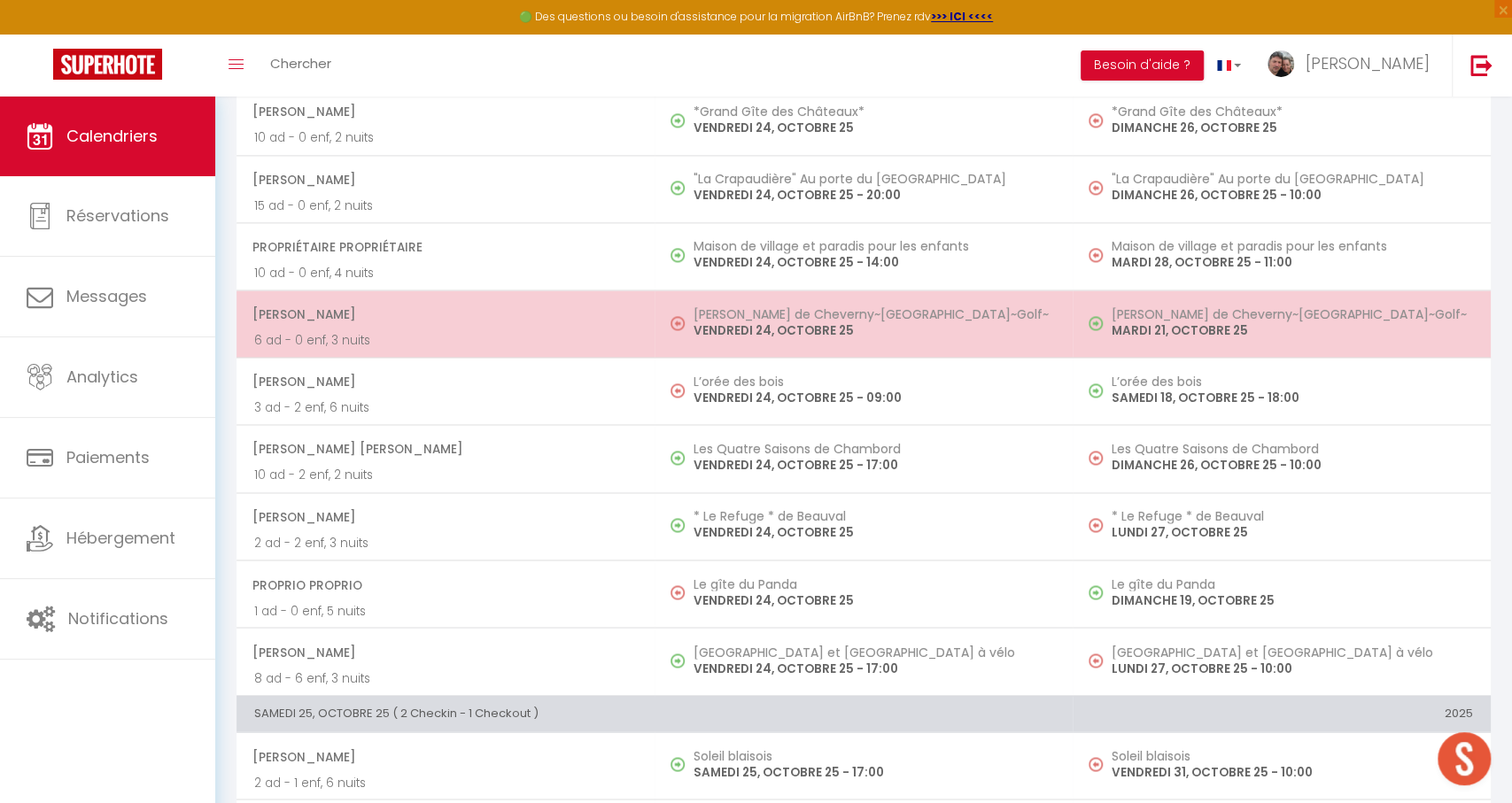
scroll to position [1749, 0]
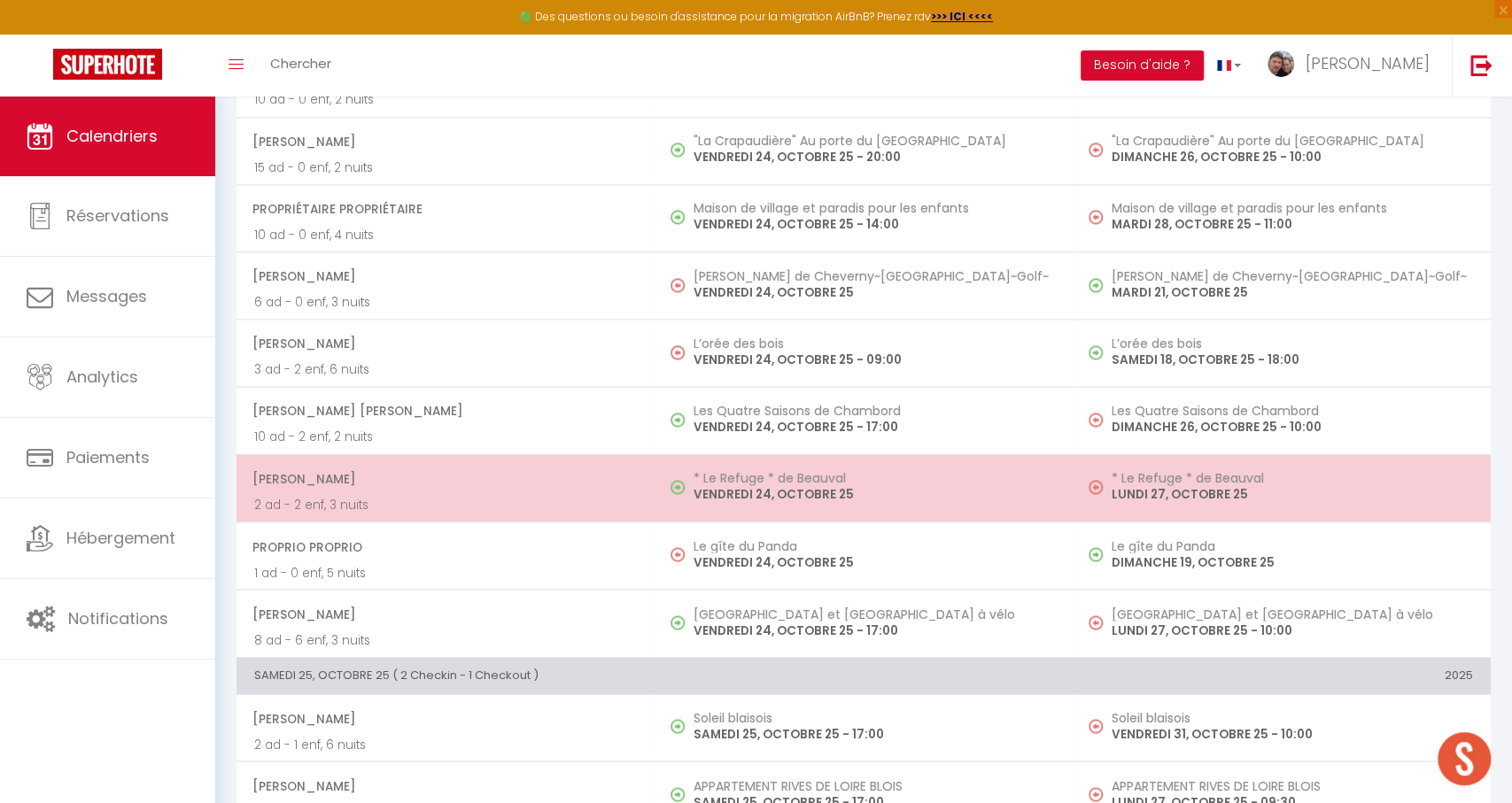
click at [846, 471] on h5 "* Le Refuge * de Beauval" at bounding box center [874, 479] width 361 height 14
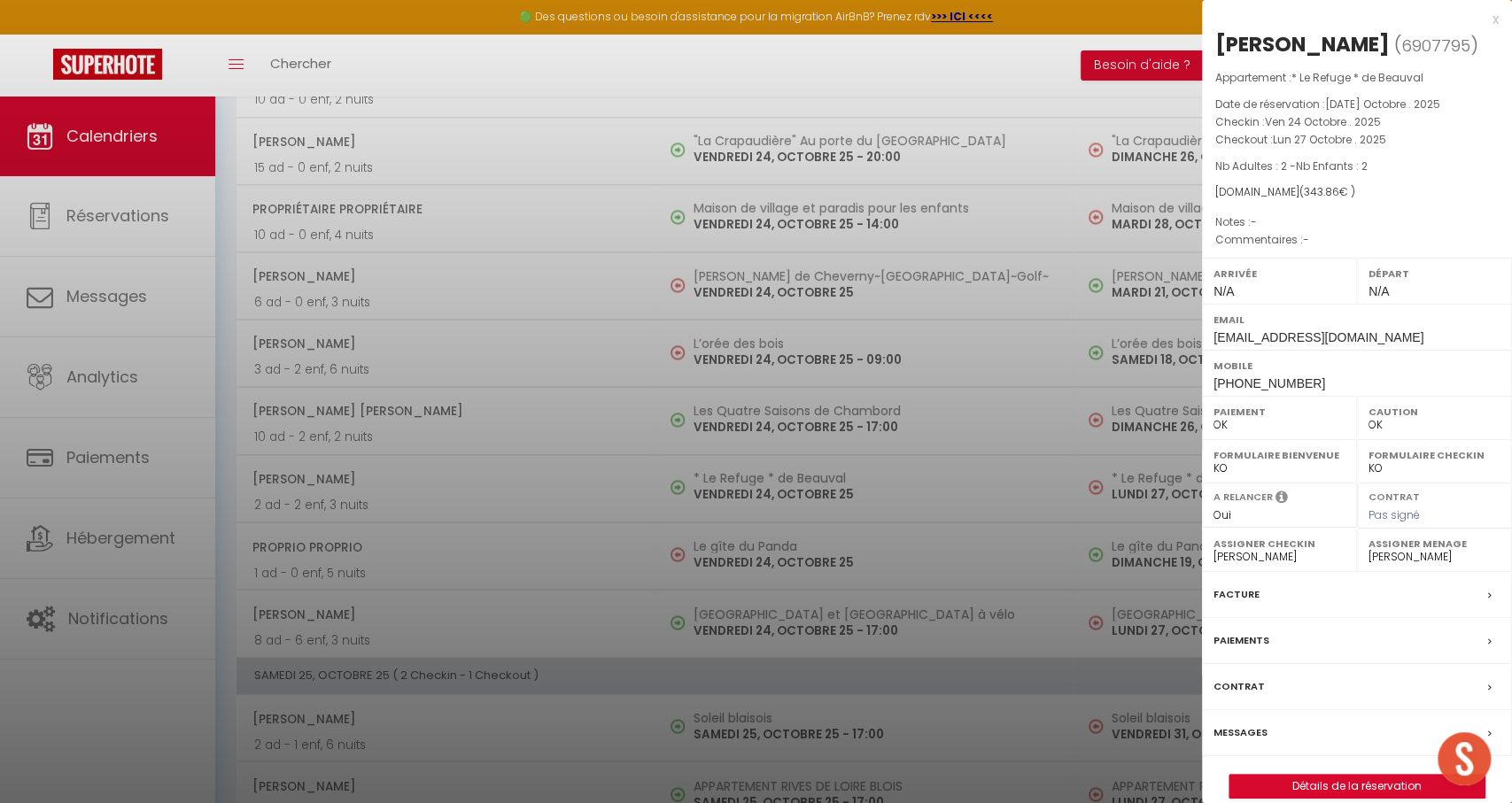
click at [891, 529] on div at bounding box center [756, 401] width 1512 height 803
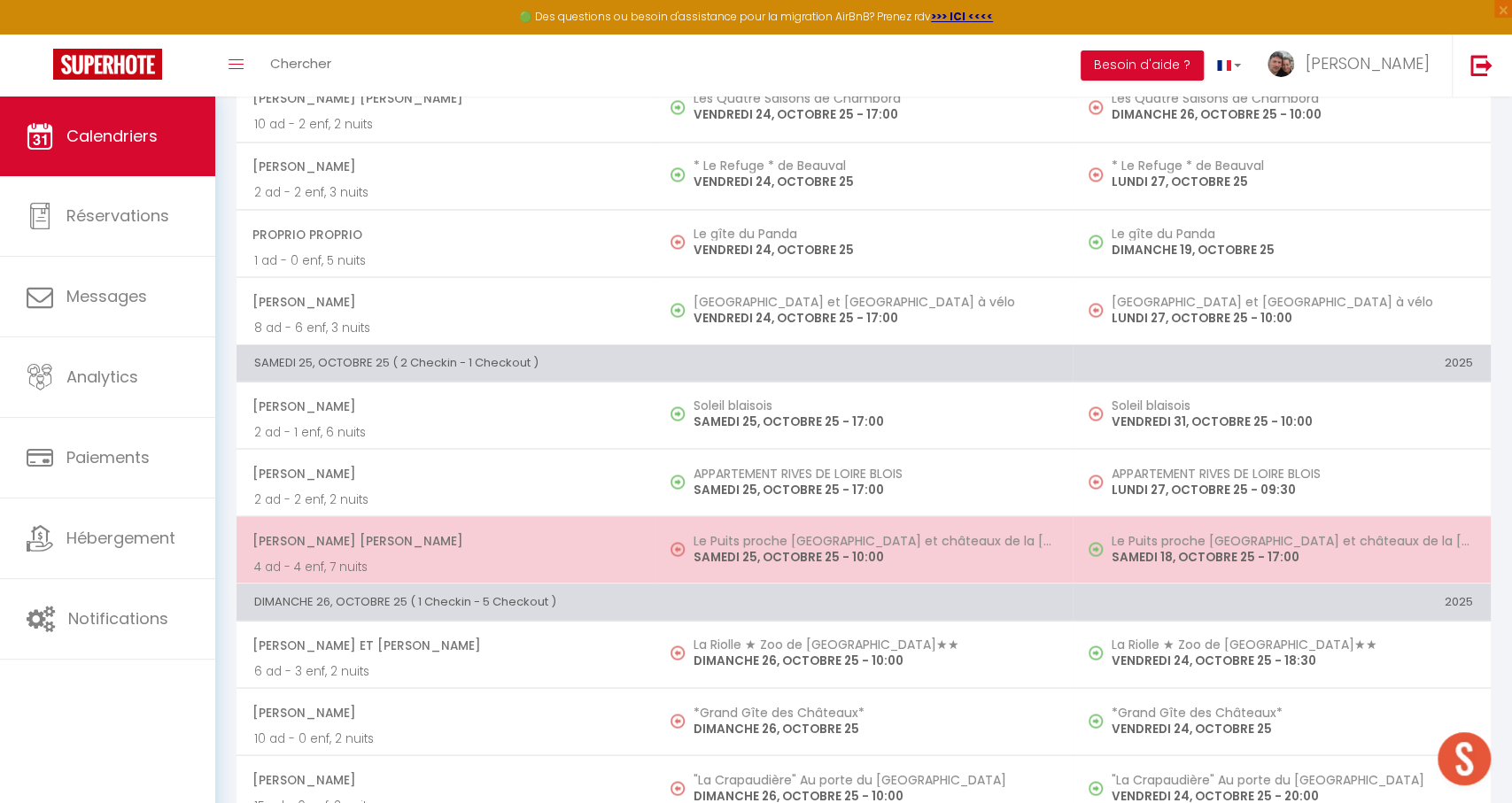
scroll to position [2067, 0]
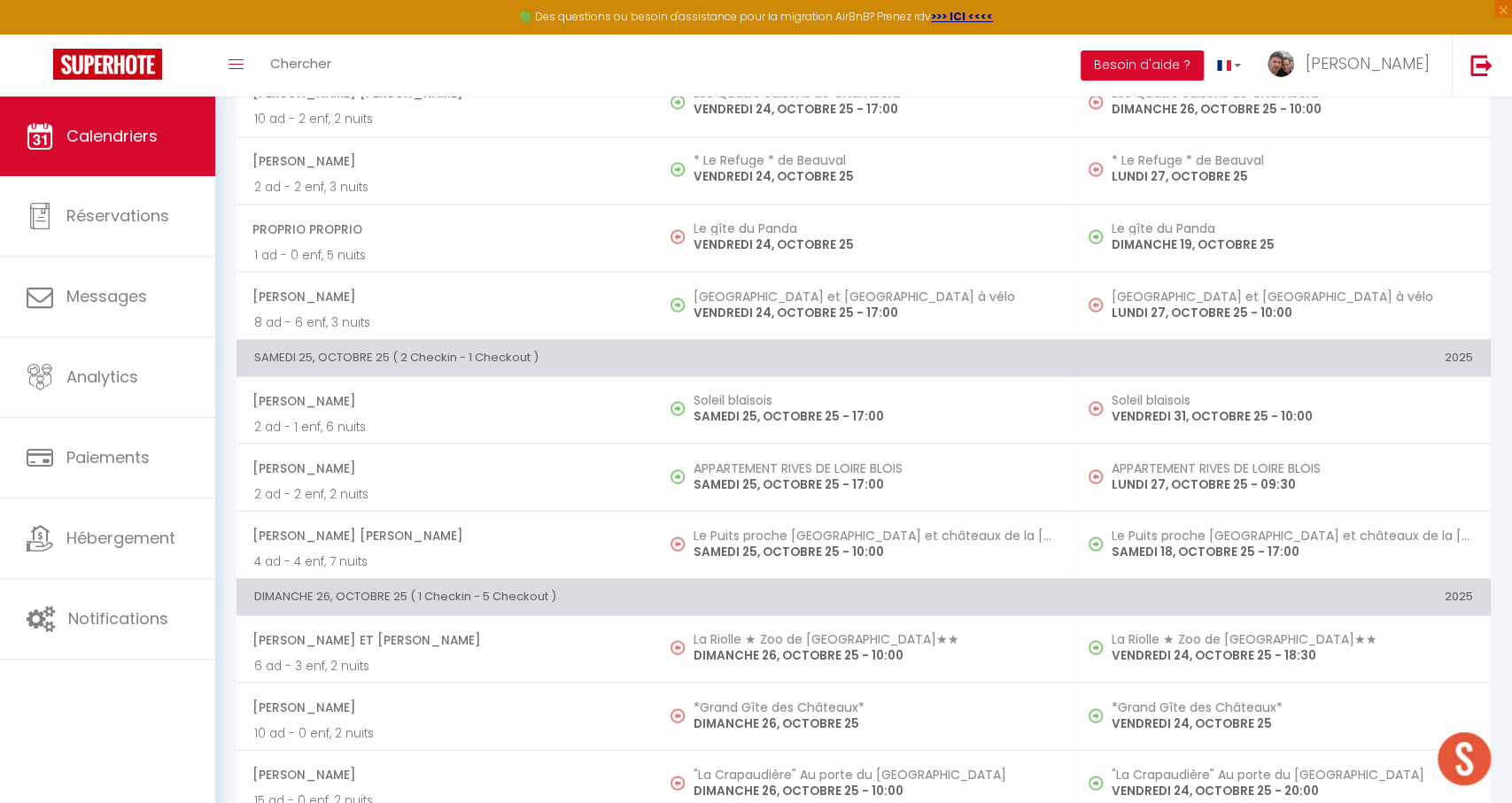
click at [1009, 477] on td "APPARTEMENT [PERSON_NAME] DE LOIRE BLOIS SAMEDI 25, OCTOBRE 25 - 17:00" at bounding box center [863, 477] width 418 height 68
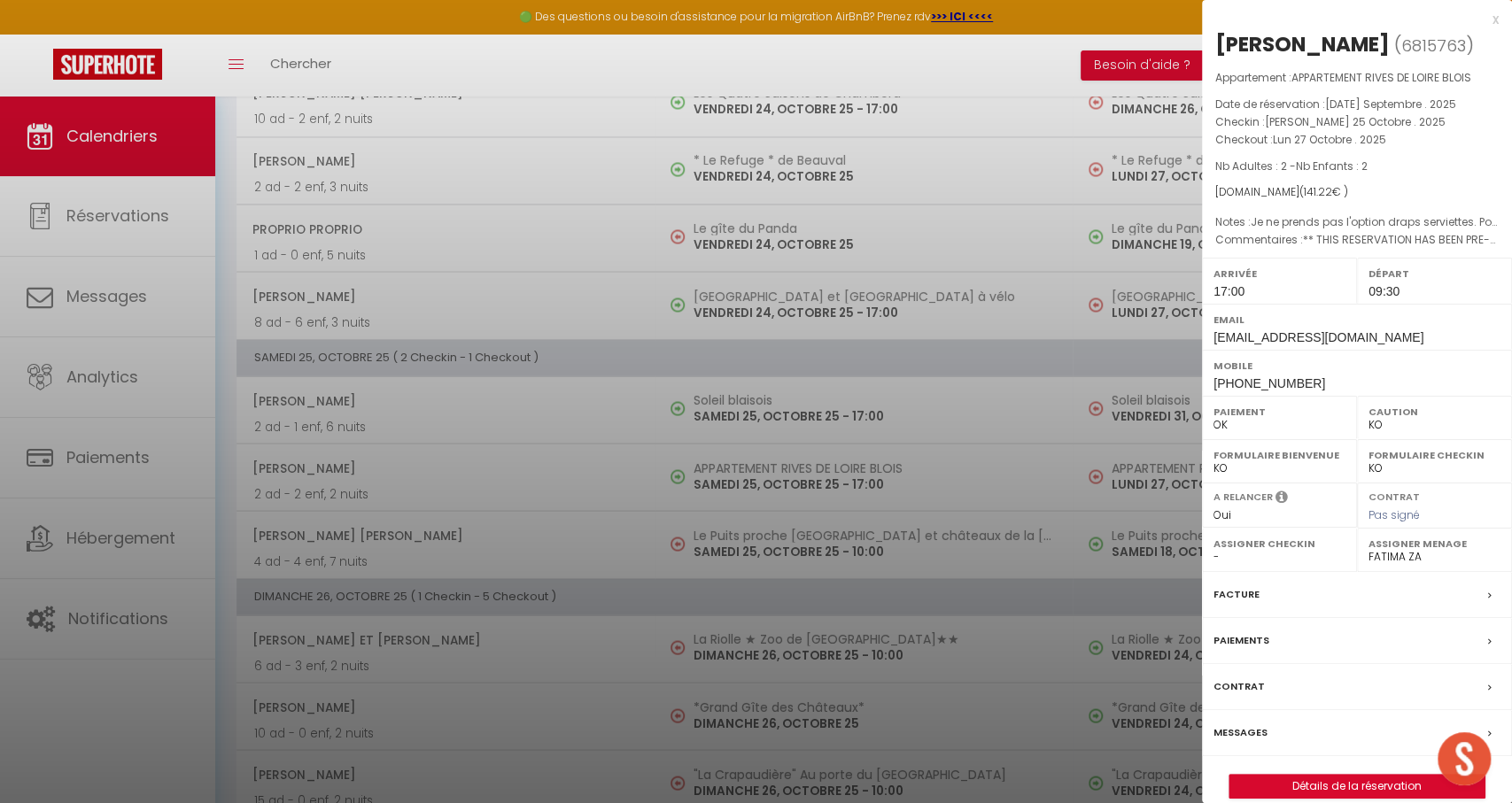
click at [1008, 477] on div at bounding box center [756, 401] width 1512 height 803
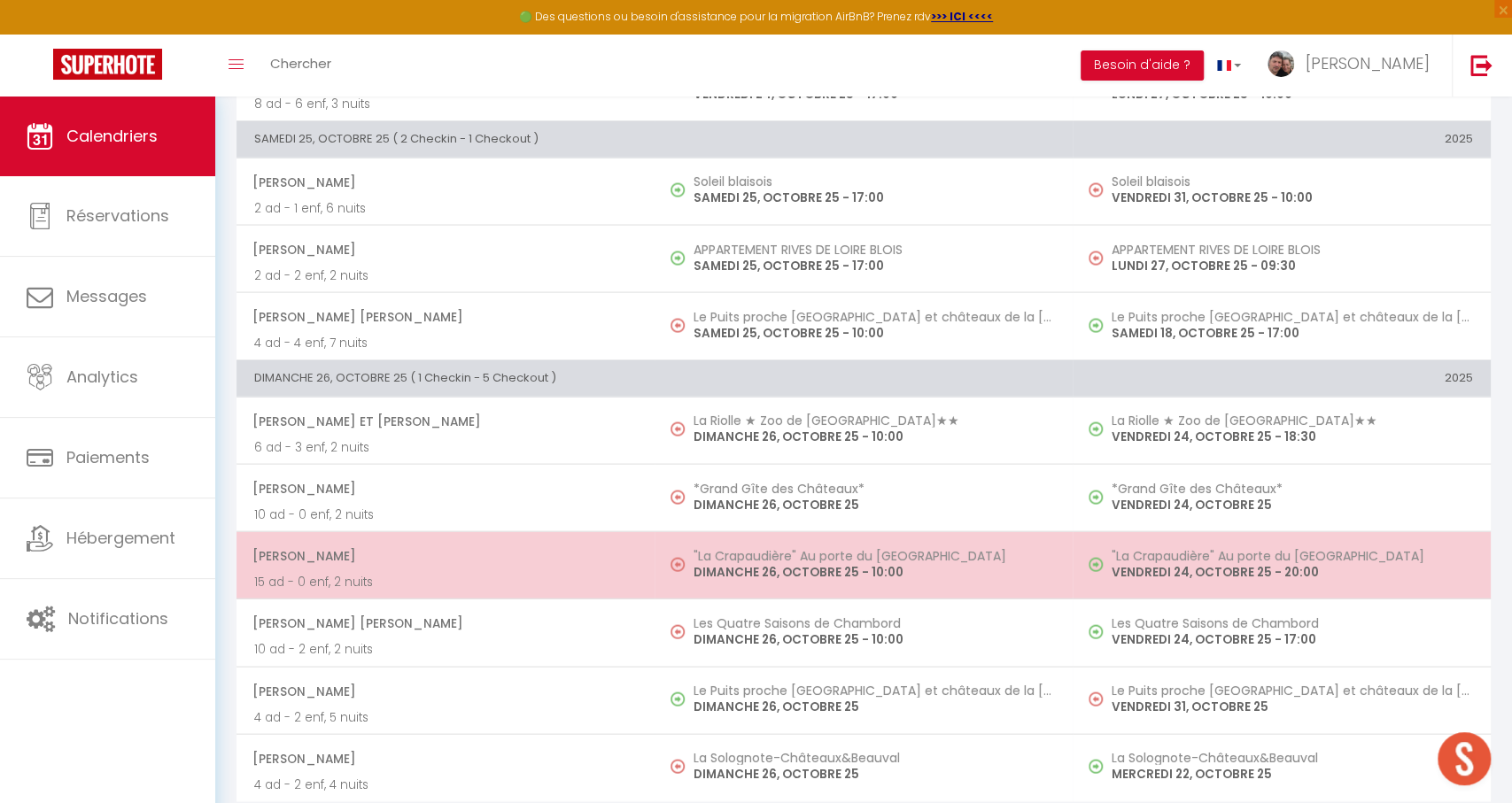
scroll to position [2284, 0]
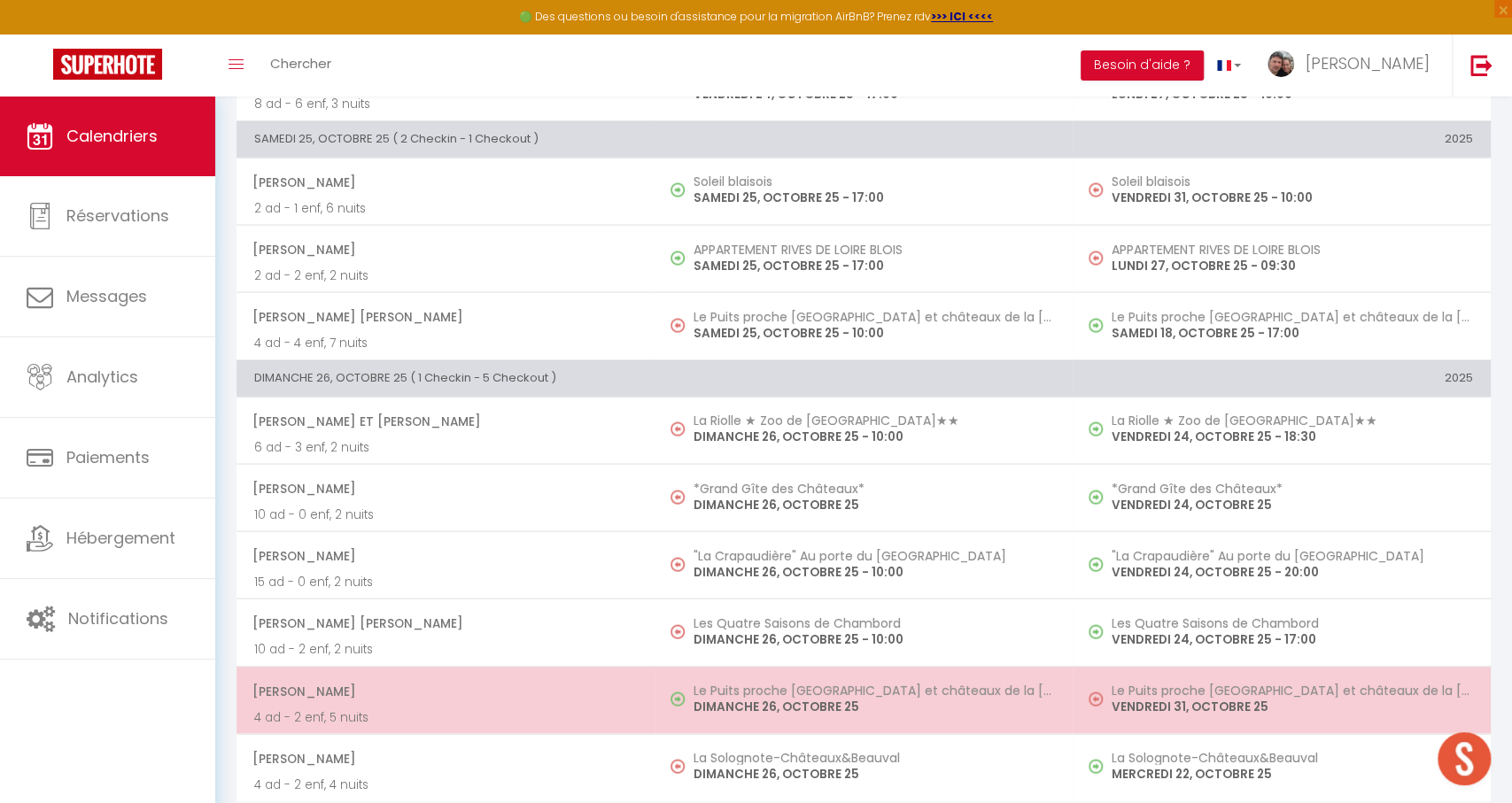
click at [844, 684] on h5 "Le Puits proche [GEOGRAPHIC_DATA] et châteaux de la [GEOGRAPHIC_DATA]" at bounding box center [874, 691] width 361 height 14
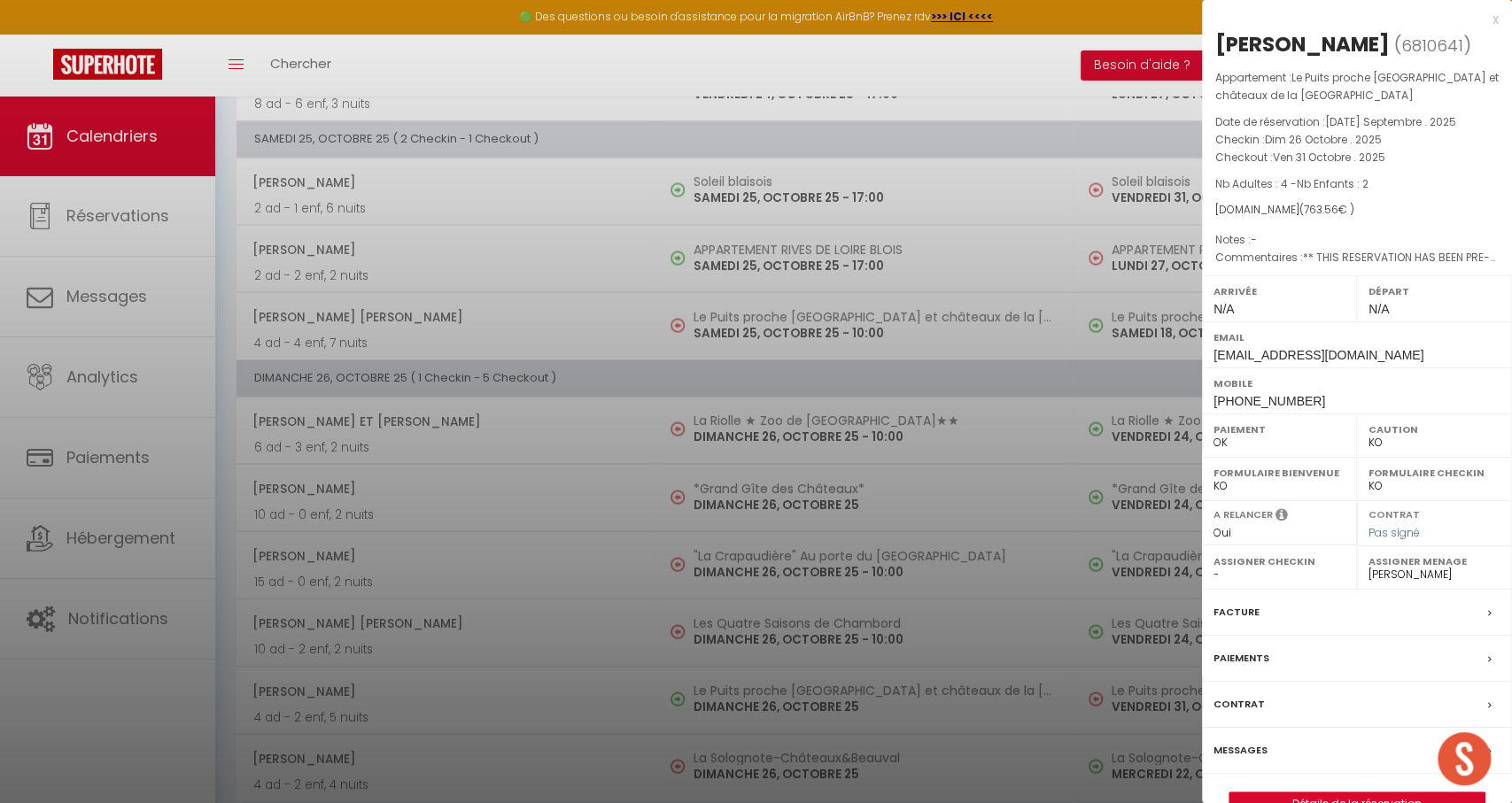
click at [1245, 668] on label "Paiements" at bounding box center [1241, 658] width 56 height 19
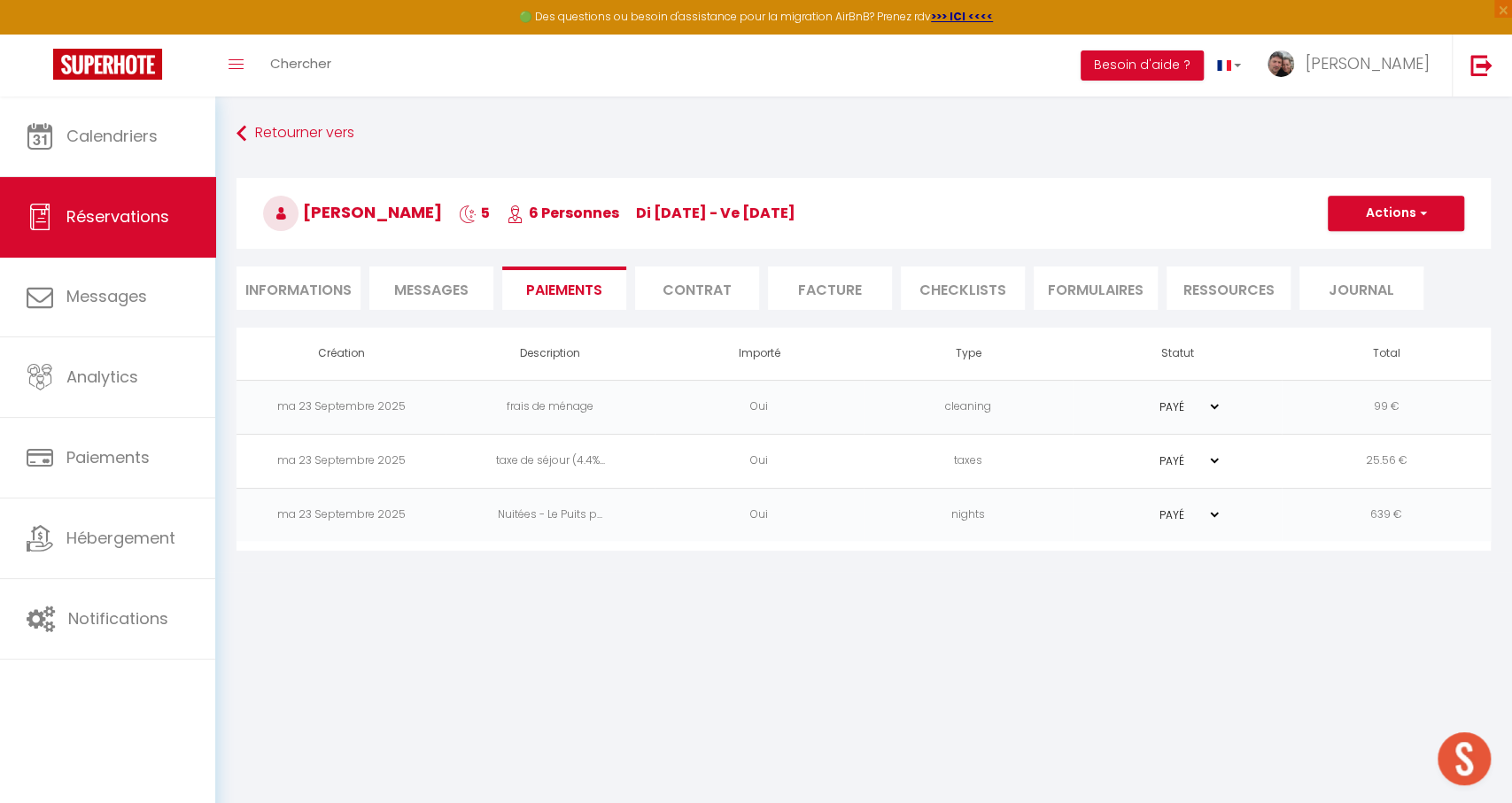
click at [438, 292] on span "Messages" at bounding box center [431, 290] width 74 height 20
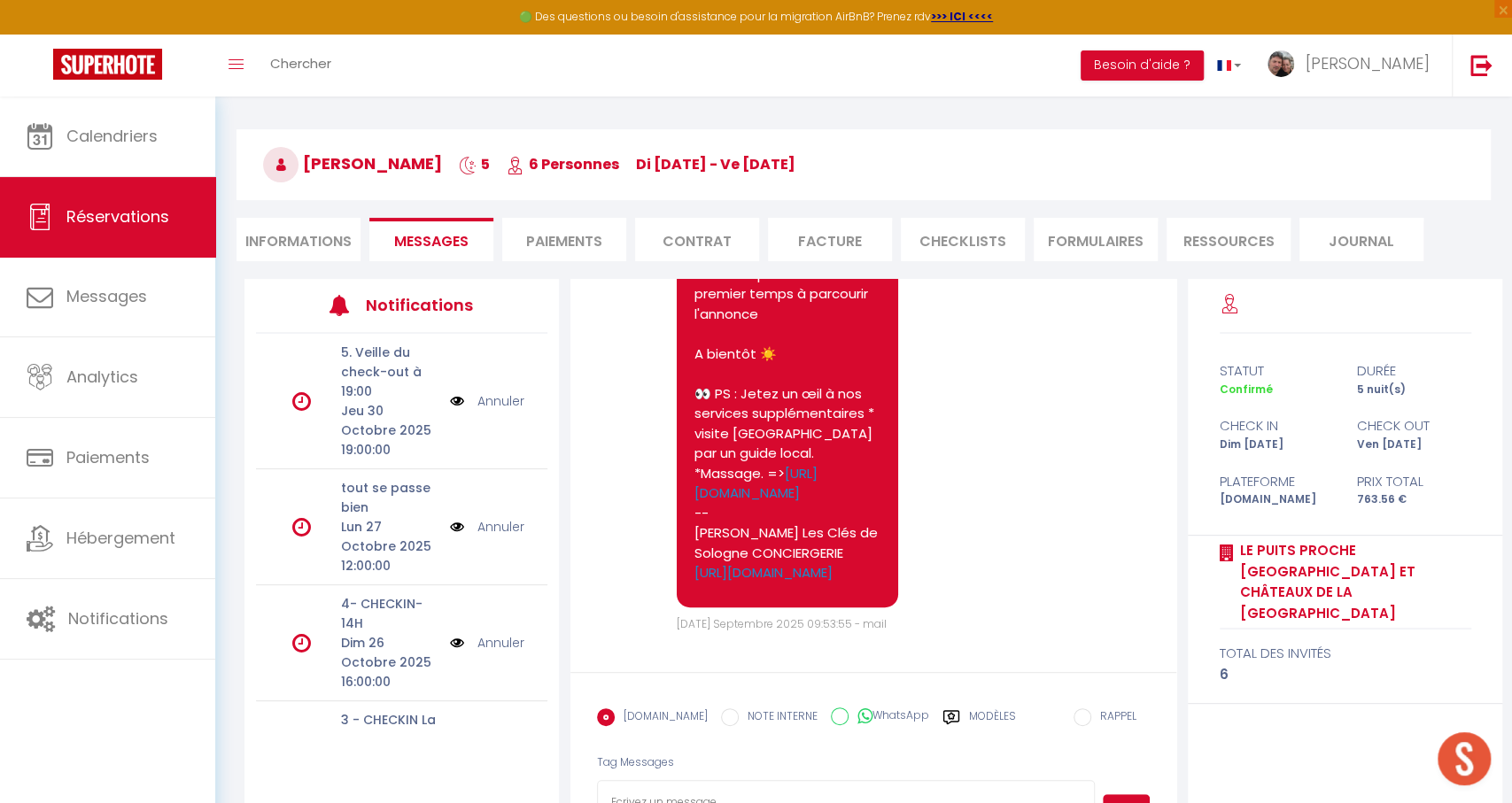
scroll to position [128, 0]
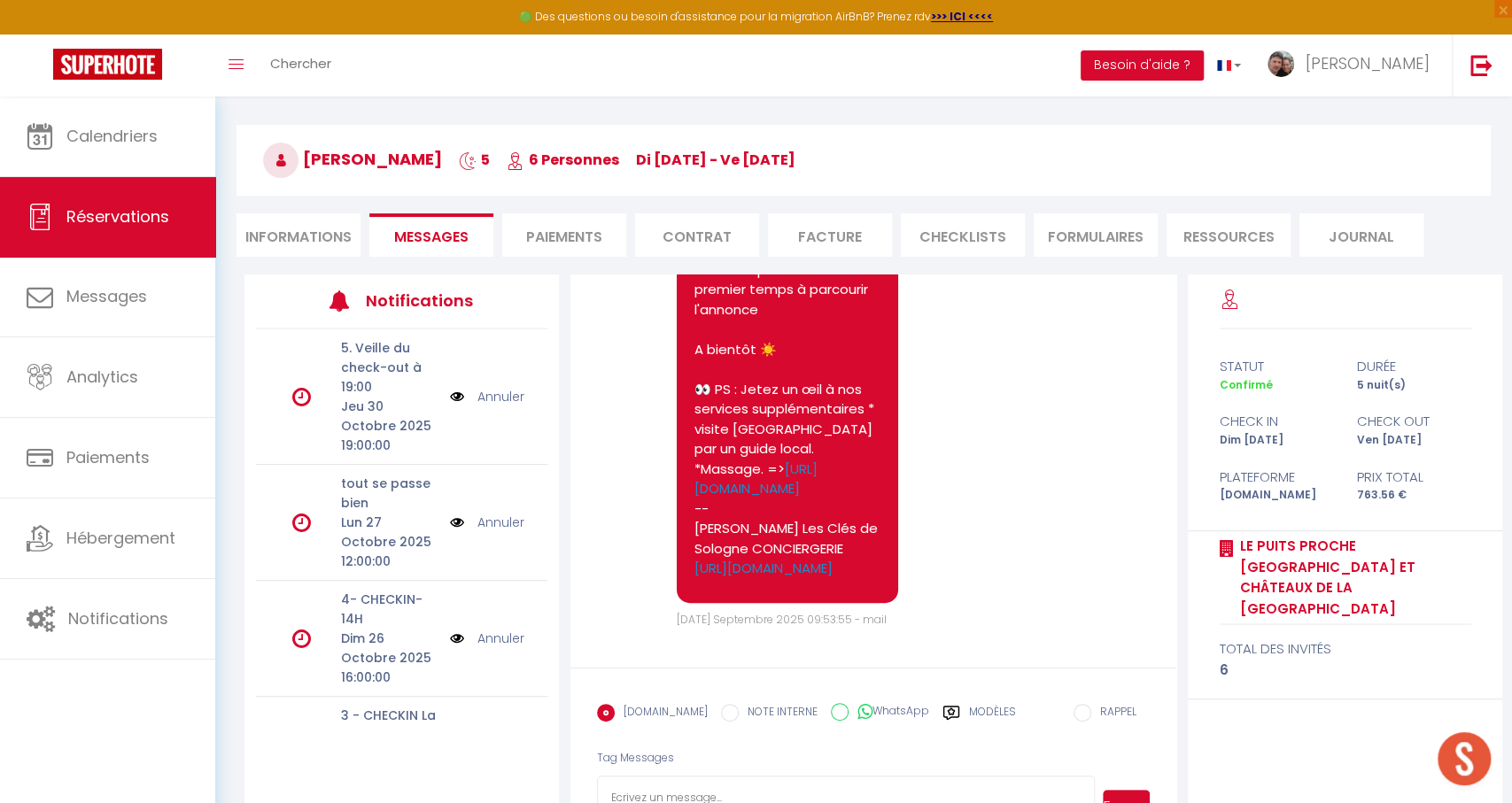
click at [296, 250] on li "Informations" at bounding box center [298, 234] width 124 height 44
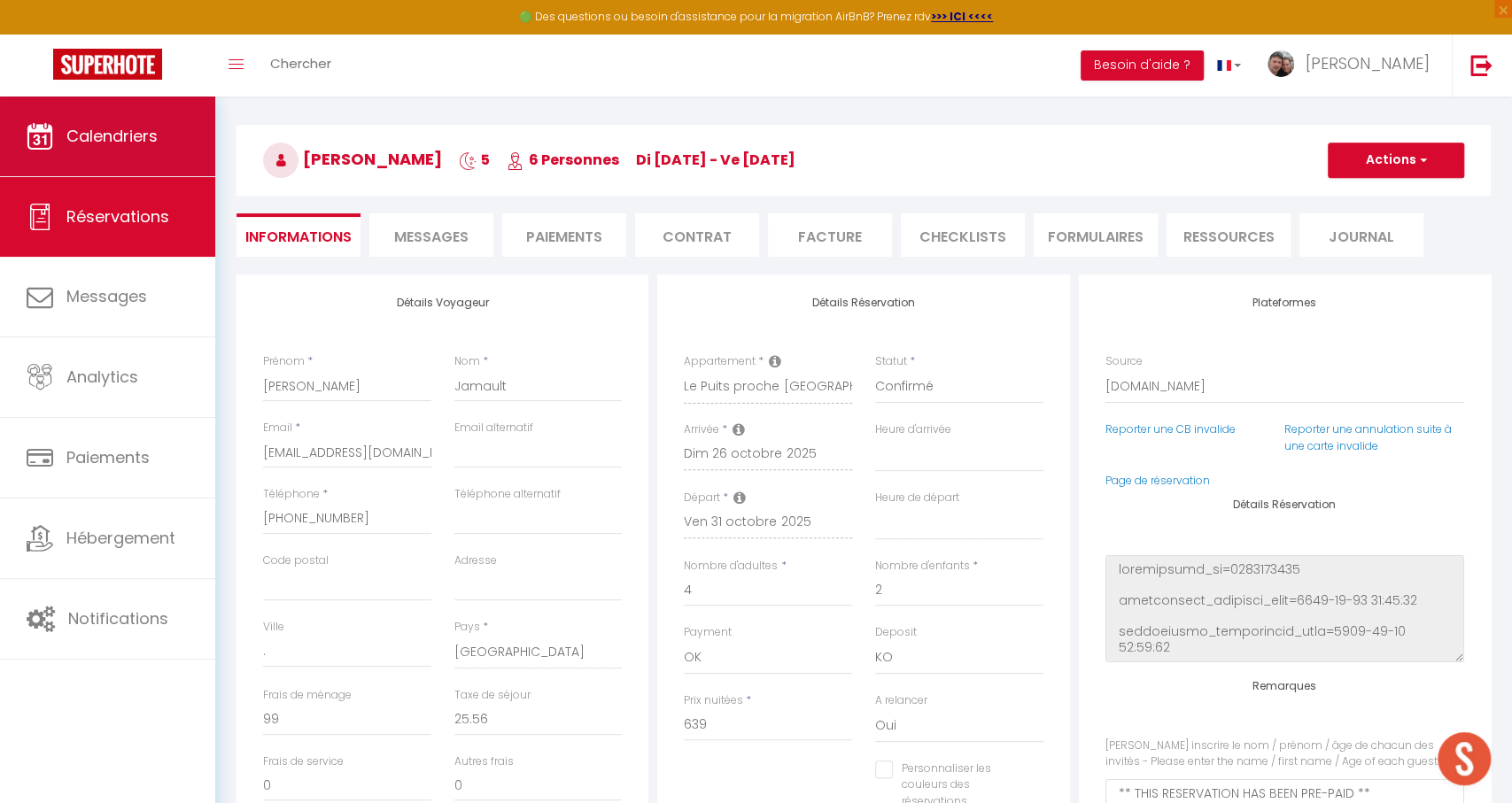
click at [177, 137] on link "Calendriers" at bounding box center [107, 135] width 215 height 79
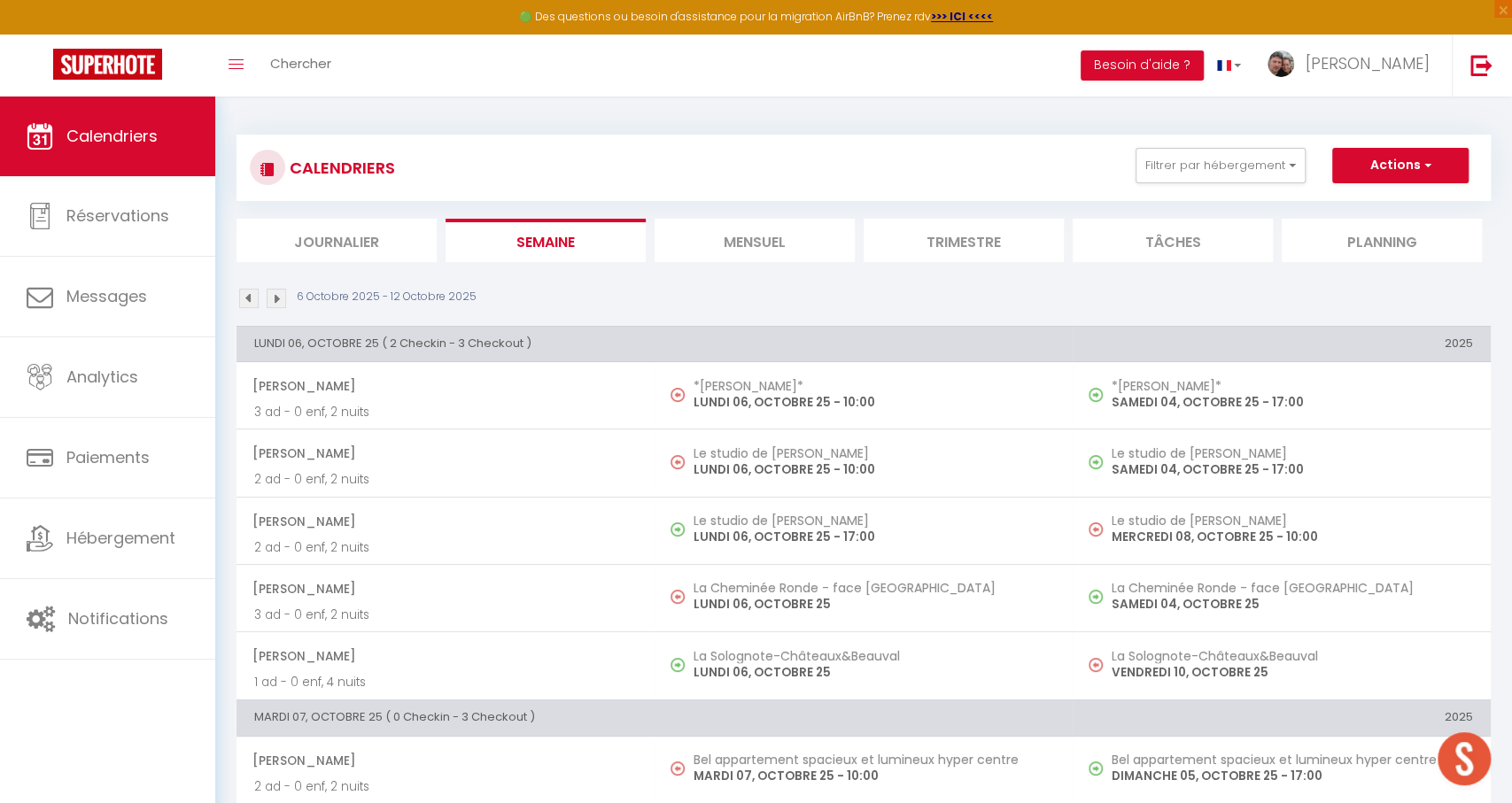
click at [276, 295] on img at bounding box center [276, 299] width 20 height 20
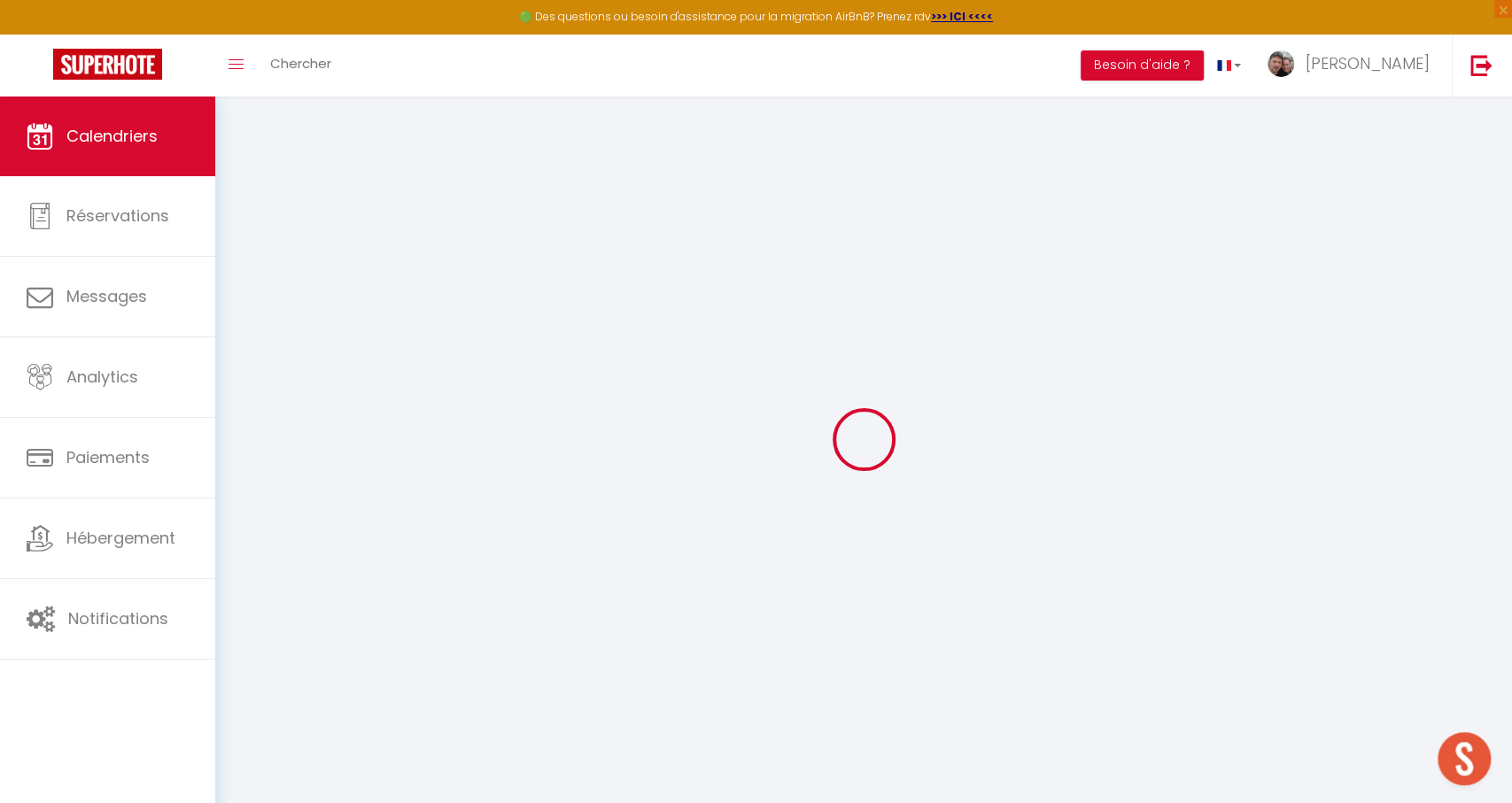
click at [276, 295] on div at bounding box center [863, 439] width 1254 height 643
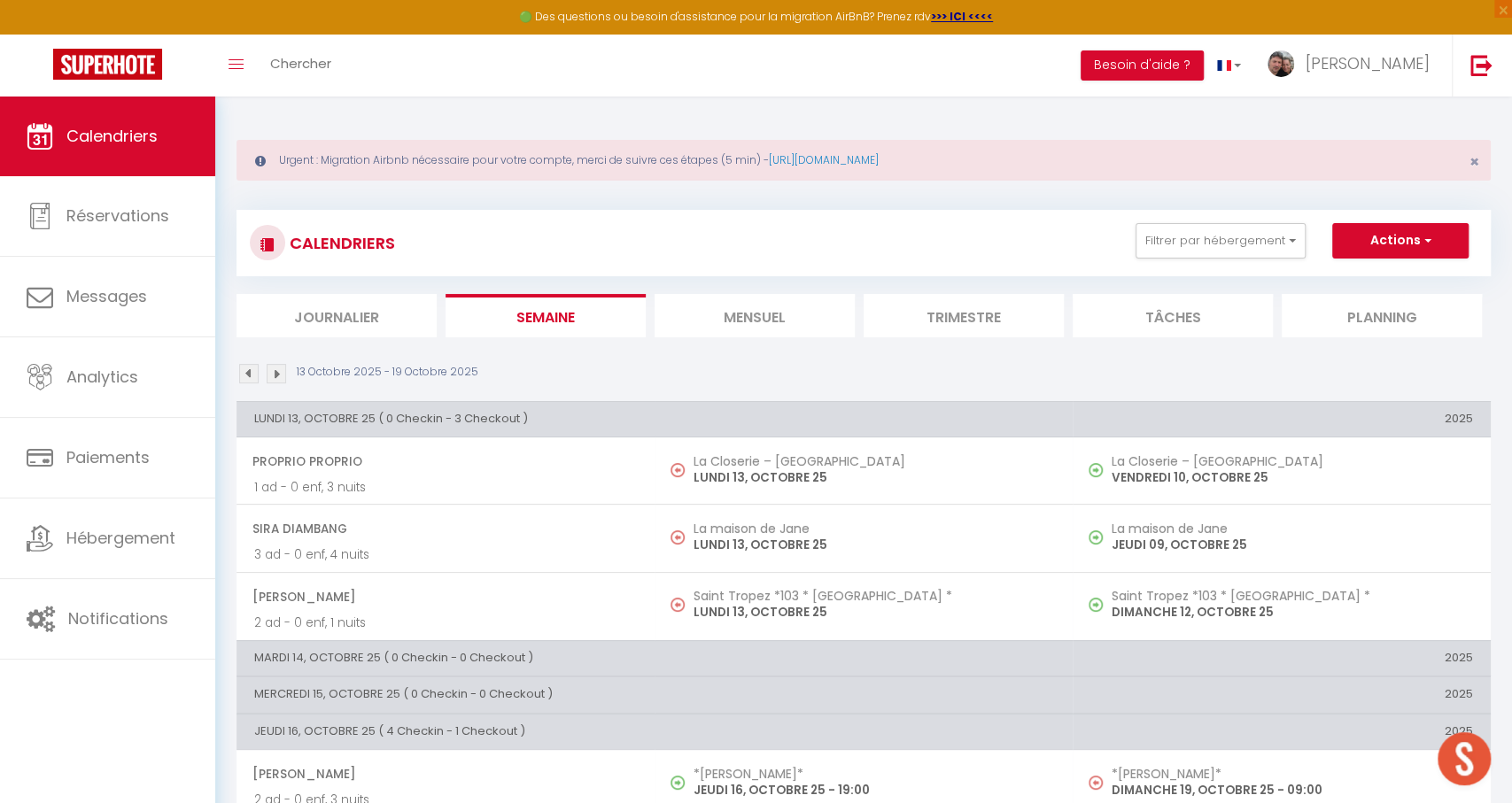
click at [274, 374] on img at bounding box center [276, 373] width 20 height 20
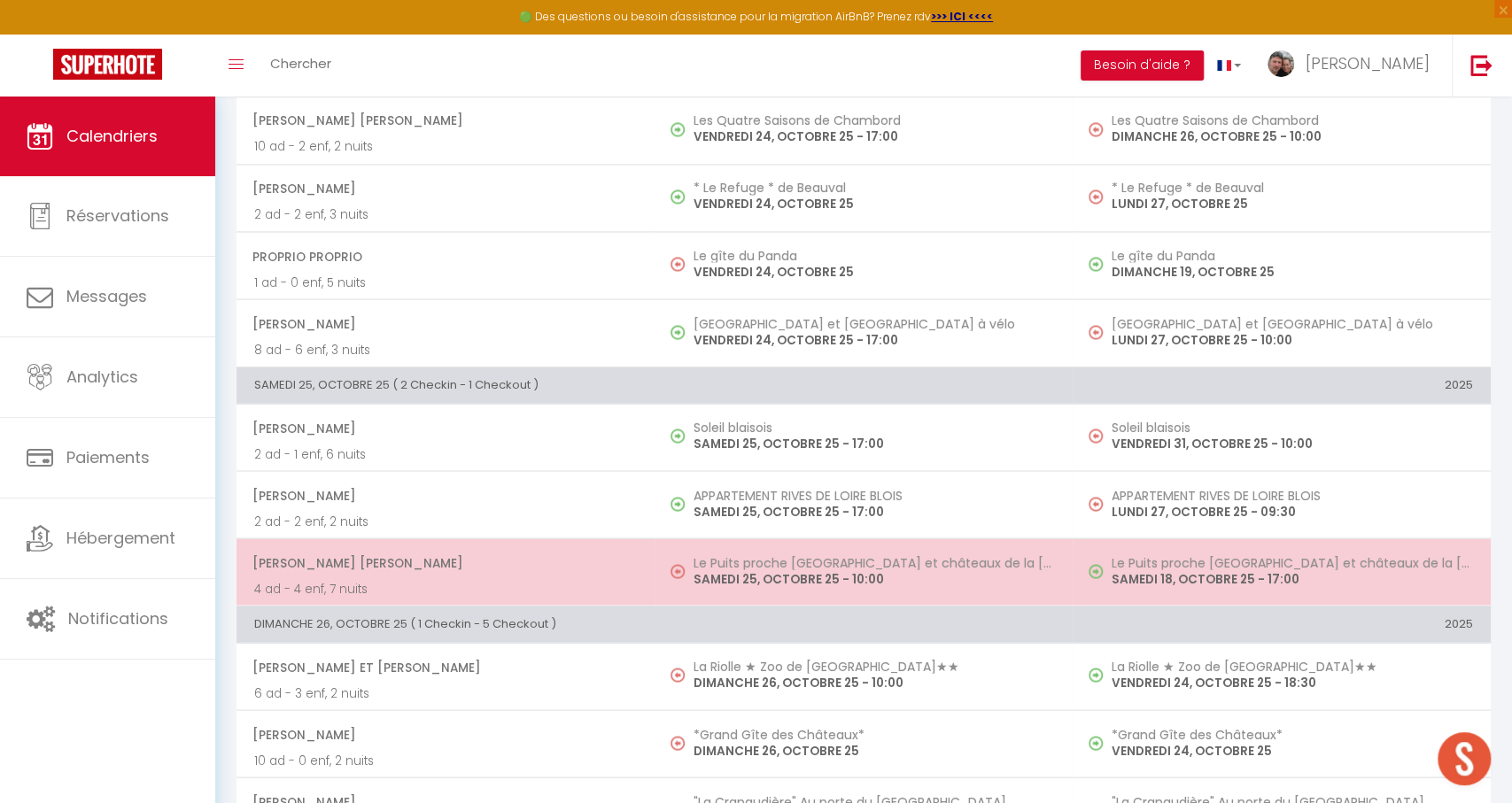
scroll to position [2040, 0]
click at [1109, 561] on span at bounding box center [1100, 571] width 23 height 34
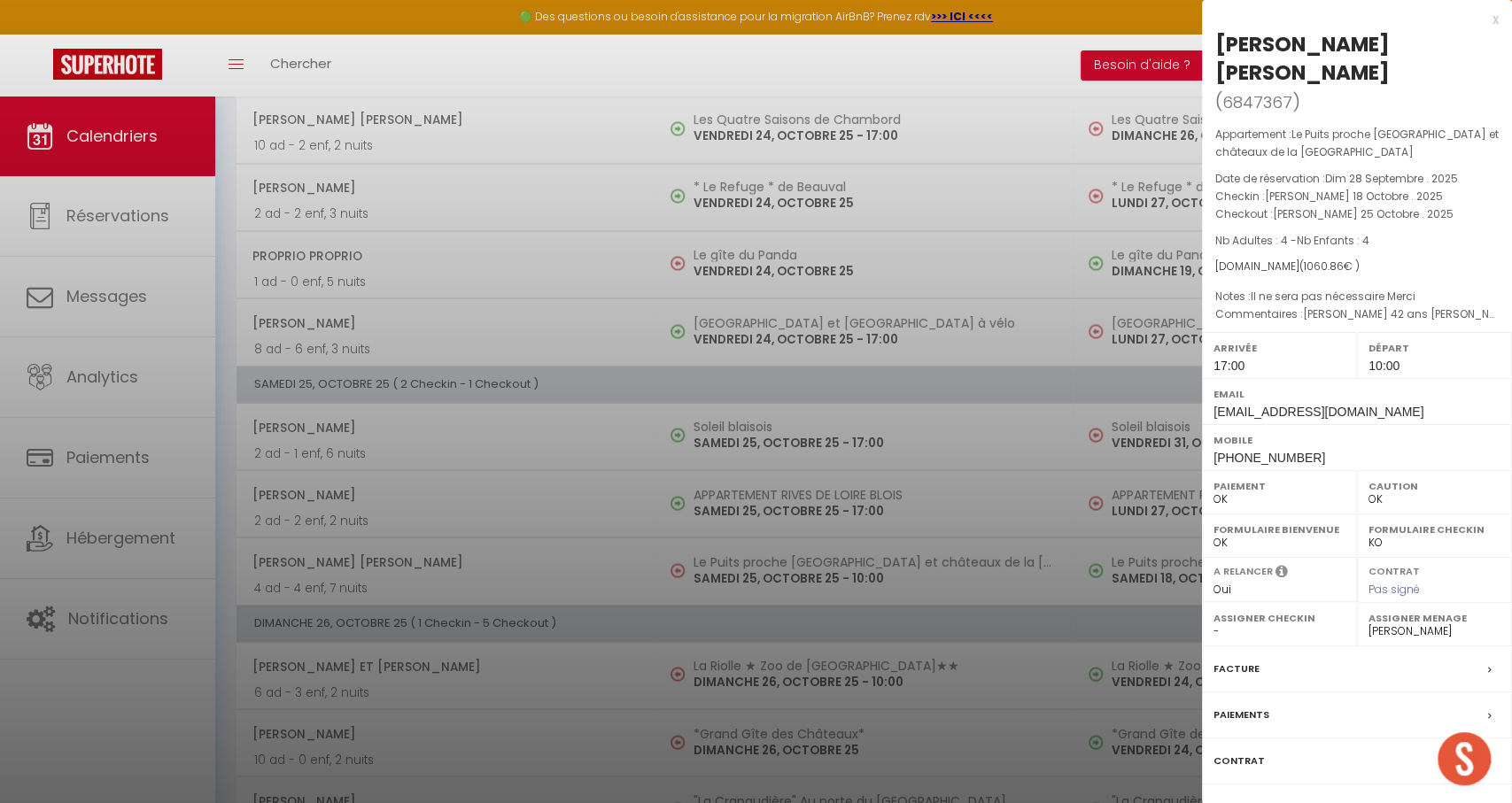
click at [824, 569] on div at bounding box center [756, 401] width 1512 height 803
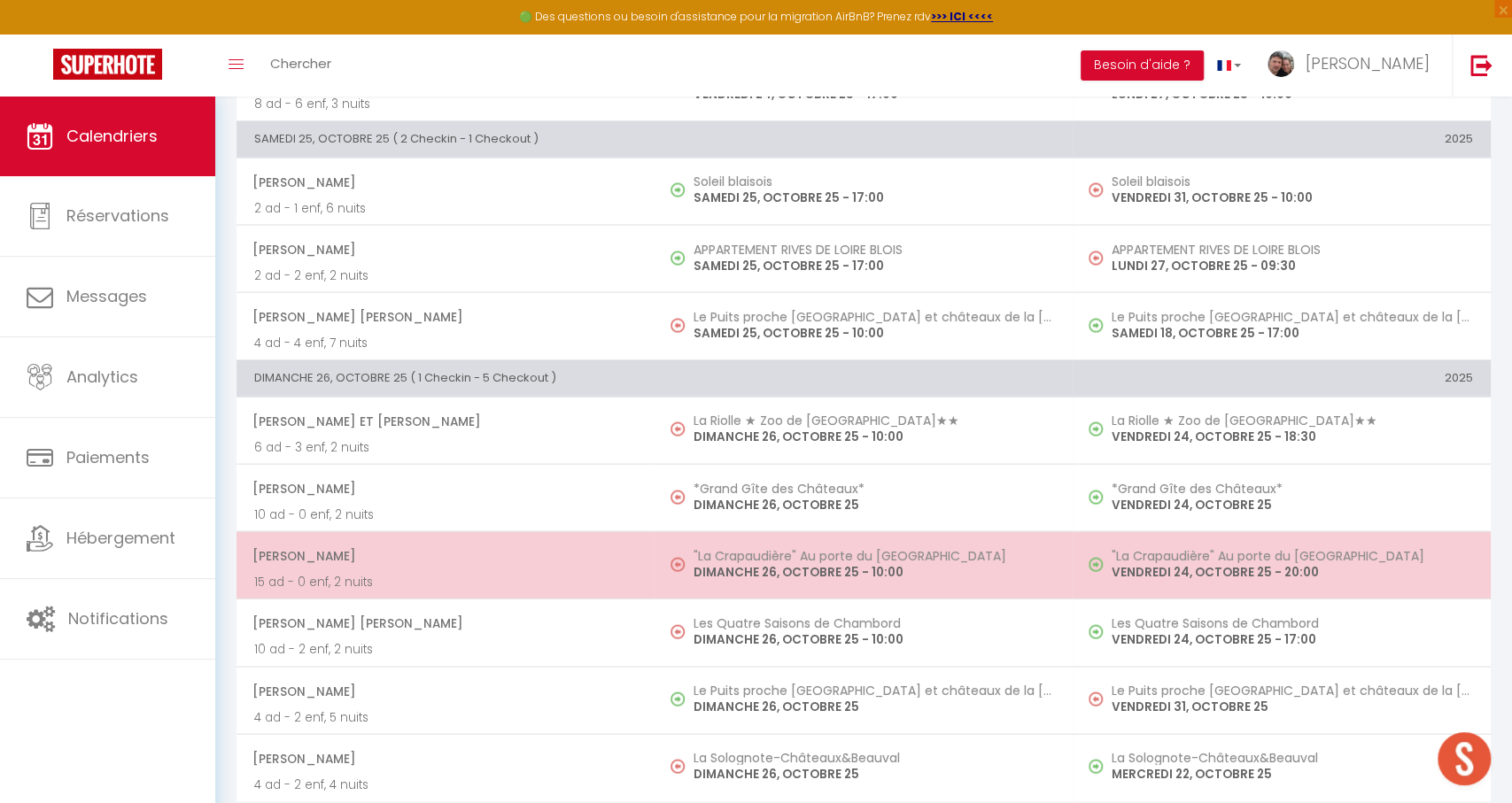
scroll to position [2284, 0]
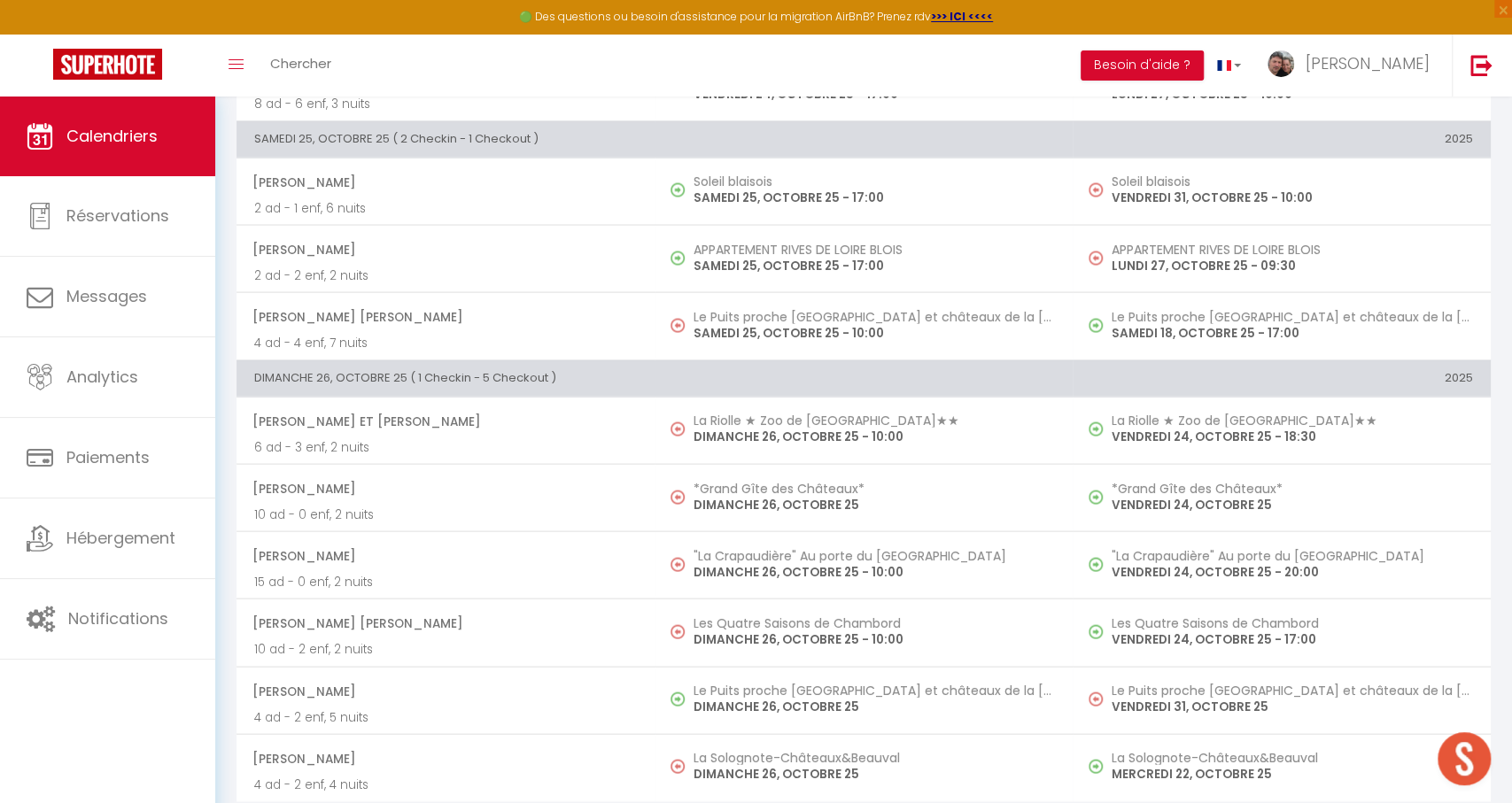
click at [875, 698] on p "DIMANCHE 26, OCTOBRE 25" at bounding box center [874, 707] width 361 height 19
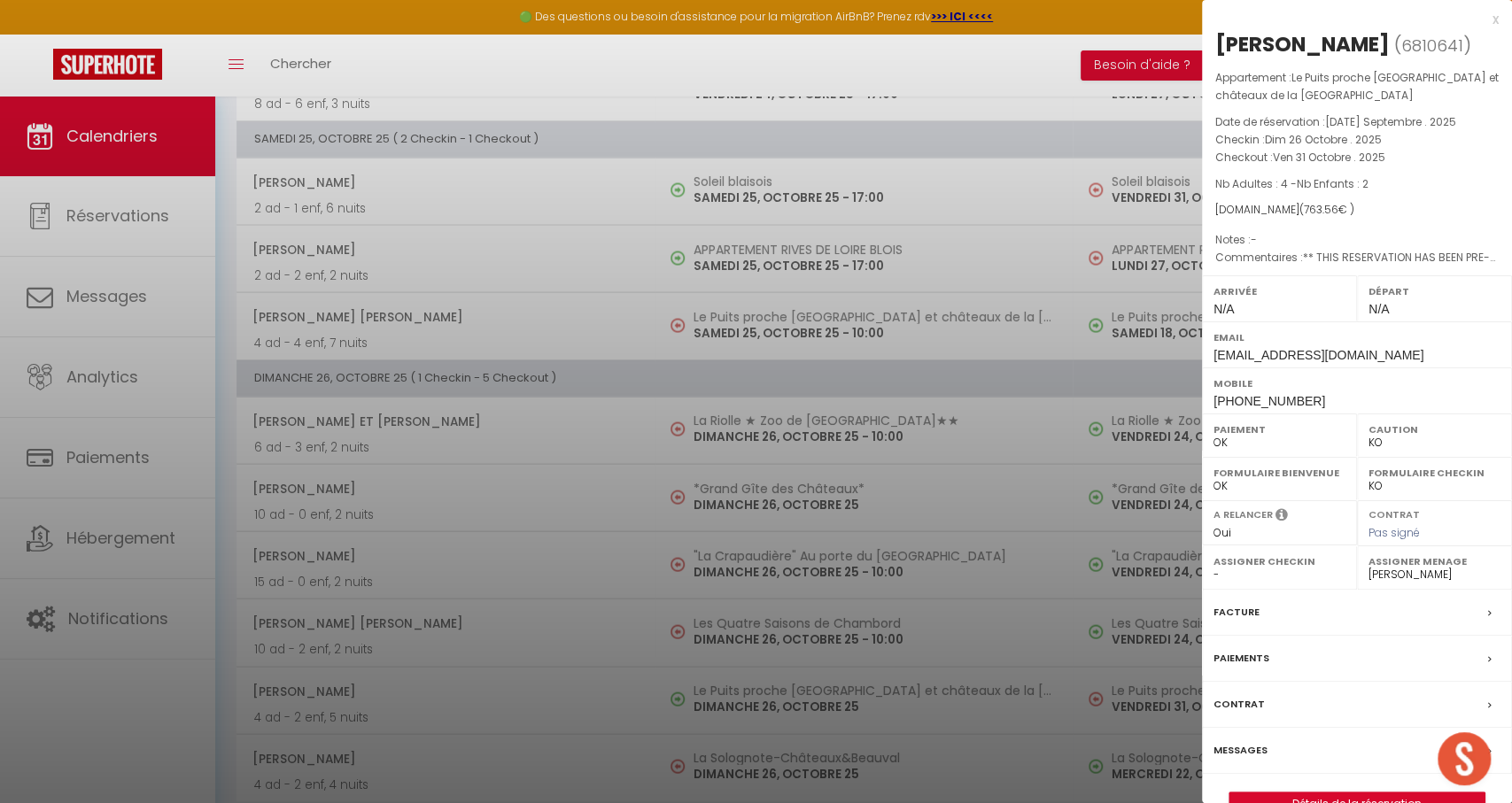
click at [875, 688] on div at bounding box center [756, 401] width 1512 height 803
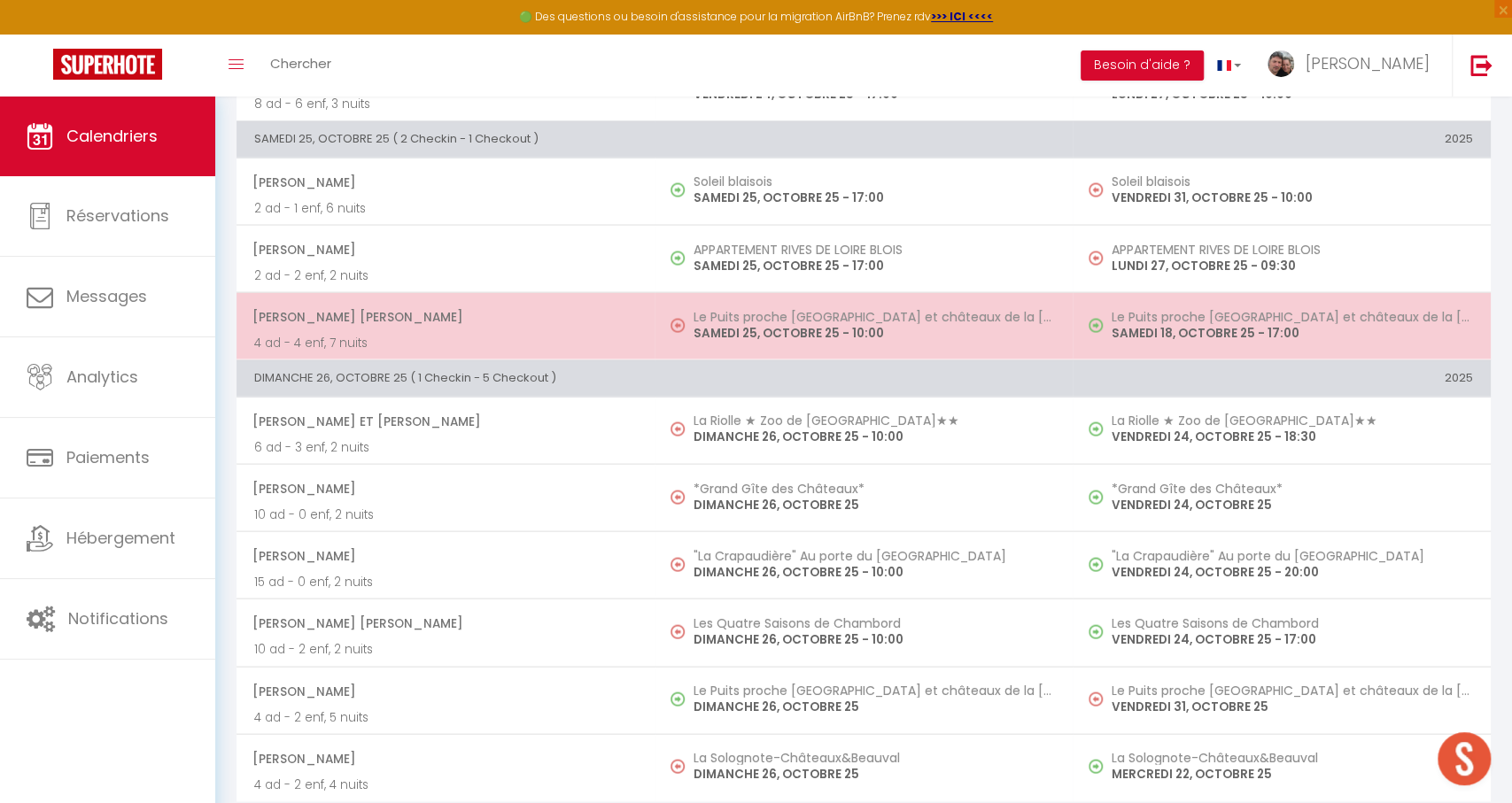
click at [909, 329] on td "Le Puits proche [GEOGRAPHIC_DATA] et châteaux de la [GEOGRAPHIC_DATA] SAMEDI 25…" at bounding box center [863, 327] width 418 height 68
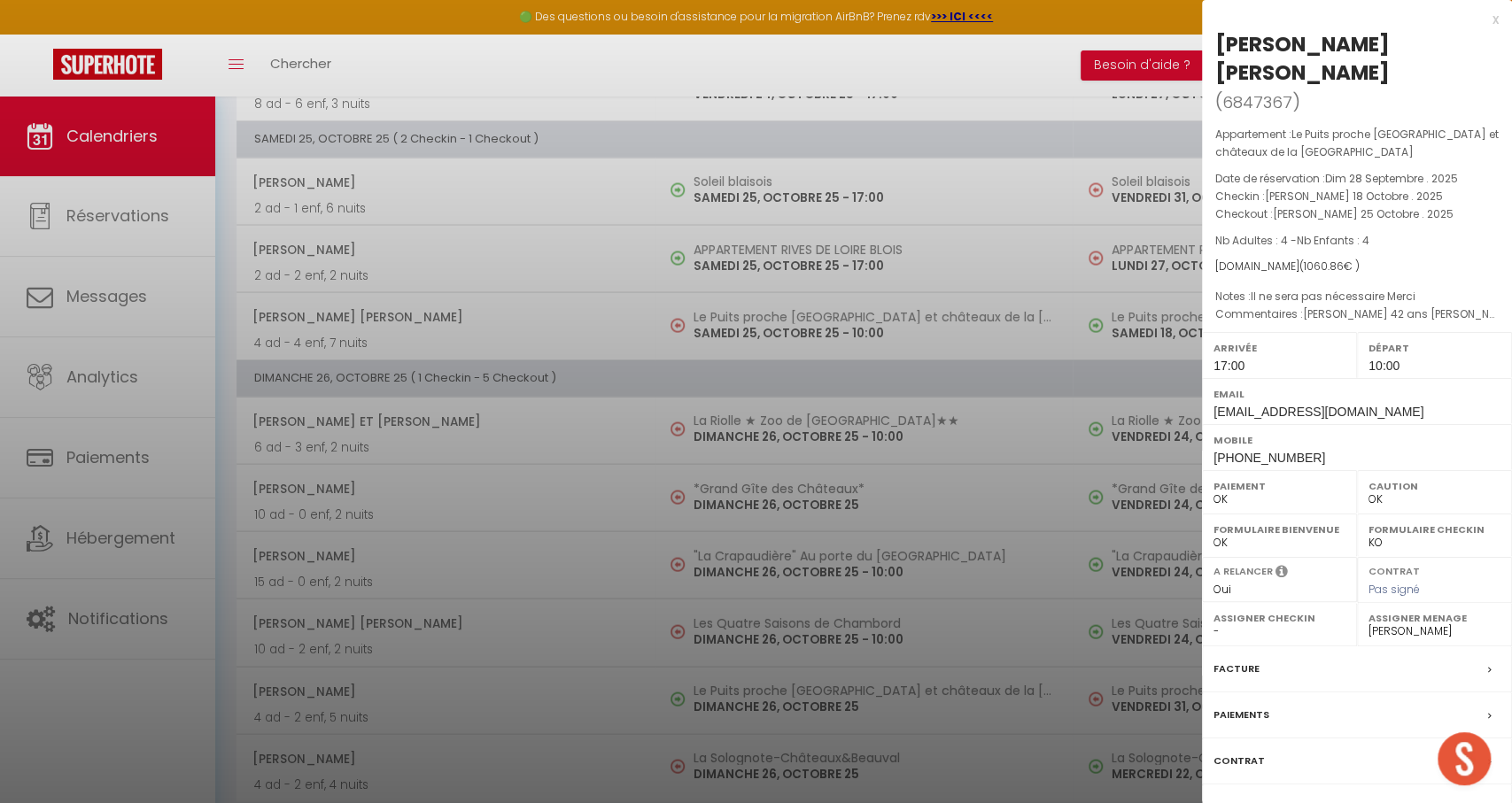
click at [909, 329] on div at bounding box center [756, 401] width 1512 height 803
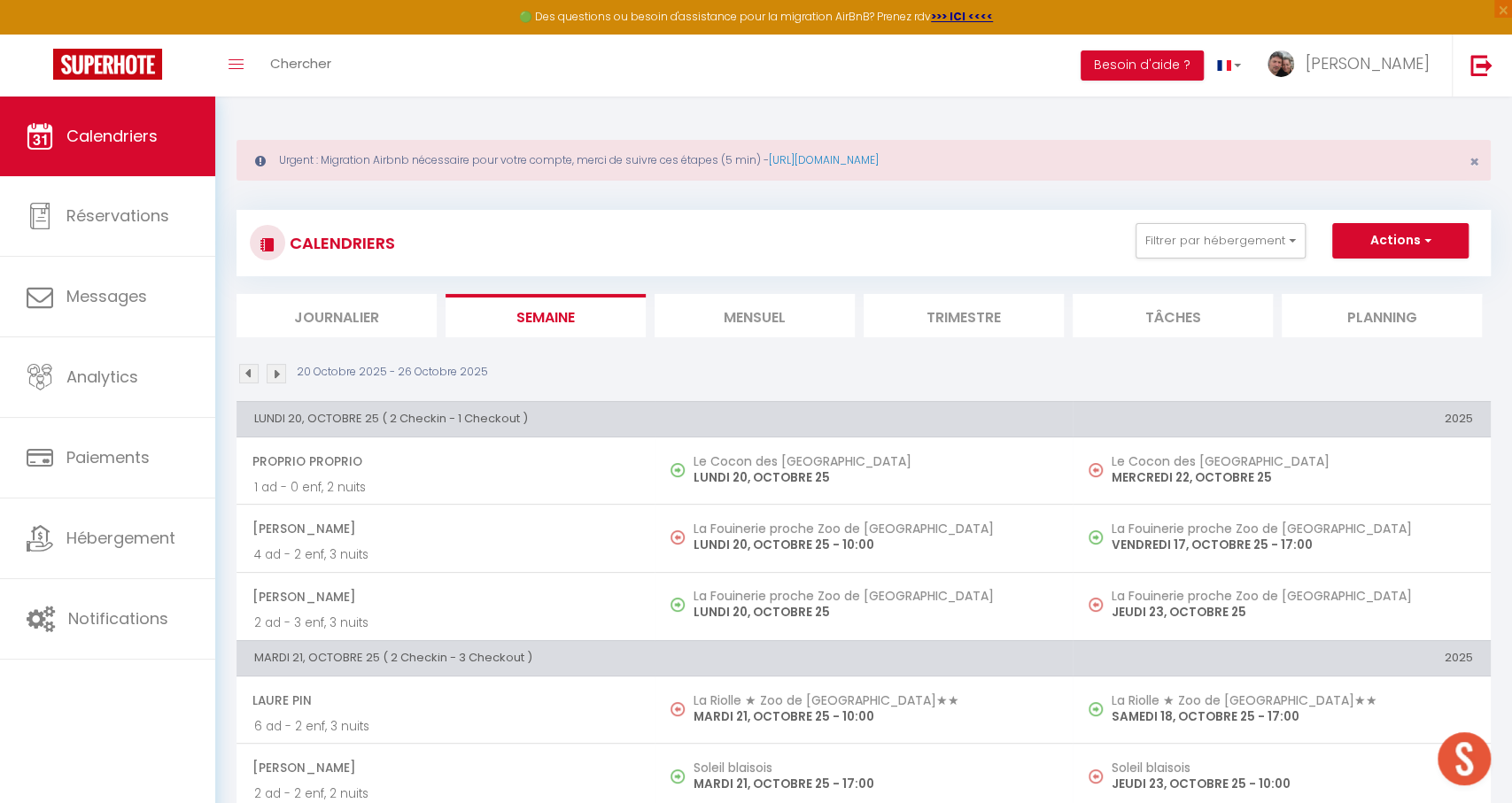
scroll to position [0, 0]
click at [273, 374] on img at bounding box center [276, 373] width 20 height 20
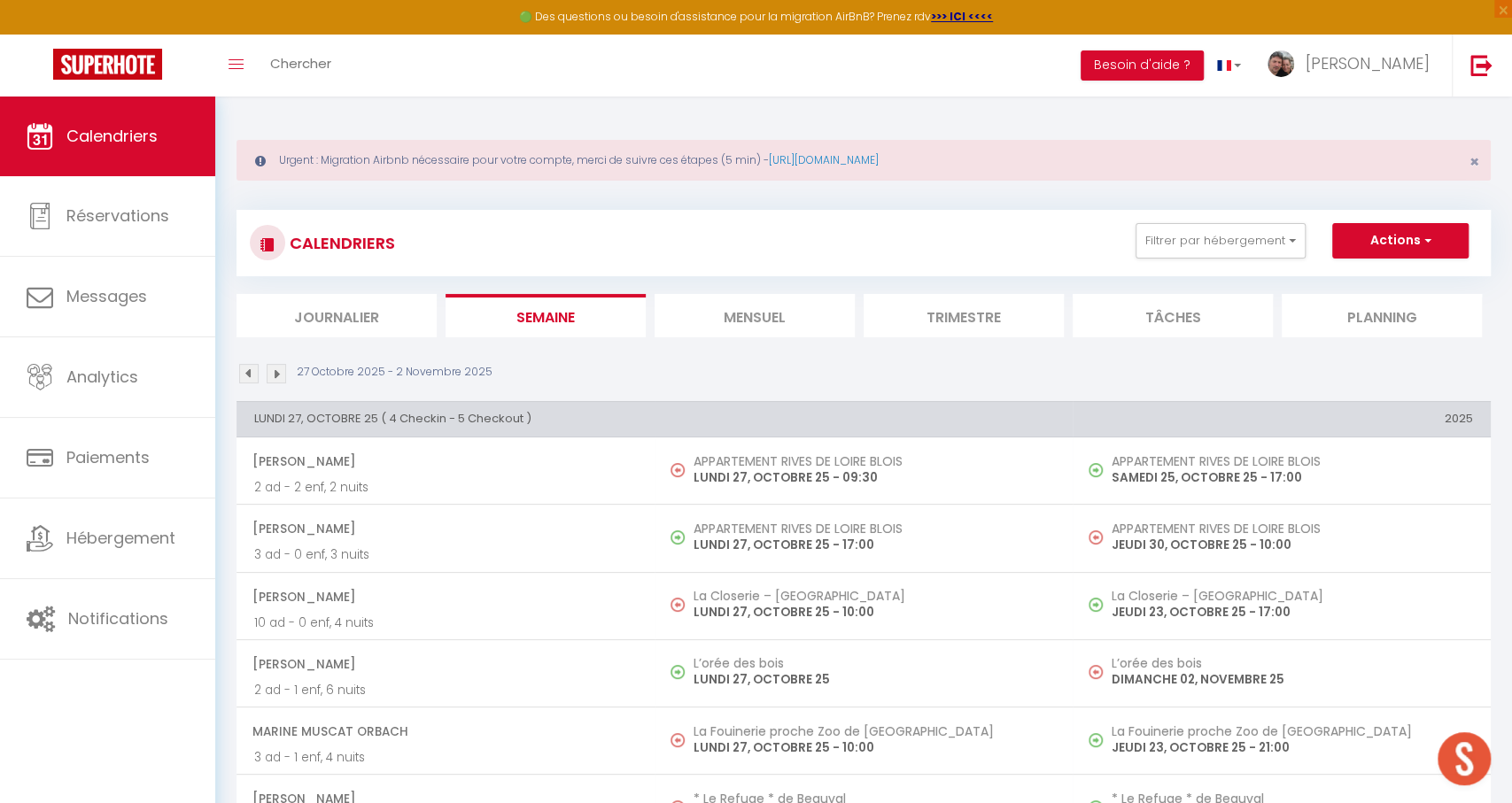
click at [962, 522] on h5 "APPARTEMENT RIVES DE LOIRE BLOIS" at bounding box center [874, 529] width 361 height 14
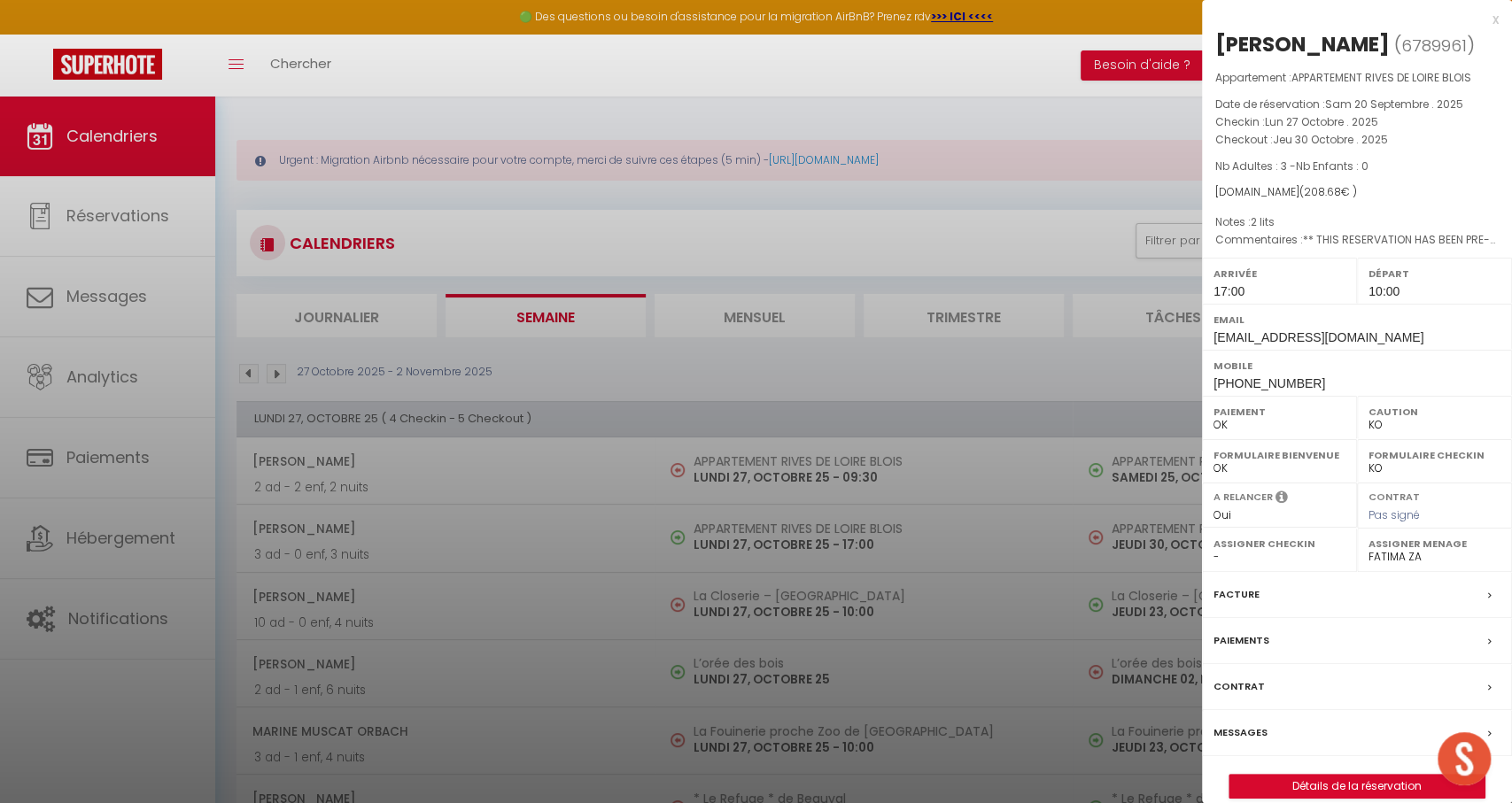
click at [959, 523] on div at bounding box center [756, 401] width 1512 height 803
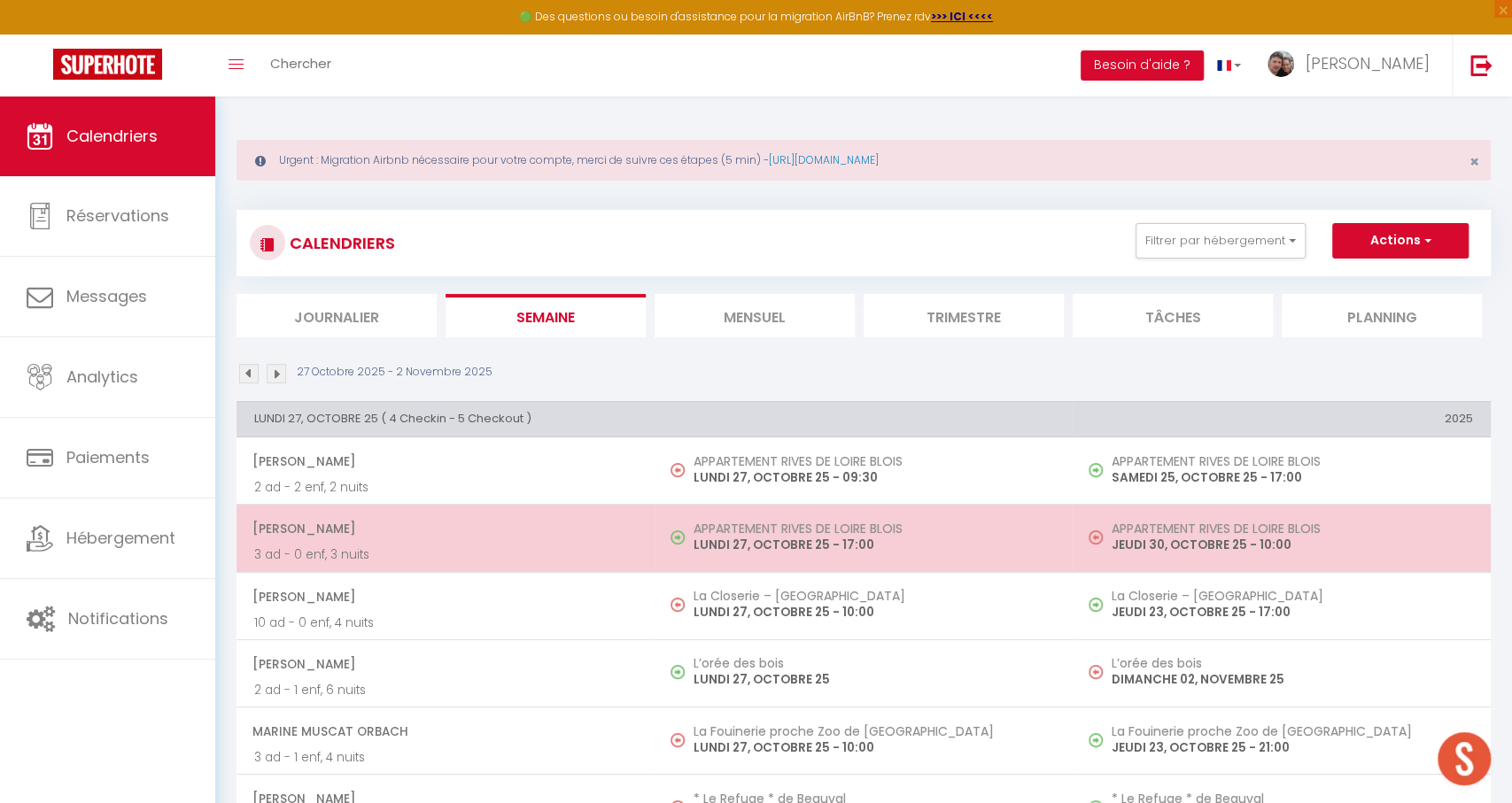
click at [959, 523] on h5 "APPARTEMENT RIVES DE LOIRE BLOIS" at bounding box center [874, 529] width 361 height 14
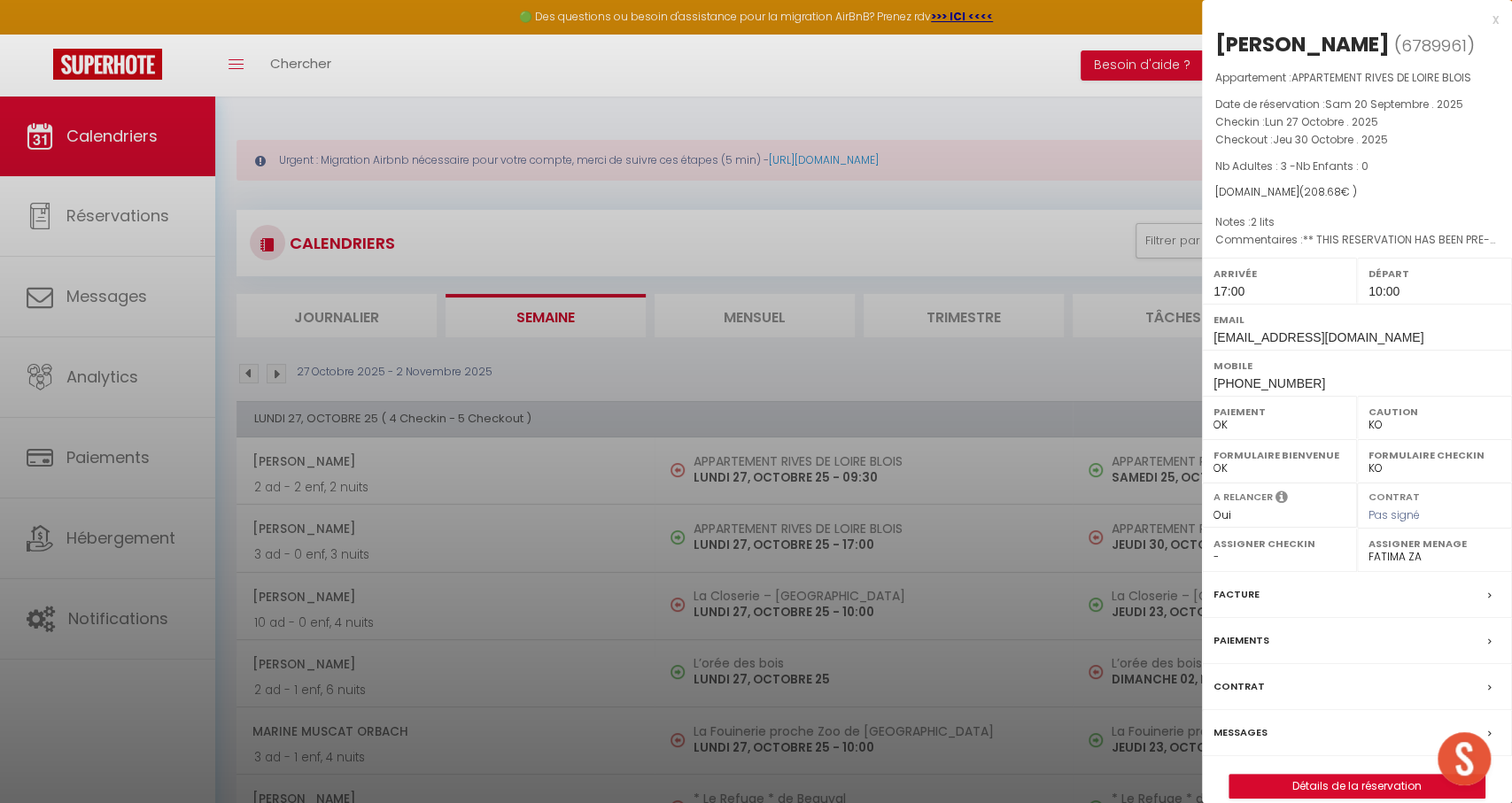
click at [652, 494] on div at bounding box center [756, 401] width 1512 height 803
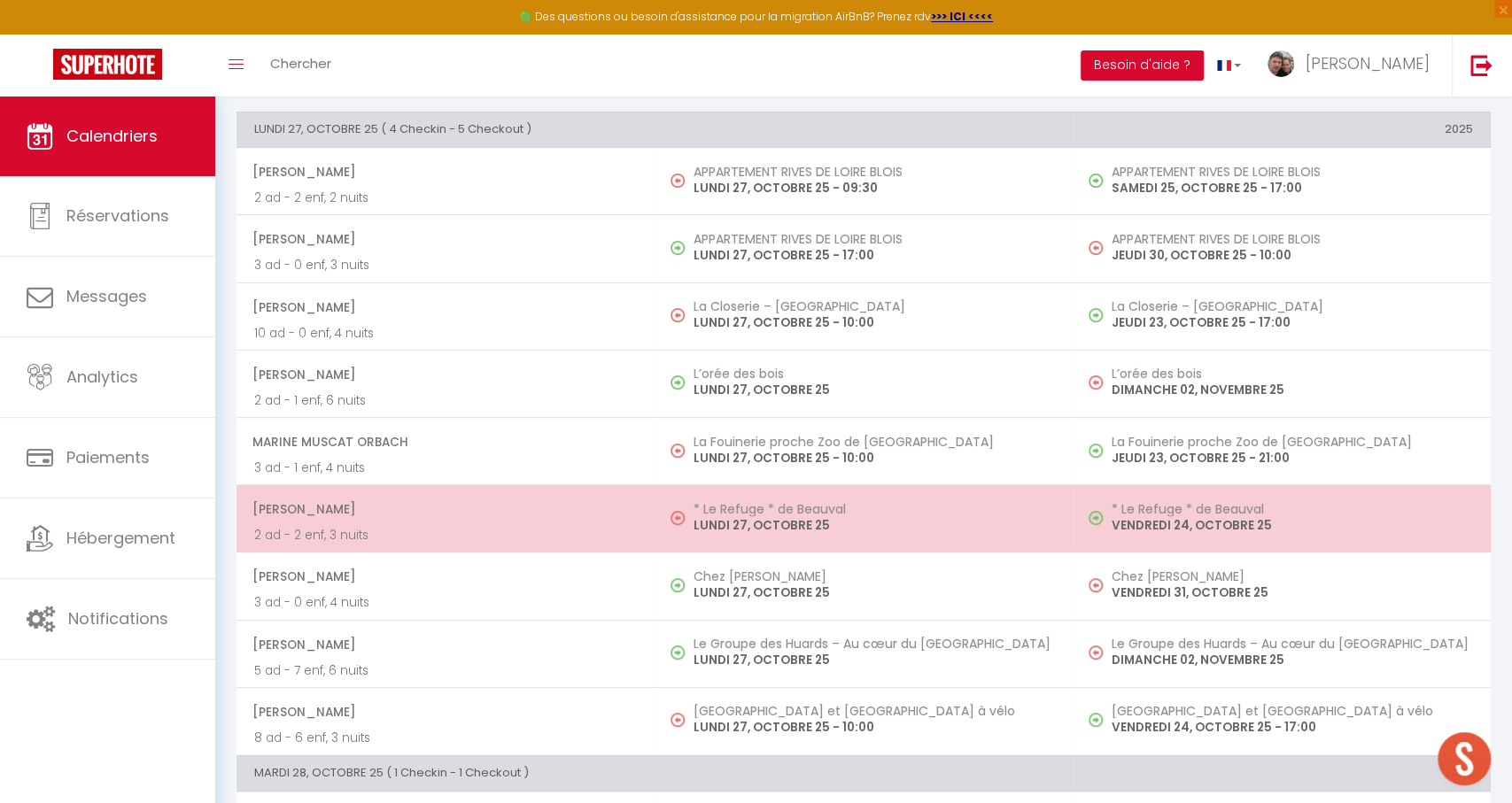
scroll to position [291, 0]
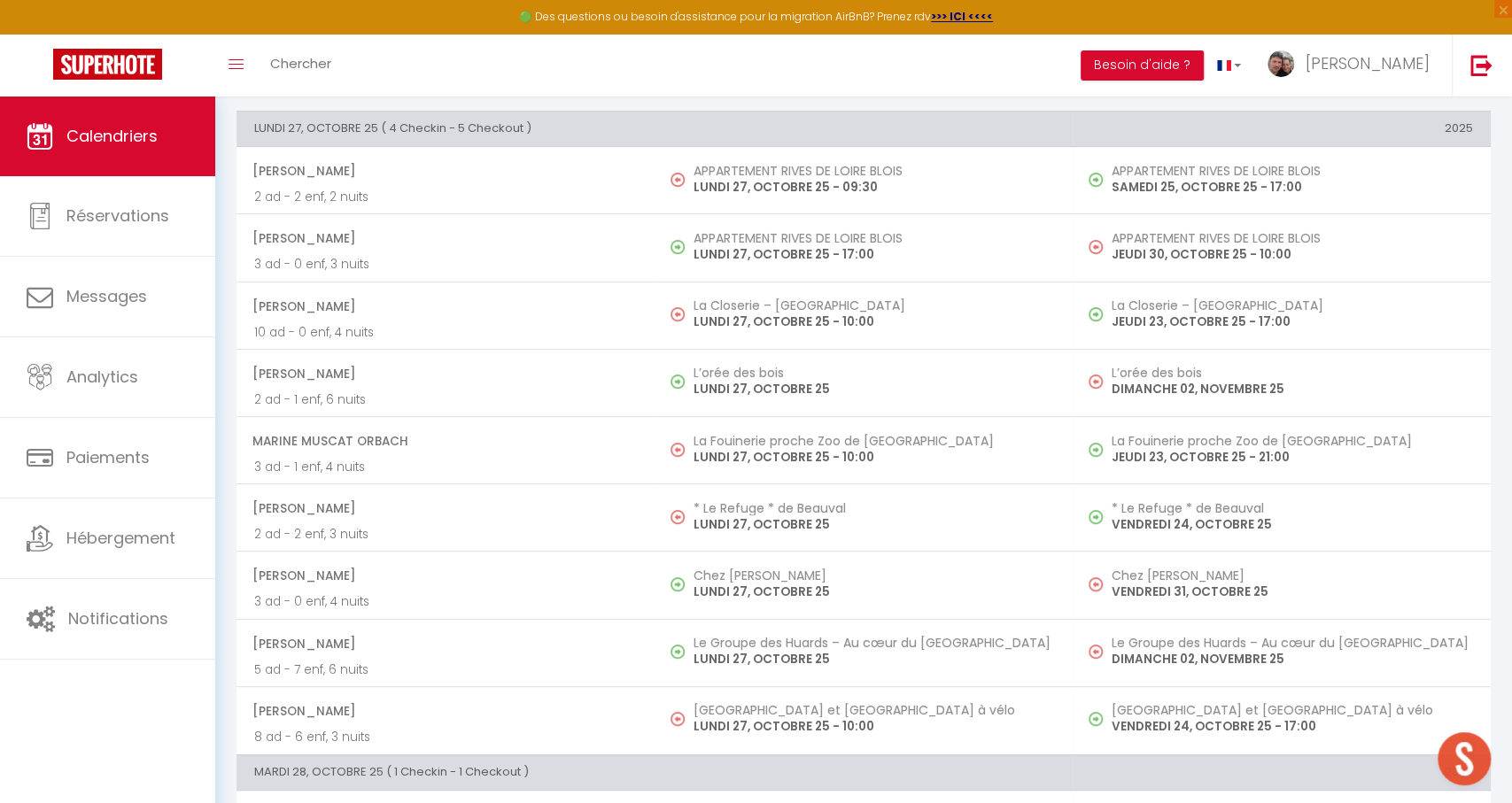
click at [900, 587] on p "LUNDI 27, OCTOBRE 25" at bounding box center [874, 592] width 361 height 19
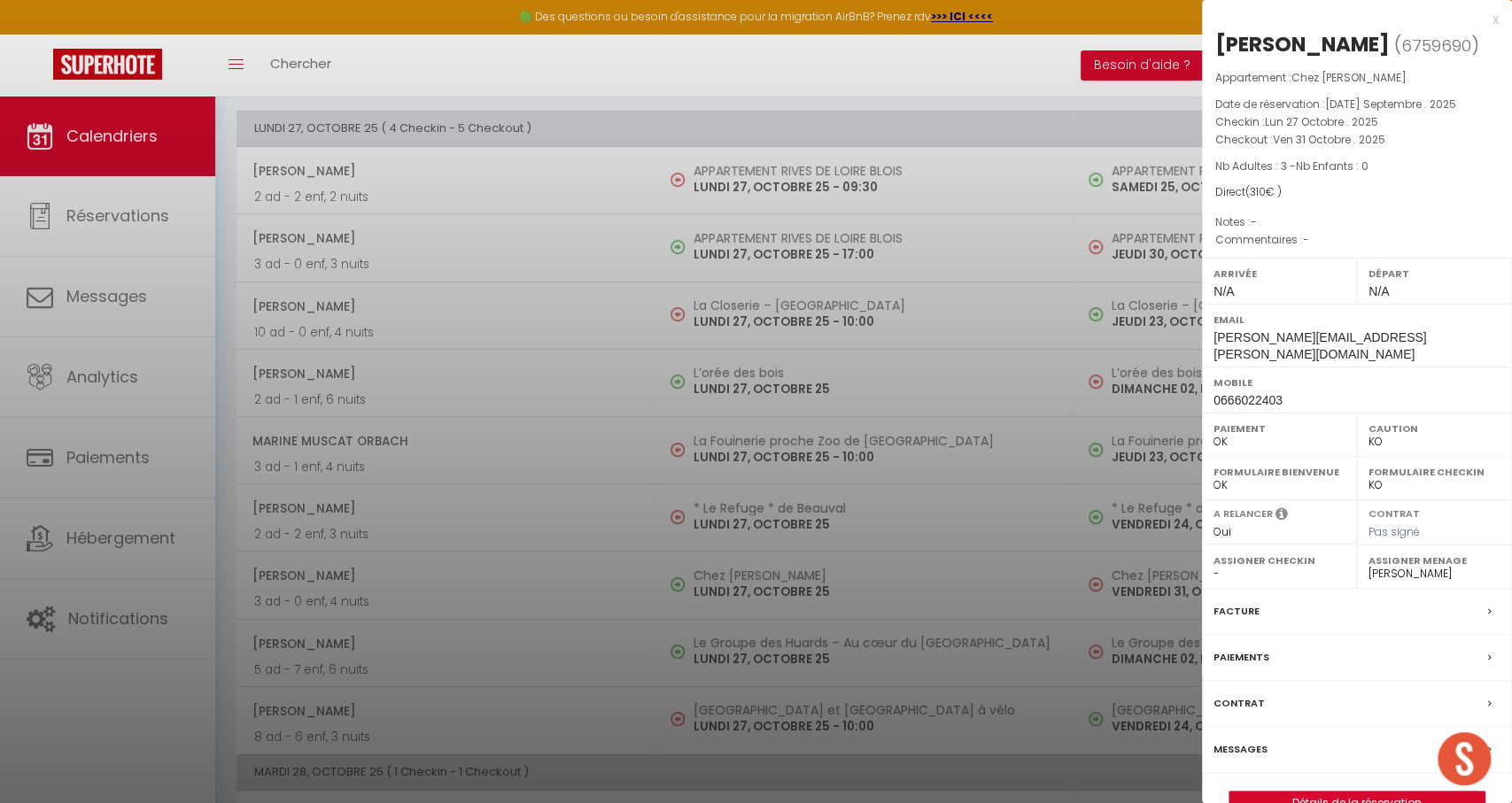
click at [910, 580] on div at bounding box center [756, 401] width 1512 height 803
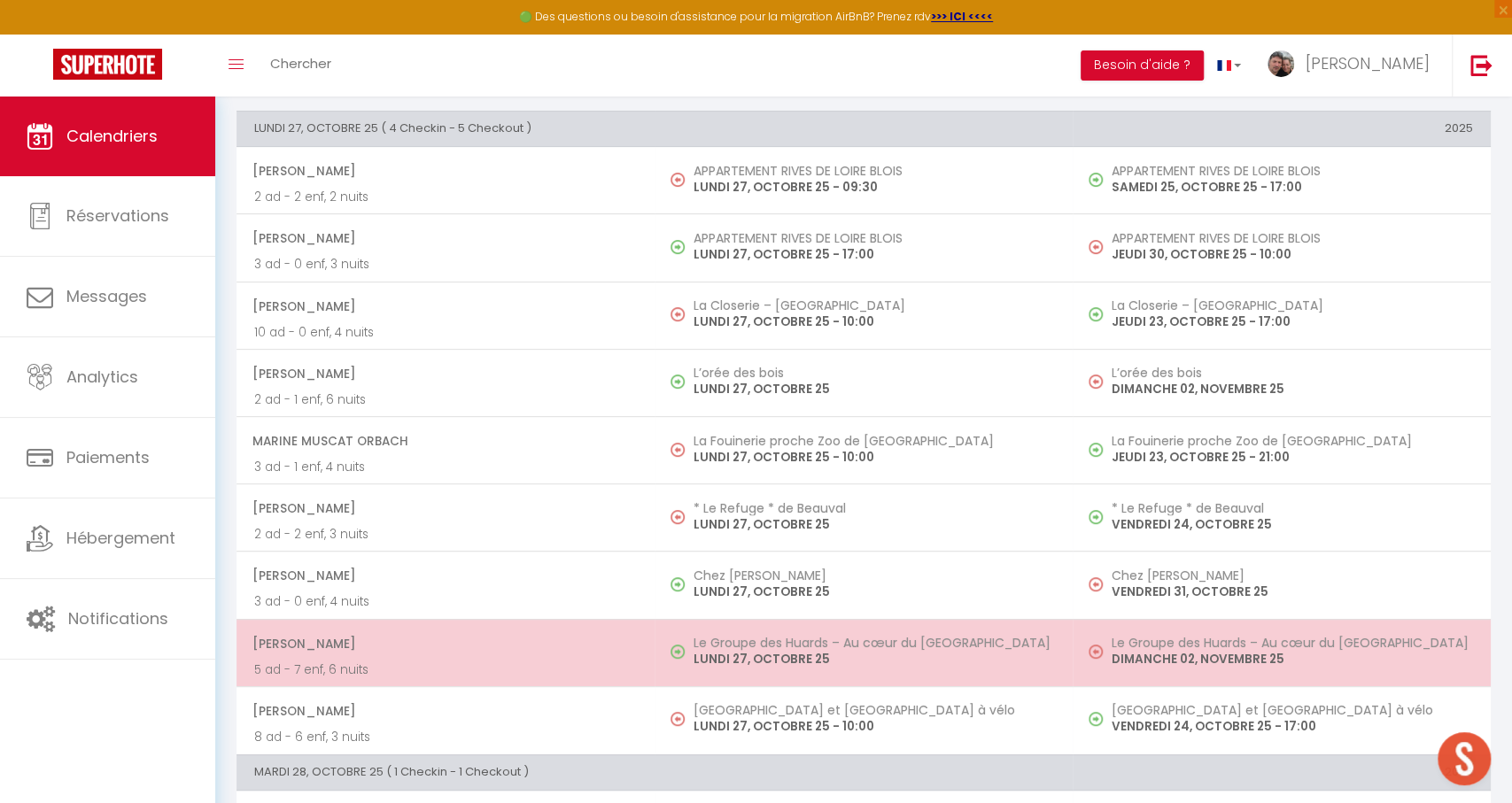
click at [892, 638] on h5 "Le Groupe des Huards – Au cœur du [GEOGRAPHIC_DATA]" at bounding box center [874, 643] width 361 height 14
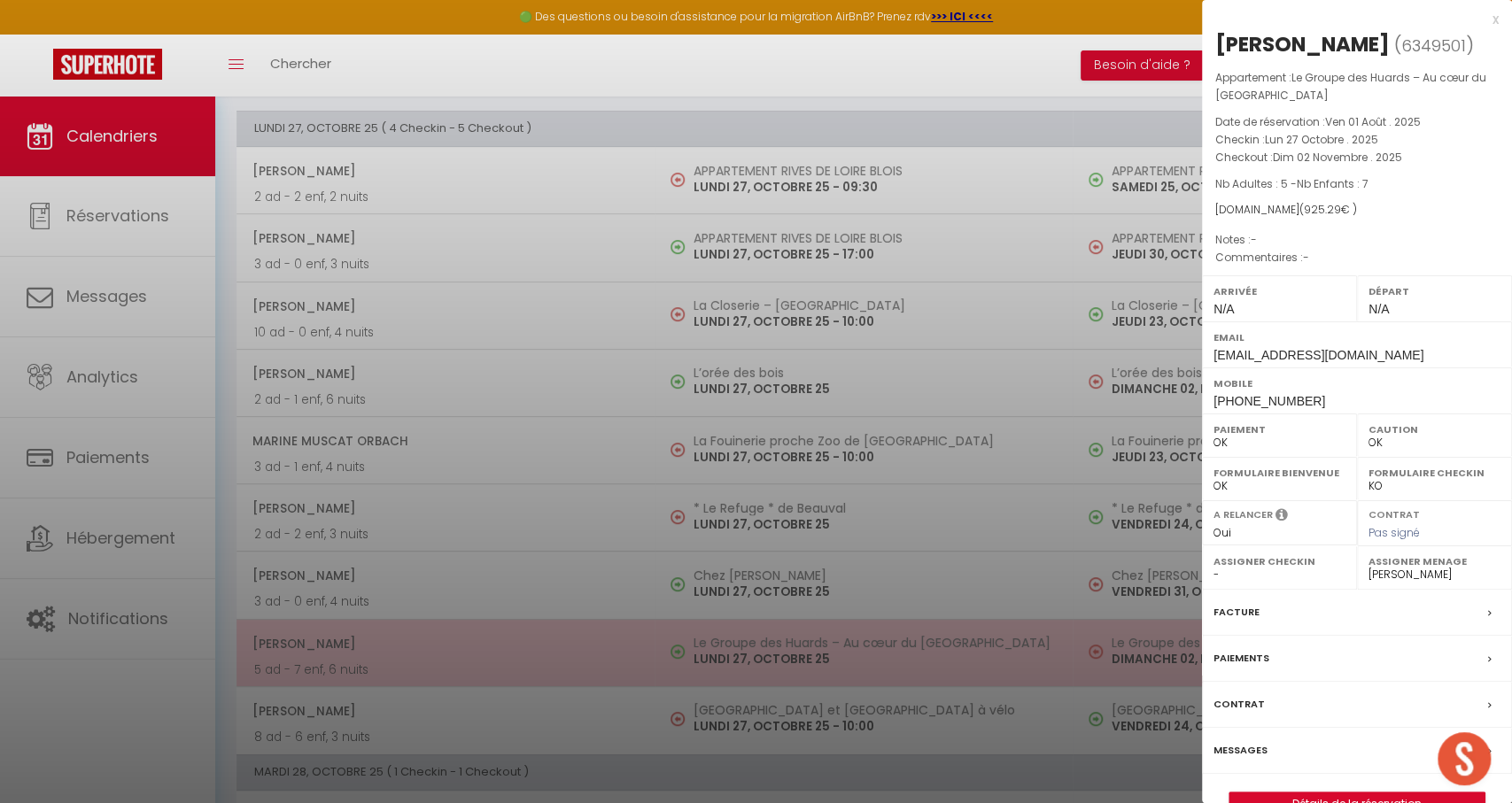
click at [892, 638] on div at bounding box center [756, 401] width 1512 height 803
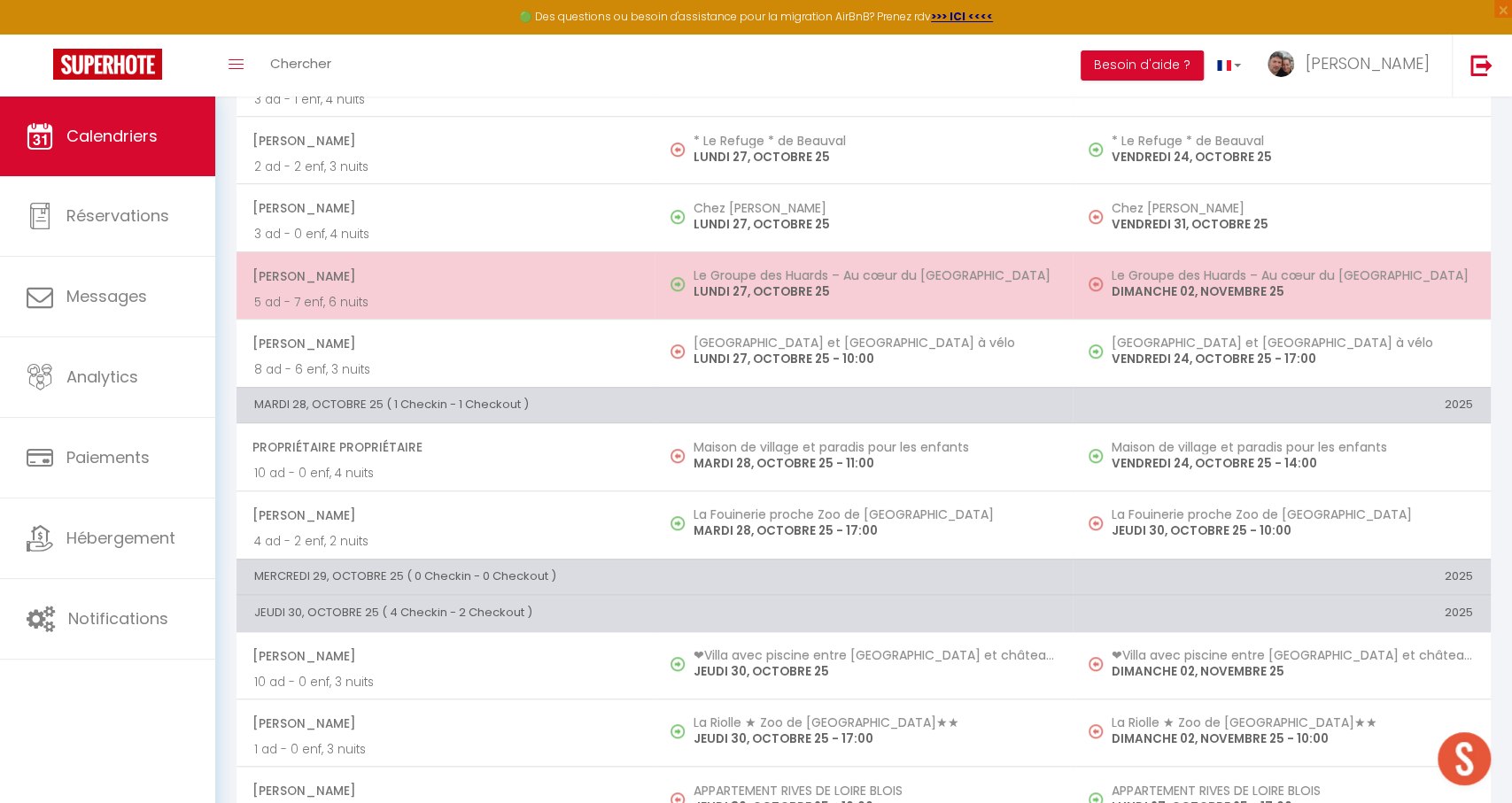
scroll to position [663, 0]
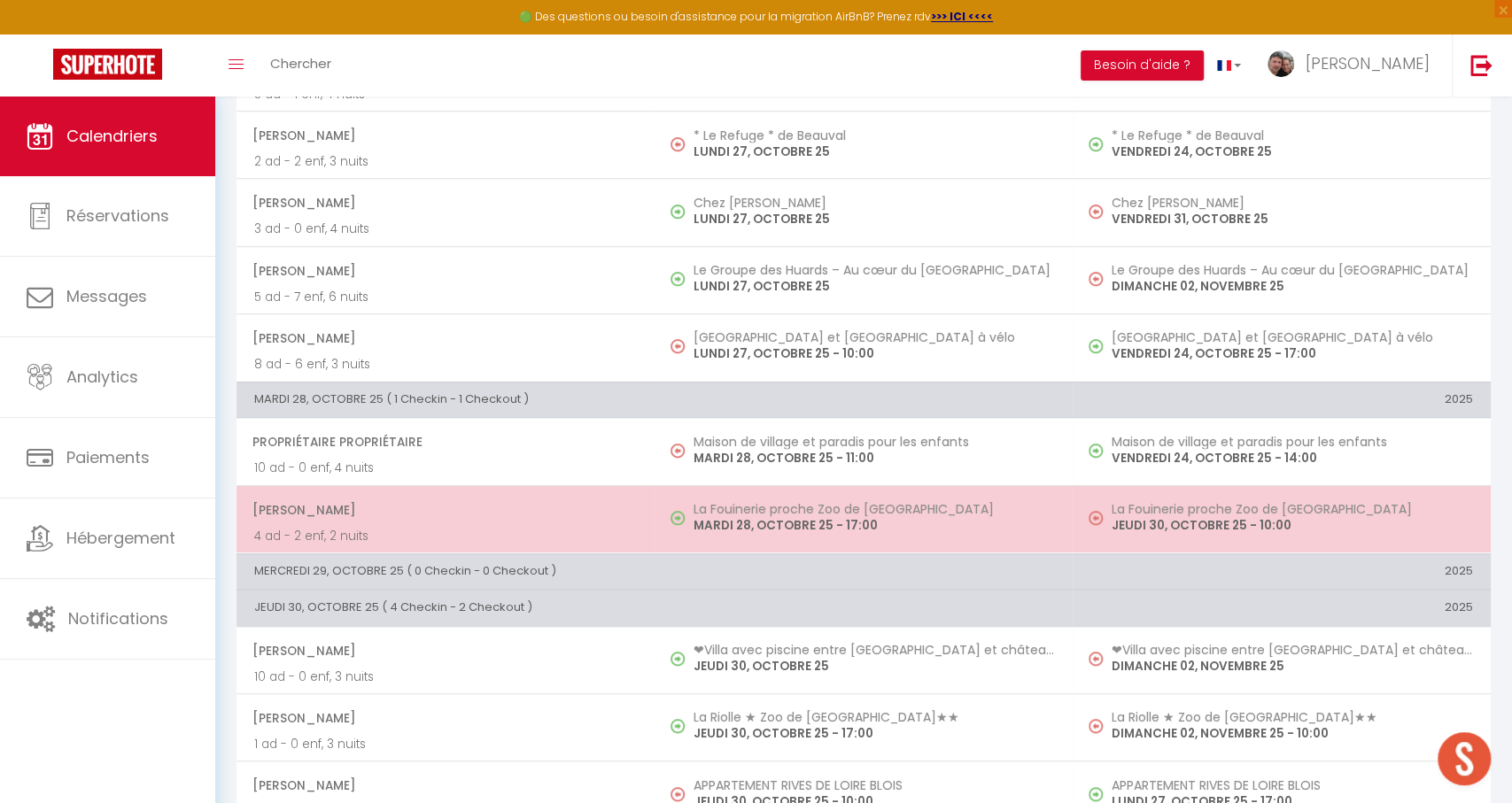
click at [949, 516] on p "MARDI 28, OCTOBRE 25 - 17:00" at bounding box center [874, 525] width 361 height 19
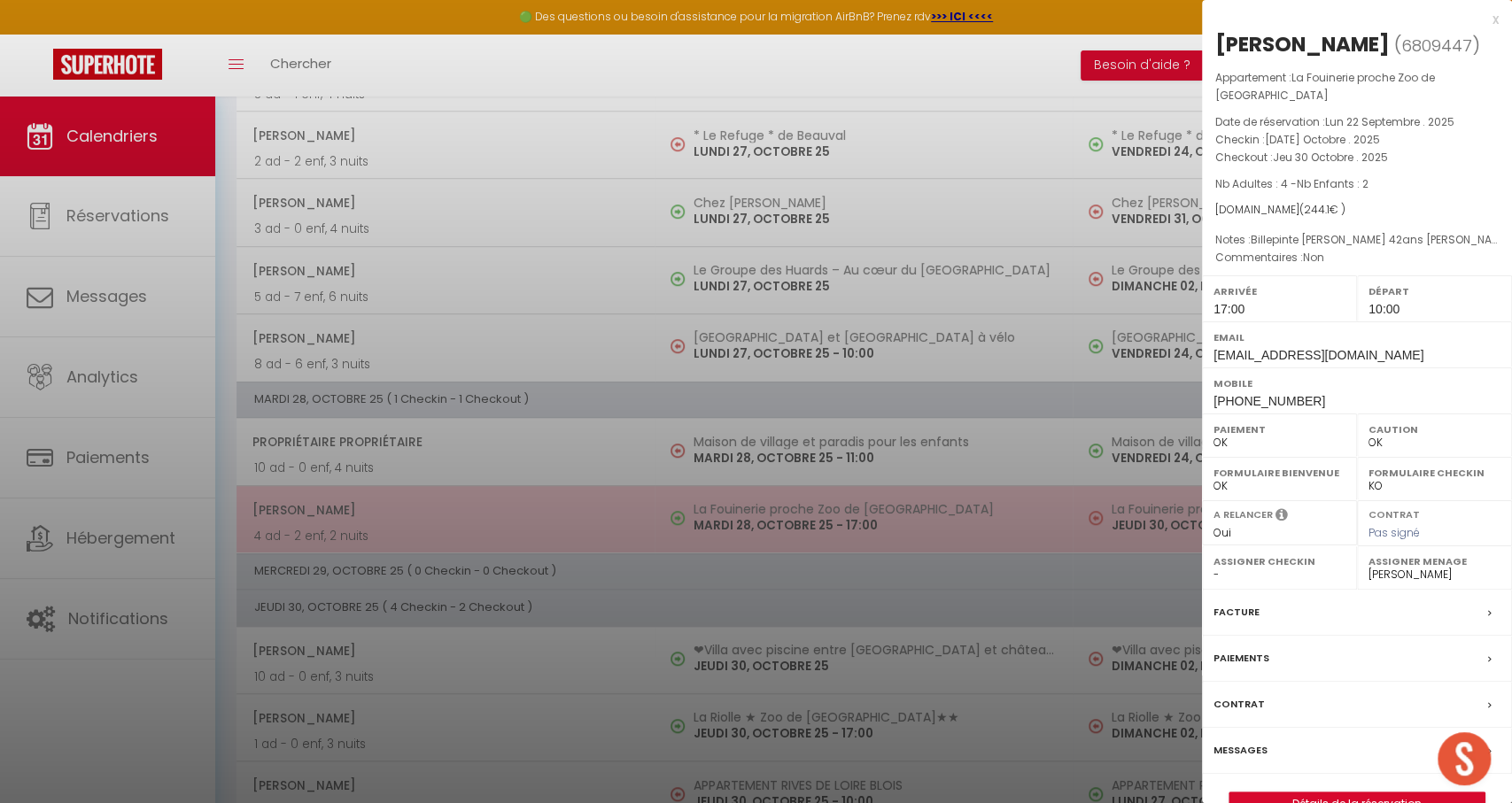
click at [949, 512] on div at bounding box center [756, 401] width 1512 height 803
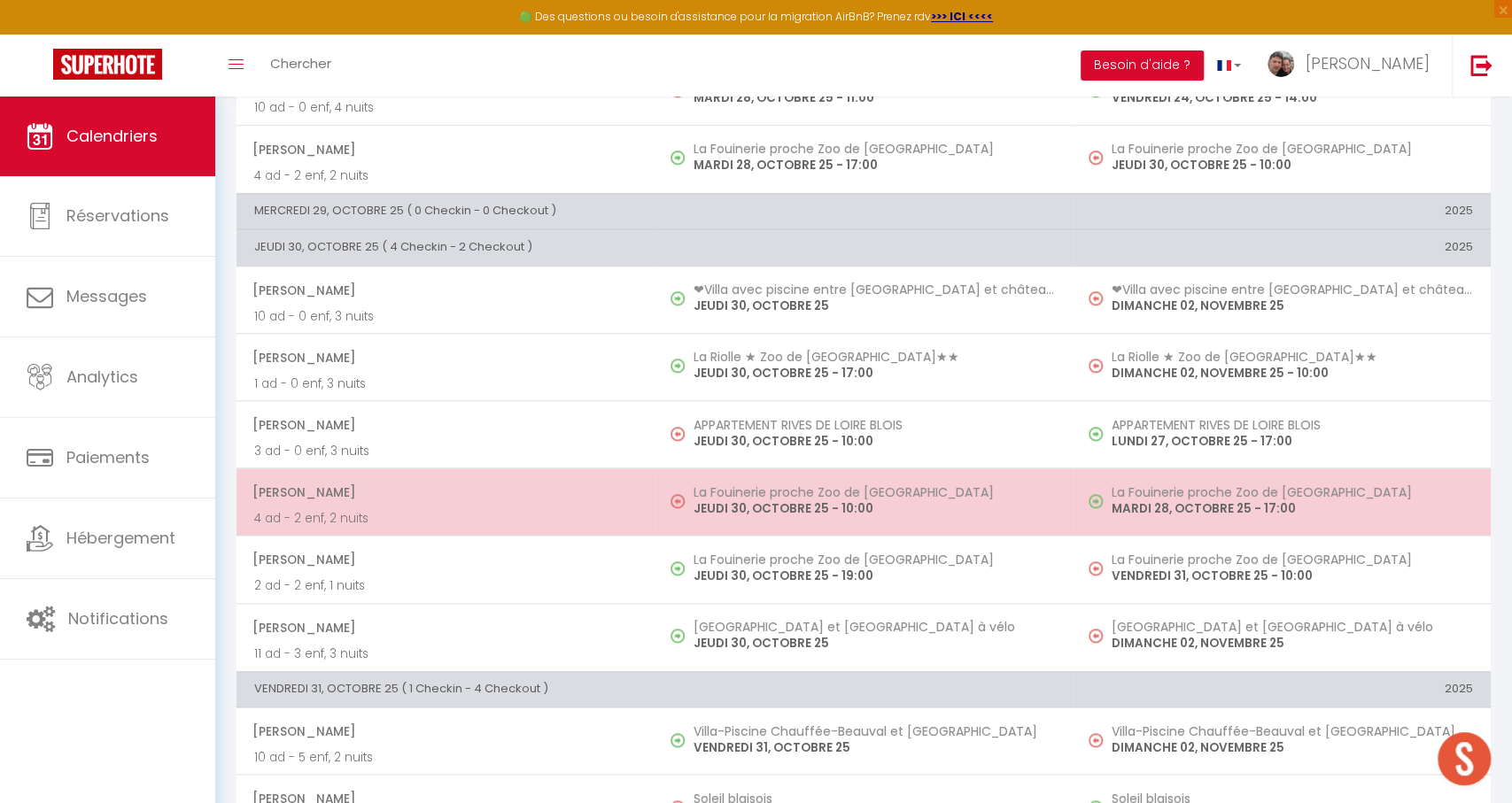
scroll to position [1024, 0]
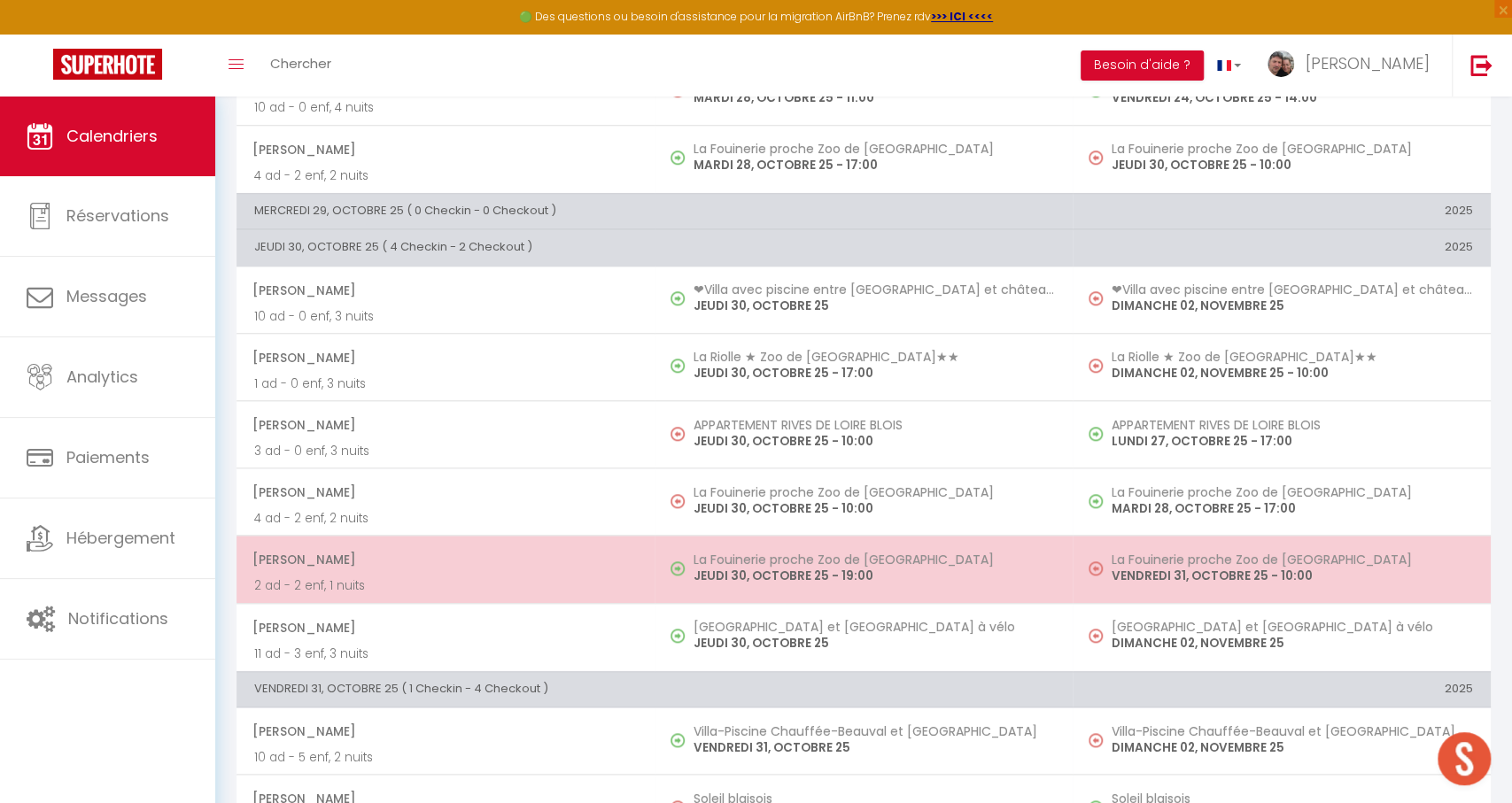
click at [919, 536] on td "La Fouinerie proche Zoo de [GEOGRAPHIC_DATA] JEUDI 30, OCTOBRE 25 - 19:00" at bounding box center [863, 569] width 418 height 68
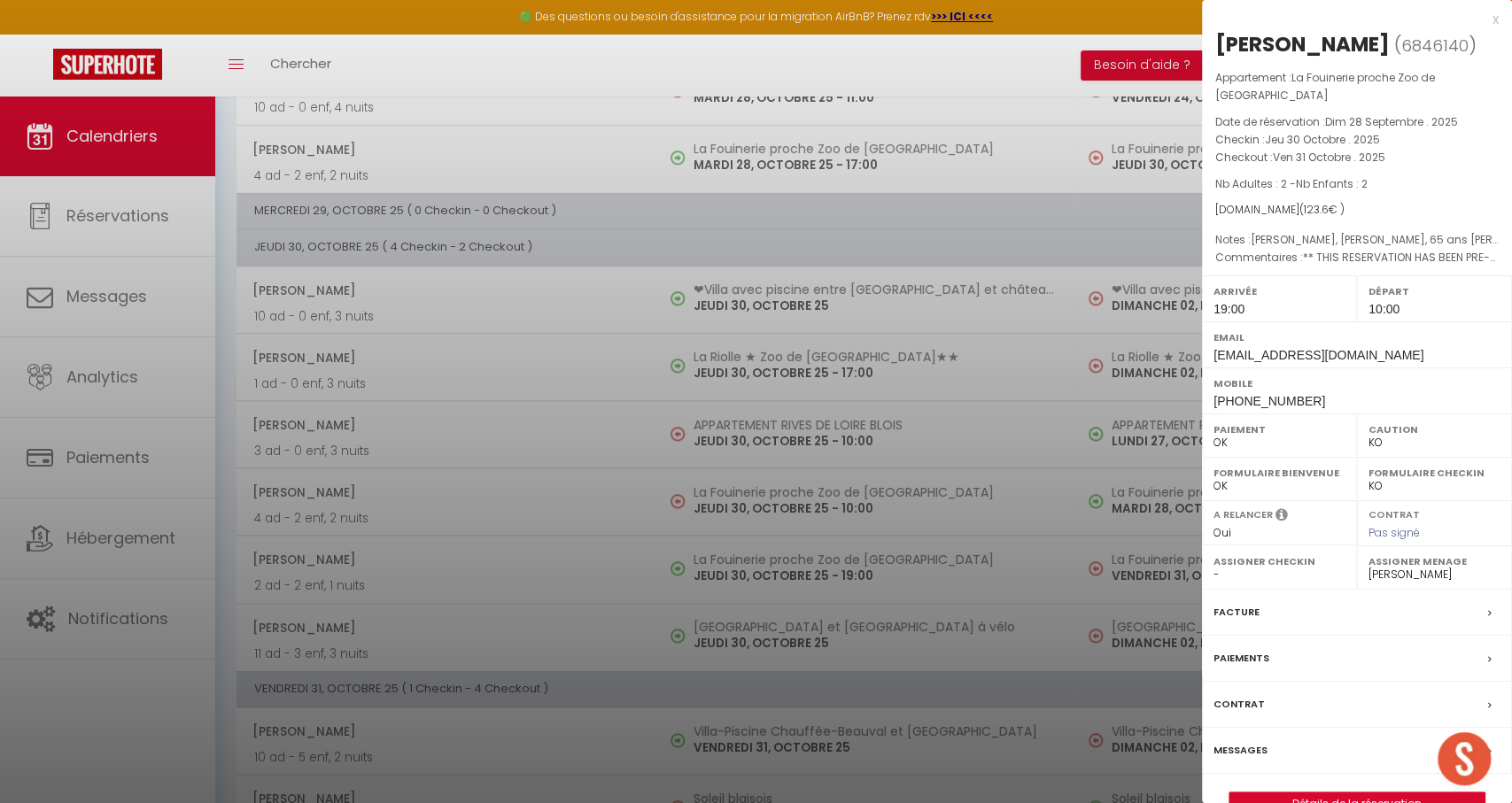
click at [956, 491] on div at bounding box center [756, 401] width 1512 height 803
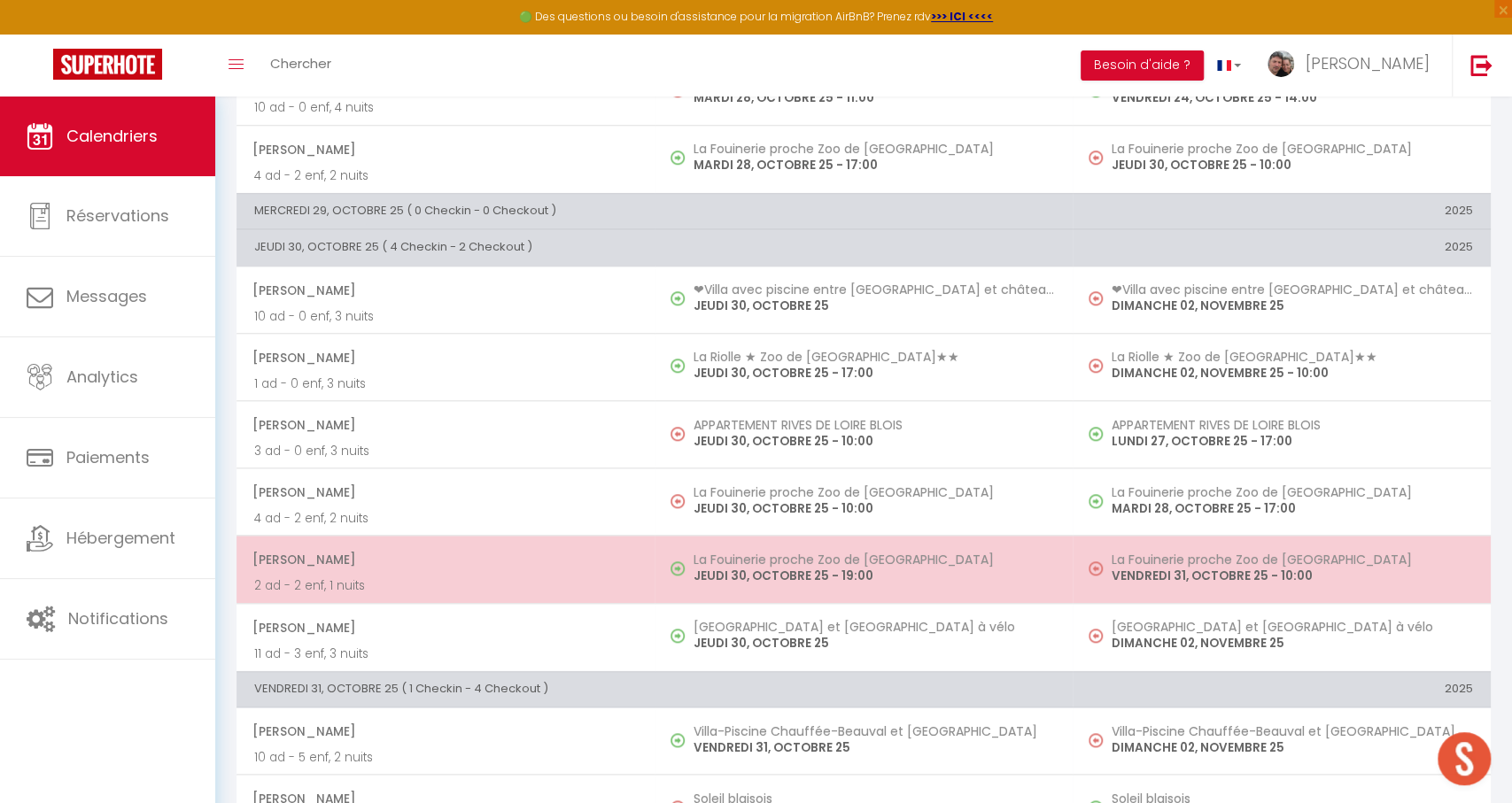
click at [924, 553] on h5 "La Fouinerie proche Zoo de [GEOGRAPHIC_DATA]" at bounding box center [874, 560] width 361 height 14
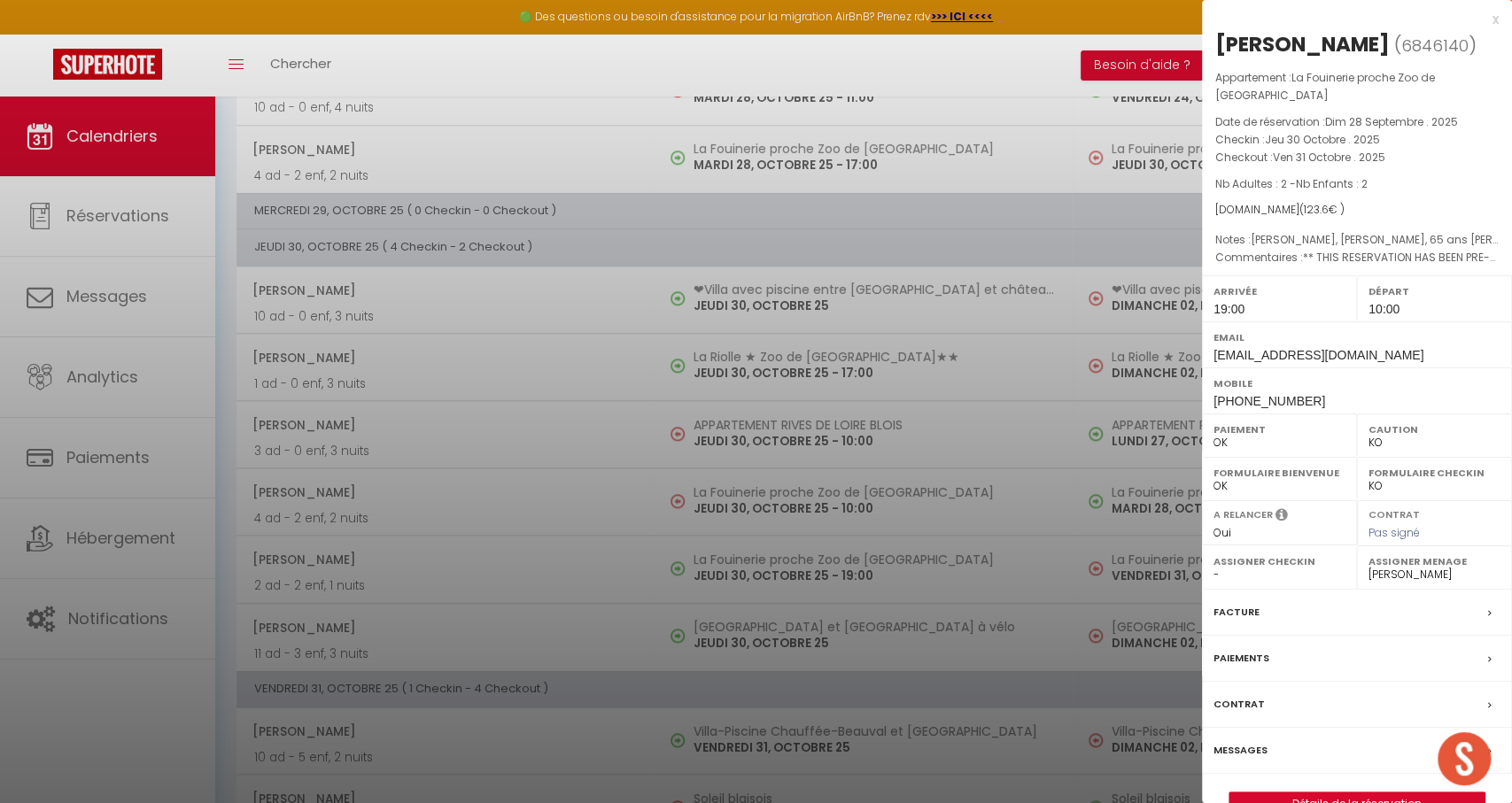
click at [989, 594] on div at bounding box center [756, 401] width 1512 height 803
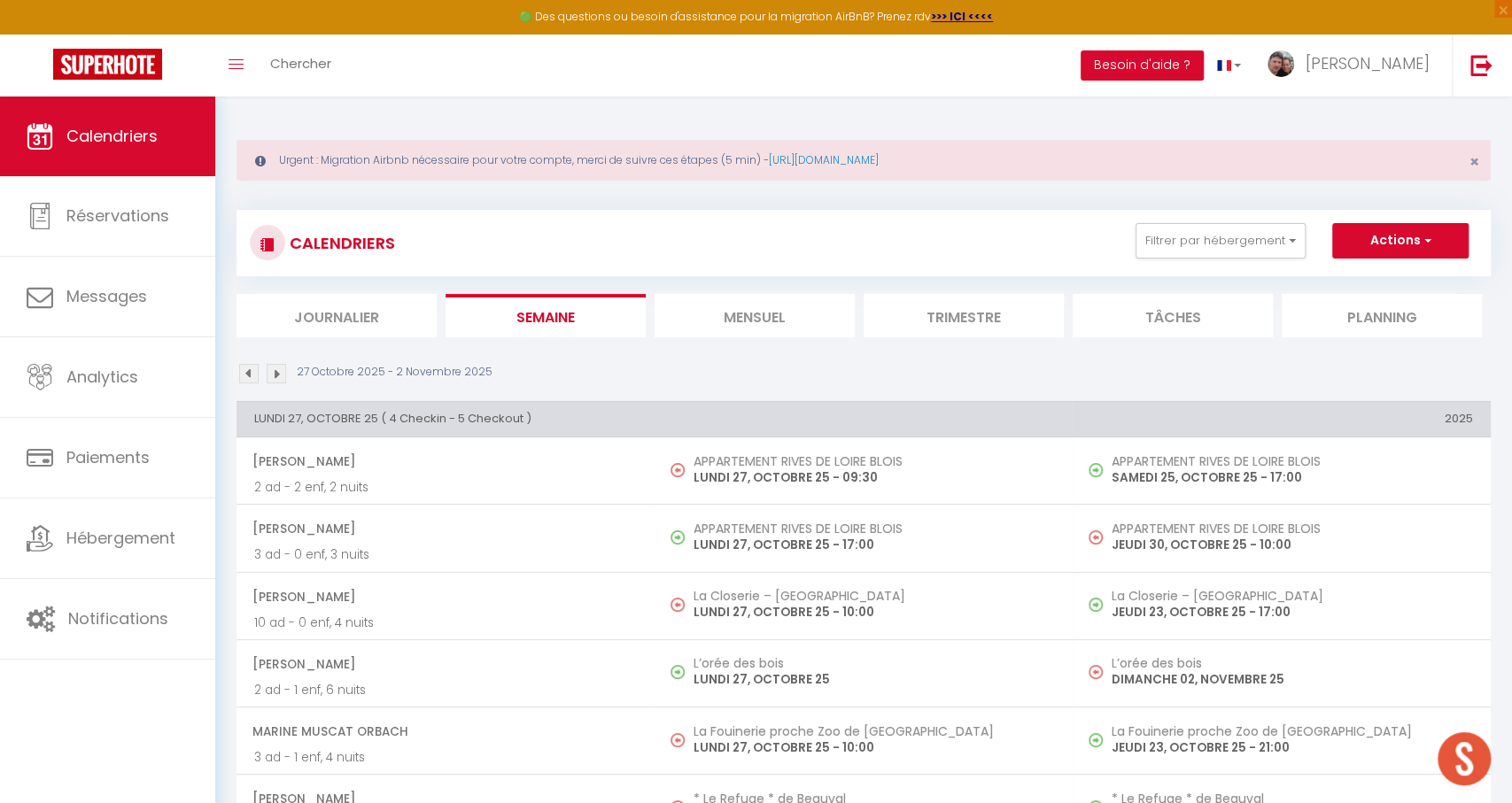
scroll to position [0, 0]
click at [276, 375] on img at bounding box center [276, 373] width 20 height 20
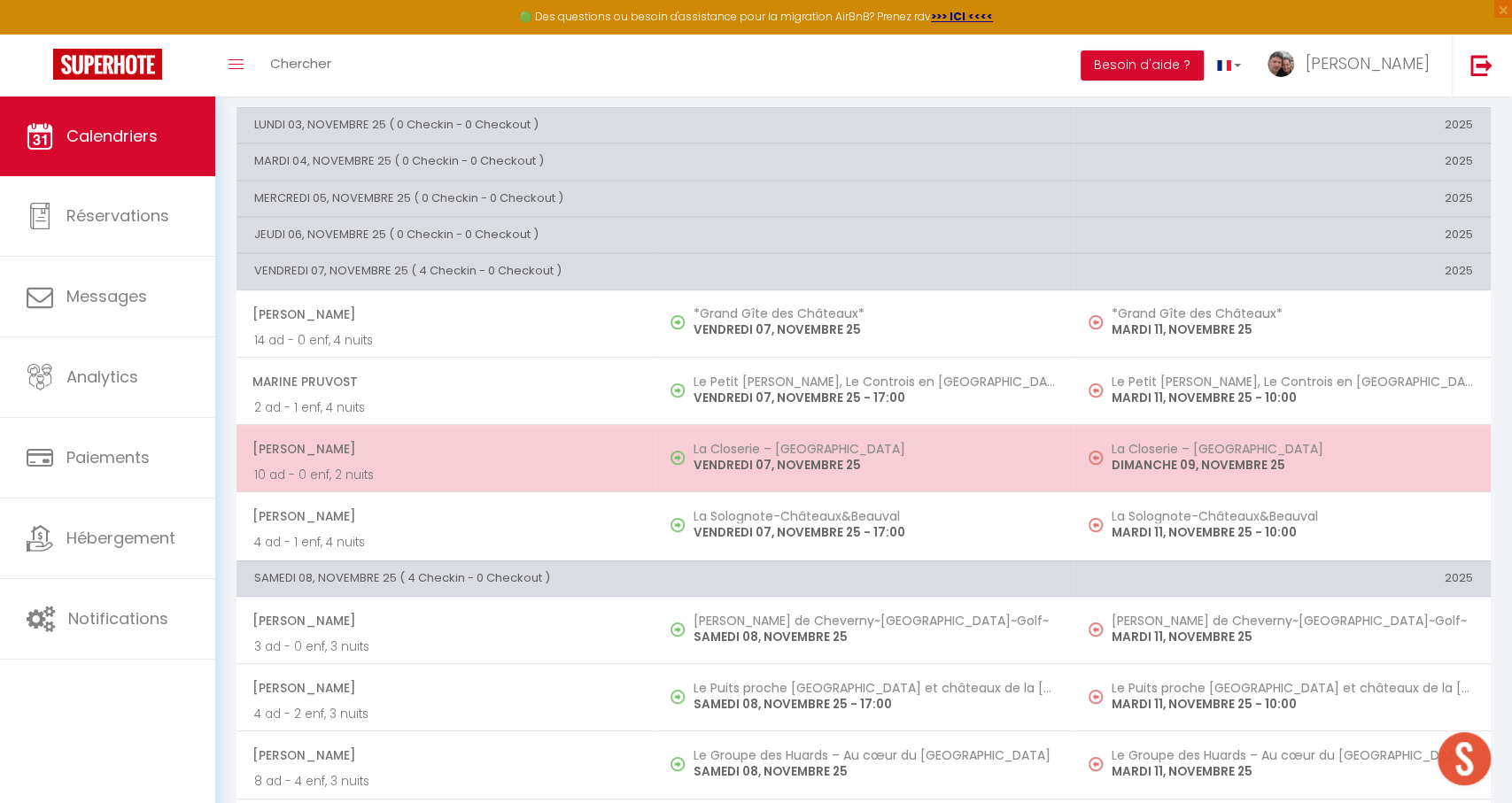
scroll to position [292, 0]
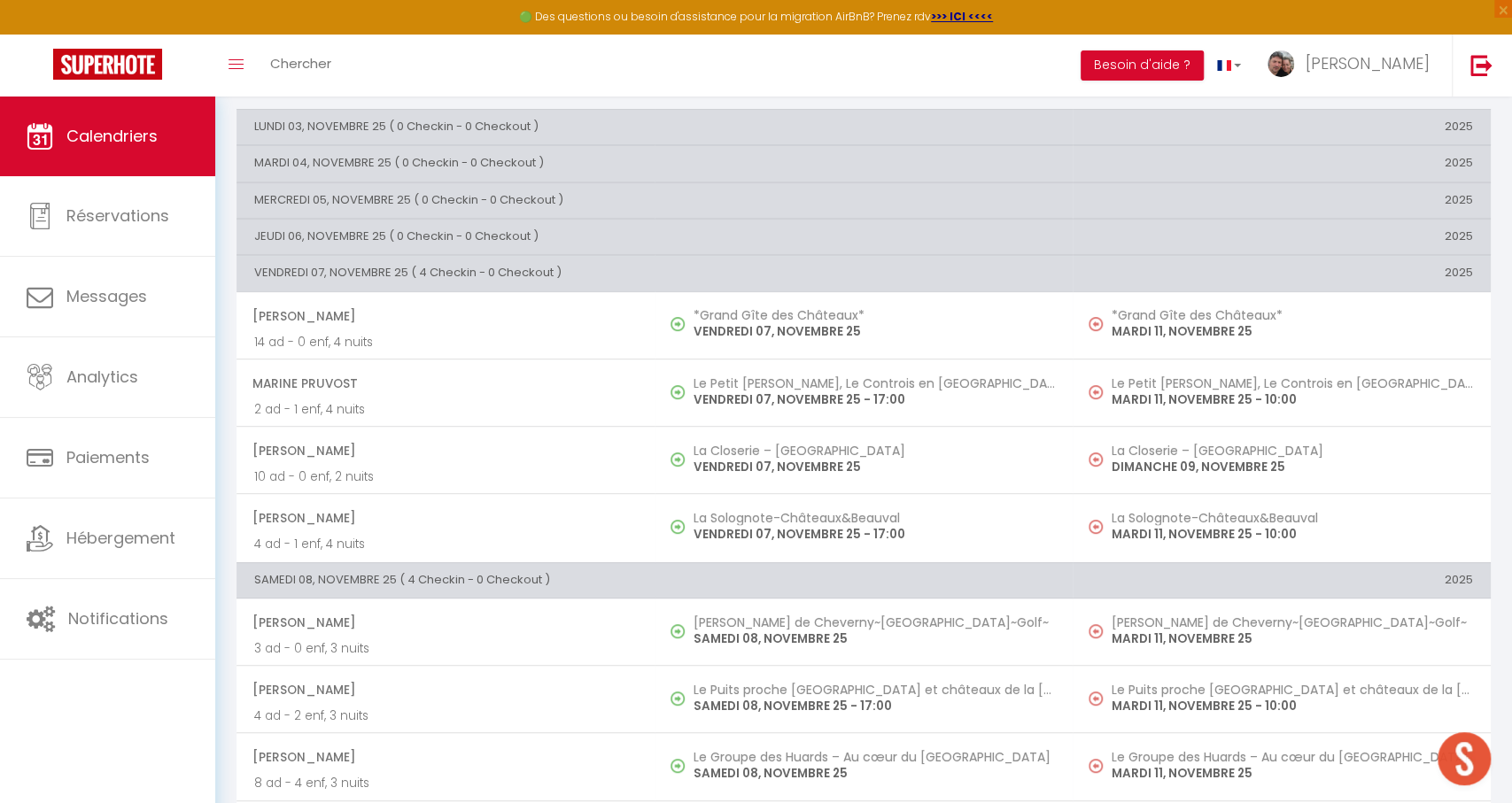
drag, startPoint x: 182, startPoint y: 152, endPoint x: 212, endPoint y: 153, distance: 30.0
click at [183, 152] on link "Calendriers" at bounding box center [107, 135] width 215 height 79
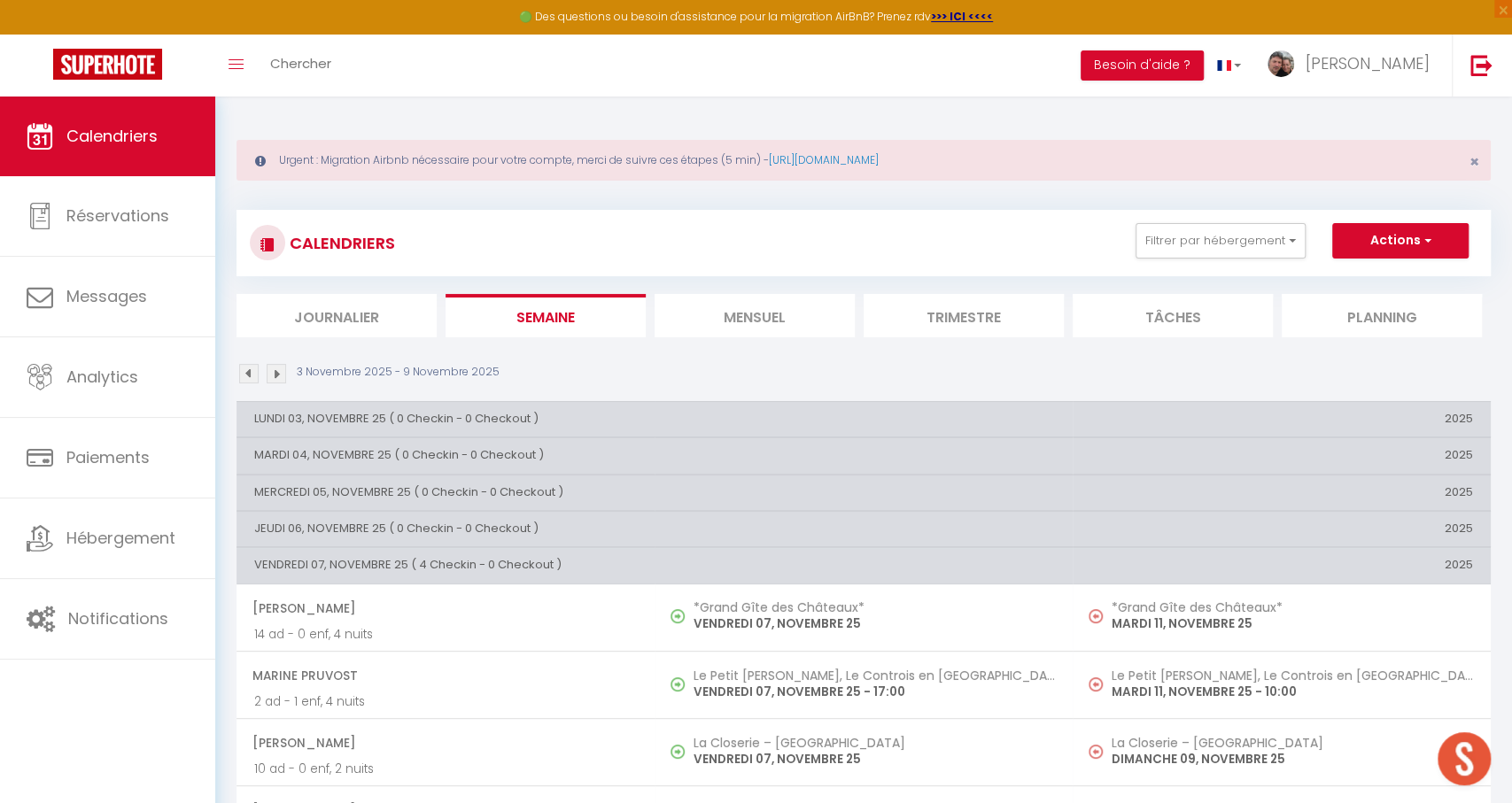
scroll to position [0, 0]
click at [755, 308] on li "Mensuel" at bounding box center [754, 315] width 201 height 44
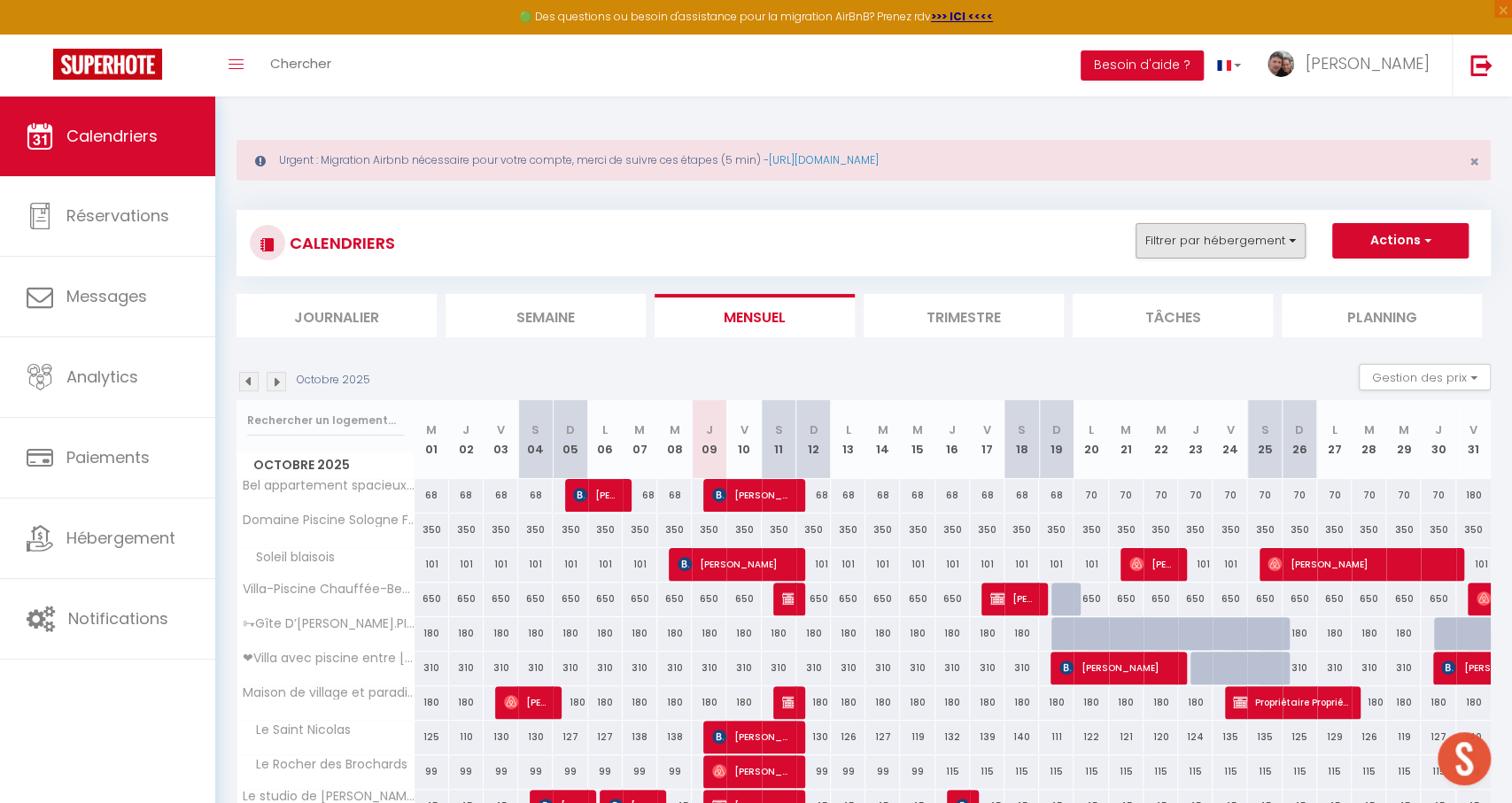
click at [1203, 232] on button "Filtrer par hébergement" at bounding box center [1220, 241] width 170 height 36
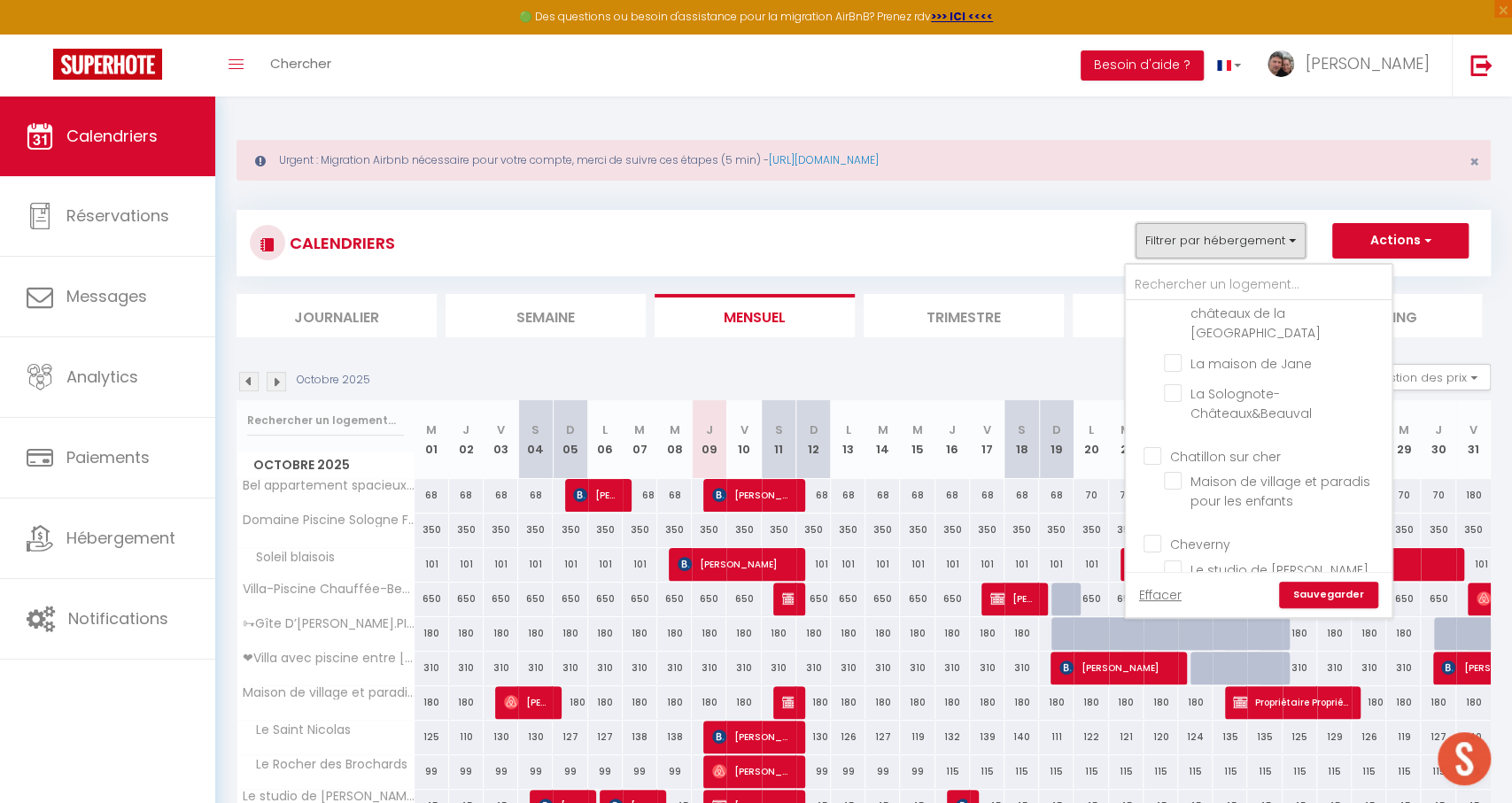
scroll to position [1284, 0]
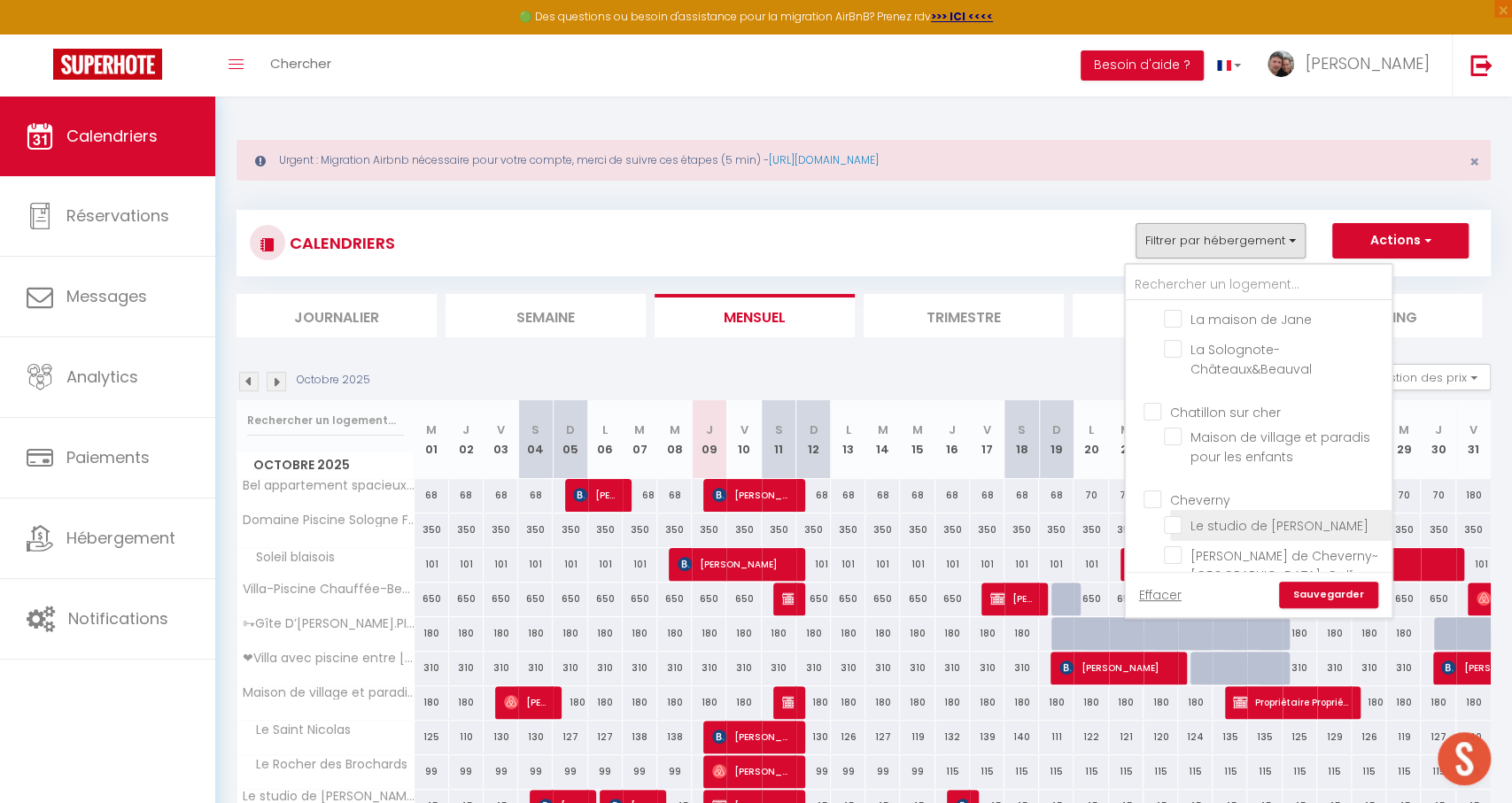
click at [1228, 515] on input "Le studio de [PERSON_NAME]" at bounding box center [1275, 524] width 221 height 18
click at [1353, 610] on div "Effacer Sauvegarder" at bounding box center [1259, 594] width 266 height 45
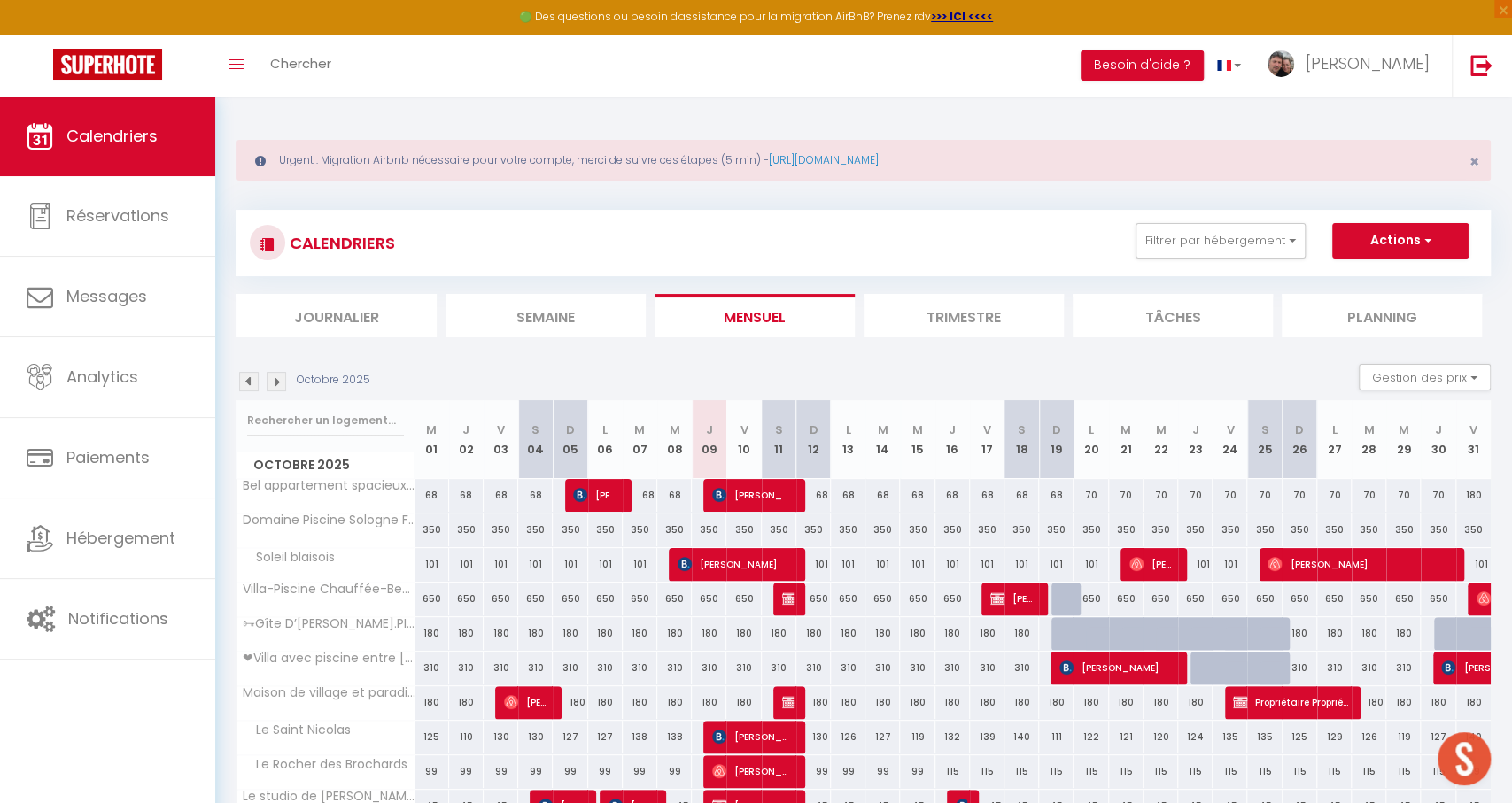
drag, startPoint x: 1212, startPoint y: 253, endPoint x: 1231, endPoint y: 313, distance: 62.9
click at [1212, 253] on button "Filtrer par hébergement" at bounding box center [1220, 241] width 170 height 36
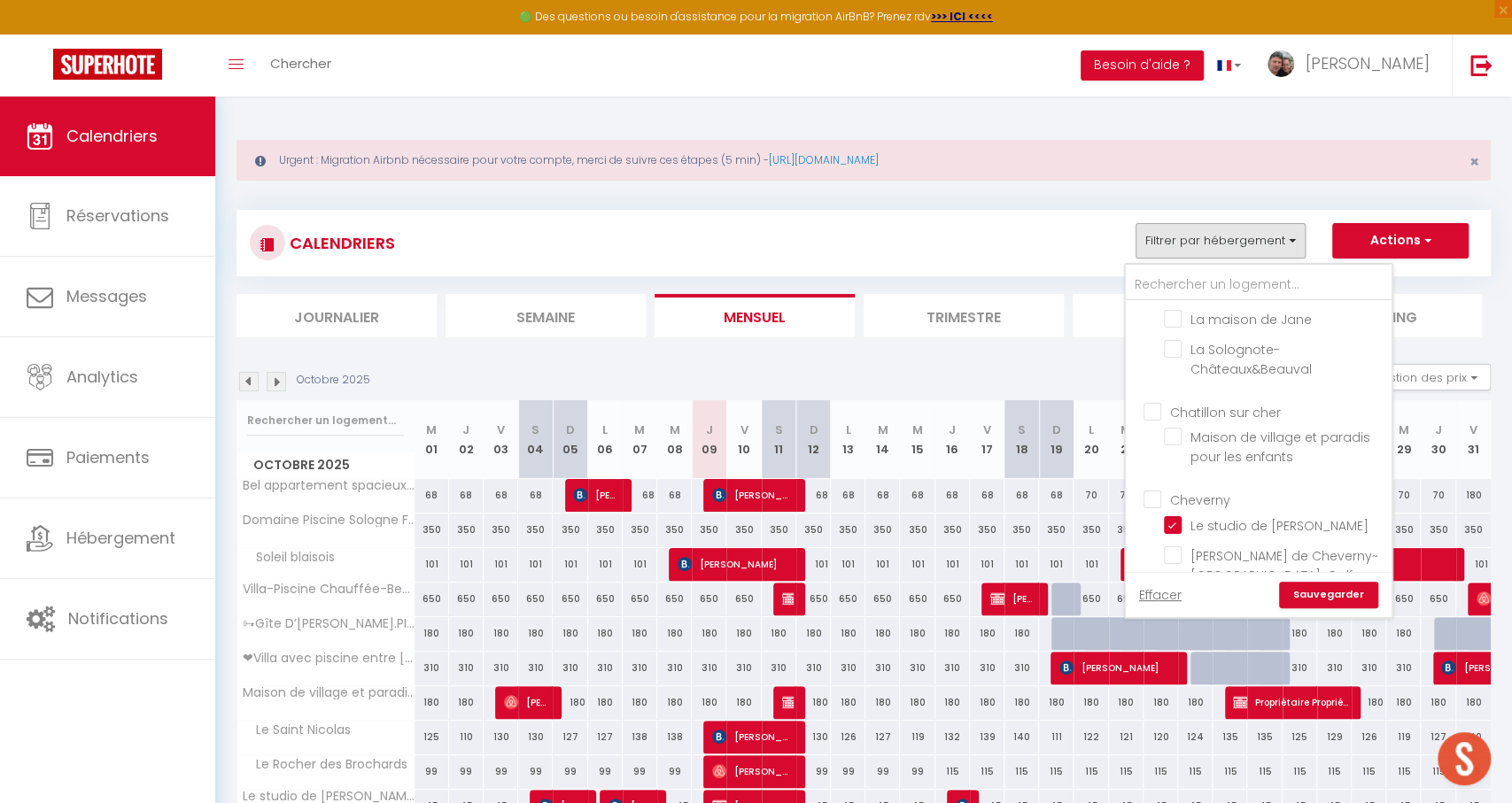
click at [1324, 595] on link "Sauvegarder" at bounding box center [1328, 595] width 99 height 27
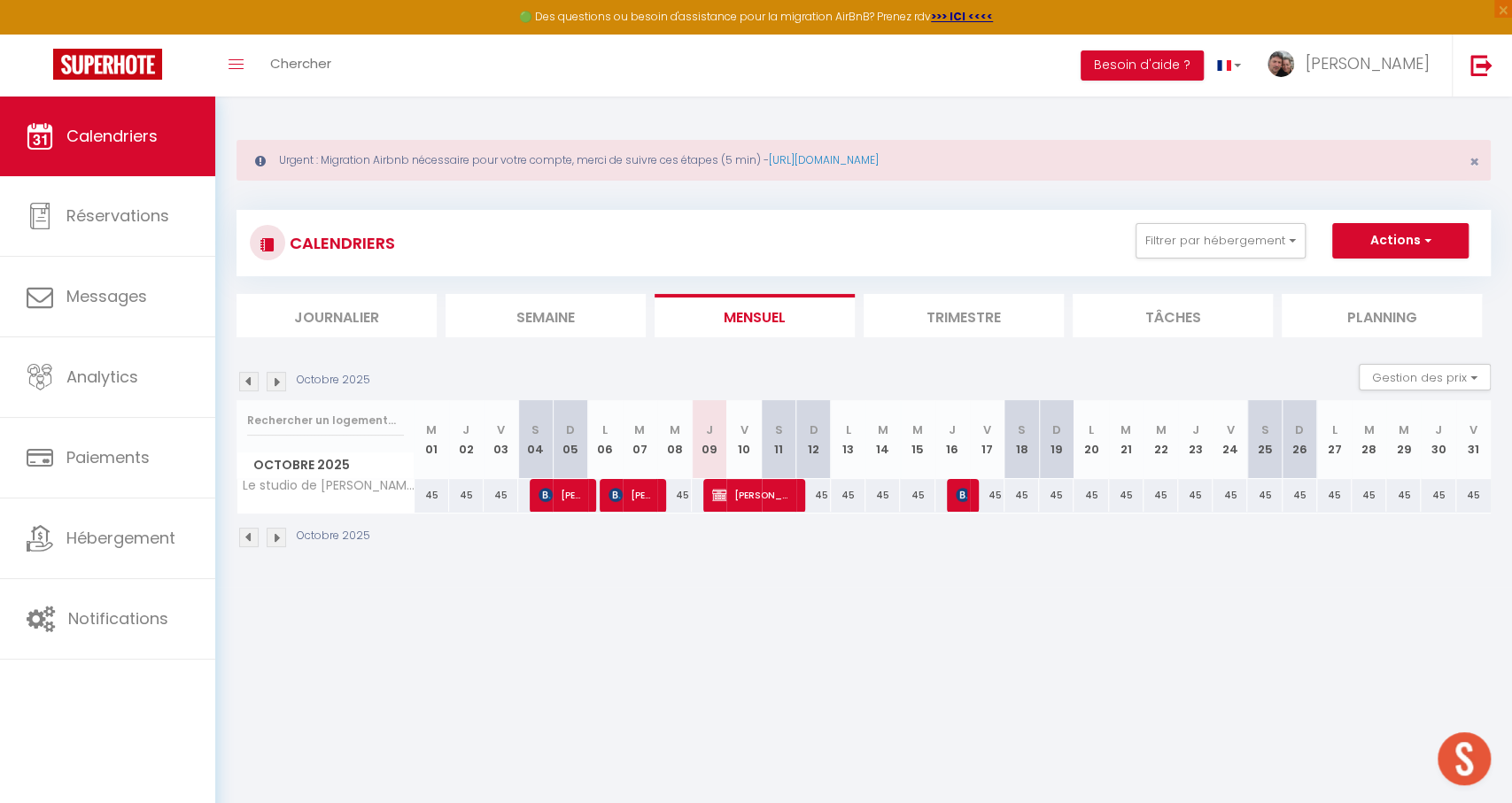
click at [767, 502] on span "[PERSON_NAME]" at bounding box center [752, 496] width 80 height 34
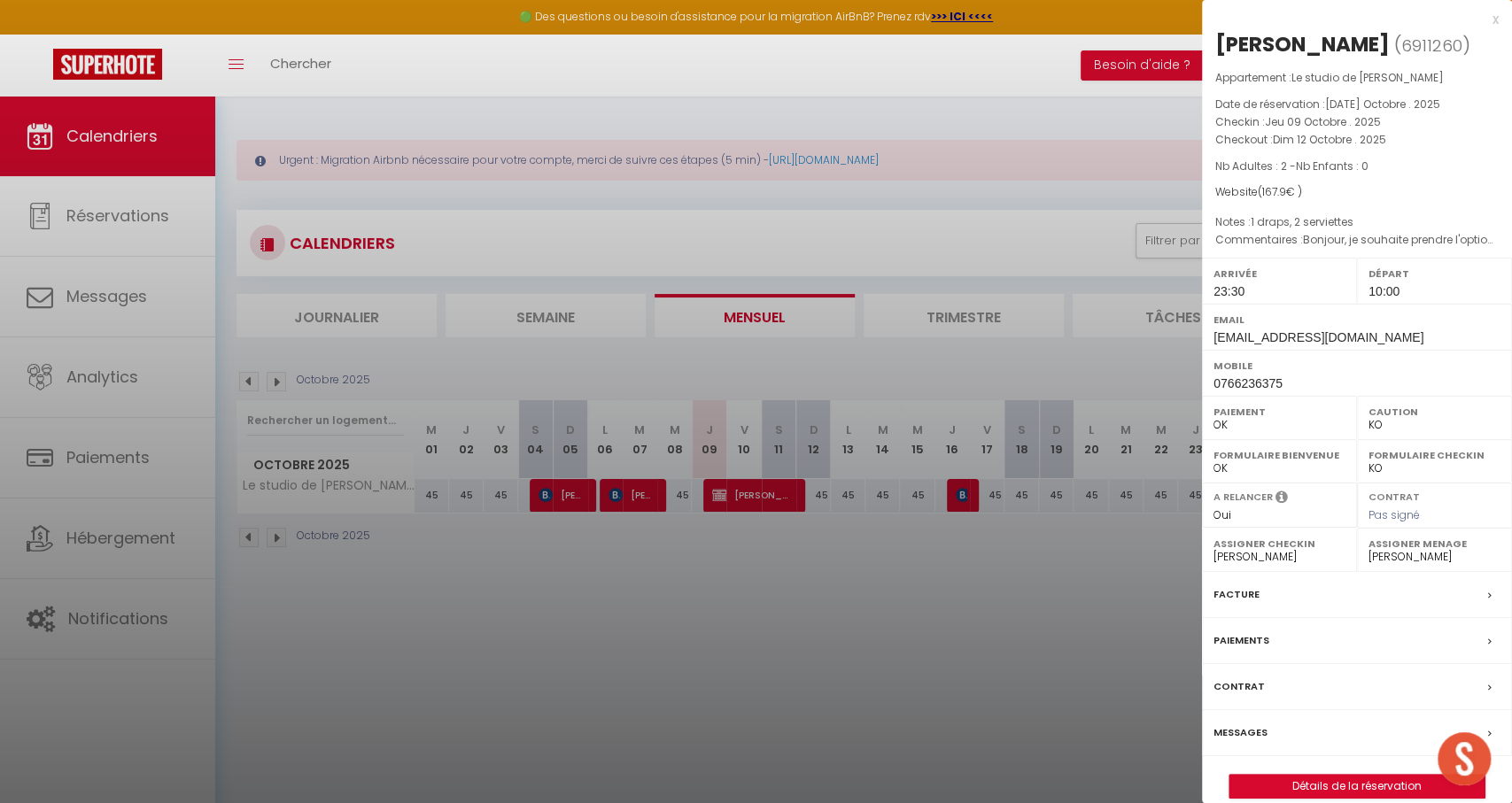
click at [1249, 730] on label "Messages" at bounding box center [1240, 733] width 54 height 19
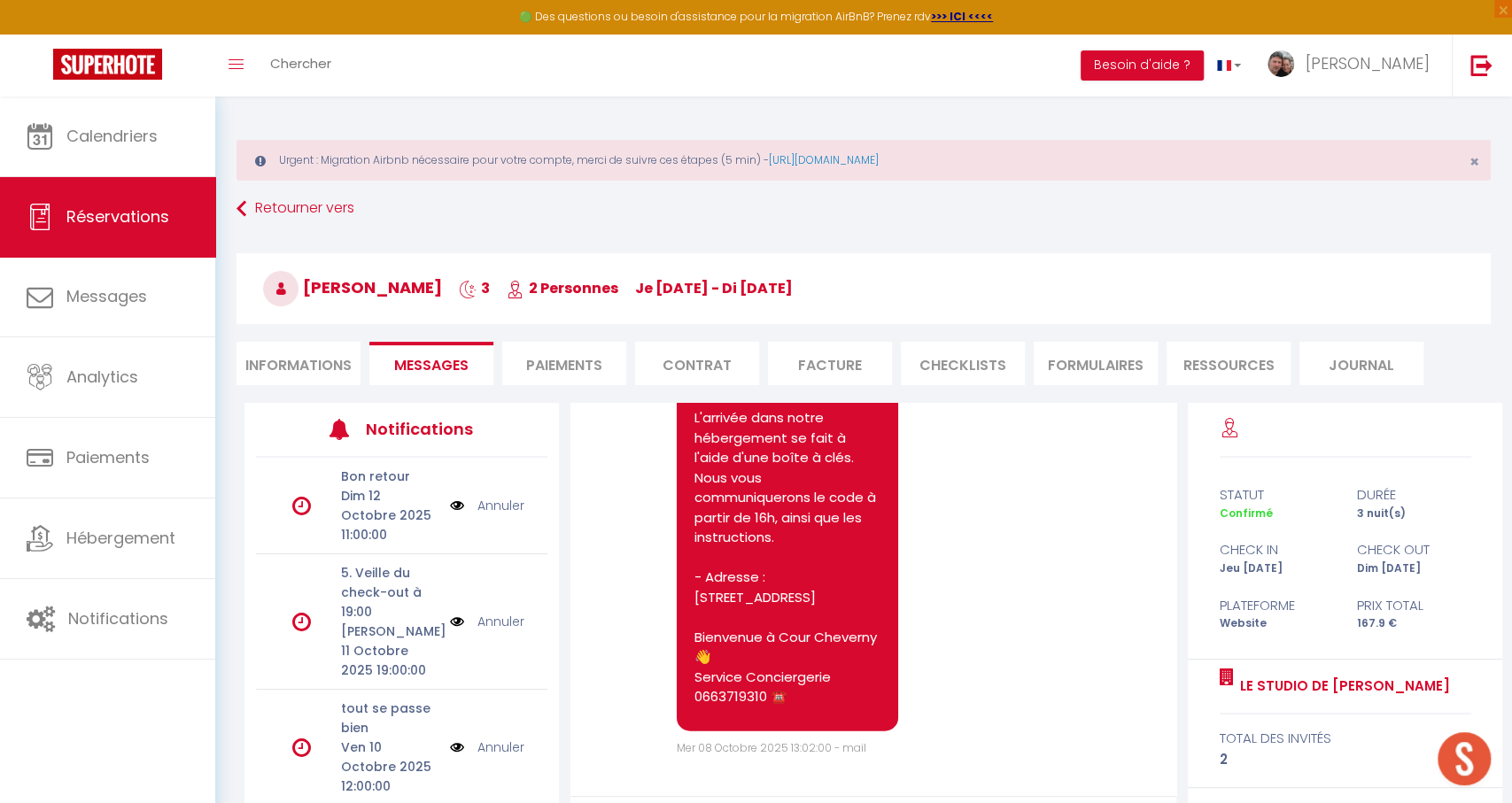
scroll to position [3158, 0]
click at [327, 372] on li "Informations" at bounding box center [298, 364] width 124 height 44
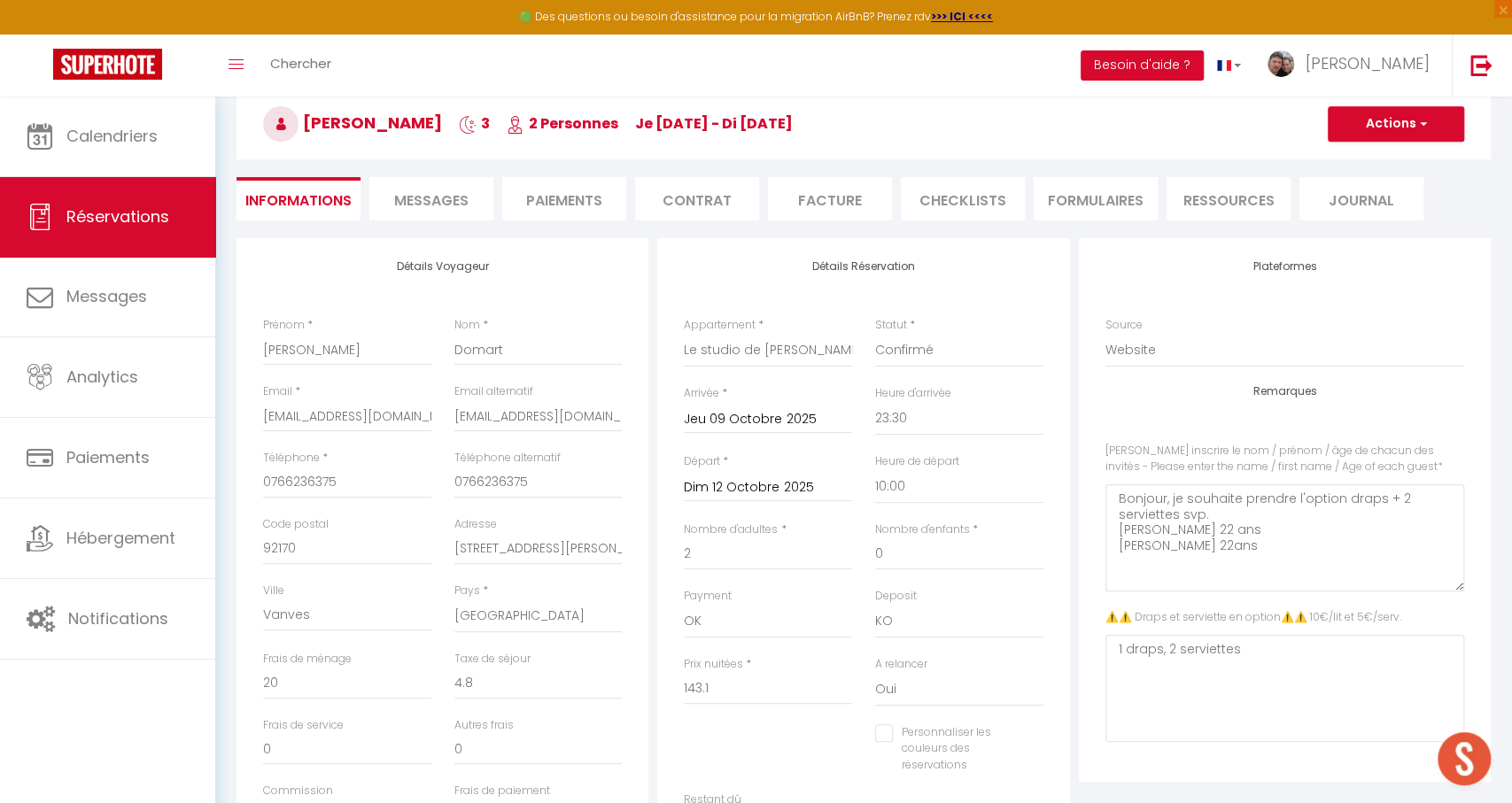
scroll to position [163, 0]
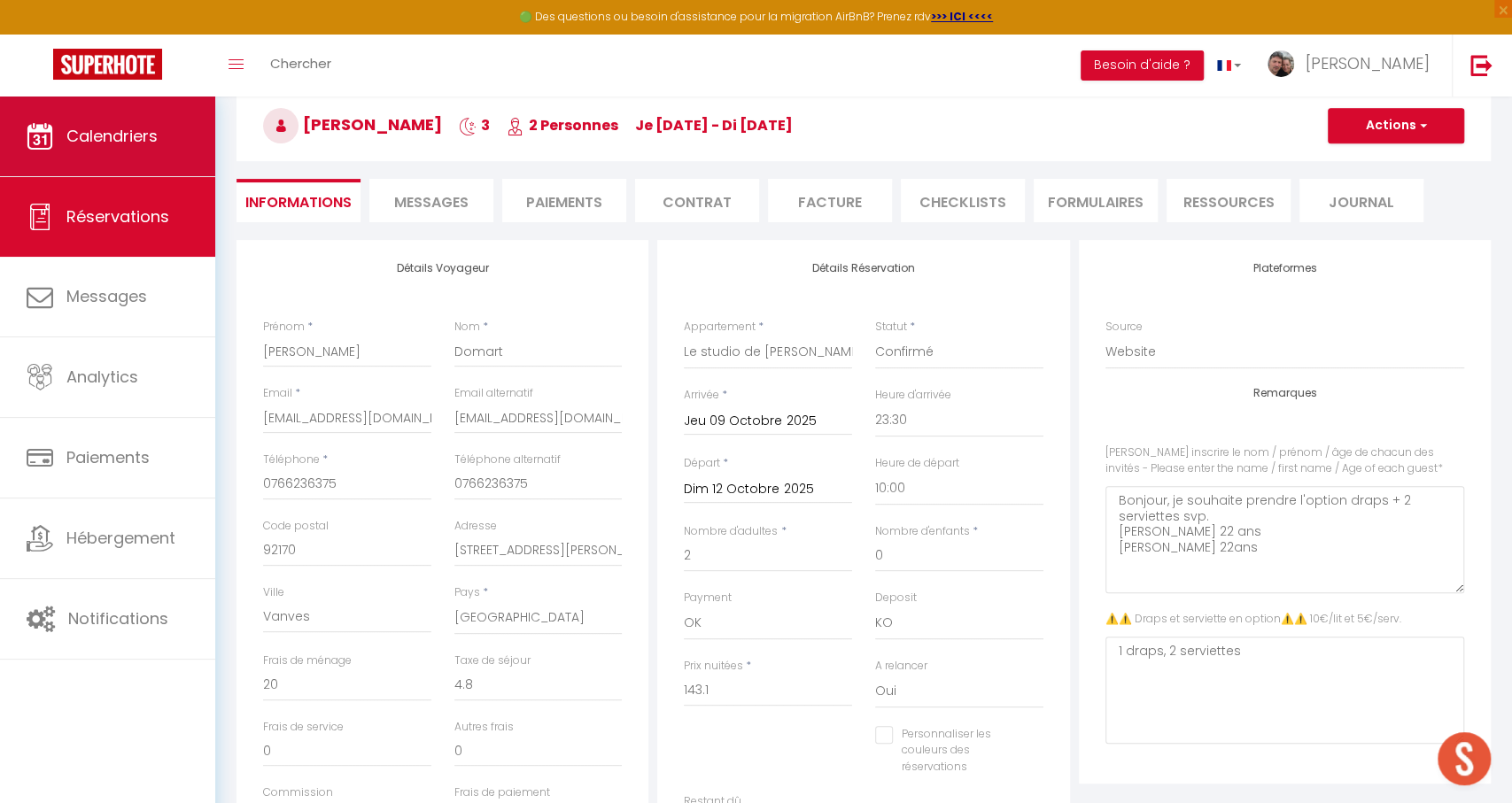
click at [151, 119] on link "Calendriers" at bounding box center [107, 135] width 215 height 79
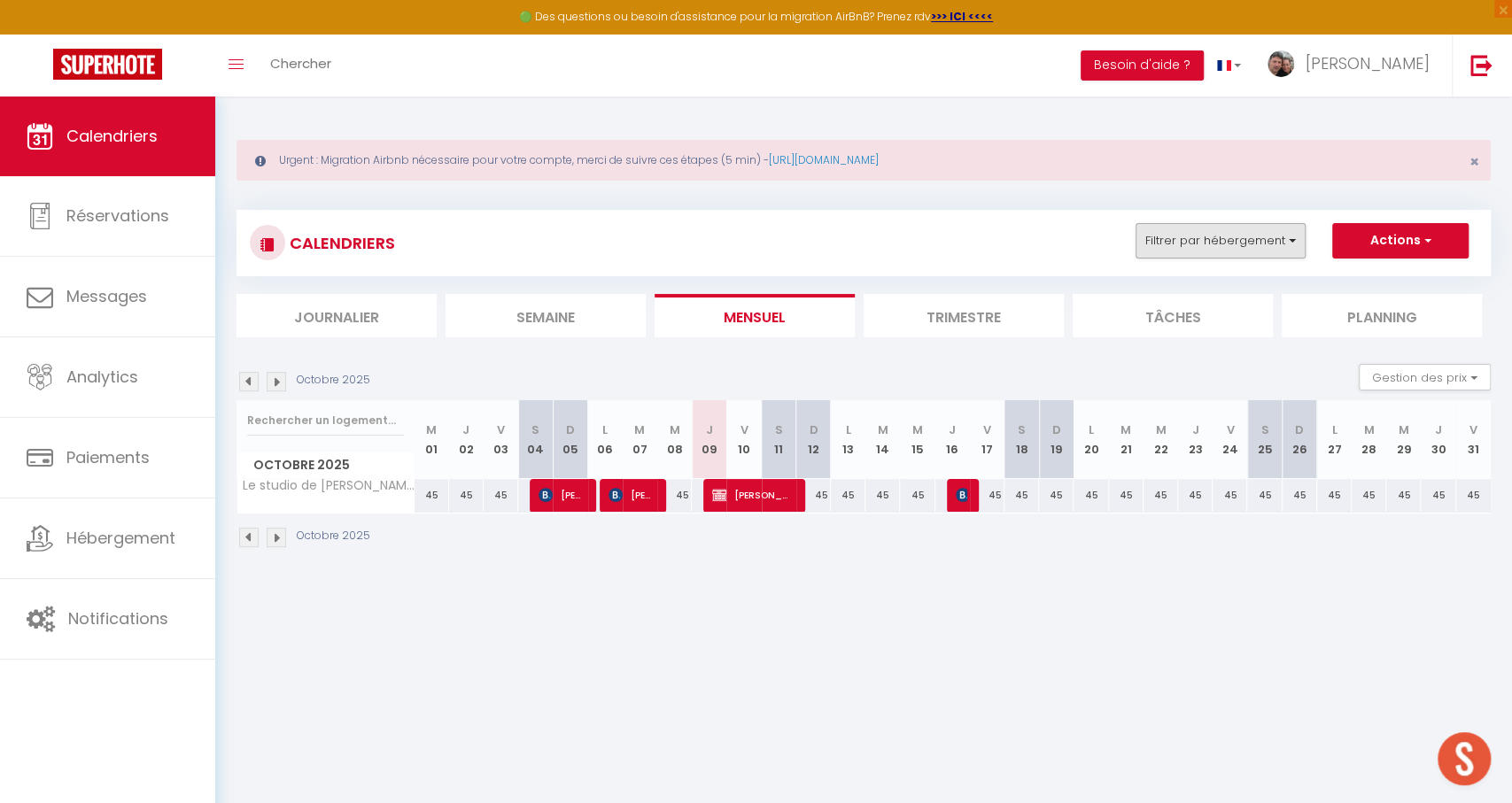
click at [1219, 235] on button "Filtrer par hébergement" at bounding box center [1220, 241] width 170 height 36
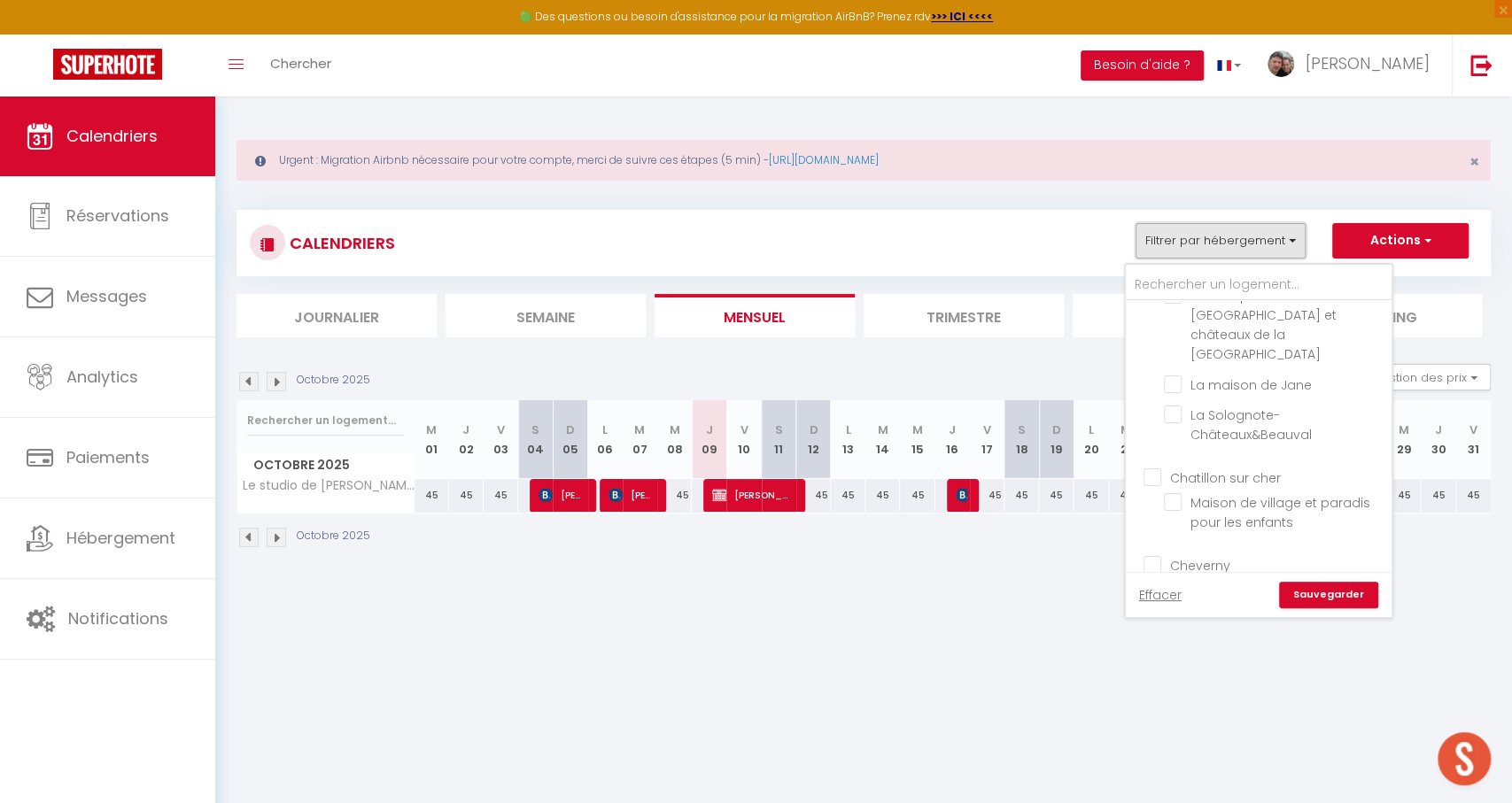
scroll to position [1198, 0]
click at [1185, 602] on input "Le studio de [PERSON_NAME]" at bounding box center [1275, 610] width 221 height 18
click at [1323, 586] on link "Sauvegarder" at bounding box center [1328, 595] width 99 height 27
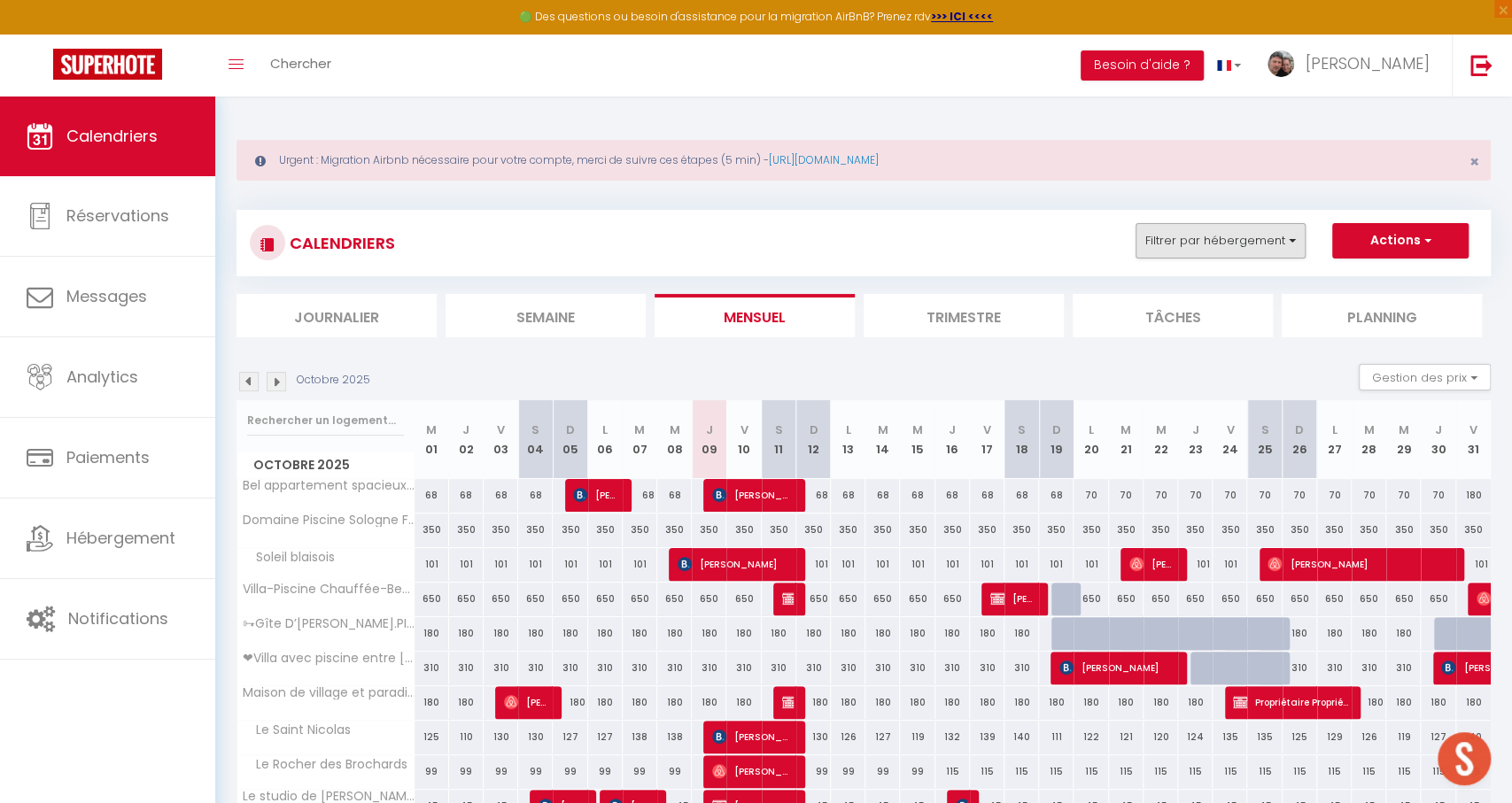
click at [1248, 234] on button "Filtrer par hébergement" at bounding box center [1220, 241] width 170 height 36
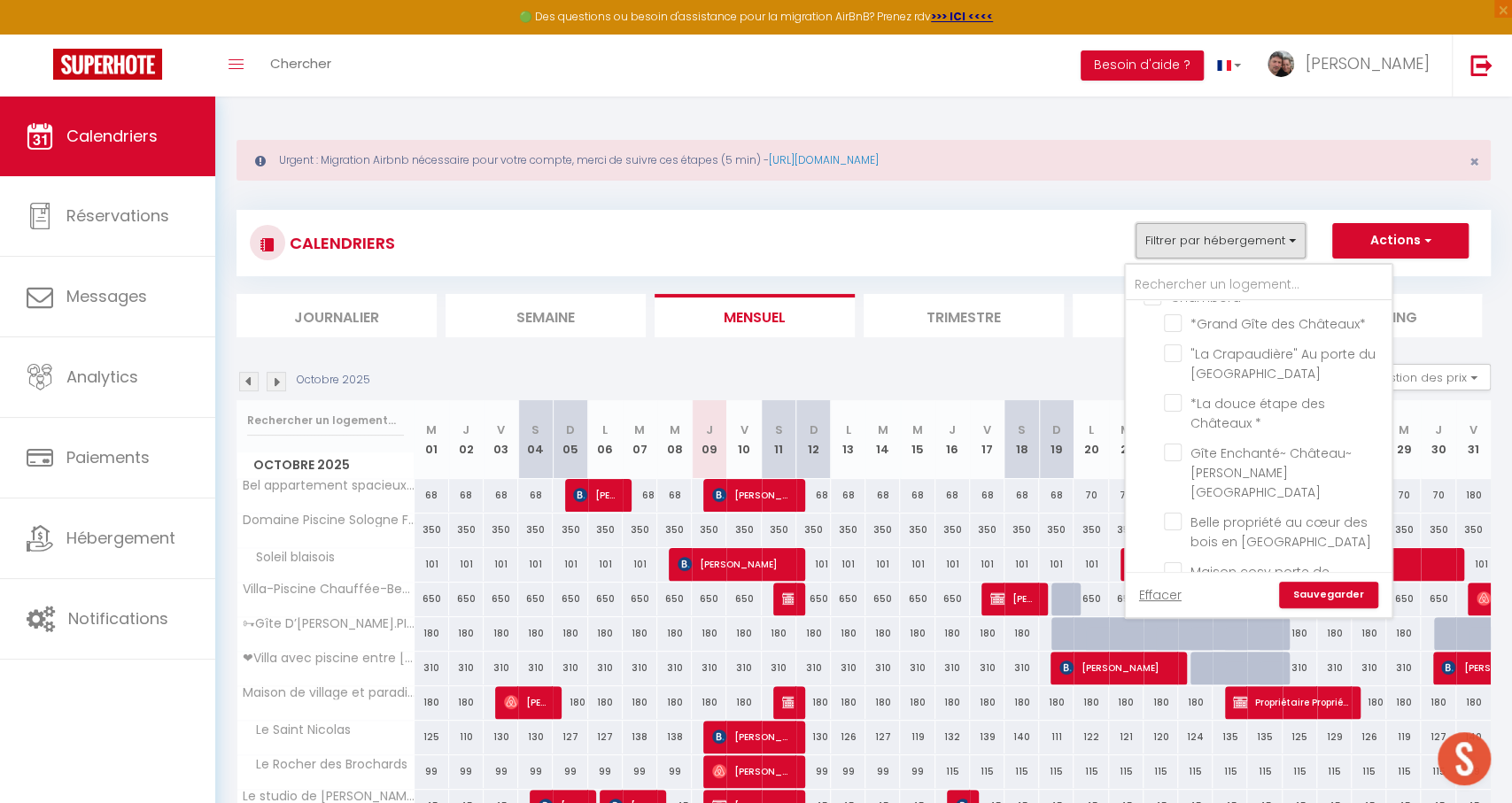
scroll to position [1825, 0]
click at [1212, 561] on input "Maison cosy porte de Chambord prox, [GEOGRAPHIC_DATA], [GEOGRAPHIC_DATA]" at bounding box center [1275, 569] width 221 height 18
click at [1355, 590] on link "Sauvegarder" at bounding box center [1328, 595] width 99 height 27
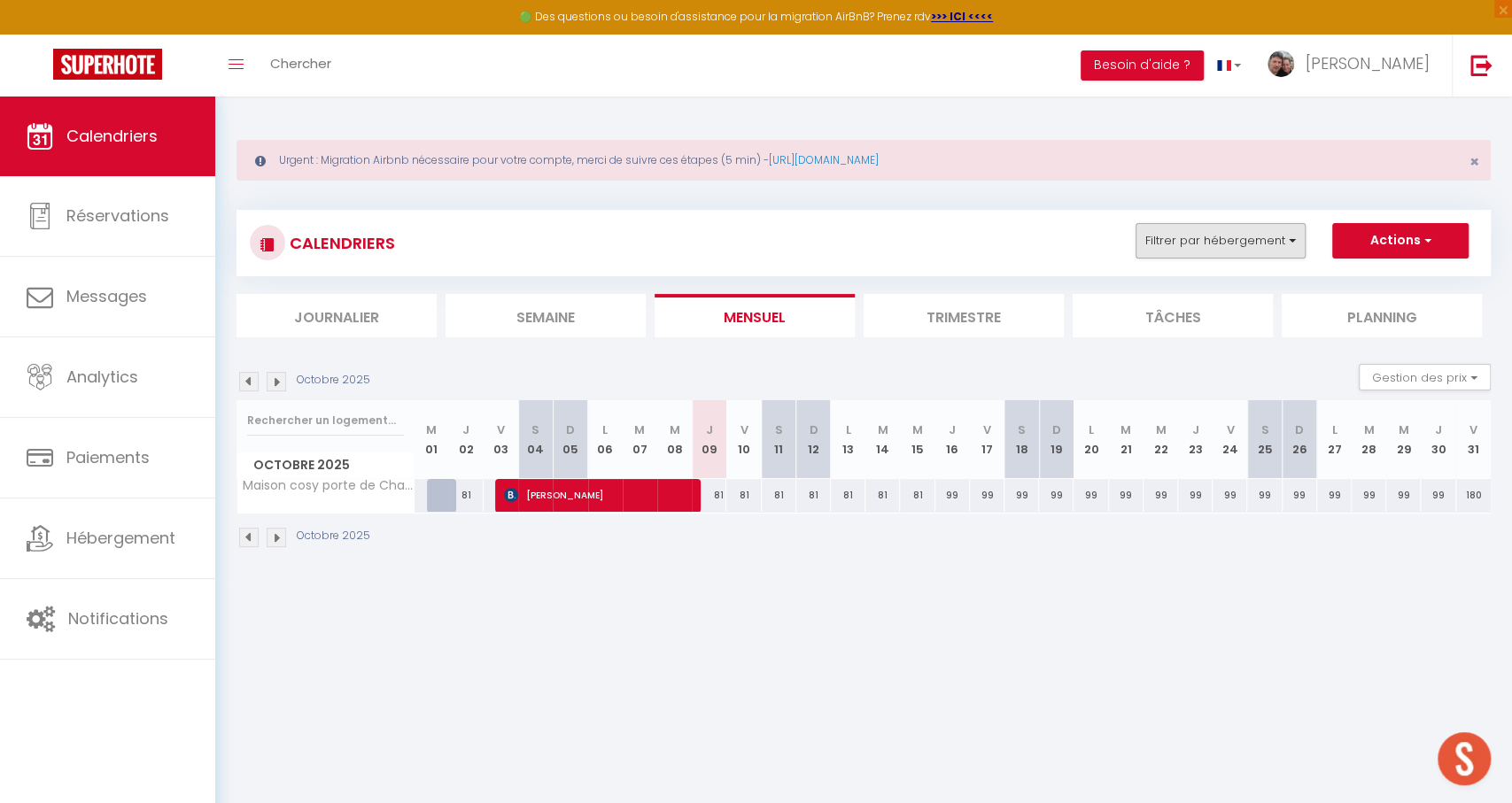
click at [1164, 238] on button "Filtrer par hébergement" at bounding box center [1220, 241] width 170 height 36
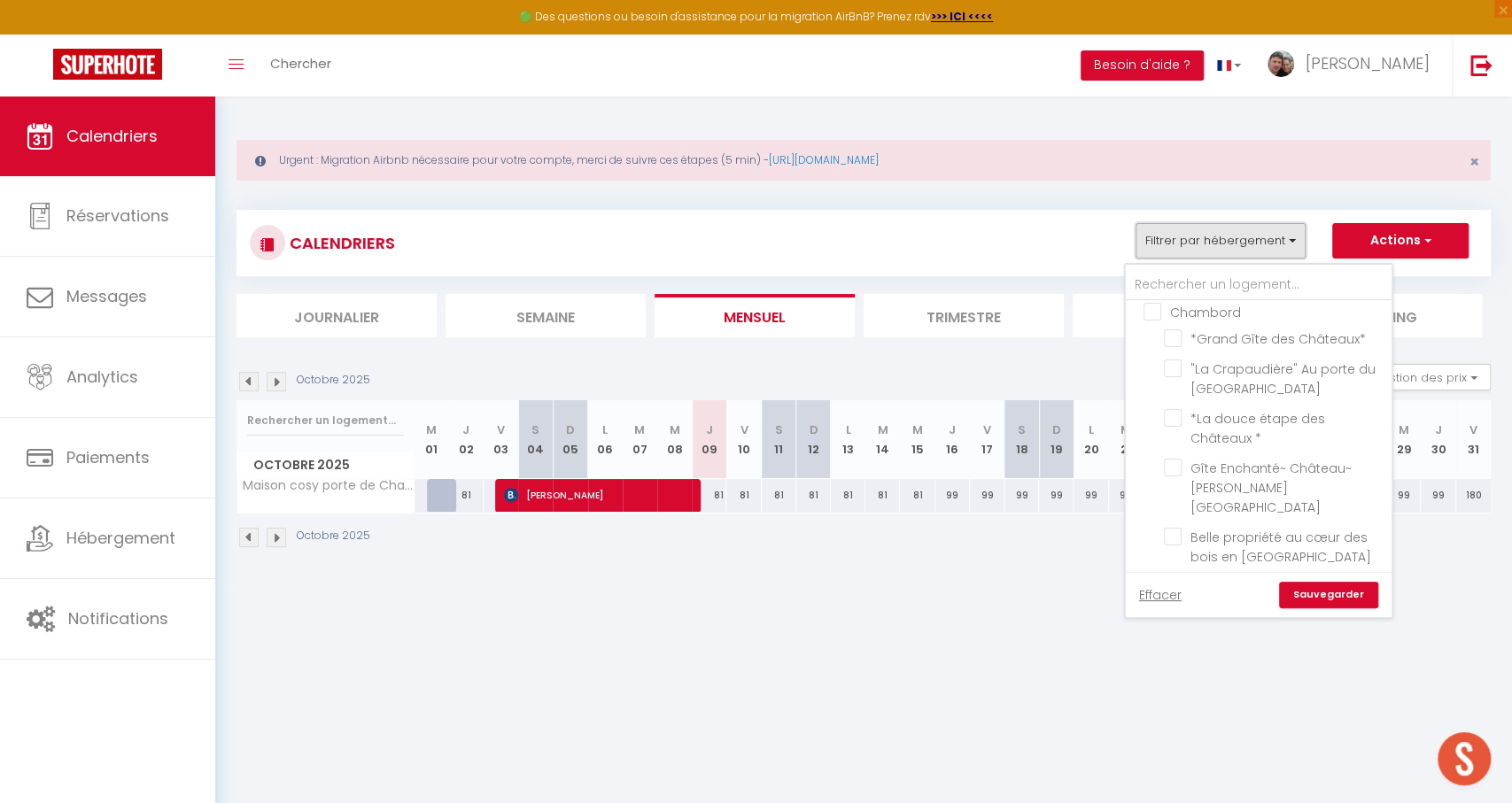
scroll to position [1814, 0]
drag, startPoint x: 1168, startPoint y: 424, endPoint x: 1327, endPoint y: 558, distance: 207.9
click at [1168, 572] on input "Maison cosy porte de Chambord prox, [GEOGRAPHIC_DATA], [GEOGRAPHIC_DATA]" at bounding box center [1275, 581] width 221 height 18
click at [1344, 599] on link "Sauvegarder" at bounding box center [1328, 595] width 99 height 27
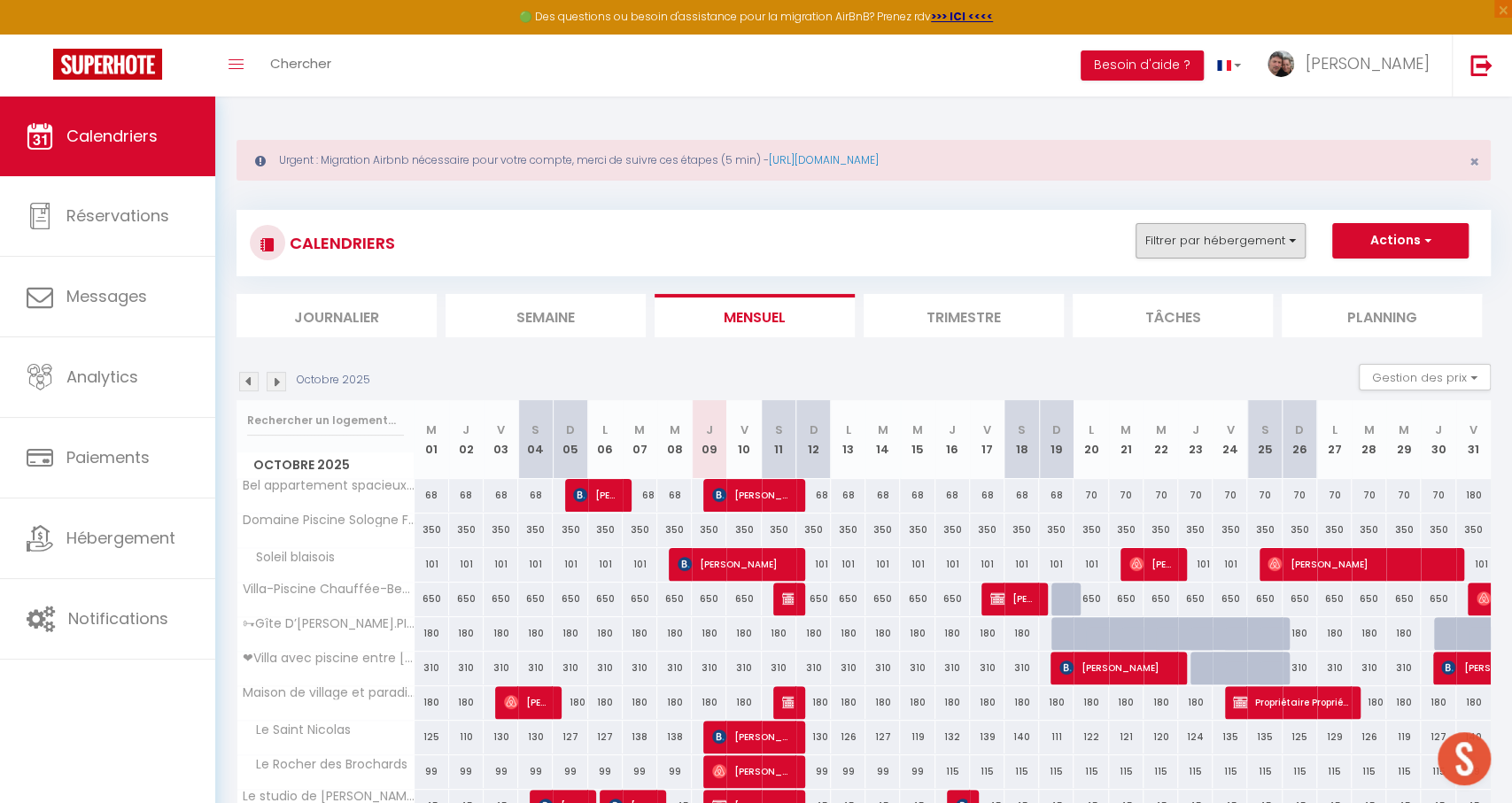
click at [1226, 244] on button "Filtrer par hébergement" at bounding box center [1220, 241] width 170 height 36
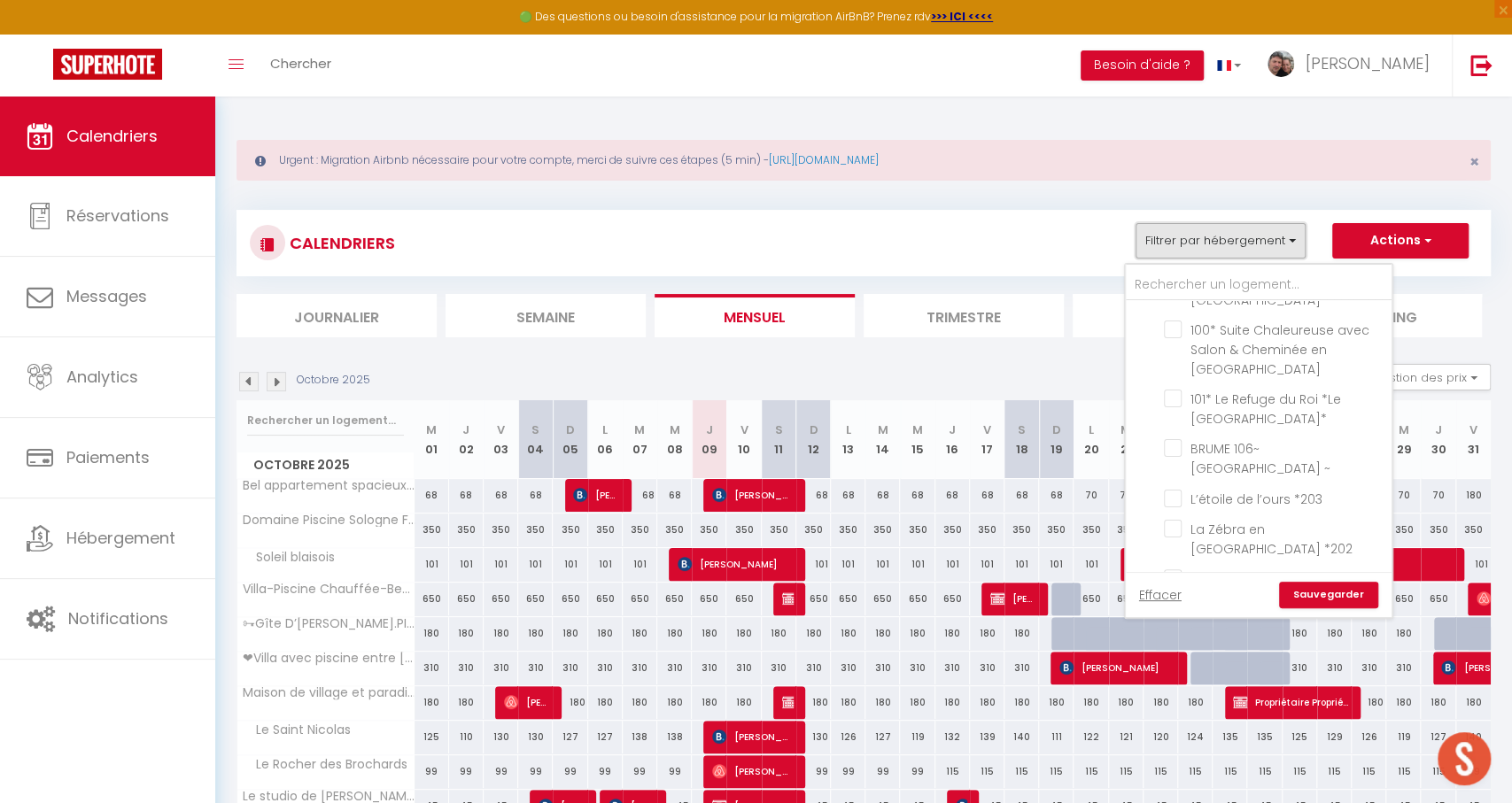
scroll to position [2657, 0]
click at [1197, 770] on input "Domaine Piscine Sologne Famille 15 pers" at bounding box center [1275, 779] width 221 height 18
drag, startPoint x: 1329, startPoint y: 583, endPoint x: 1284, endPoint y: 586, distance: 45.1
click at [1327, 584] on link "Sauvegarder" at bounding box center [1328, 595] width 99 height 27
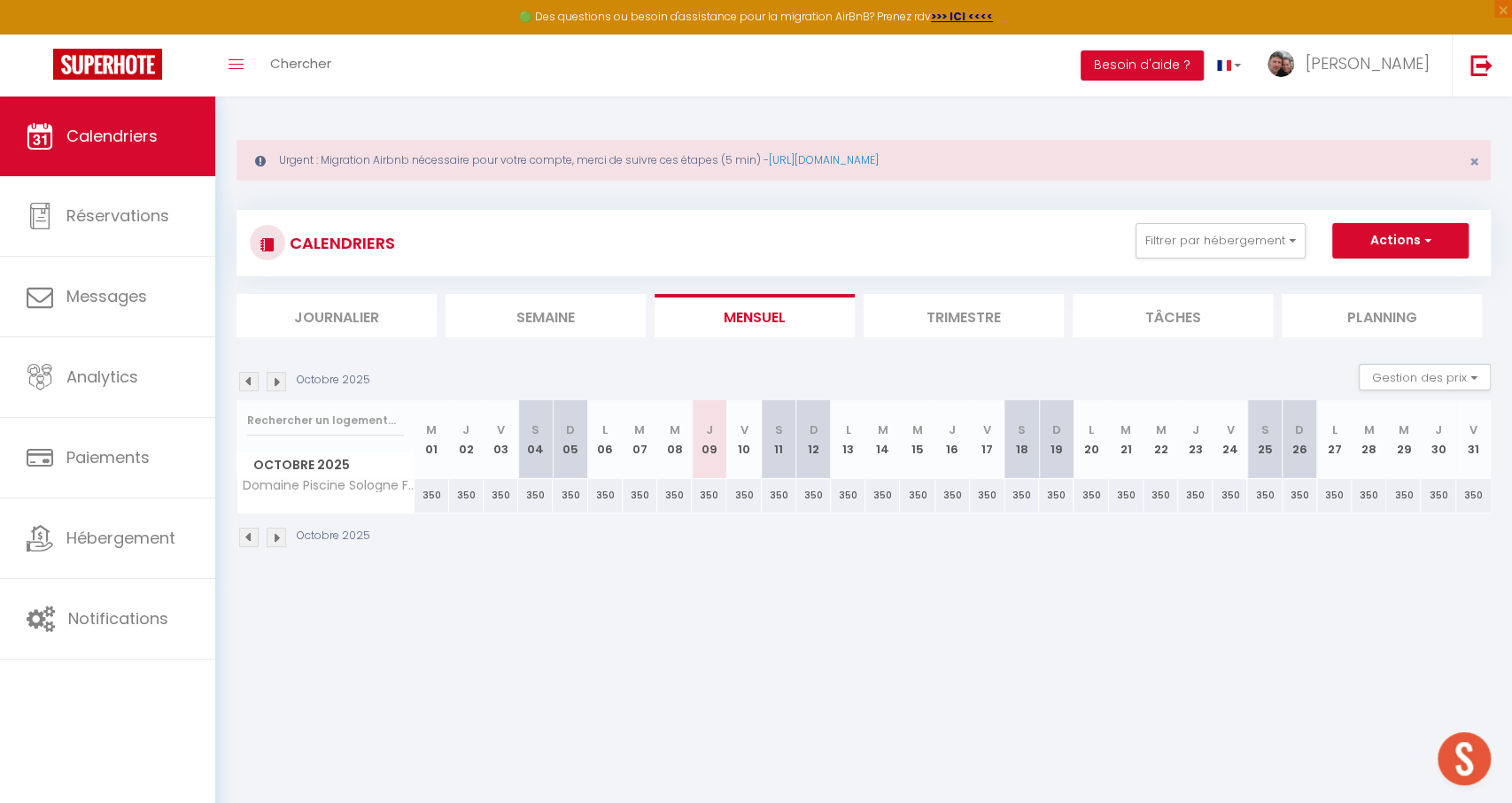
click at [973, 308] on li "Trimestre" at bounding box center [964, 315] width 201 height 44
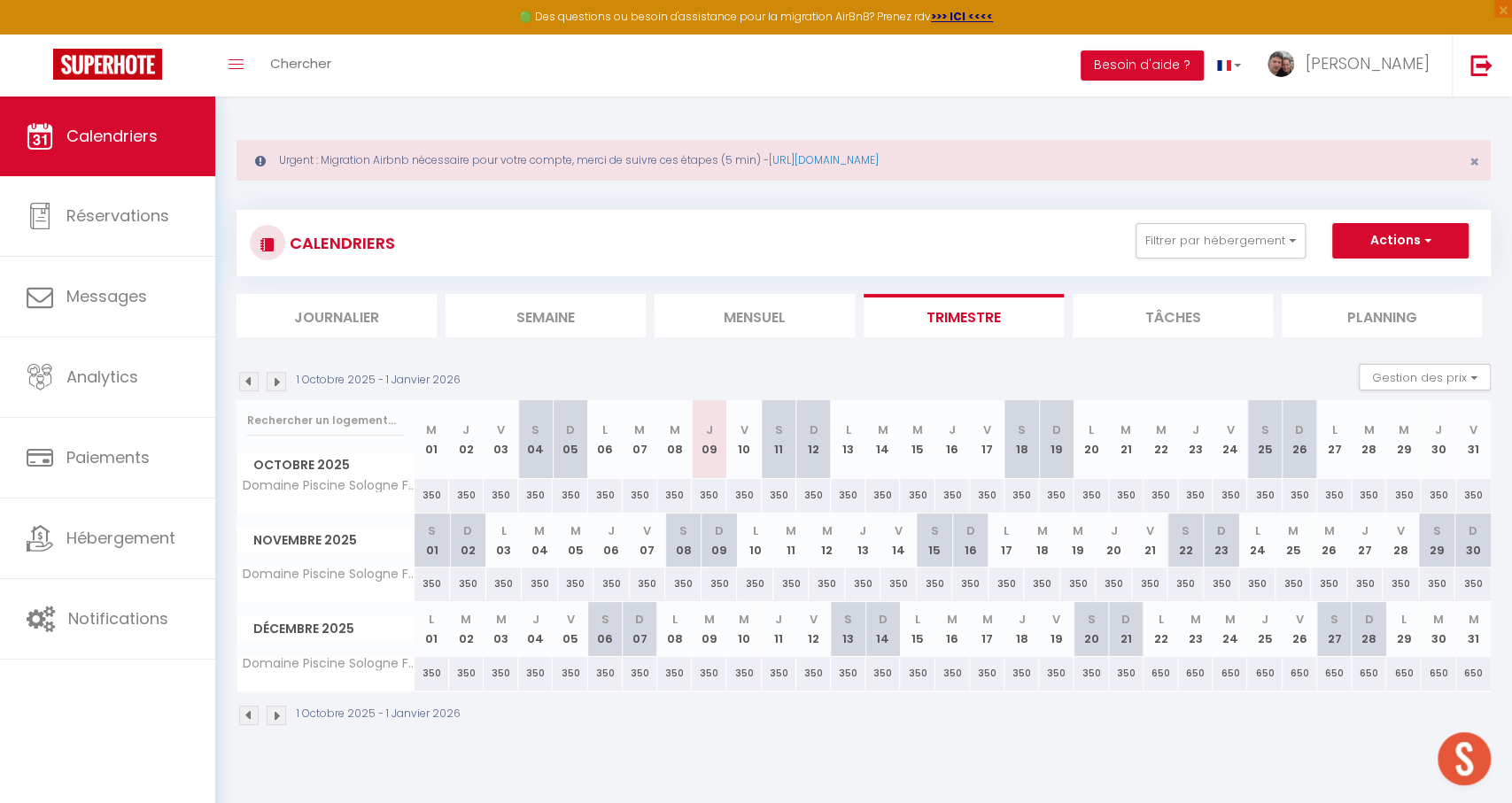
click at [1236, 269] on div "CALENDRIERS Filtrer par hébergement CHEMERY La Riolle ★ Zoo de [GEOGRAPHIC_DATA…" at bounding box center [863, 242] width 1254 height 67
click at [1238, 251] on button "Filtrer par hébergement" at bounding box center [1220, 241] width 170 height 36
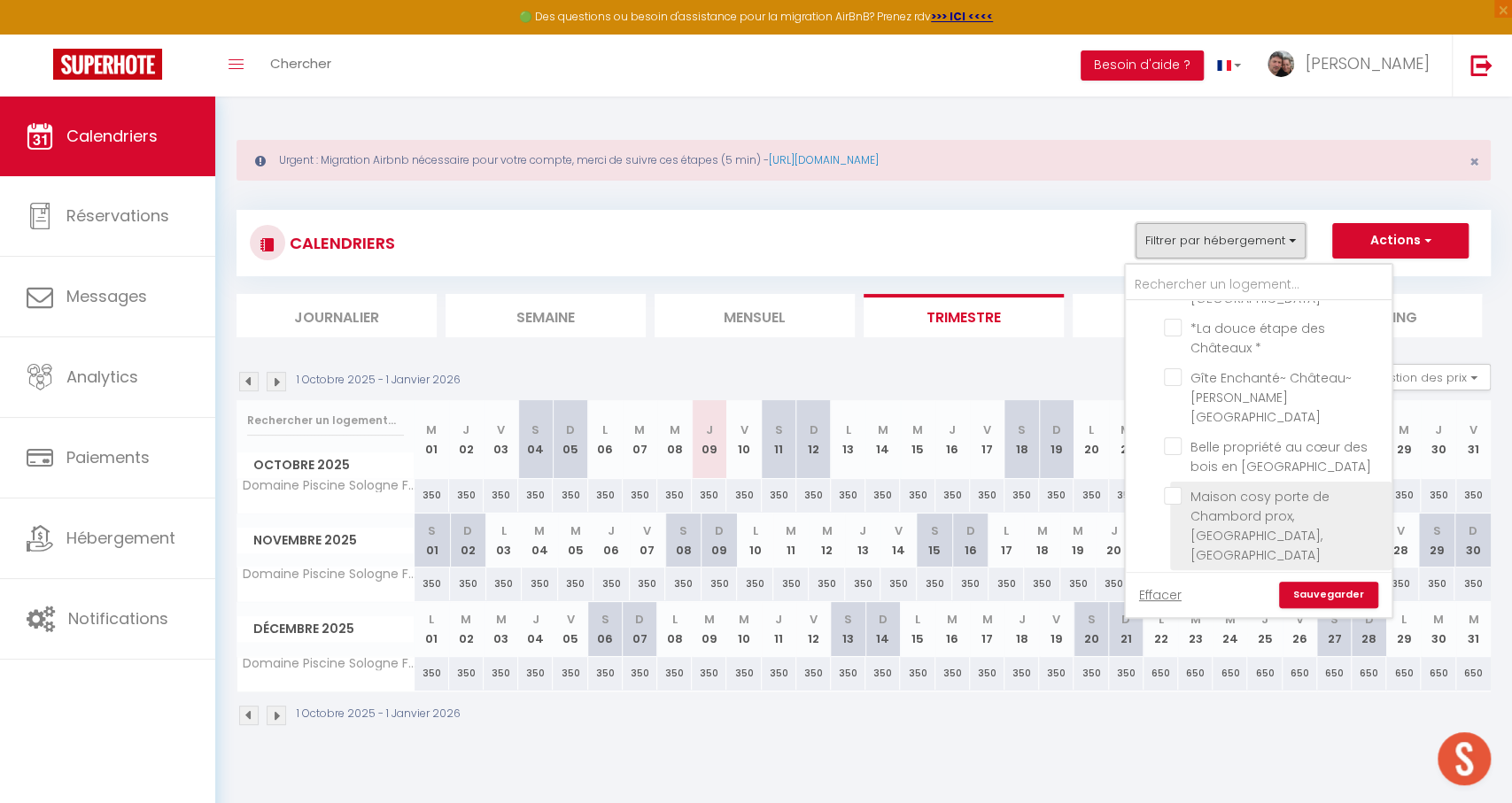
scroll to position [1913, 0]
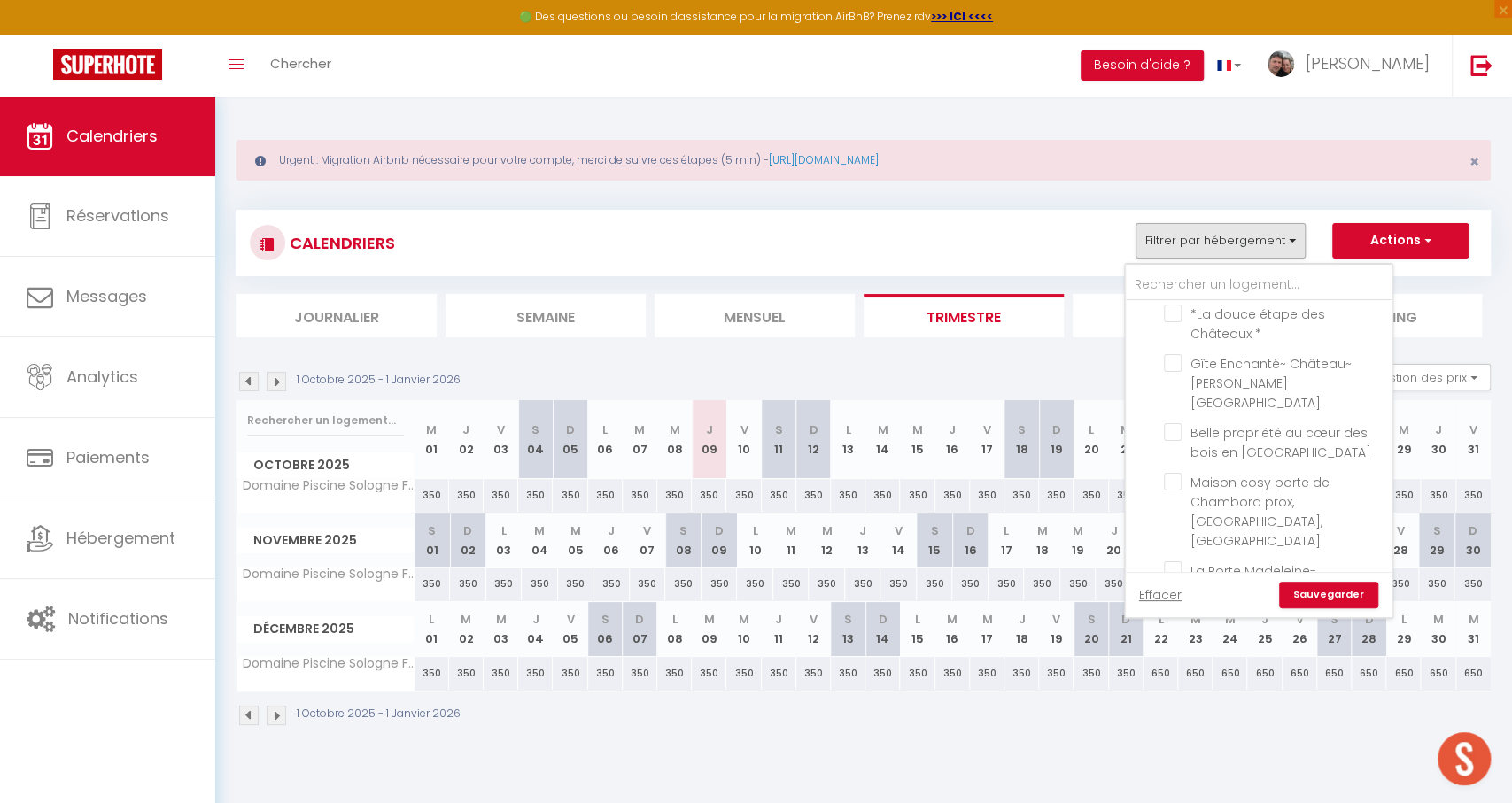
click at [1172, 642] on input "[GEOGRAPHIC_DATA] et [GEOGRAPHIC_DATA] à vélo" at bounding box center [1275, 651] width 221 height 18
drag, startPoint x: 1318, startPoint y: 594, endPoint x: 1304, endPoint y: 594, distance: 14.0
click at [1304, 594] on link "Sauvegarder" at bounding box center [1328, 595] width 99 height 27
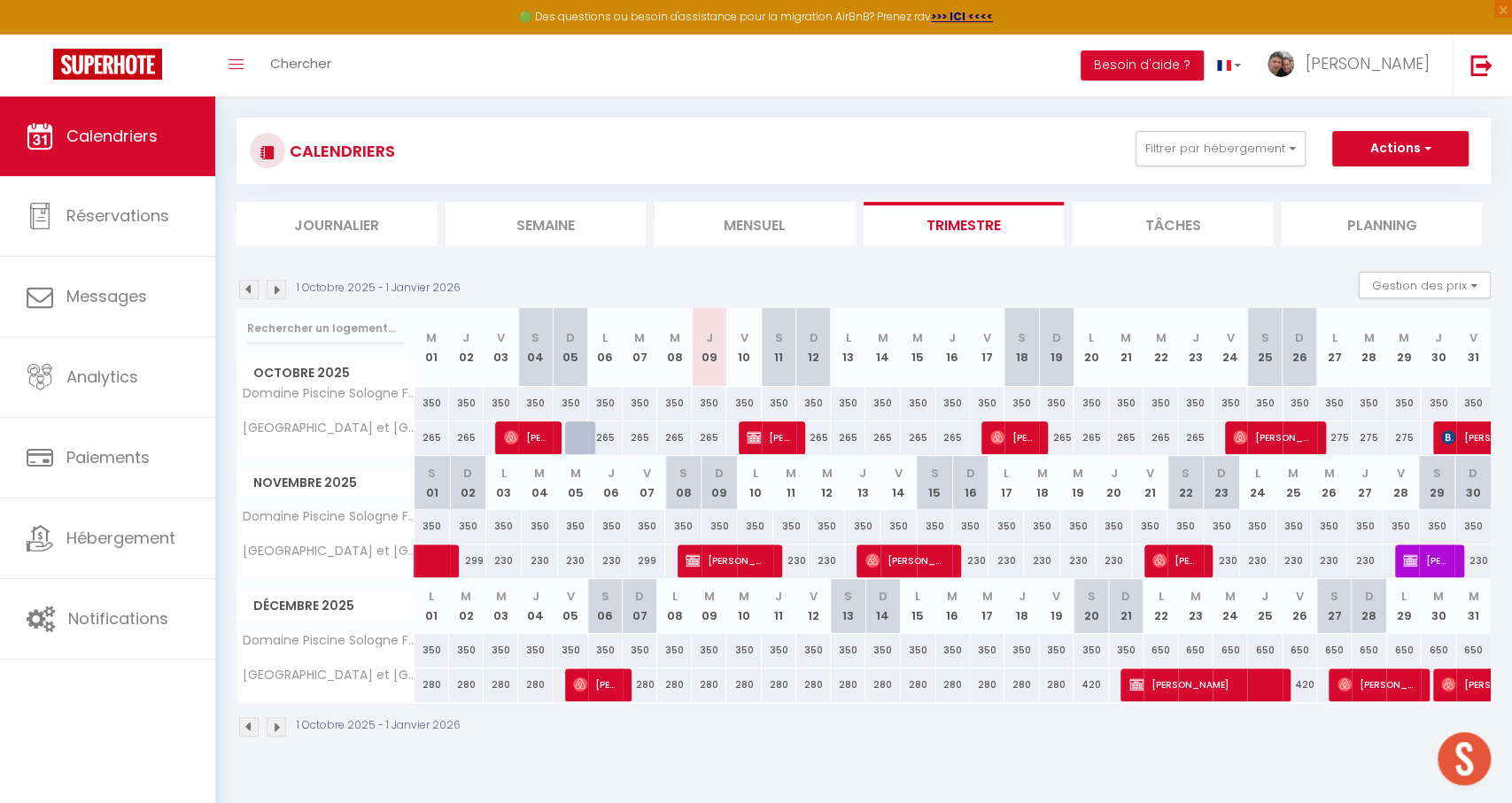
scroll to position [96, 0]
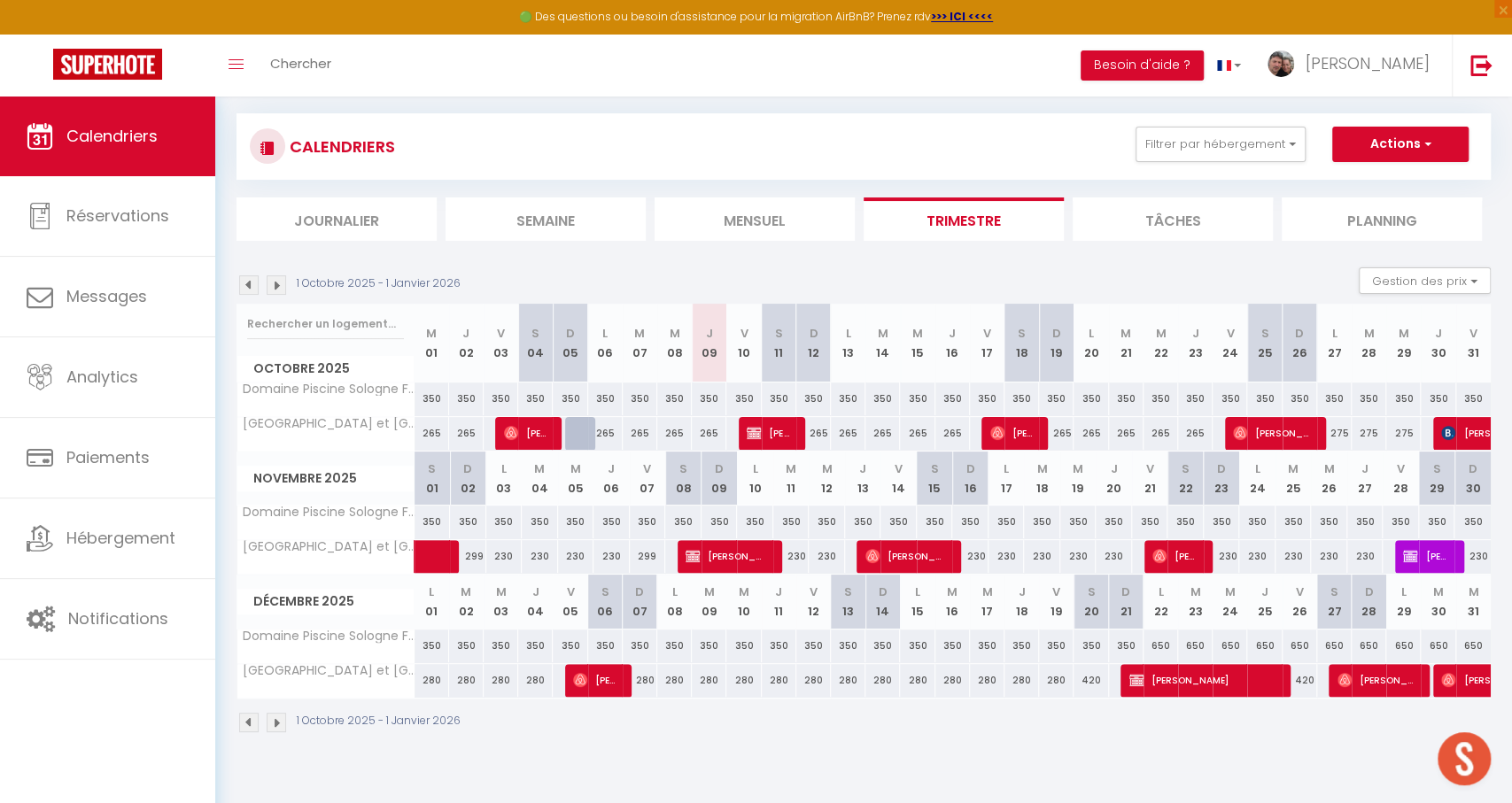
click at [1445, 554] on span "[PERSON_NAME]" at bounding box center [1426, 556] width 46 height 34
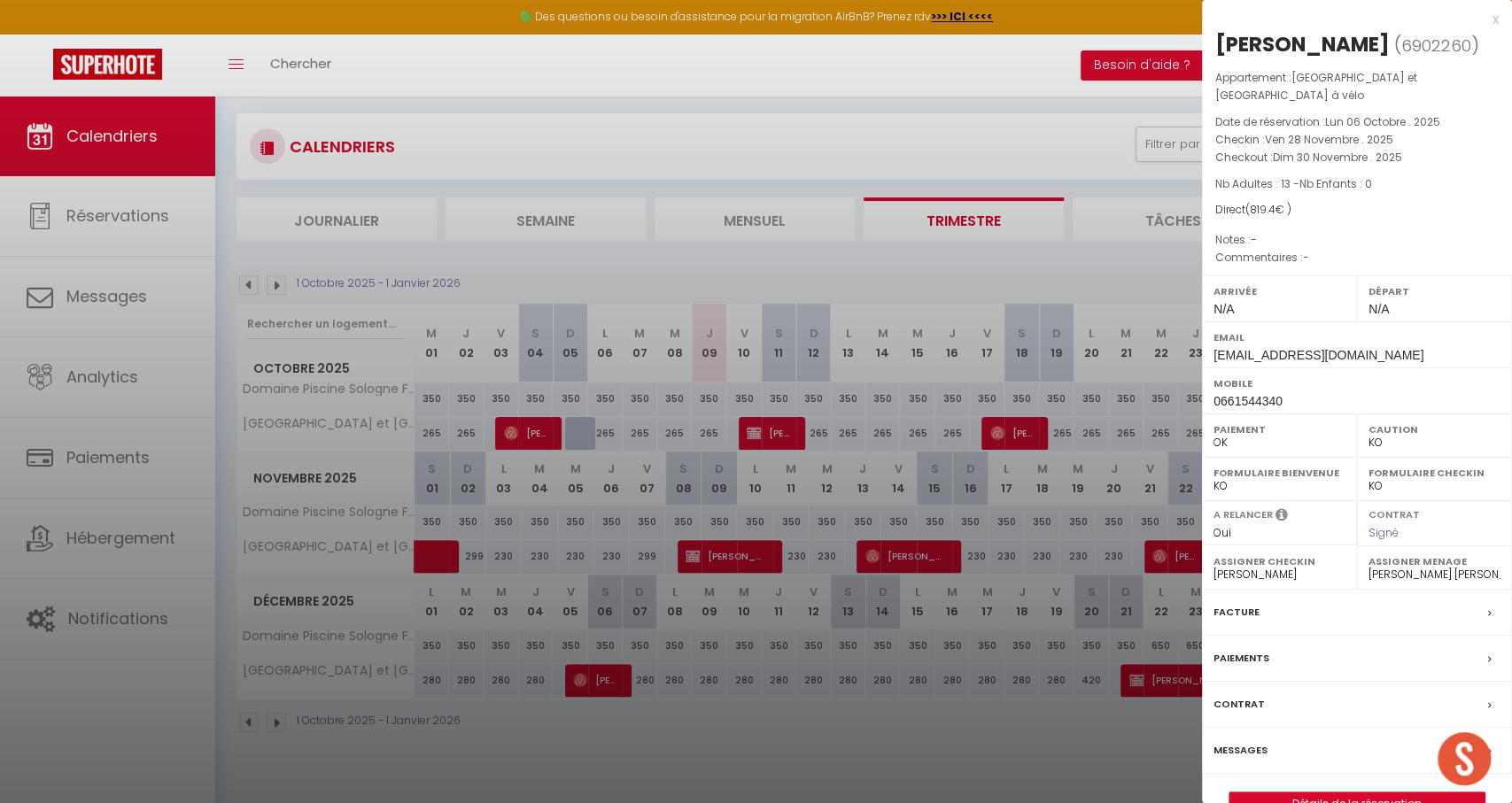
click at [386, 388] on div at bounding box center [756, 401] width 1512 height 803
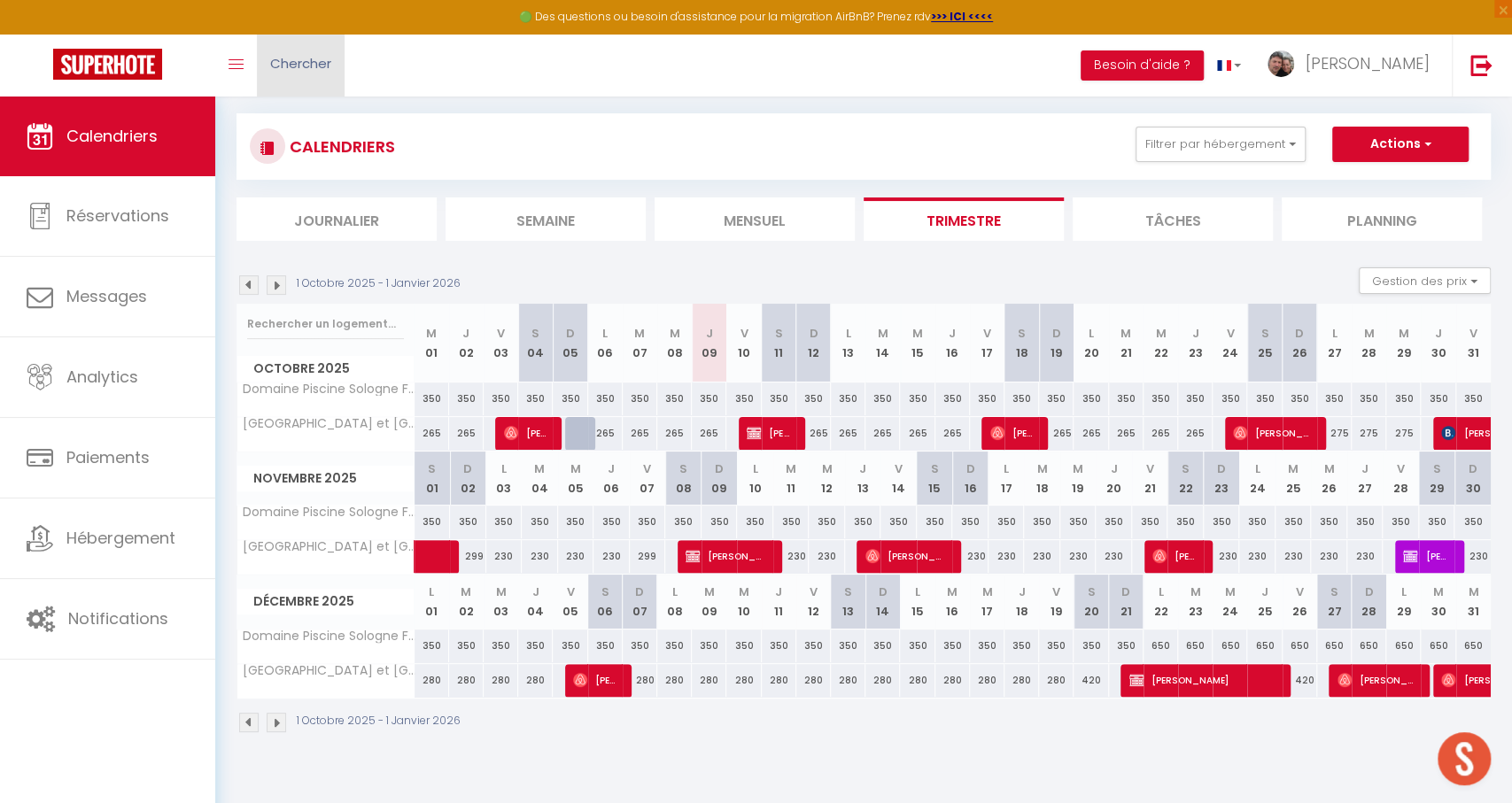
drag, startPoint x: 356, startPoint y: 52, endPoint x: 345, endPoint y: 56, distance: 11.7
click at [356, 52] on div "Toggle menubar Chercher BUTTON Besoin d'aide ? [PERSON_NAME] Équipe" at bounding box center [813, 66] width 1370 height 62
click at [339, 58] on link "Chercher" at bounding box center [300, 66] width 87 height 62
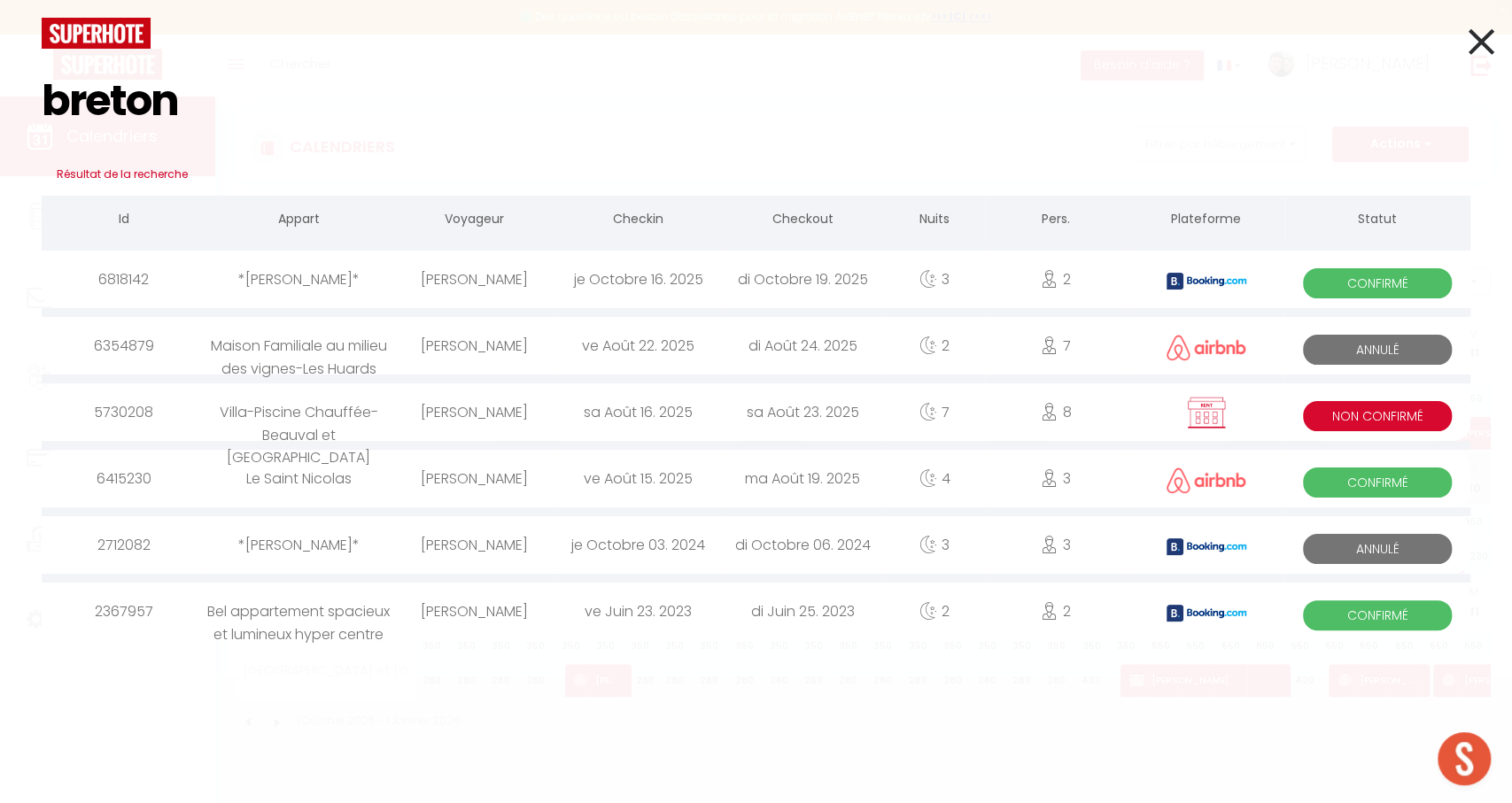
click at [742, 271] on div "di Octobre 19. 2025" at bounding box center [802, 279] width 165 height 58
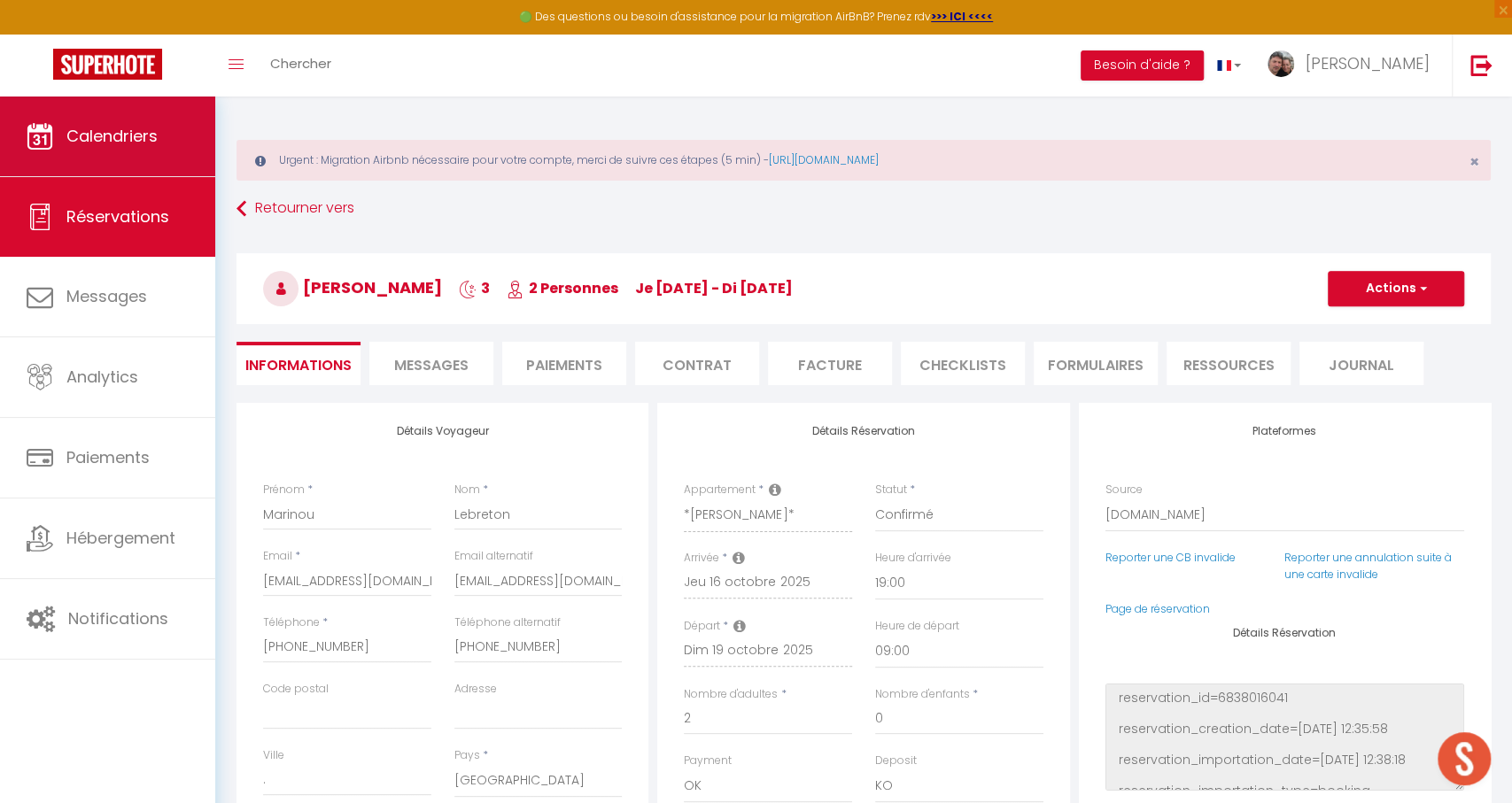
click at [127, 128] on span "Calendriers" at bounding box center [112, 135] width 91 height 22
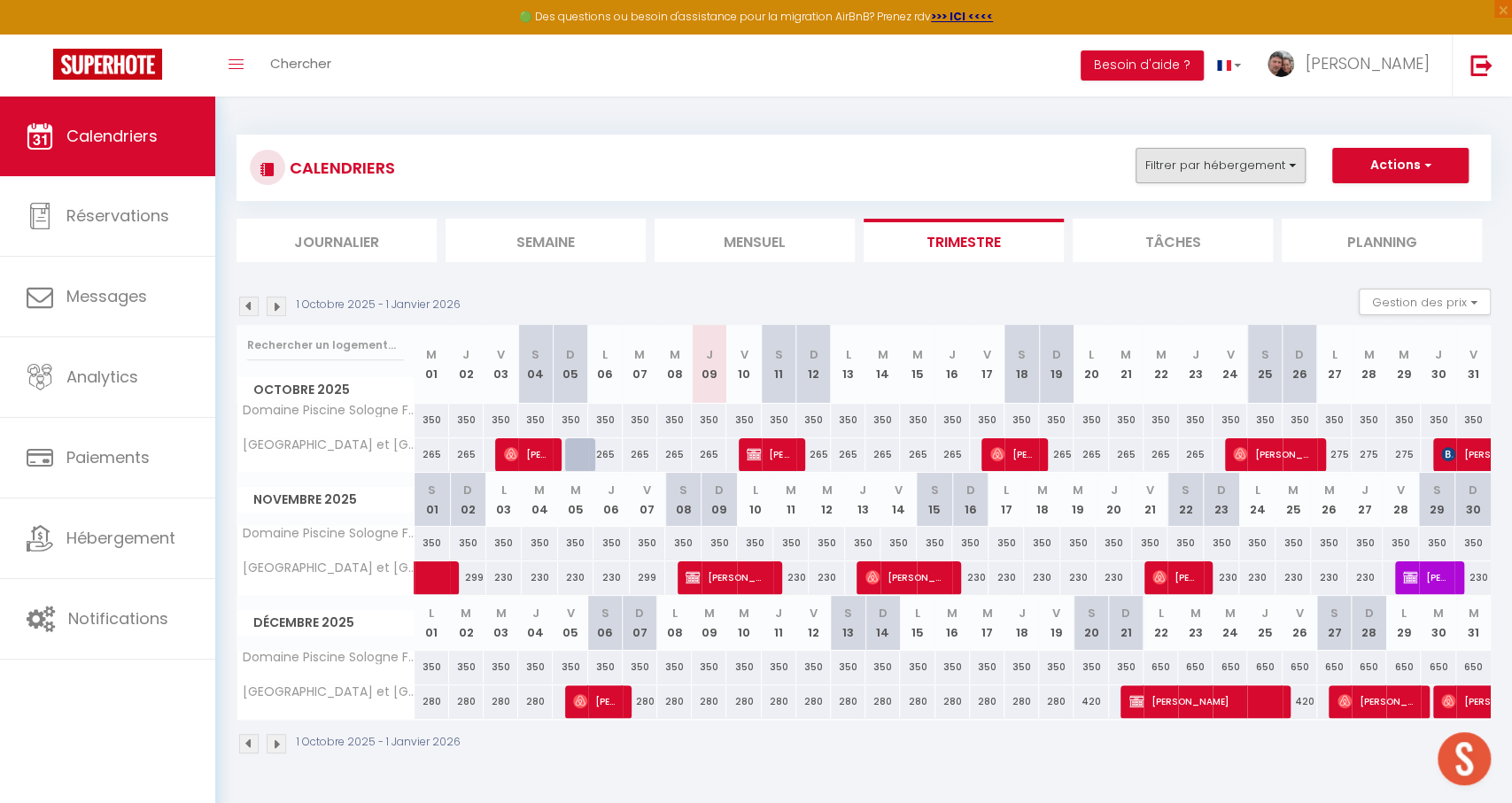
click at [1218, 170] on button "Filtrer par hébergement" at bounding box center [1220, 166] width 170 height 36
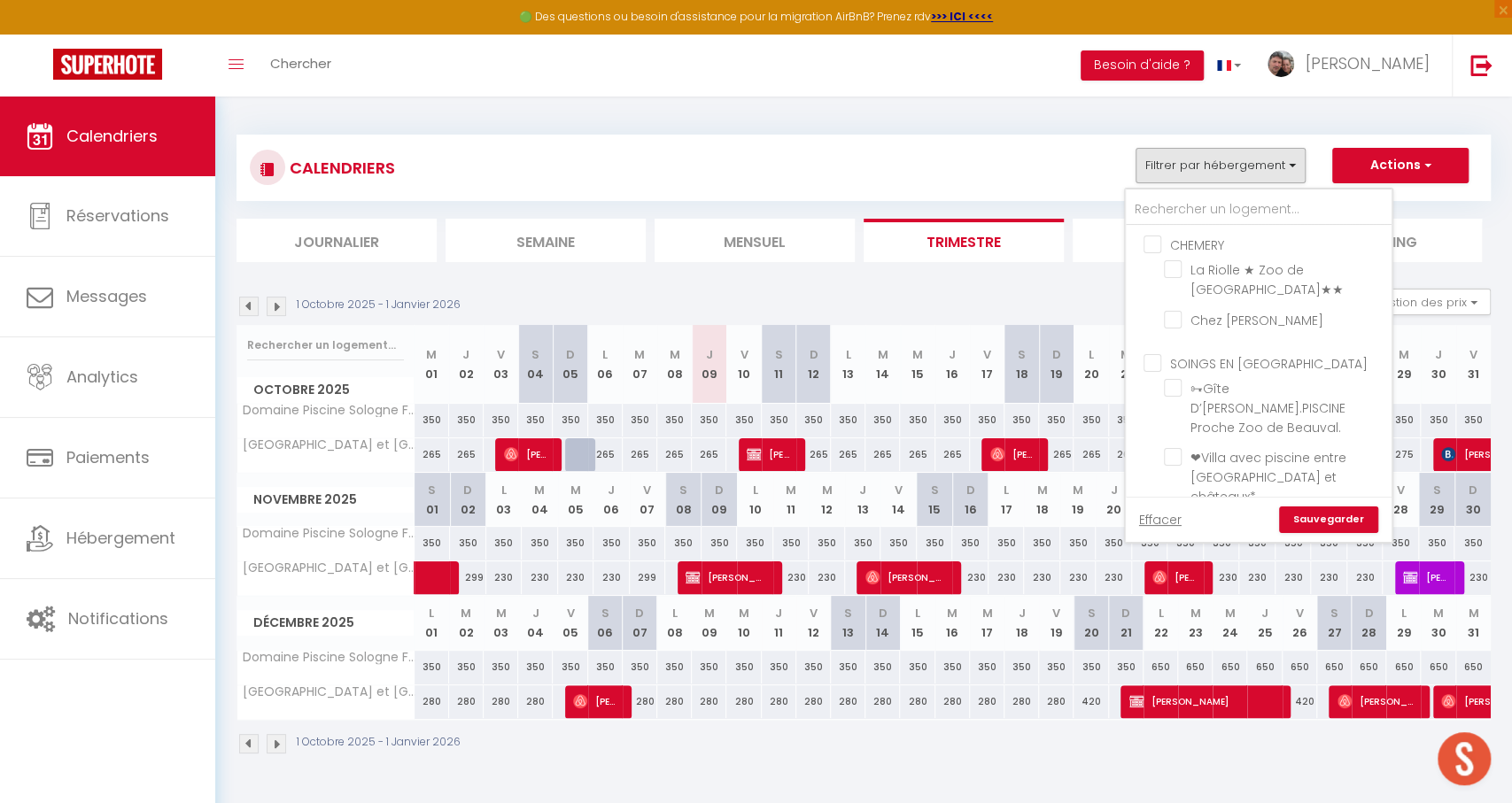
click at [1155, 512] on link "Effacer" at bounding box center [1161, 520] width 43 height 20
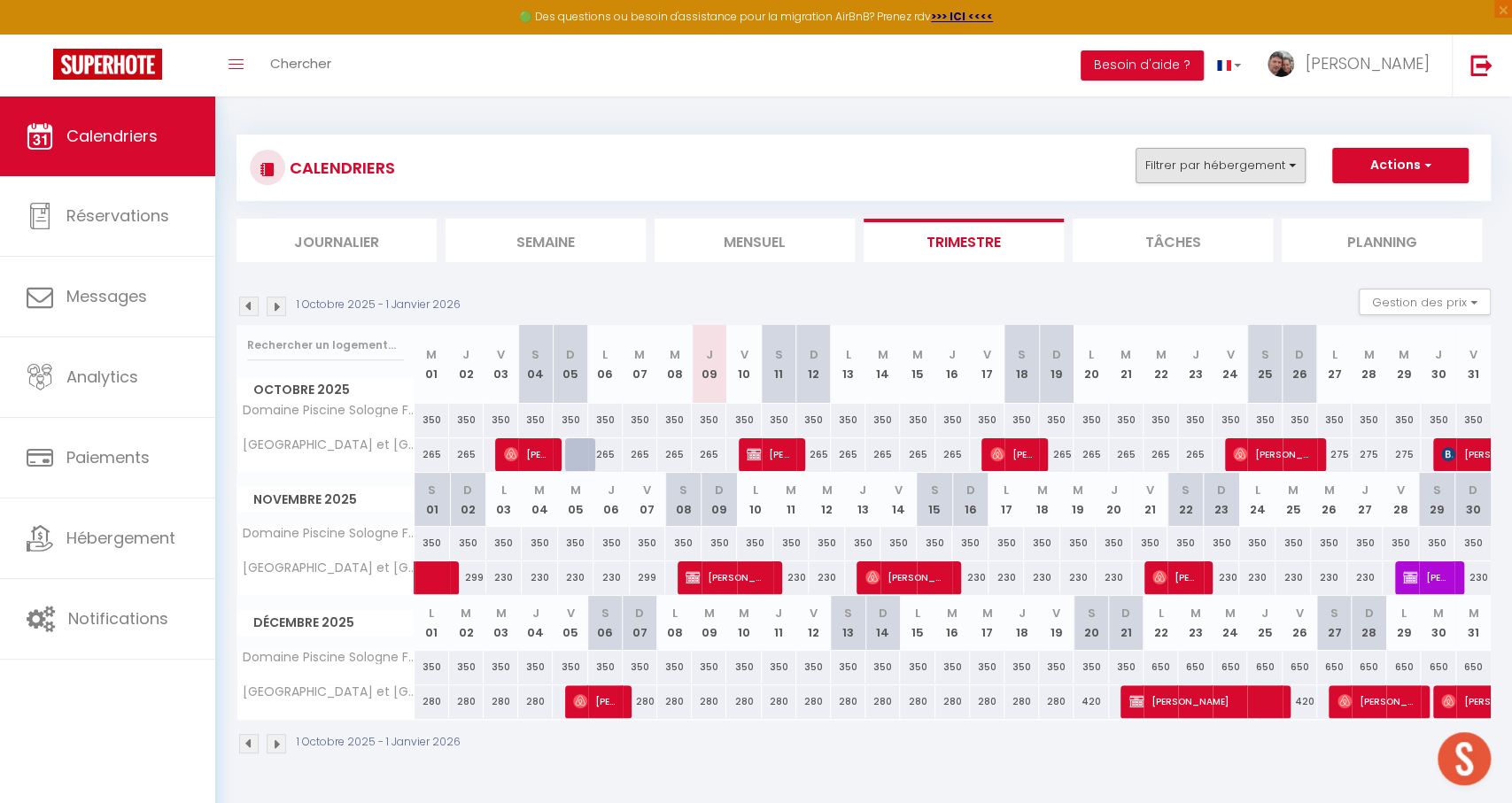
click at [1194, 154] on button "Filtrer par hébergement" at bounding box center [1220, 166] width 170 height 36
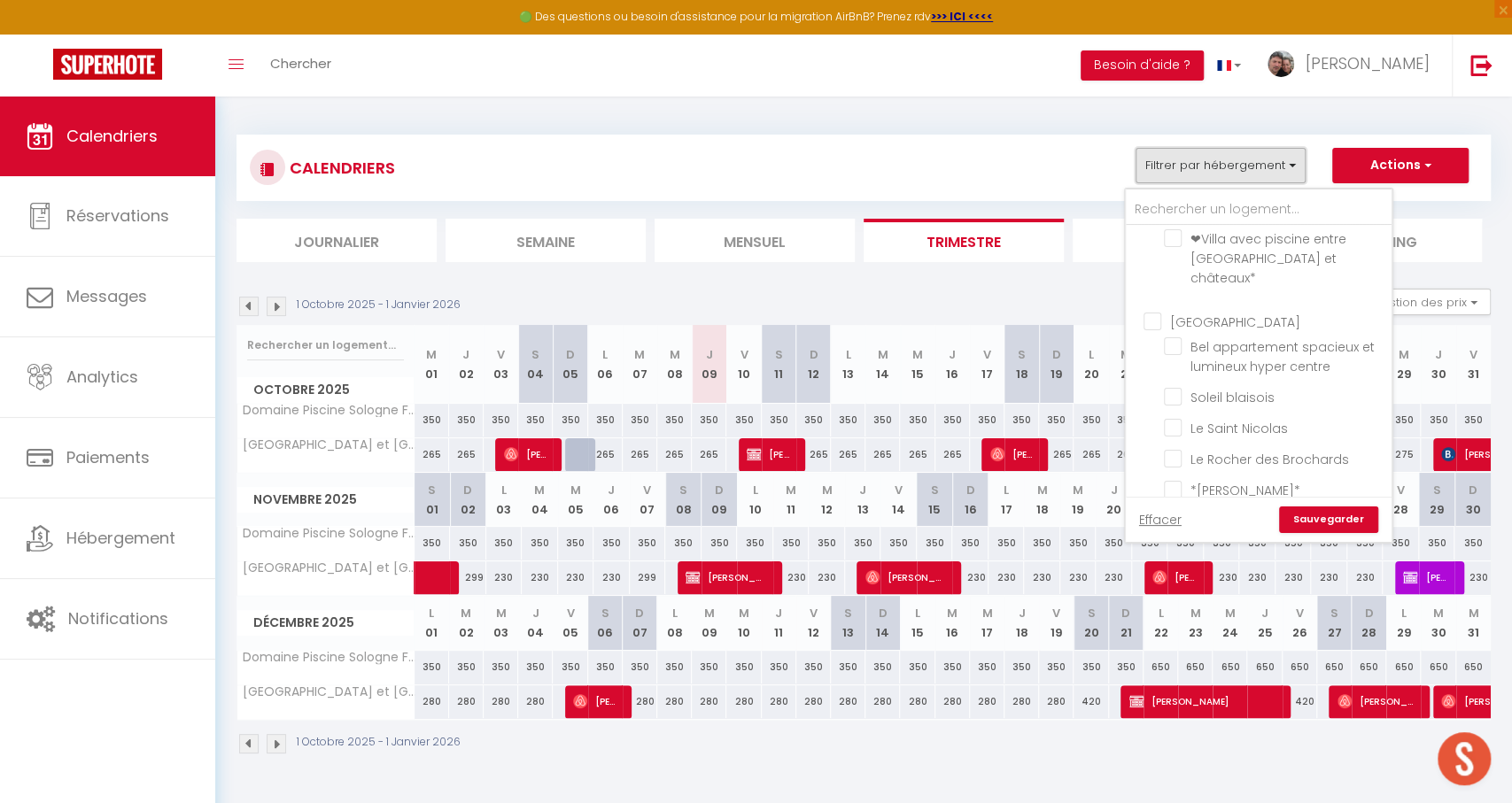
scroll to position [217, 0]
click at [1164, 313] on input "[GEOGRAPHIC_DATA]" at bounding box center [1277, 322] width 266 height 18
click at [1310, 512] on link "Sauvegarder" at bounding box center [1328, 520] width 99 height 27
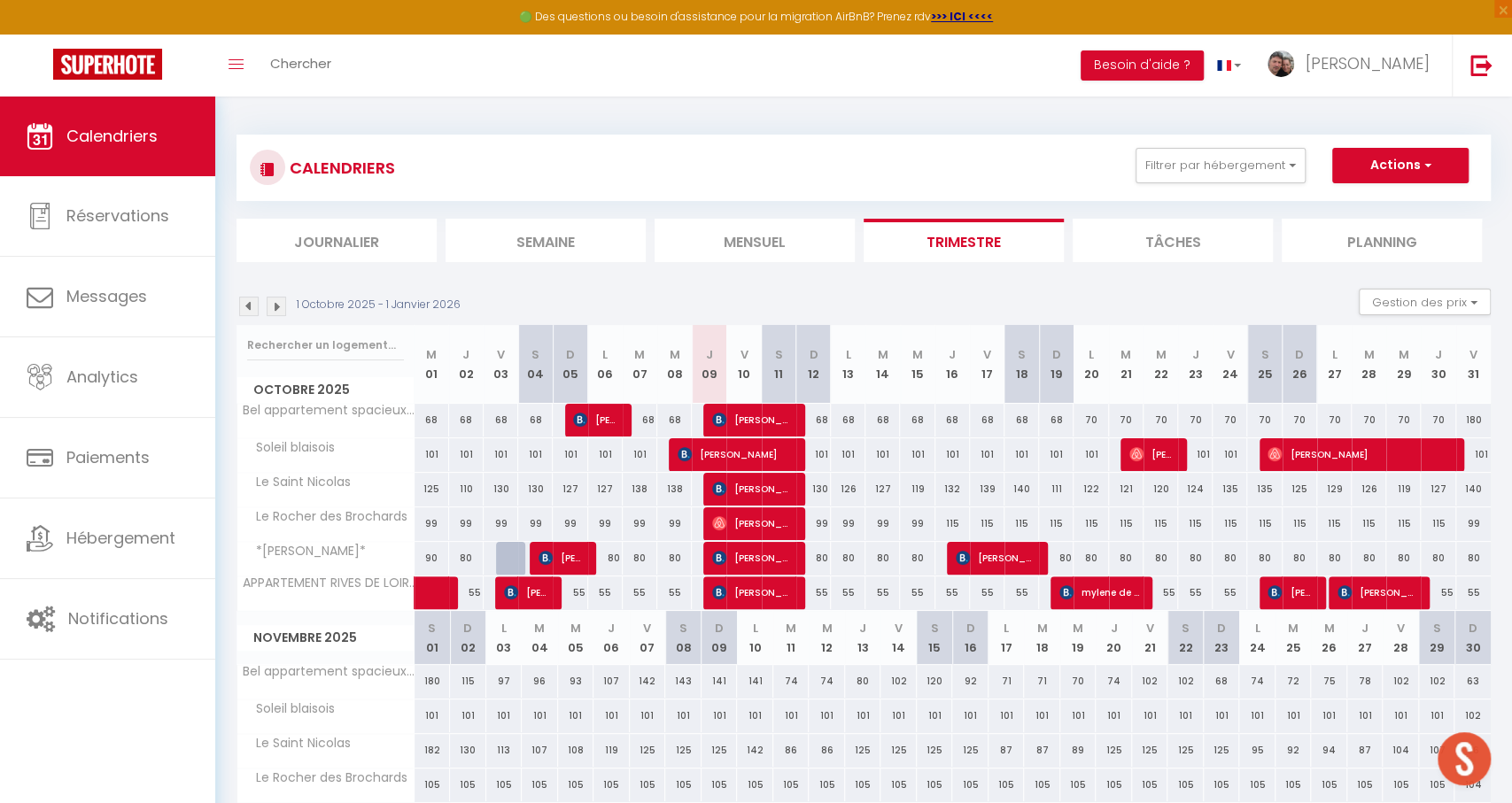
click at [781, 557] on span "[PERSON_NAME]" at bounding box center [752, 558] width 80 height 34
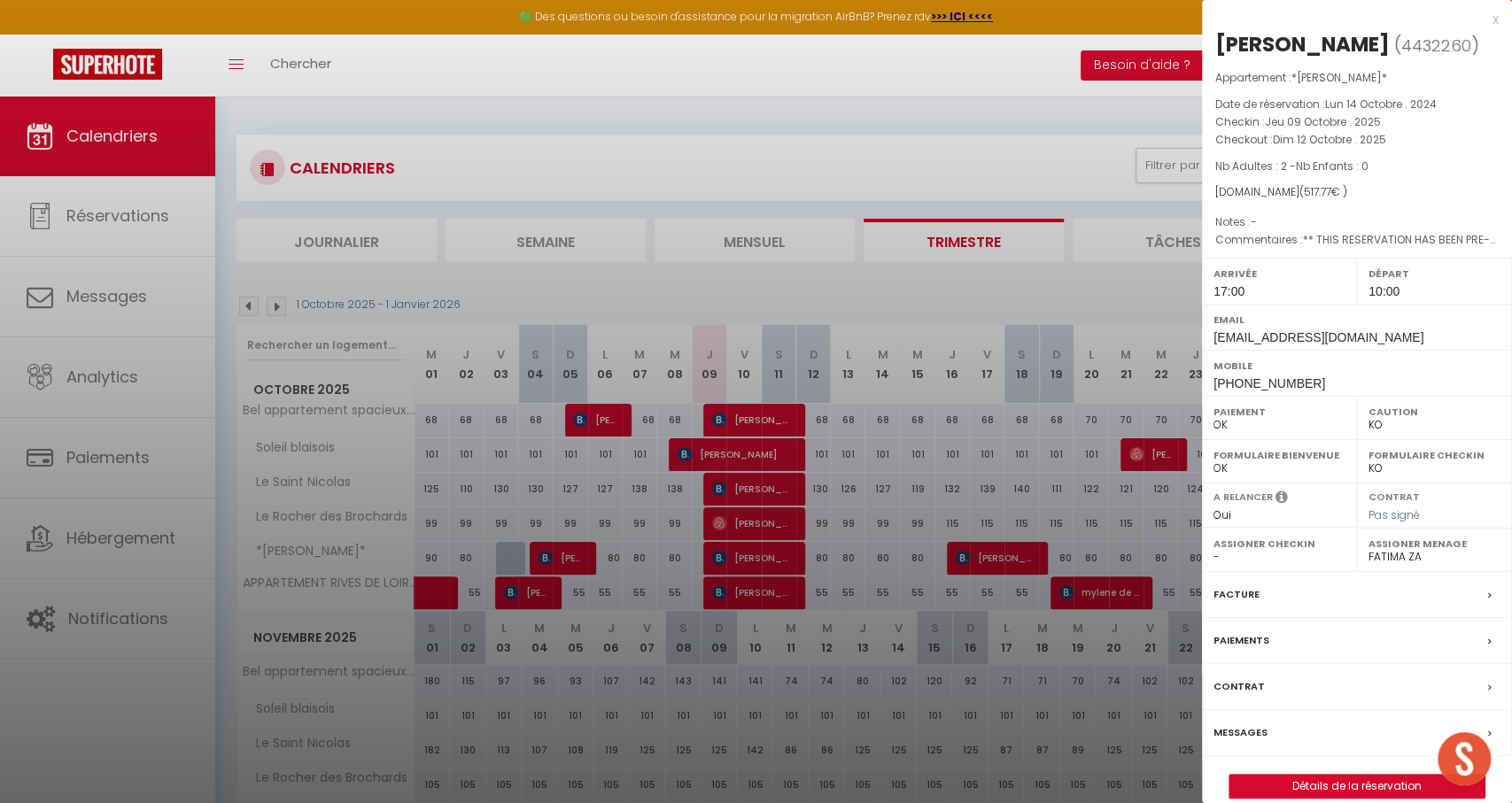
click at [569, 554] on div at bounding box center [756, 401] width 1512 height 803
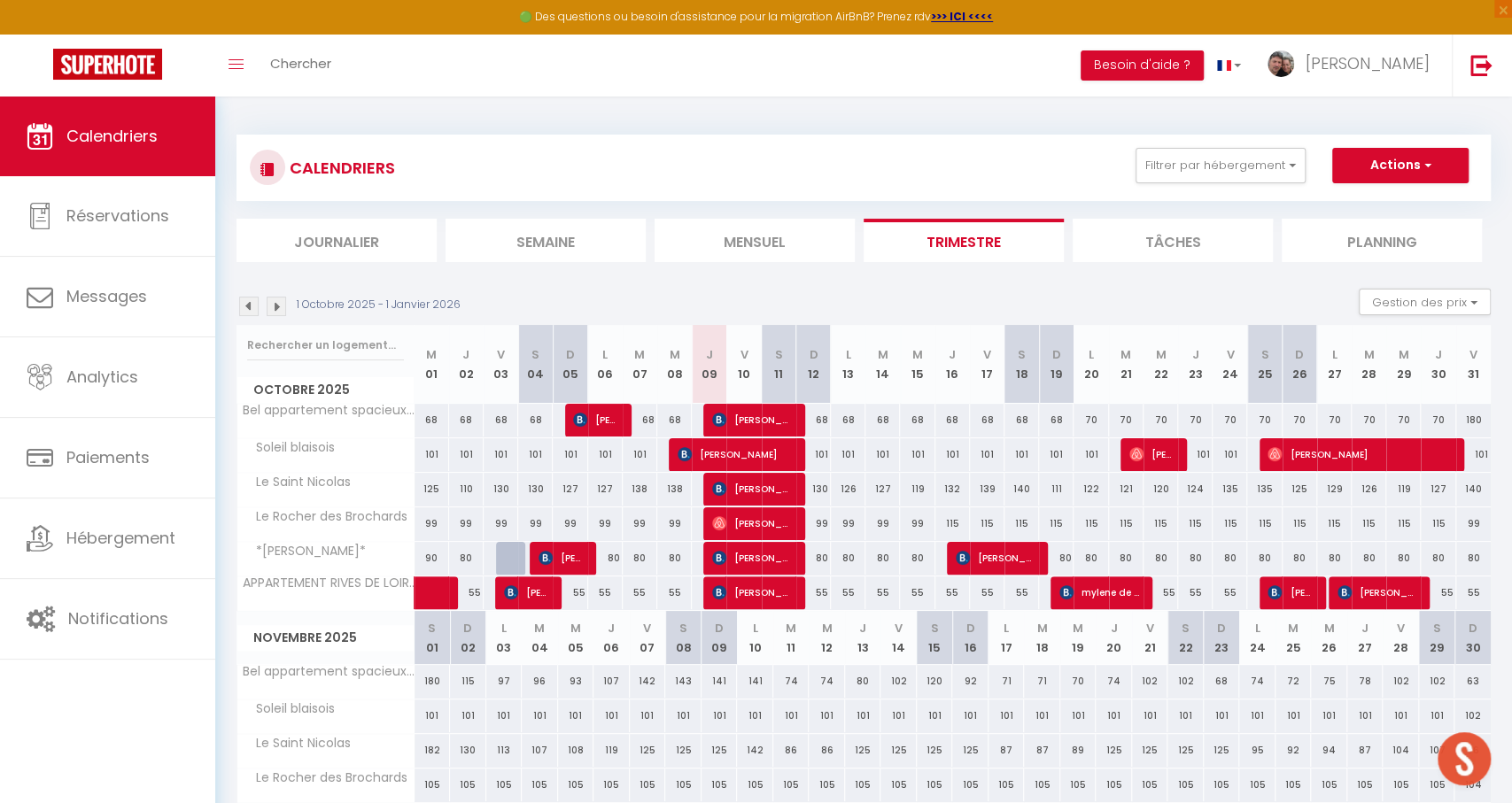
click at [579, 560] on span "[PERSON_NAME]" at bounding box center [562, 558] width 46 height 34
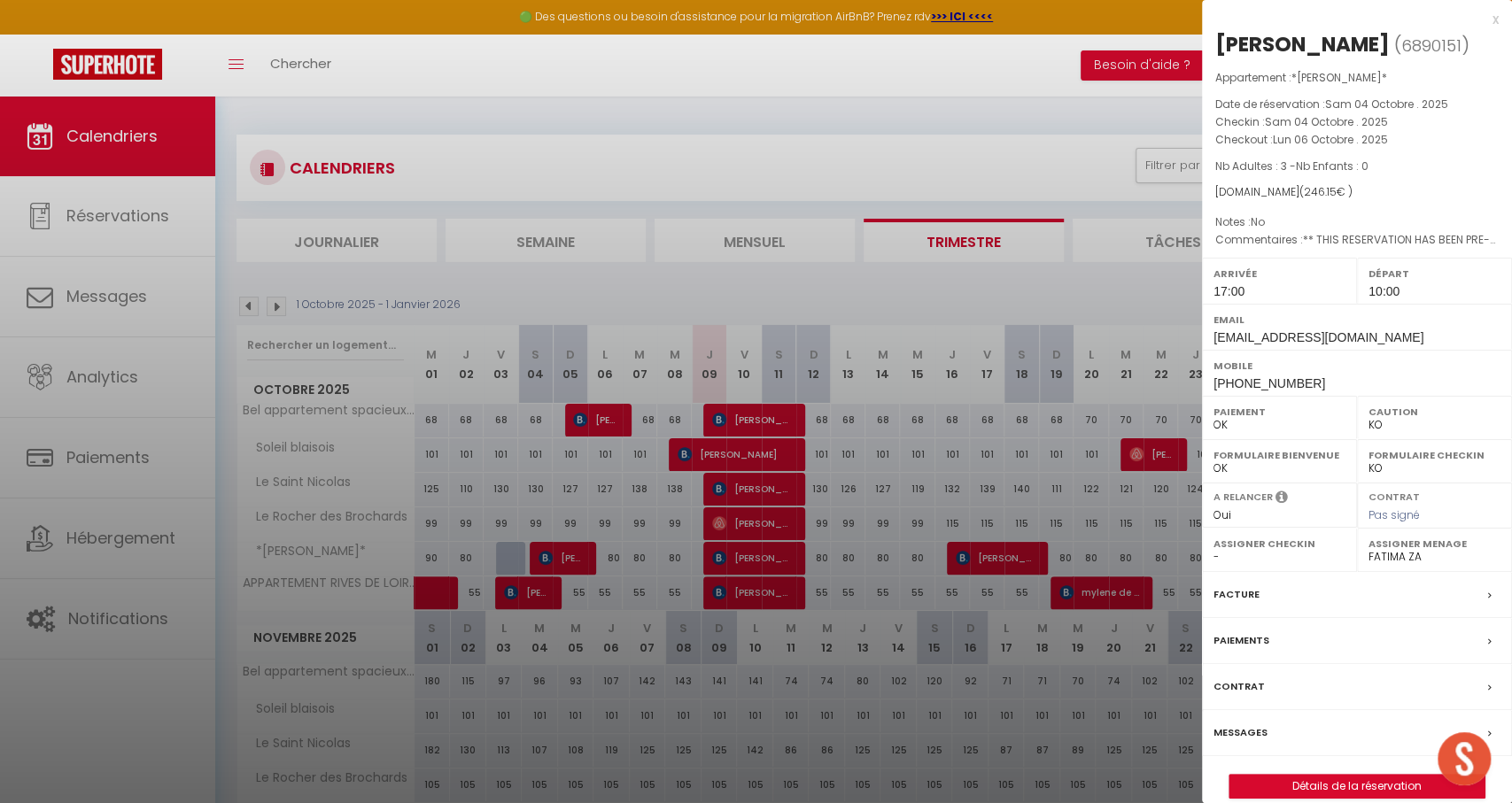
click at [770, 564] on div at bounding box center [756, 401] width 1512 height 803
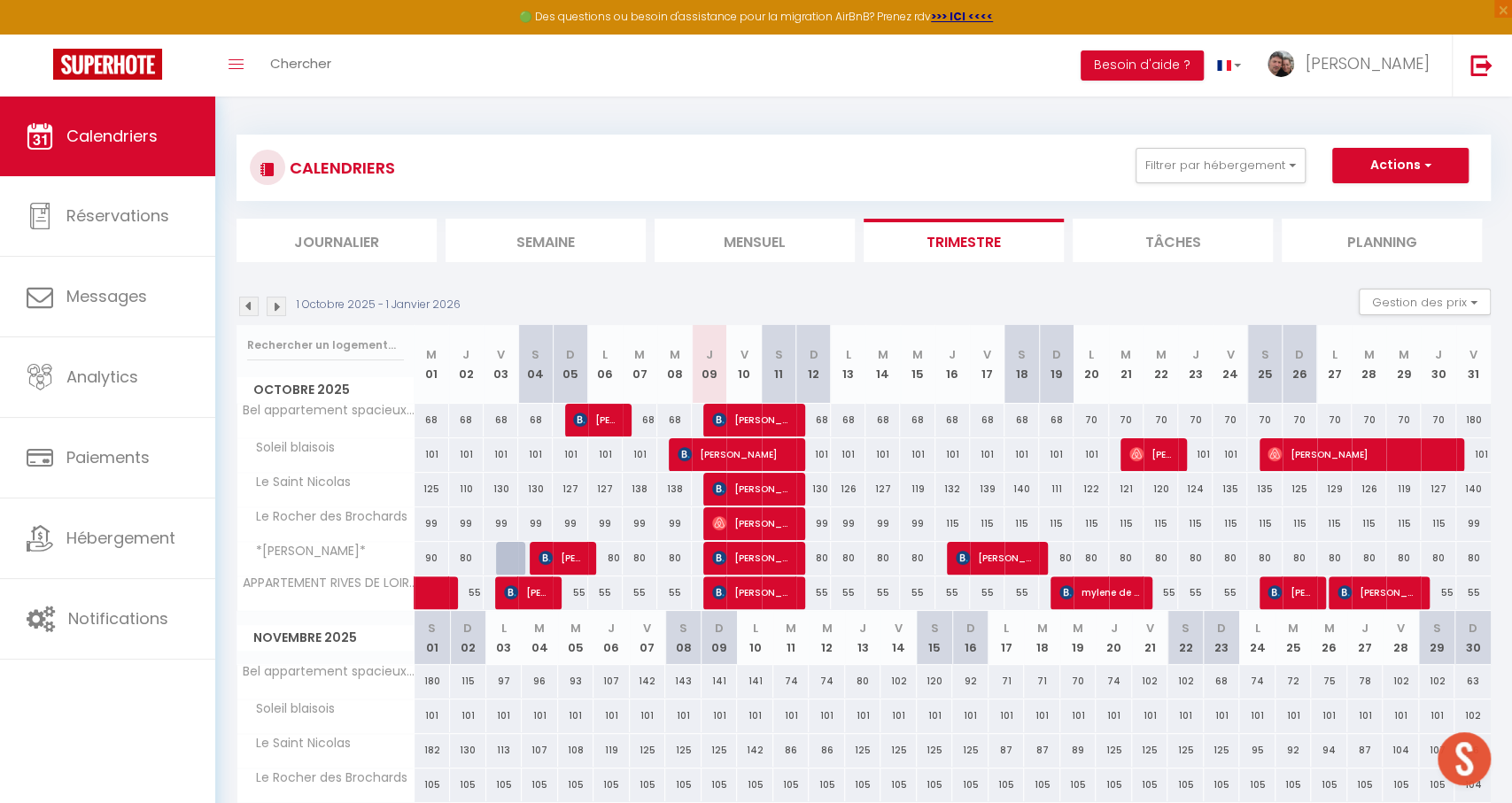
click at [772, 554] on span "[PERSON_NAME]" at bounding box center [752, 558] width 80 height 34
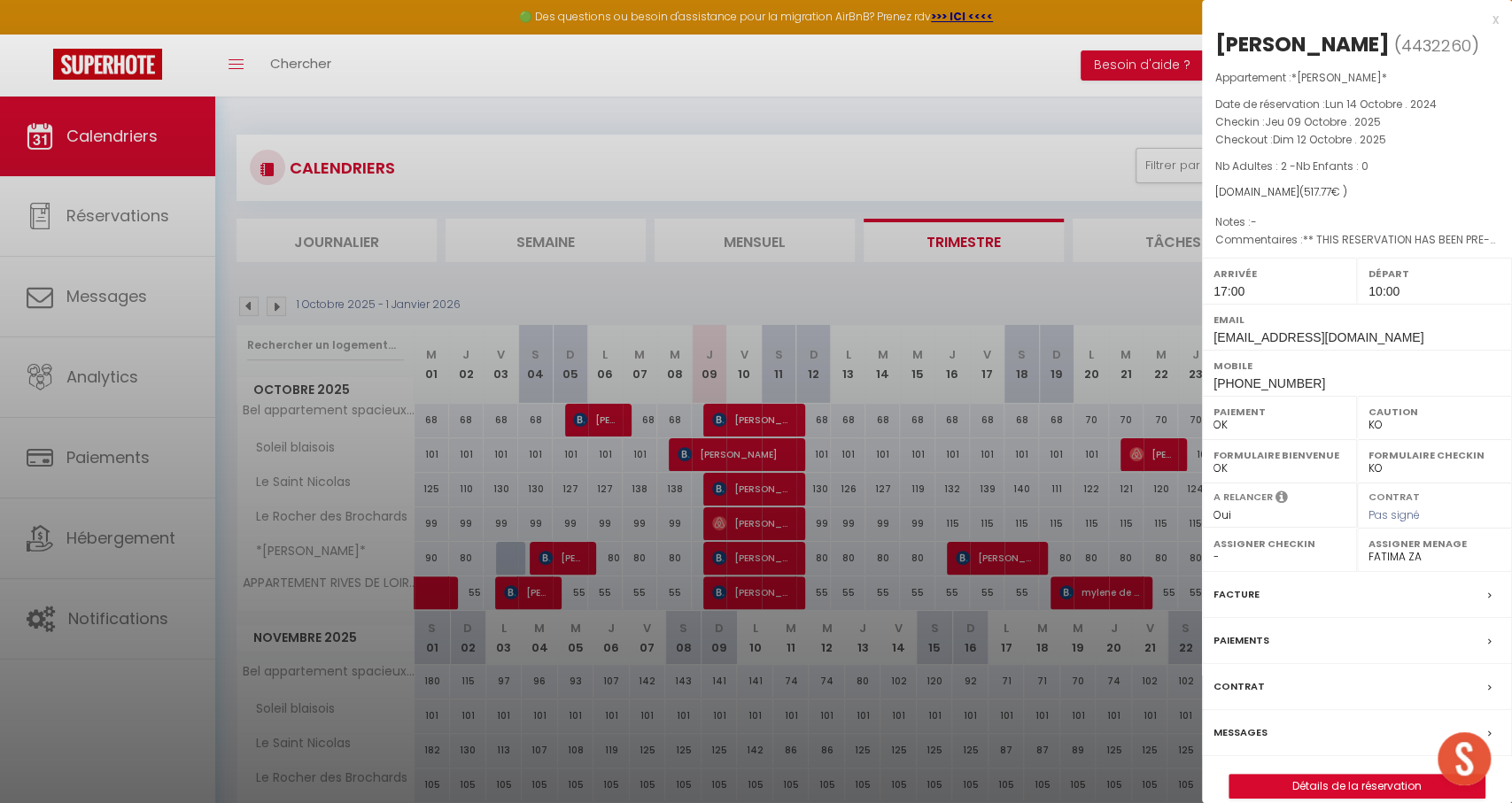
click at [905, 467] on div at bounding box center [756, 401] width 1512 height 803
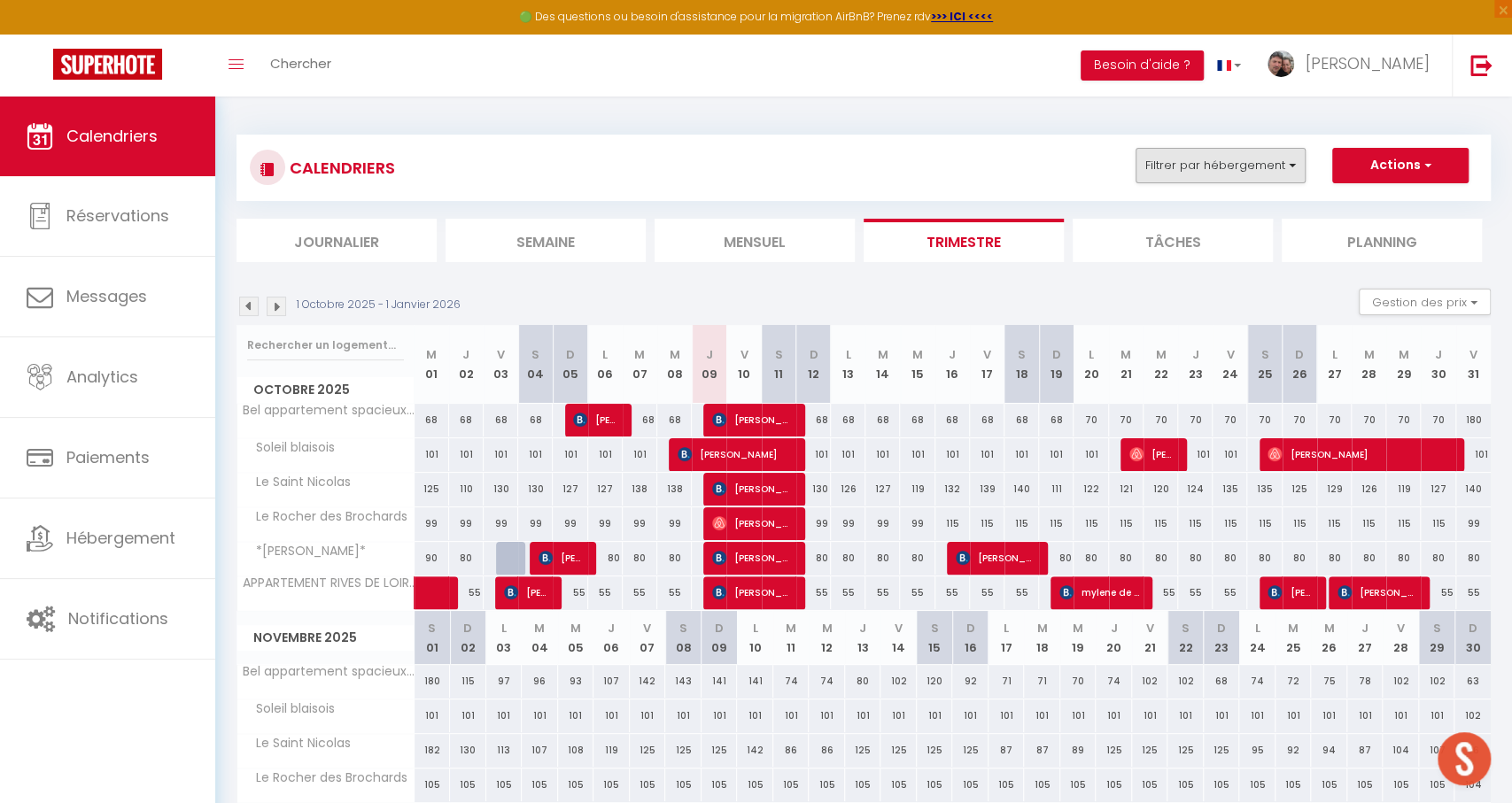
click at [1225, 170] on button "Filtrer par hébergement" at bounding box center [1220, 166] width 170 height 36
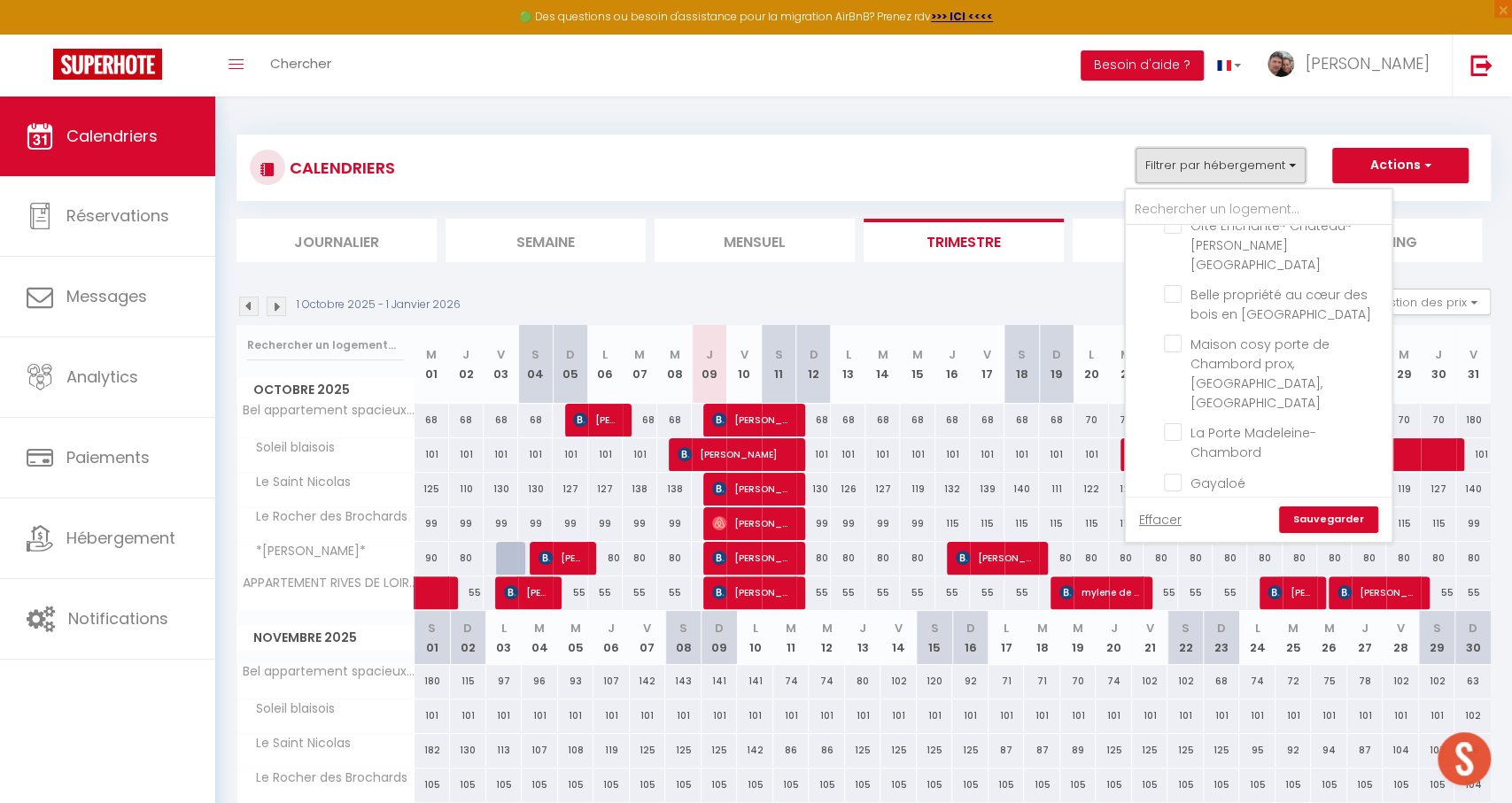
scroll to position [1987, 0]
drag, startPoint x: 1194, startPoint y: 359, endPoint x: 1211, endPoint y: 361, distance: 17.1
click at [1194, 543] on input "L’Escapade – Cœur de Sologne" at bounding box center [1275, 552] width 221 height 18
click at [1313, 521] on link "Sauvegarder" at bounding box center [1328, 520] width 99 height 27
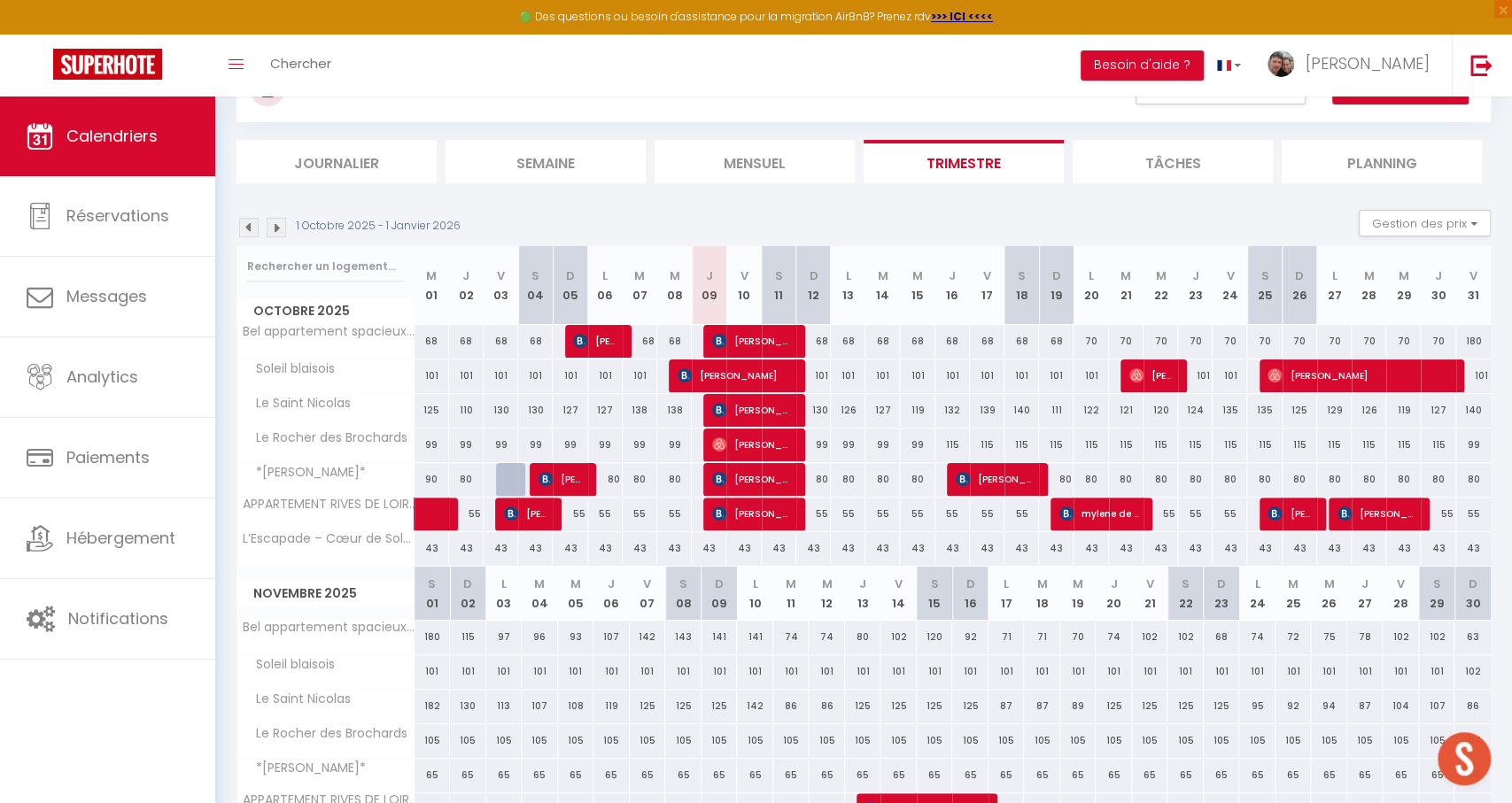
scroll to position [80, 0]
